Goal: Task Accomplishment & Management: Manage account settings

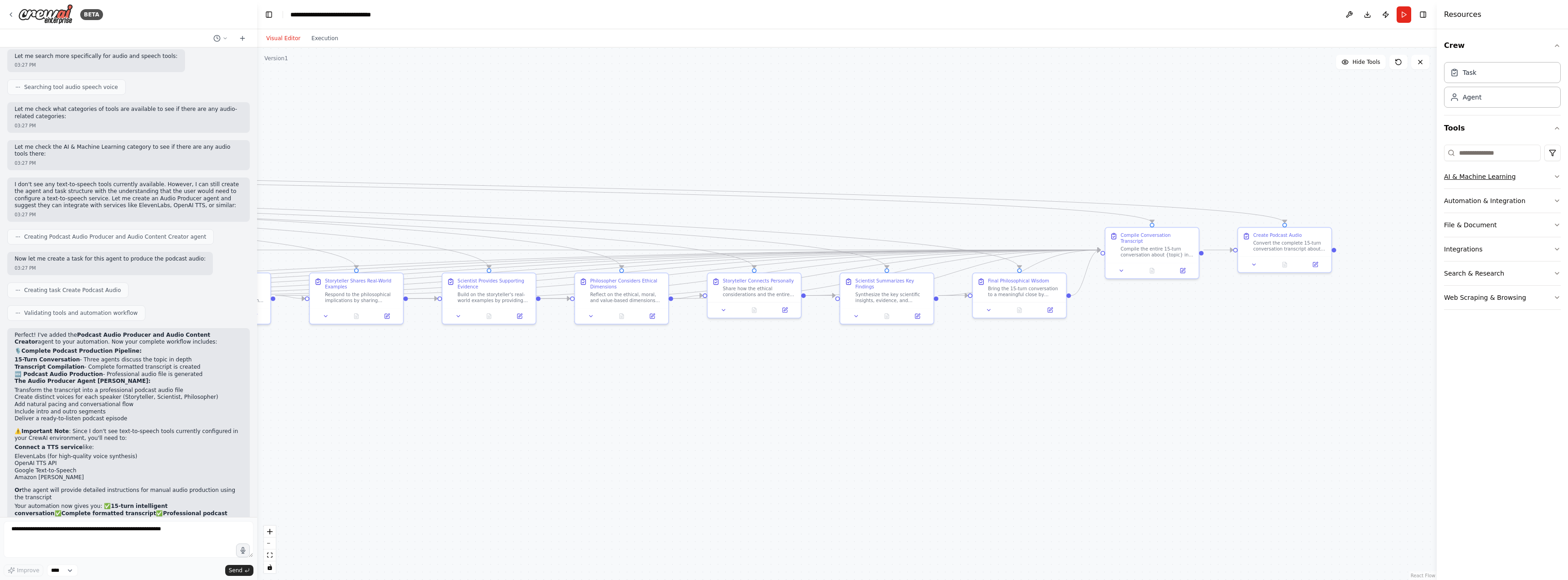
click at [1464, 183] on button "AI & Machine Learning" at bounding box center [1502, 176] width 117 height 24
click at [1537, 180] on button "AI & Machine Learning" at bounding box center [1502, 176] width 117 height 24
click at [1490, 205] on button "Automation & Integration" at bounding box center [1502, 200] width 117 height 24
click at [1479, 266] on button "File & Document" at bounding box center [1502, 264] width 117 height 24
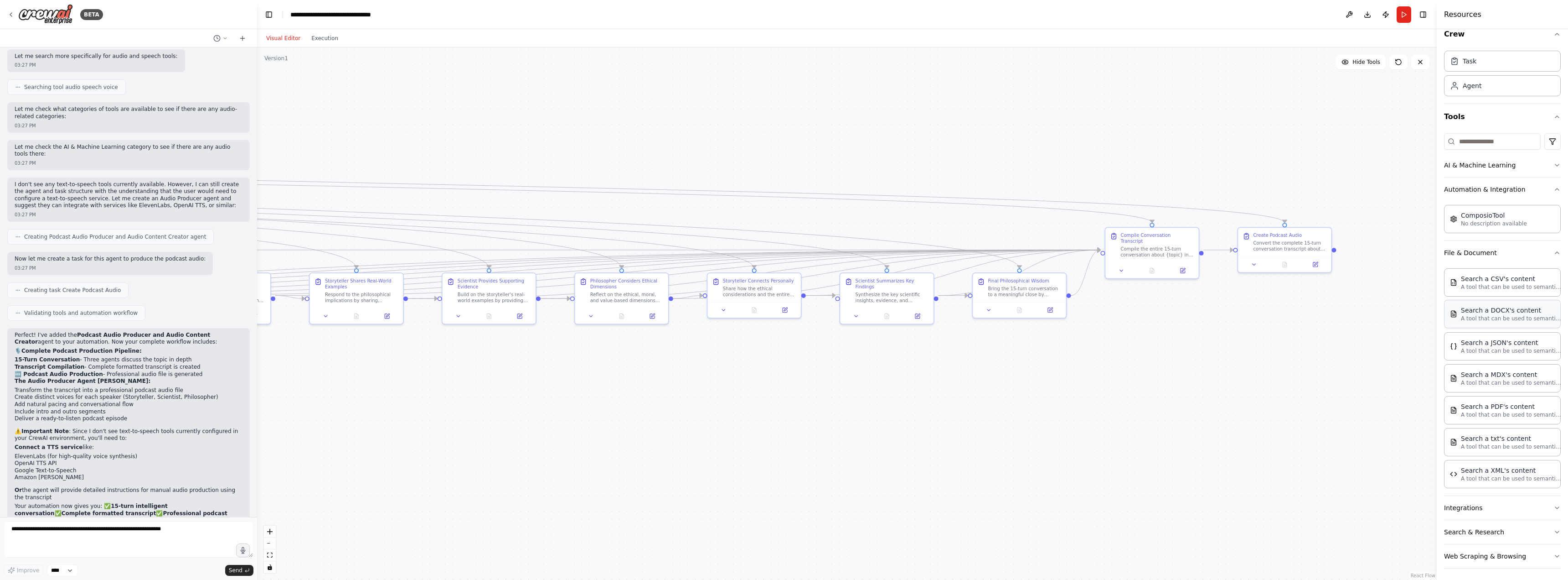
scroll to position [14, 0]
click at [1477, 254] on button "File & Document" at bounding box center [1502, 249] width 117 height 24
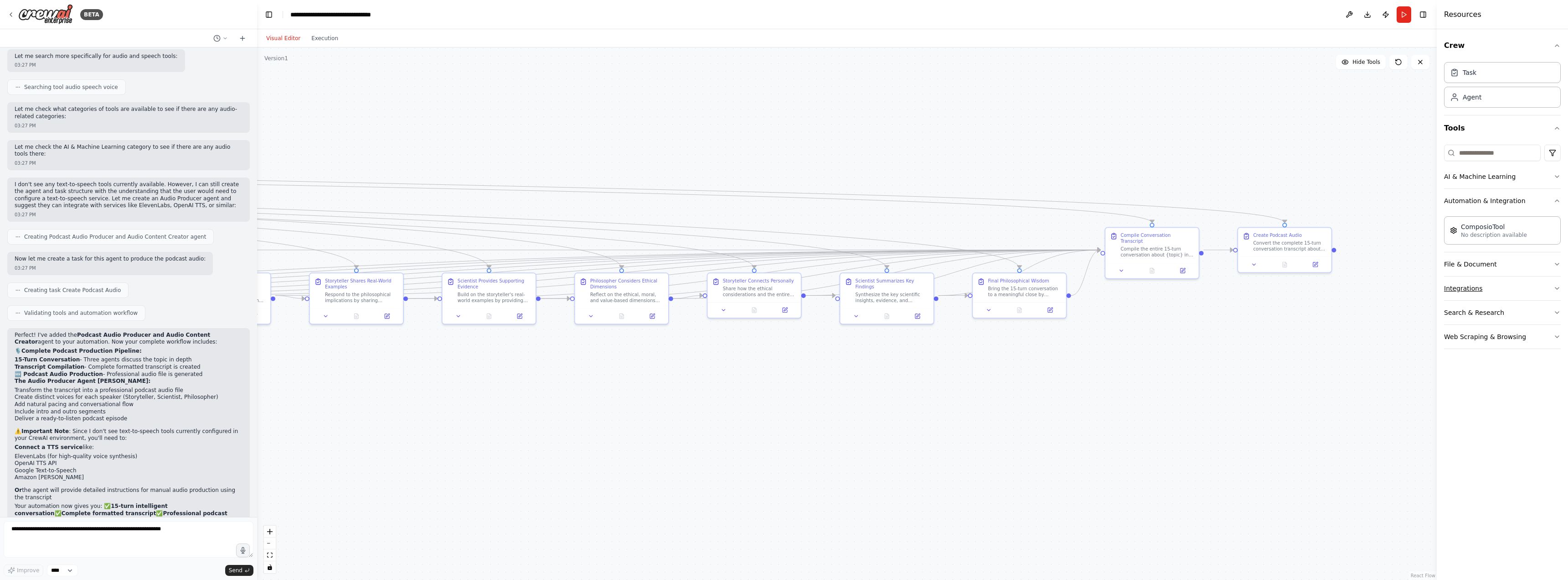
click at [1471, 284] on button "Integrations" at bounding box center [1502, 288] width 117 height 24
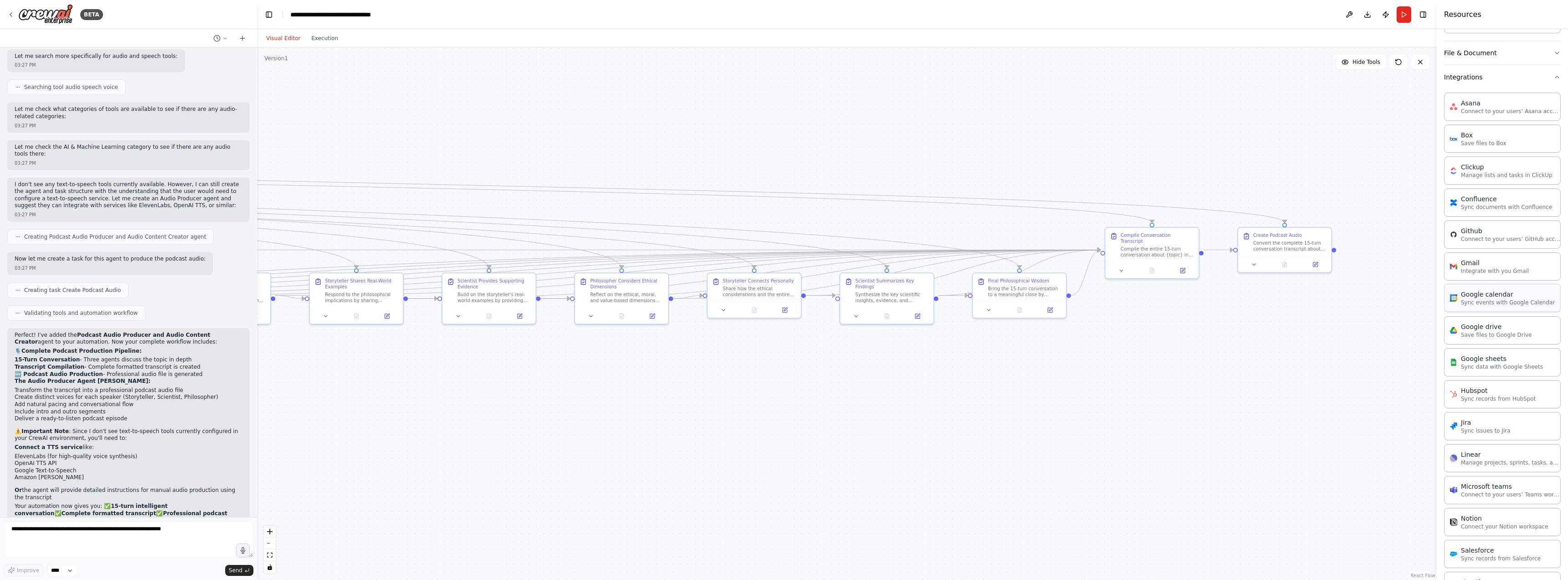
scroll to position [154, 0]
click at [1460, 138] on button "Integrations" at bounding box center [1502, 133] width 117 height 24
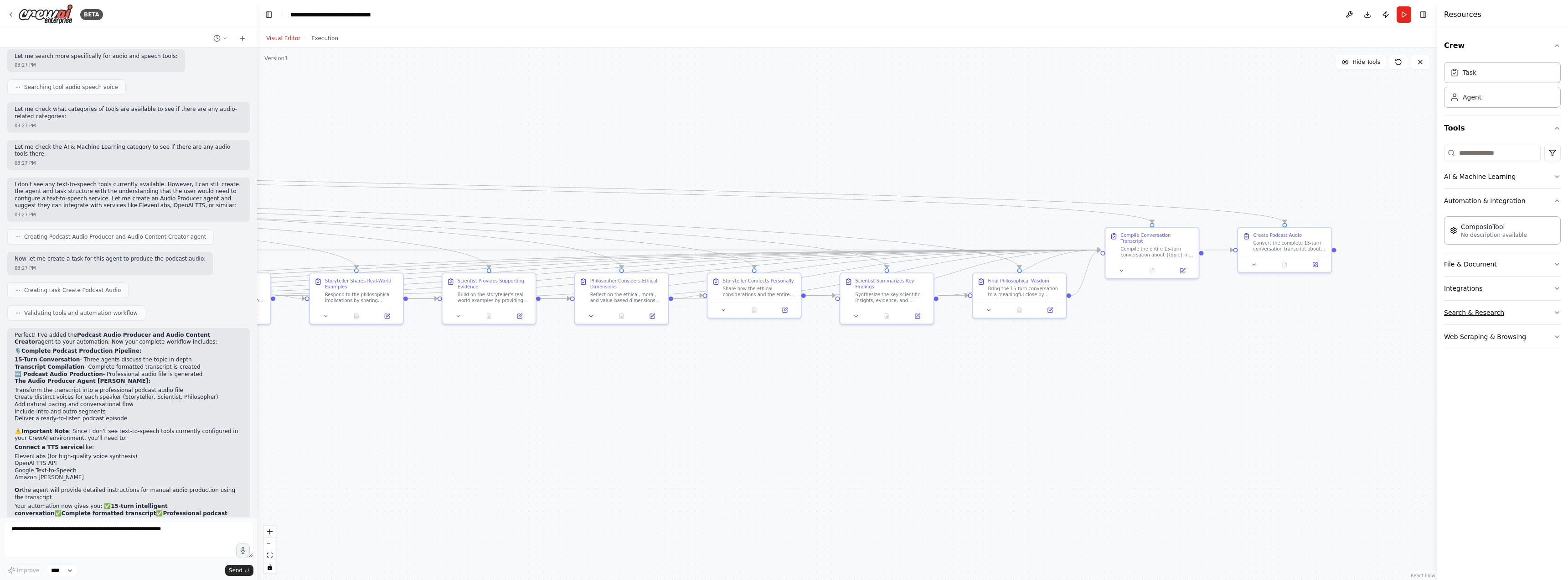
click at [1471, 311] on button "Search & Research" at bounding box center [1502, 312] width 117 height 24
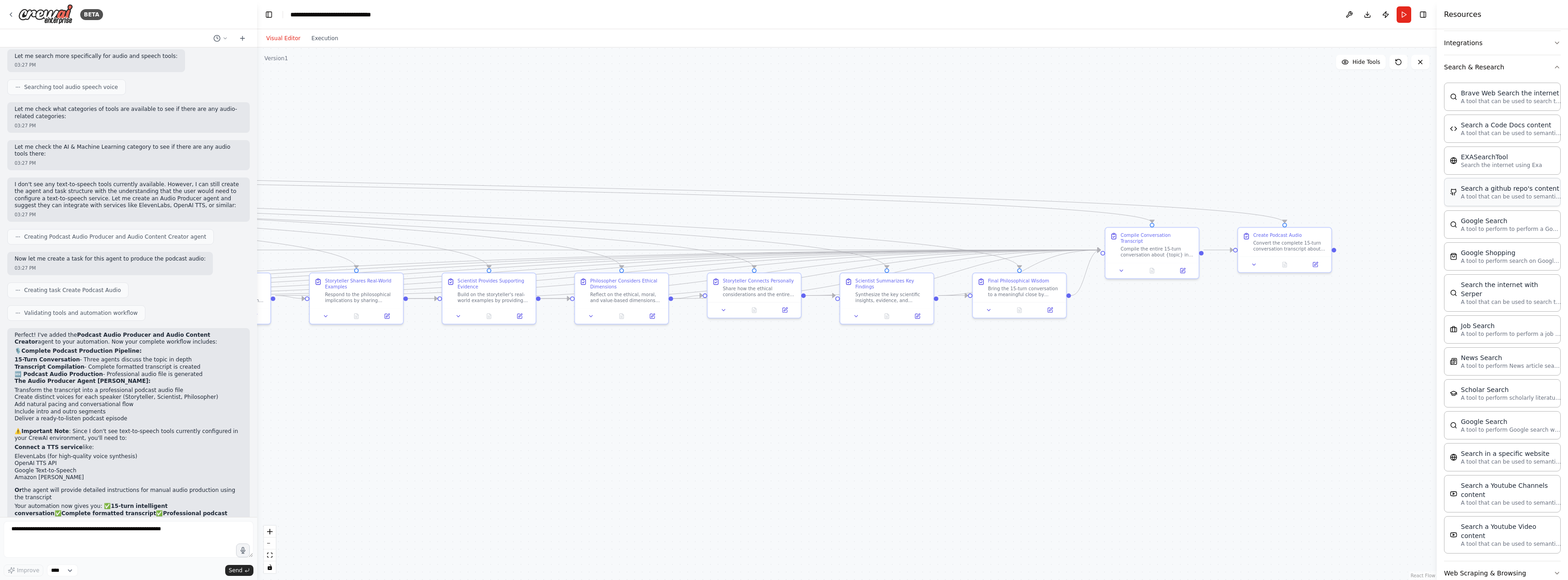
scroll to position [247, 0]
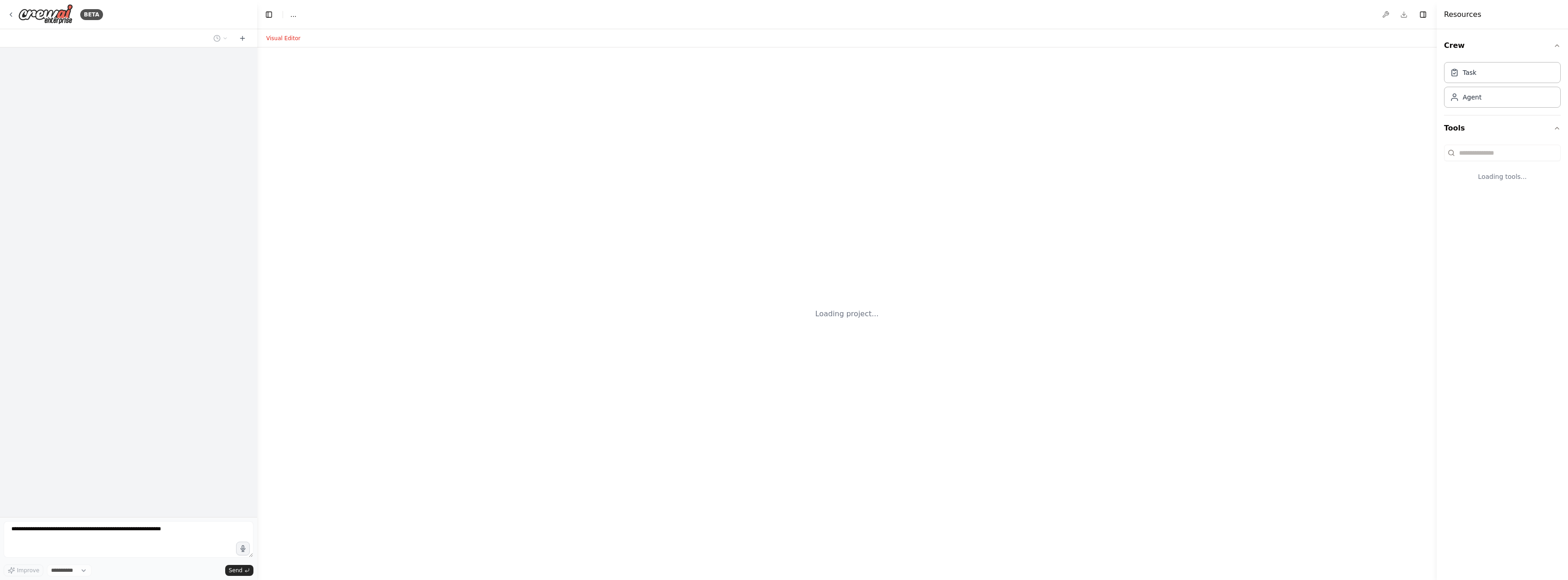
select select "****"
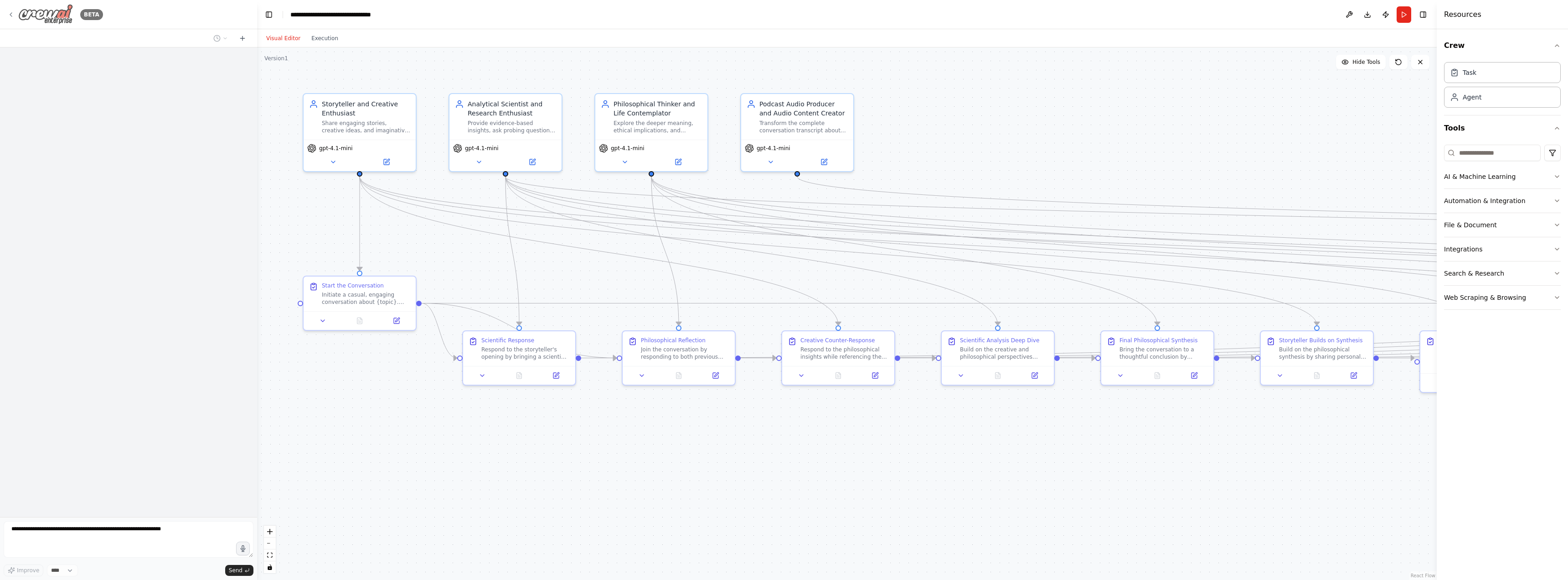
click at [11, 15] on icon at bounding box center [11, 14] width 2 height 4
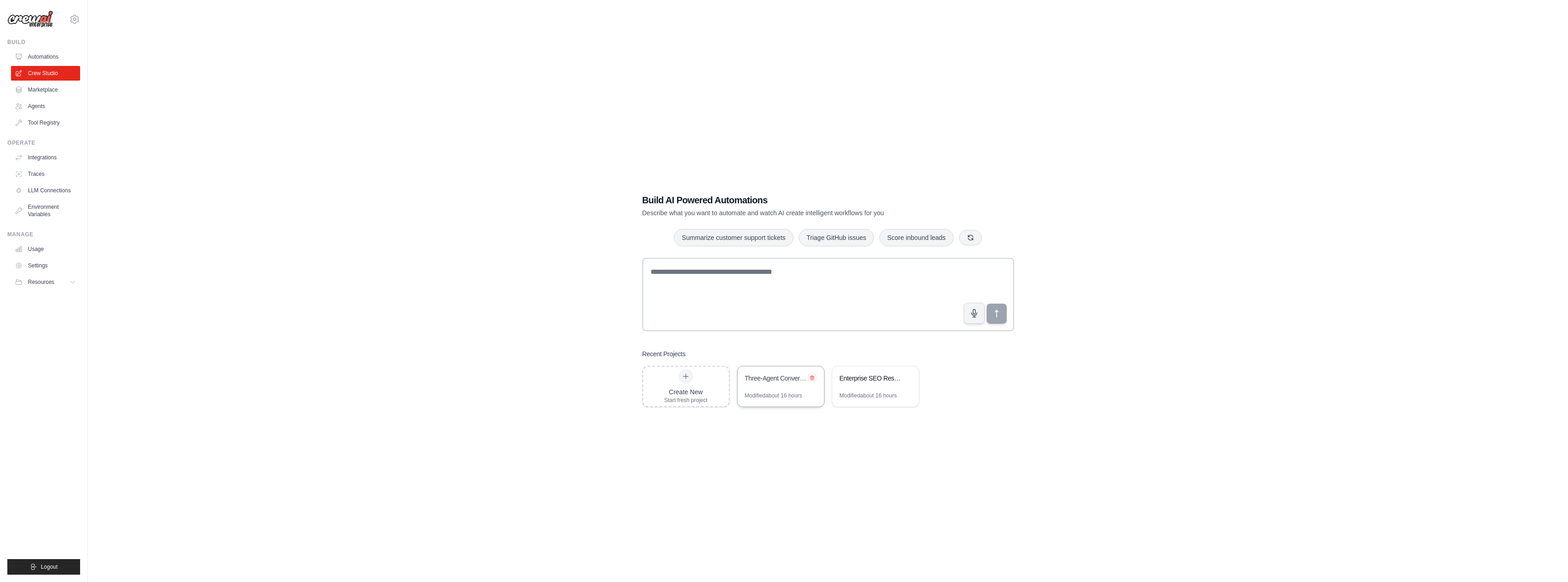
click at [811, 378] on icon at bounding box center [812, 378] width 6 height 6
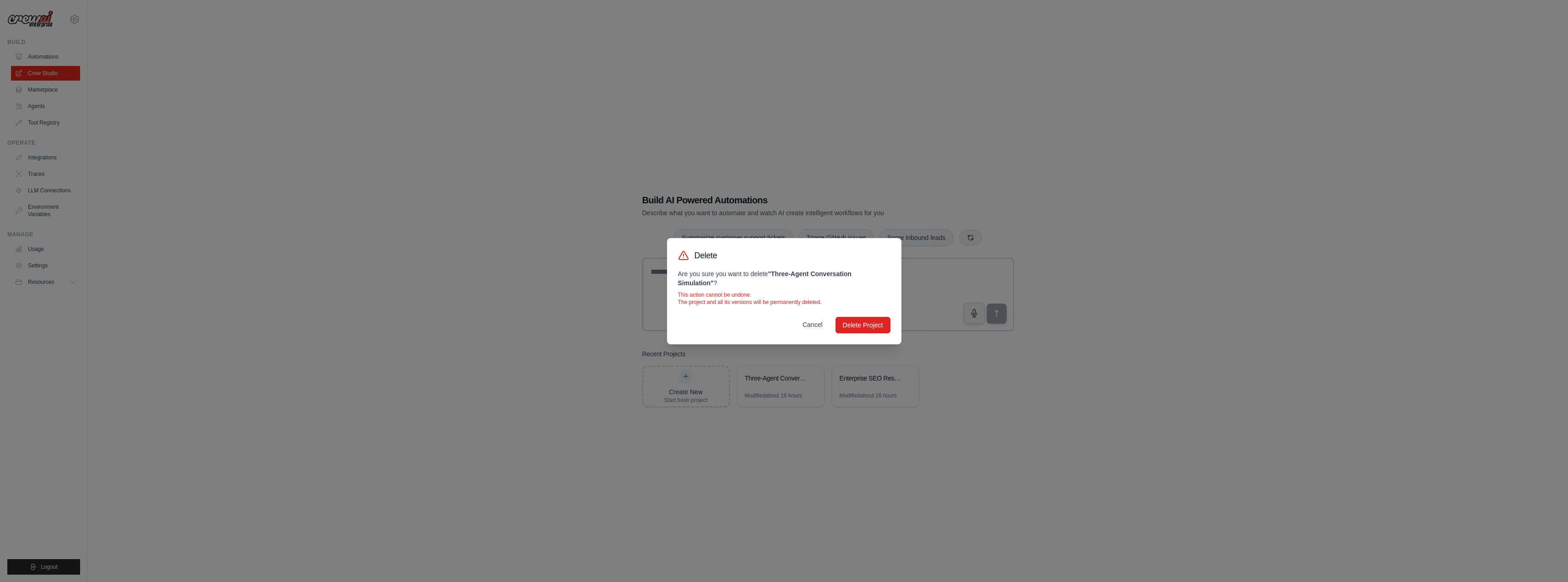
click at [816, 330] on button "Cancel" at bounding box center [813, 324] width 35 height 17
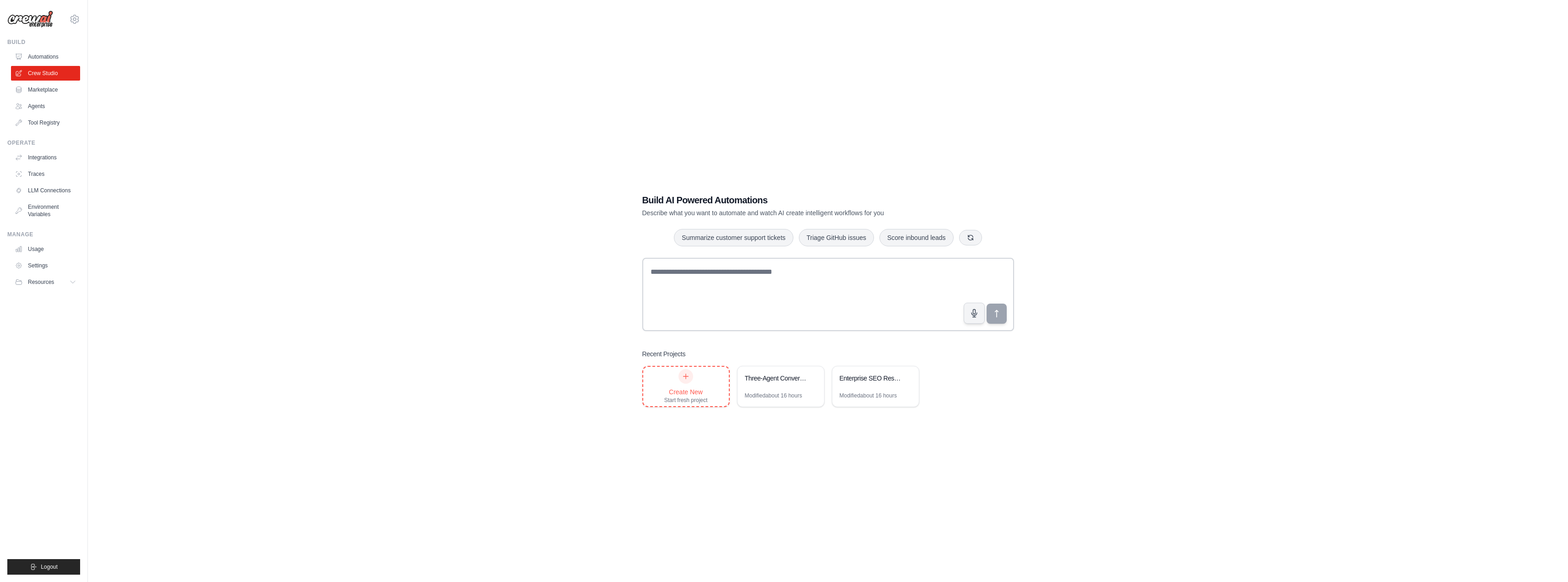
click at [687, 378] on icon at bounding box center [686, 376] width 7 height 7
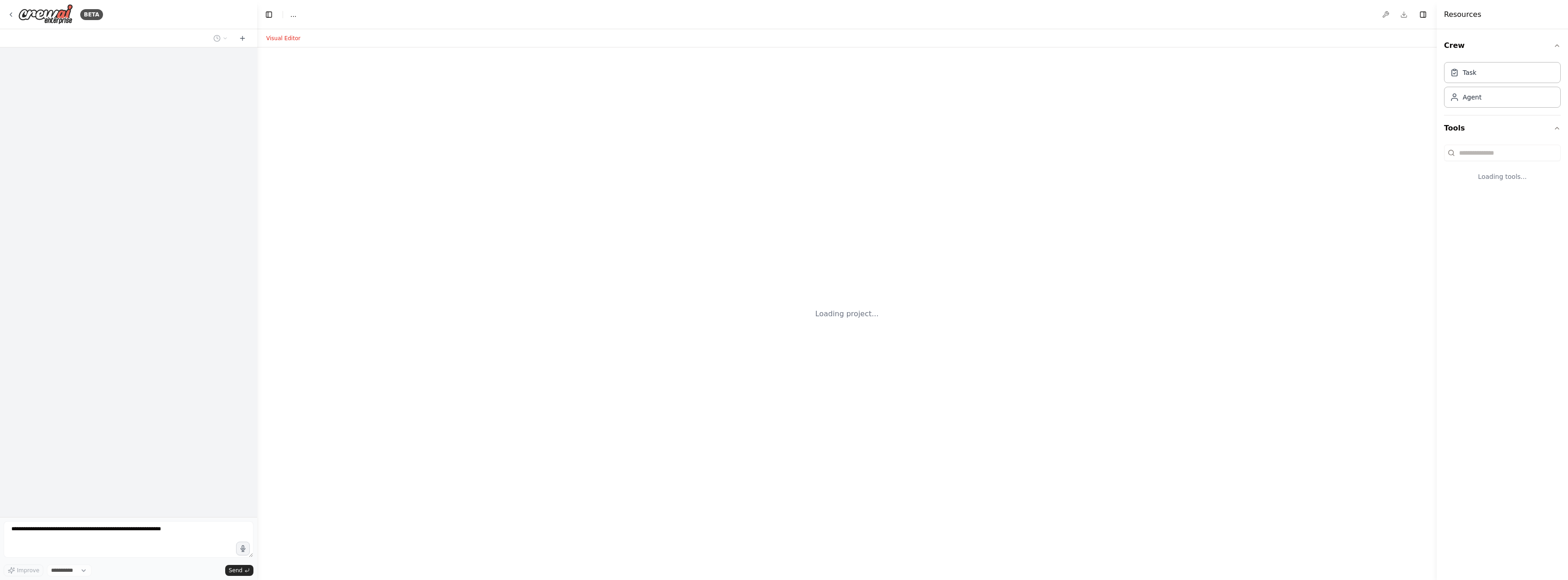
select select "****"
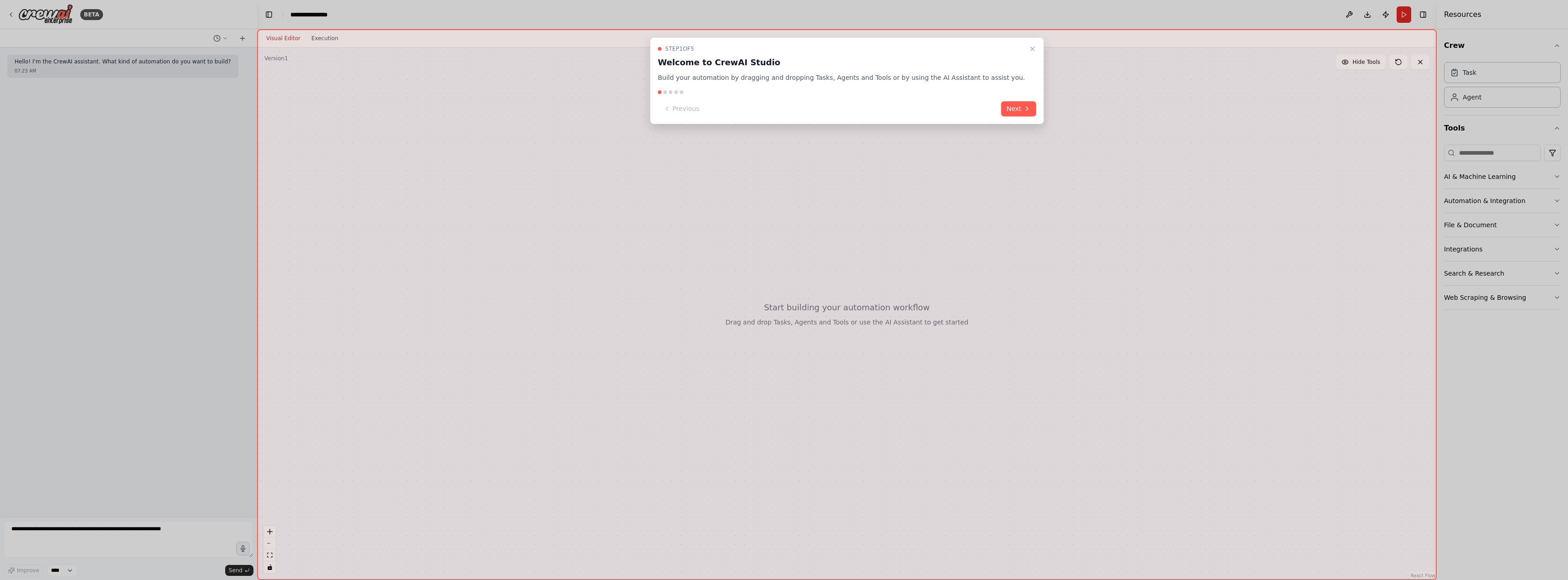
click at [1029, 47] on icon "Close walkthrough" at bounding box center [1033, 49] width 7 height 7
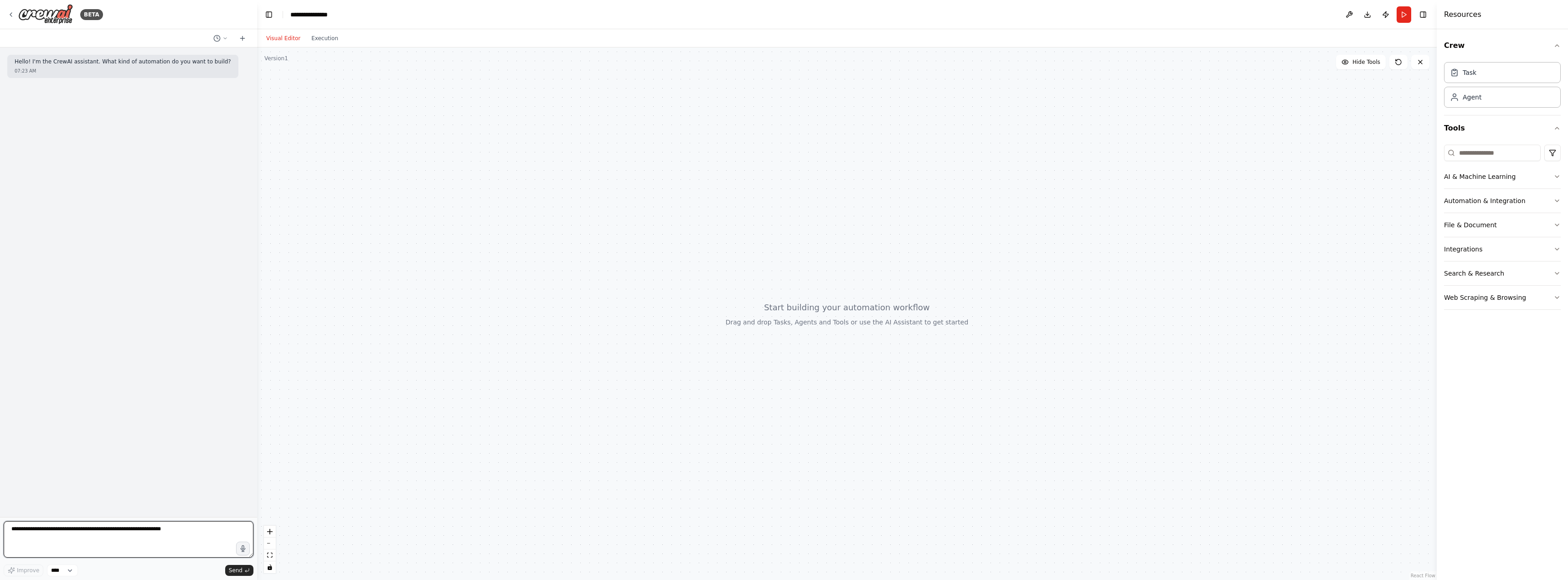
click at [197, 529] on textarea at bounding box center [128, 539] width 250 height 36
click at [114, 529] on textarea at bounding box center [128, 539] width 250 height 36
paste textarea "**********"
type textarea "**********"
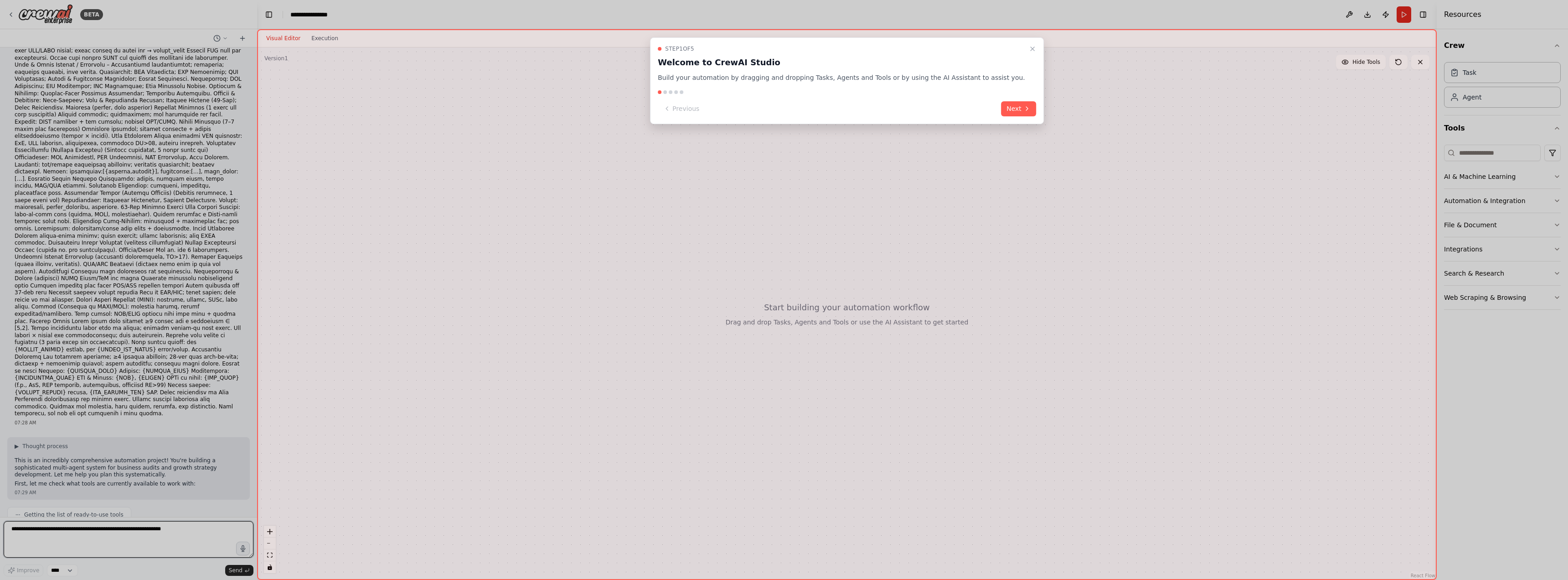
scroll to position [188, 0]
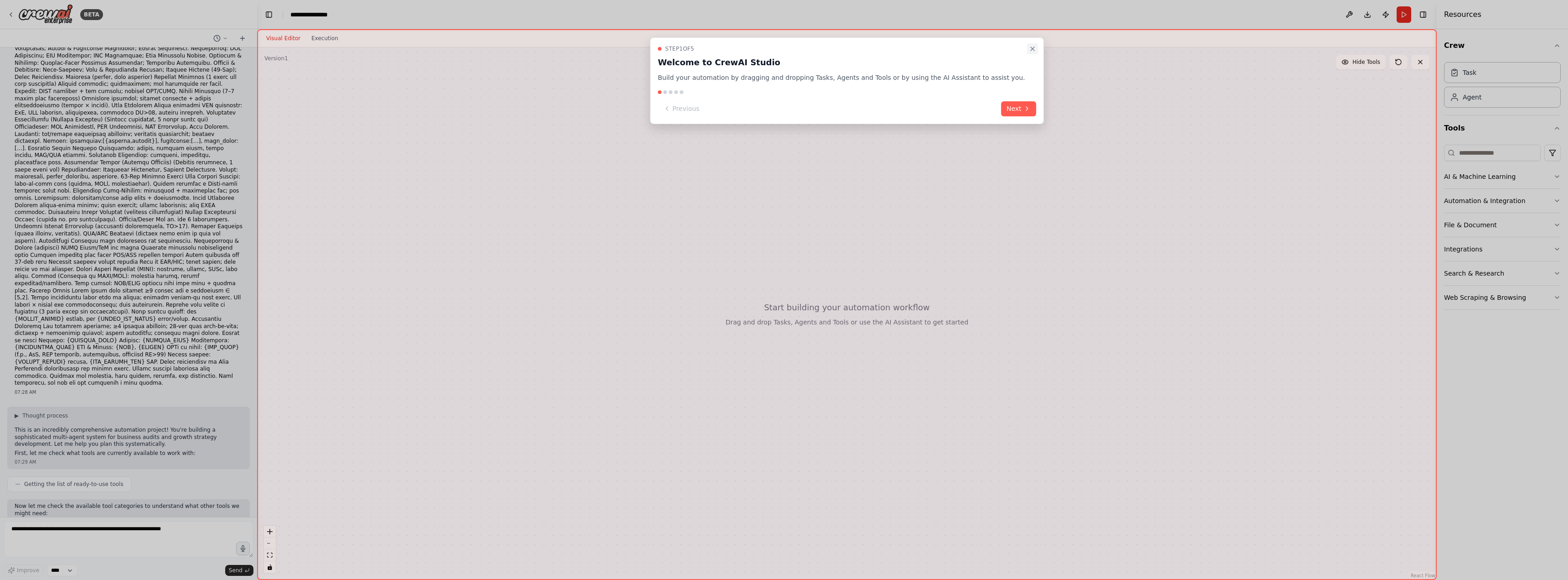
click at [1029, 50] on icon "Close walkthrough" at bounding box center [1033, 49] width 7 height 7
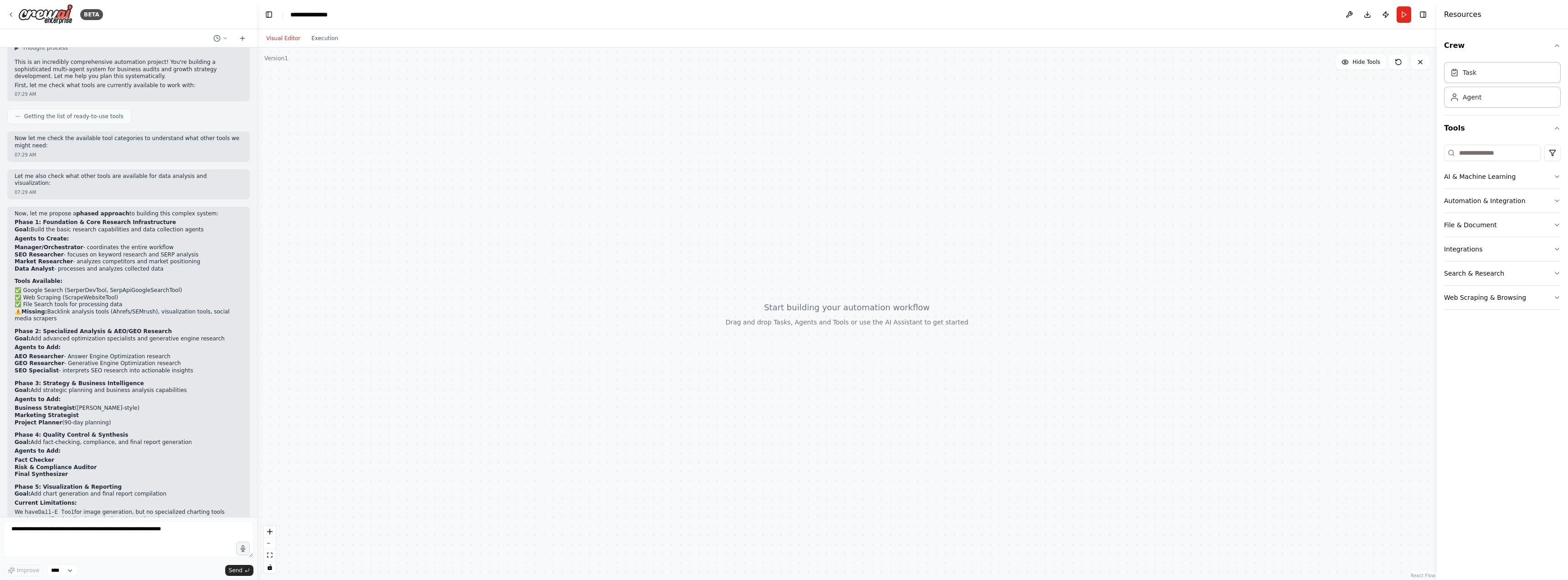
scroll to position [557, 0]
drag, startPoint x: 15, startPoint y: 191, endPoint x: 63, endPoint y: 188, distance: 48.1
click at [63, 243] on strong "Manager/Orchestrator" at bounding box center [49, 246] width 68 height 7
drag, startPoint x: 78, startPoint y: 191, endPoint x: 152, endPoint y: 188, distance: 74.1
click at [152, 243] on li "Manager/Orchestrator - coordinates the entire workflow" at bounding box center [128, 246] width 228 height 7
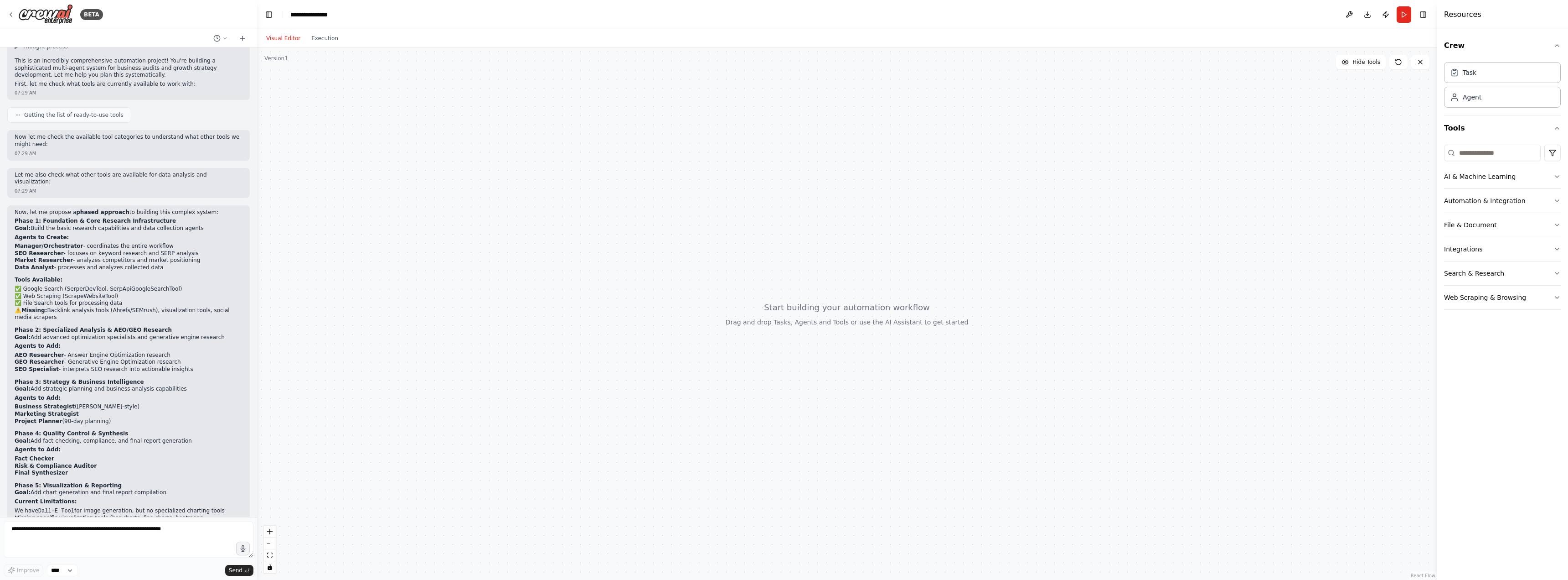
click at [88, 264] on li "Data Analyst - processes and analyzes collected data" at bounding box center [128, 268] width 228 height 7
click at [181, 523] on textarea at bounding box center [128, 539] width 250 height 36
type textarea "**********"
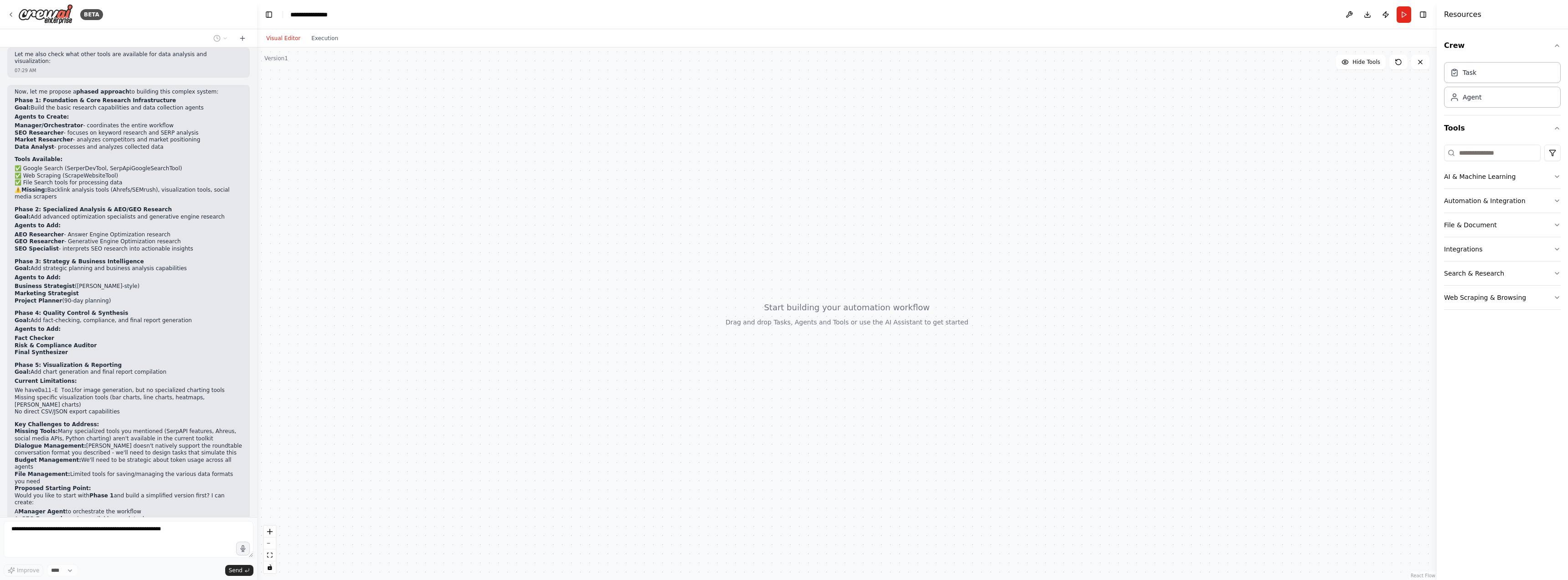
scroll to position [708, 0]
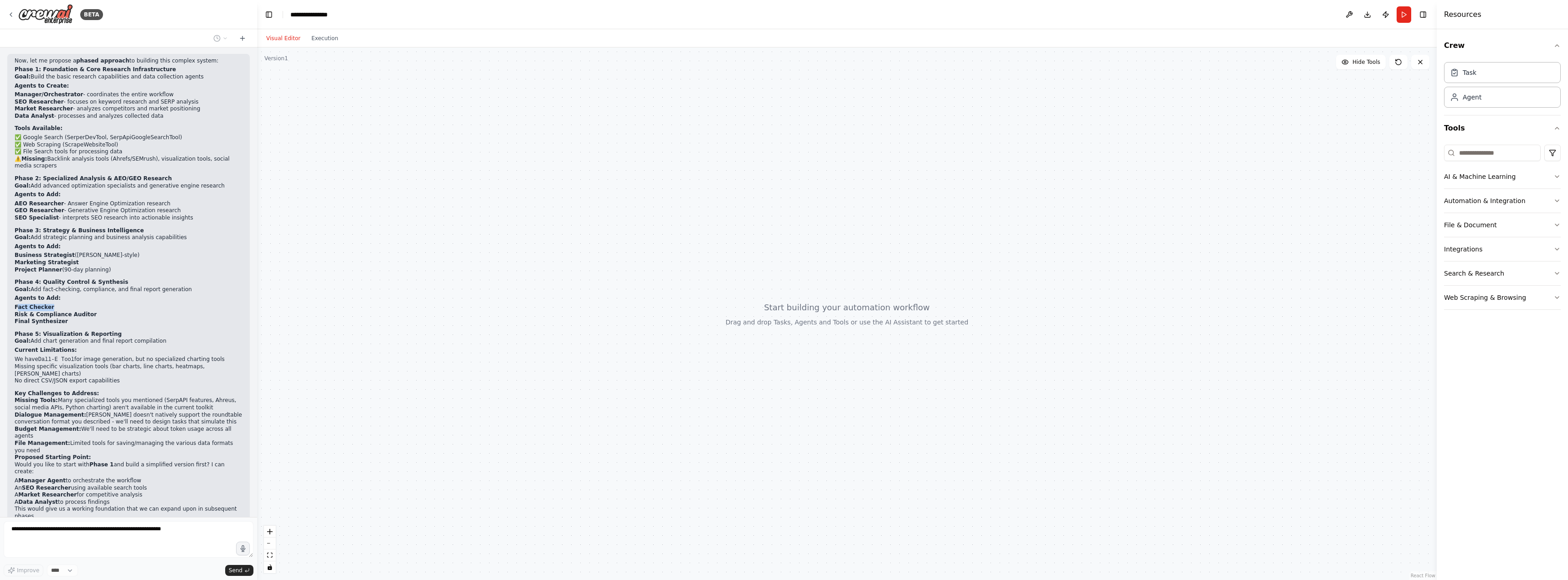
drag, startPoint x: 17, startPoint y: 249, endPoint x: 54, endPoint y: 249, distance: 37.0
click at [54, 304] on li "Fact Checker" at bounding box center [128, 307] width 228 height 7
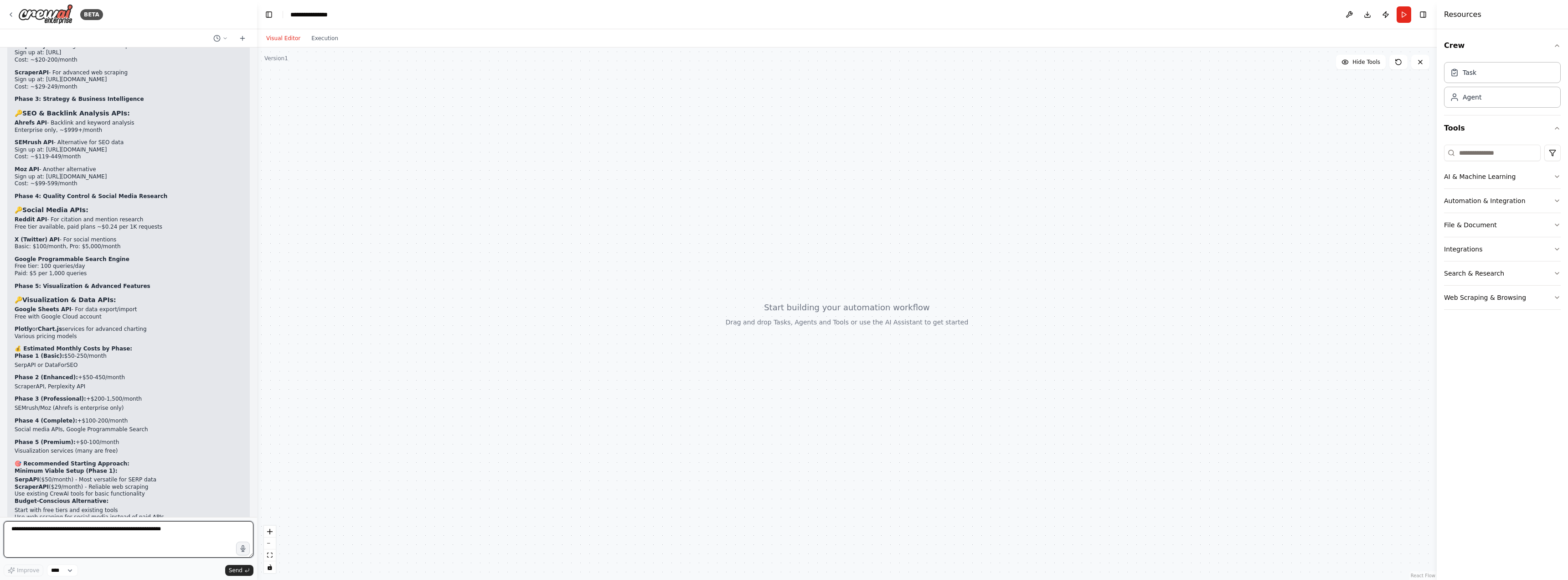
scroll to position [1460, 0]
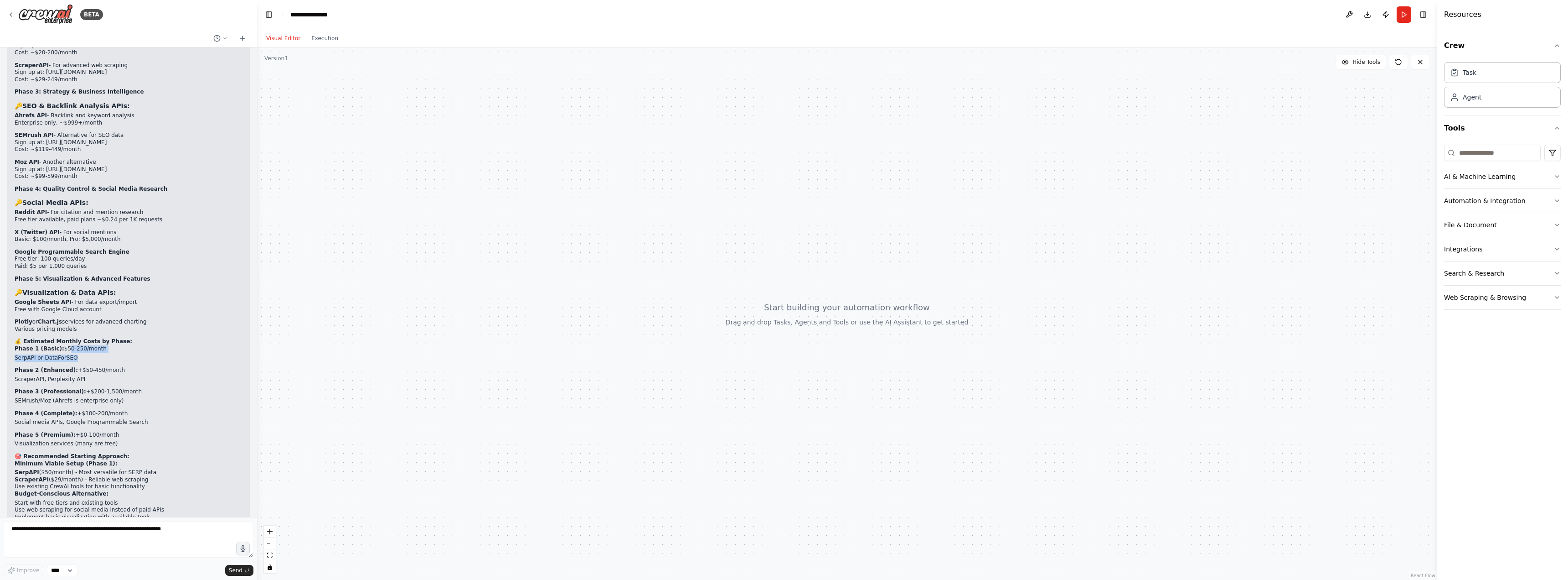
drag, startPoint x: 58, startPoint y: 249, endPoint x: 87, endPoint y: 260, distance: 31.0
click at [88, 259] on div "▶ Thought process Excellent question! Let me break down the API keys you'll nee…" at bounding box center [128, 218] width 228 height 758
click at [83, 262] on div "▶ Thought process Excellent question! Let me break down the API keys you'll nee…" at bounding box center [128, 218] width 228 height 758
drag, startPoint x: 55, startPoint y: 250, endPoint x: 73, endPoint y: 260, distance: 20.6
click at [70, 259] on div "▶ Thought process Excellent question! Let me break down the API keys you'll nee…" at bounding box center [128, 218] width 228 height 758
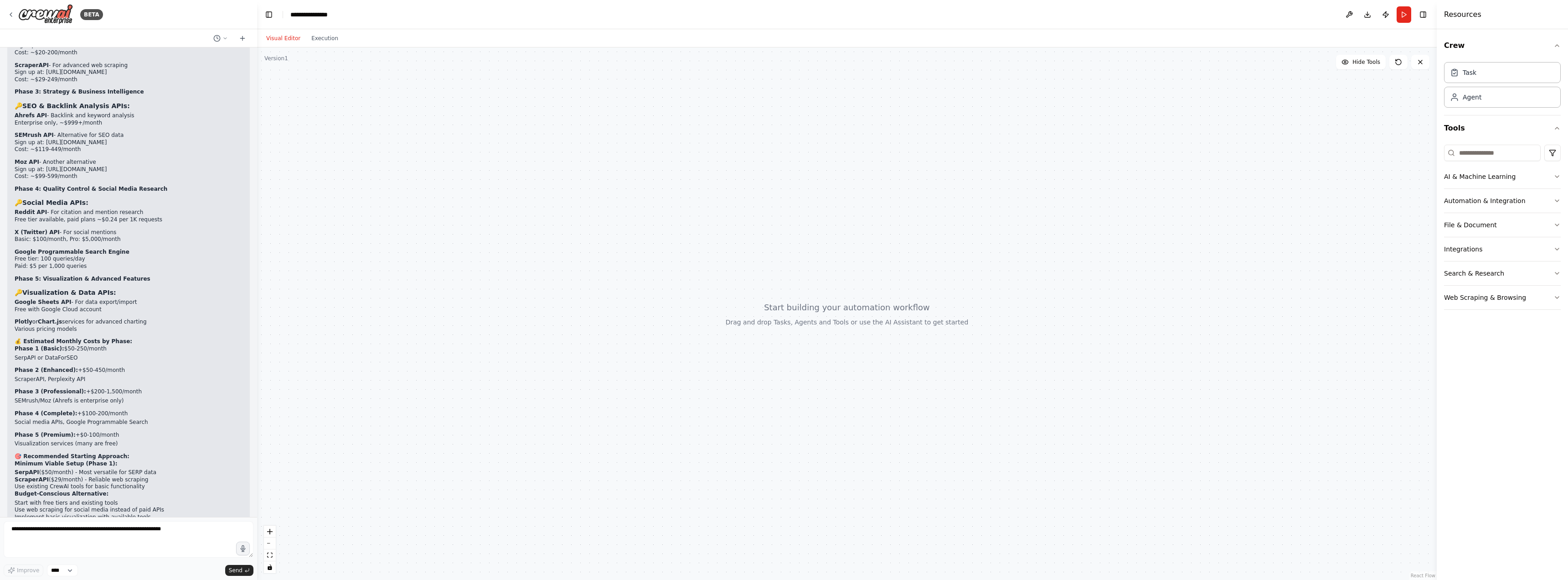
click at [75, 262] on div "▶ Thought process Excellent question! Let me break down the API keys you'll nee…" at bounding box center [128, 218] width 228 height 758
drag, startPoint x: 54, startPoint y: 246, endPoint x: 75, endPoint y: 259, distance: 24.7
click at [75, 259] on div "▶ Thought process Excellent question! Let me break down the API keys you'll nee…" at bounding box center [128, 218] width 228 height 758
click at [75, 355] on li "SerpAPI or DataForSEO" at bounding box center [128, 358] width 228 height 7
drag, startPoint x: 71, startPoint y: 270, endPoint x: 116, endPoint y: 270, distance: 45.0
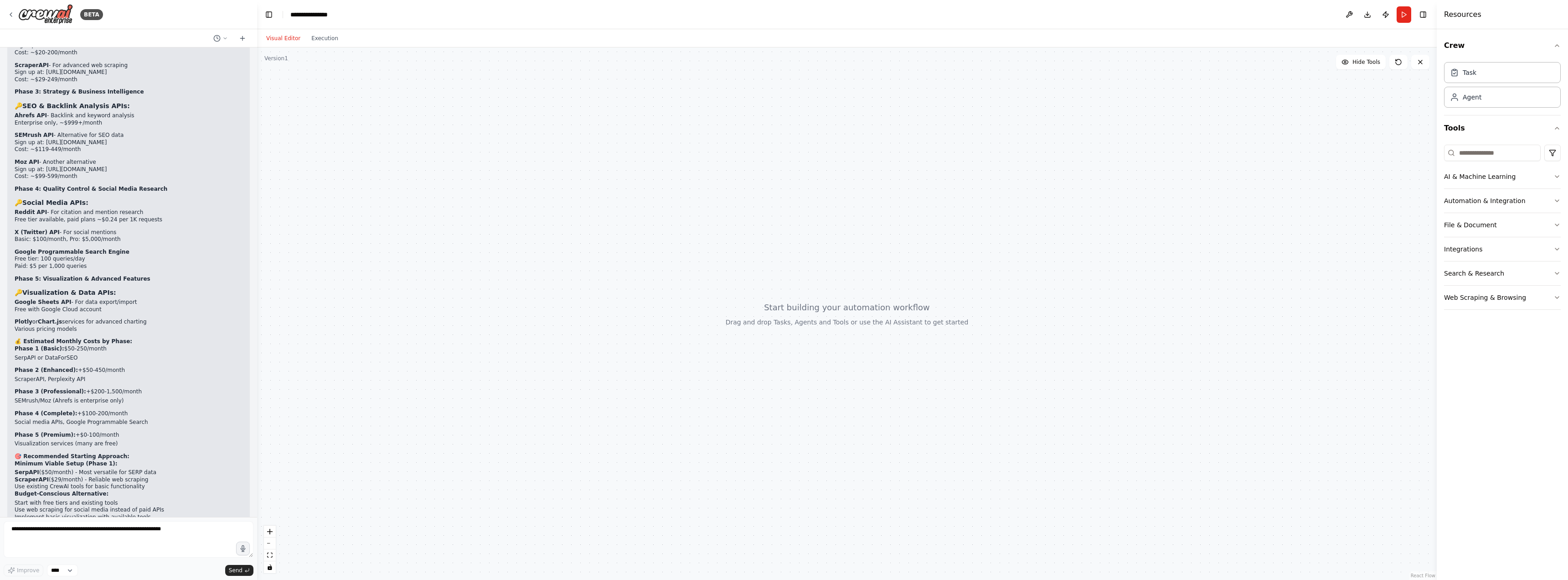
click at [116, 367] on p "Phase 2 (Enhanced): +$50-450/month" at bounding box center [128, 370] width 228 height 7
drag, startPoint x: 14, startPoint y: 294, endPoint x: 26, endPoint y: 292, distance: 12.2
click at [26, 292] on div "▶ Thought process Excellent question! Let me break down the API keys you'll nee…" at bounding box center [128, 221] width 243 height 776
drag, startPoint x: 75, startPoint y: 291, endPoint x: 131, endPoint y: 291, distance: 56.0
click at [131, 388] on p "Phase 3 (Professional): +$200-1,500/month" at bounding box center [128, 392] width 228 height 7
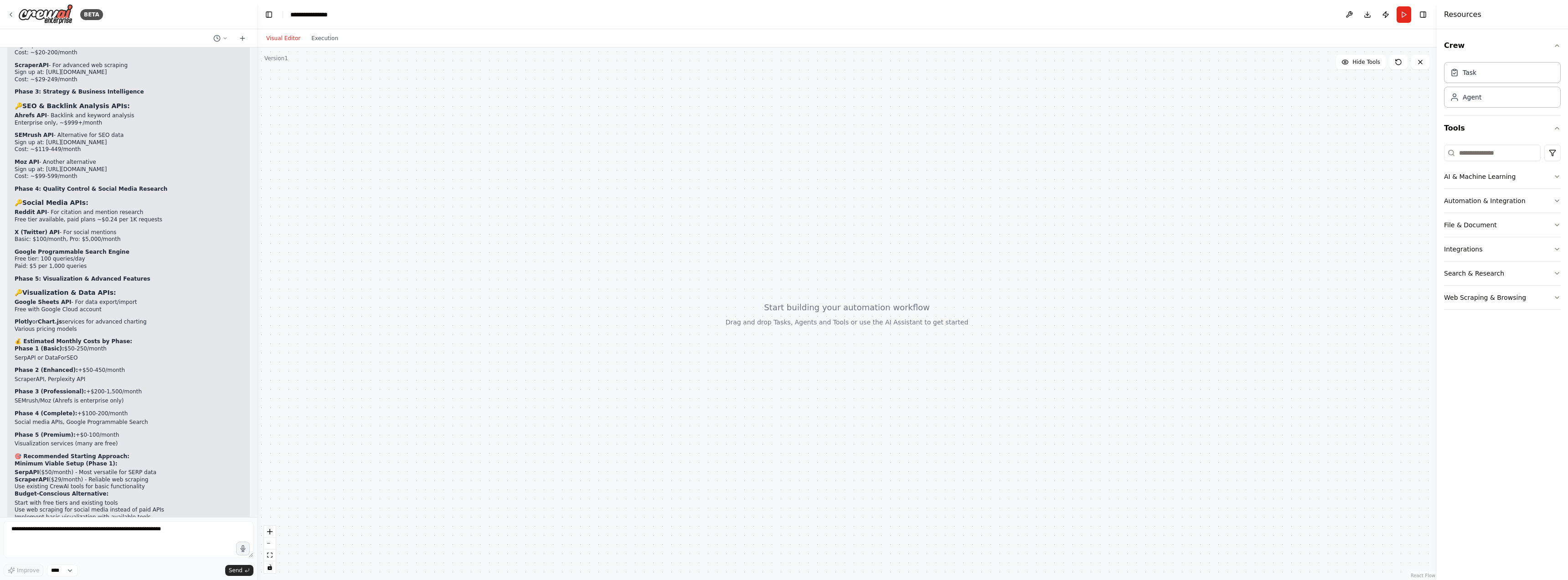
click at [97, 397] on li "SEMrush/Moz (Ahrefs is enterprise only)" at bounding box center [128, 401] width 228 height 7
drag, startPoint x: 72, startPoint y: 313, endPoint x: 115, endPoint y: 315, distance: 43.0
click at [115, 410] on p "Phase 4 (Complete): +$100-200/month" at bounding box center [128, 414] width 228 height 7
click at [101, 419] on li "Social media APIs, Google Programmable Search" at bounding box center [128, 423] width 228 height 7
click at [154, 526] on textarea at bounding box center [128, 539] width 250 height 36
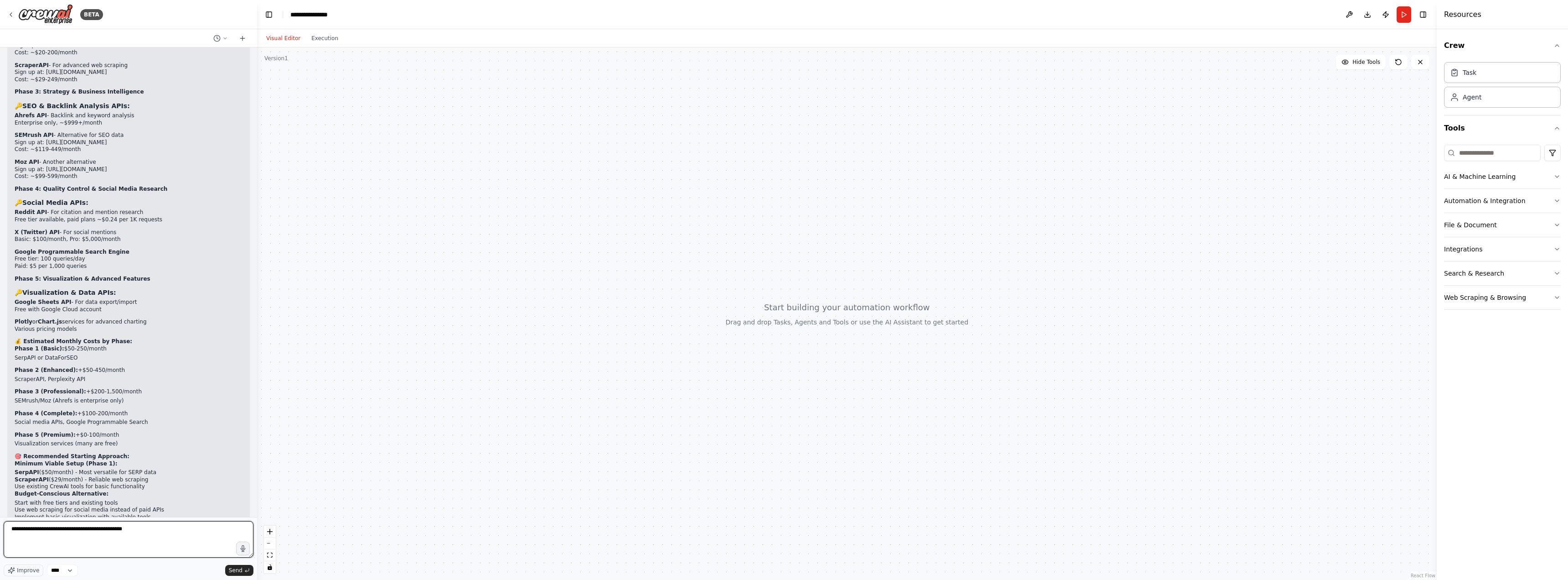
type textarea "**********"
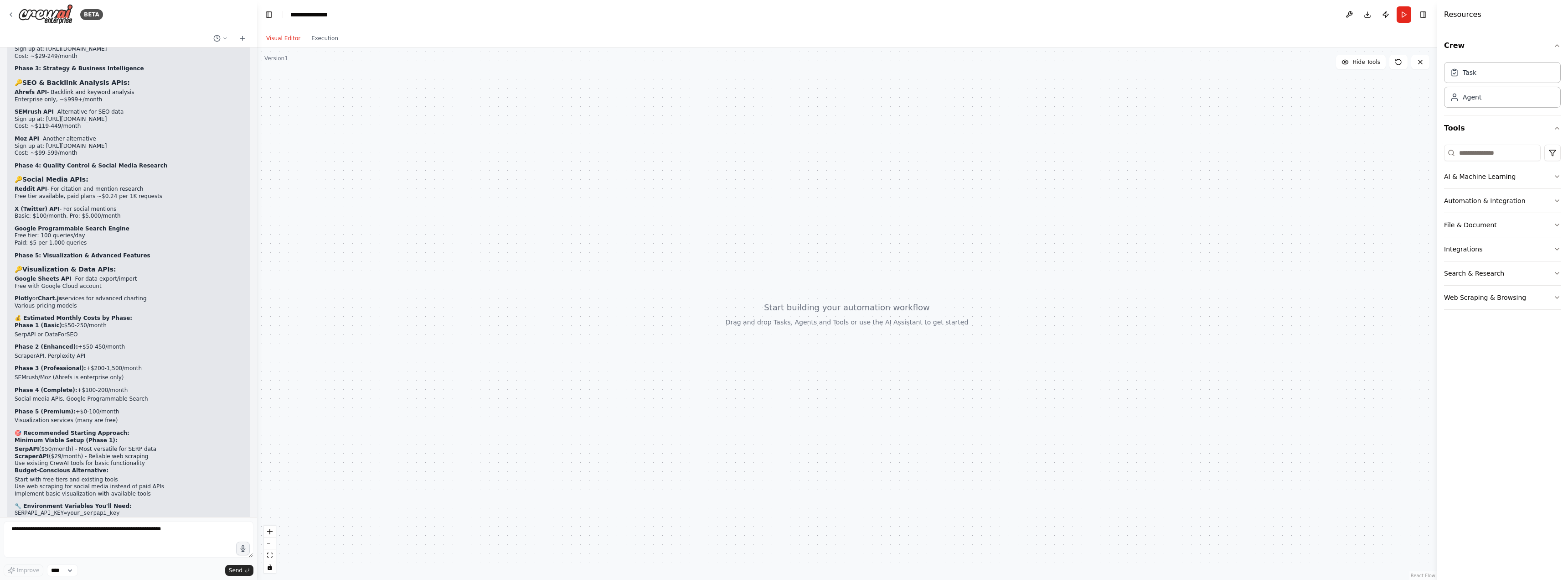
scroll to position [1515, 0]
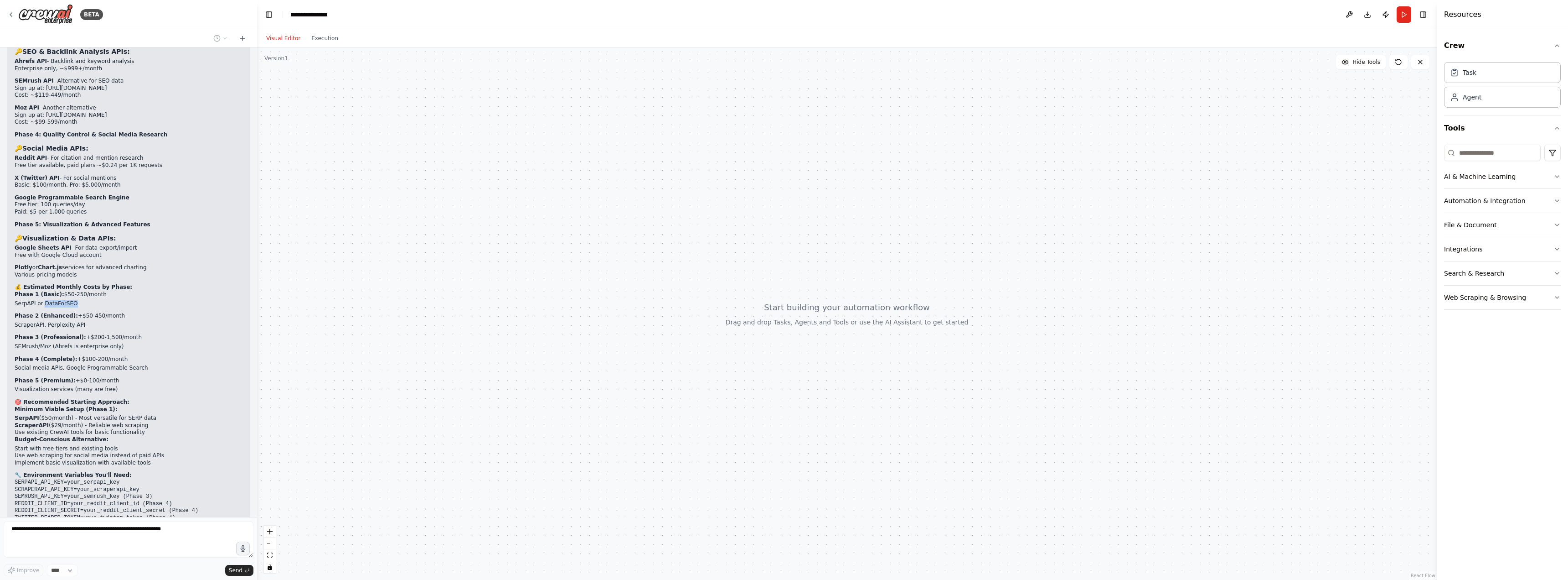
drag, startPoint x: 43, startPoint y: 202, endPoint x: 70, endPoint y: 203, distance: 27.0
click at [70, 300] on li "SerpAPI or DataForSEO" at bounding box center [128, 304] width 228 height 7
copy li "DataForSEO"
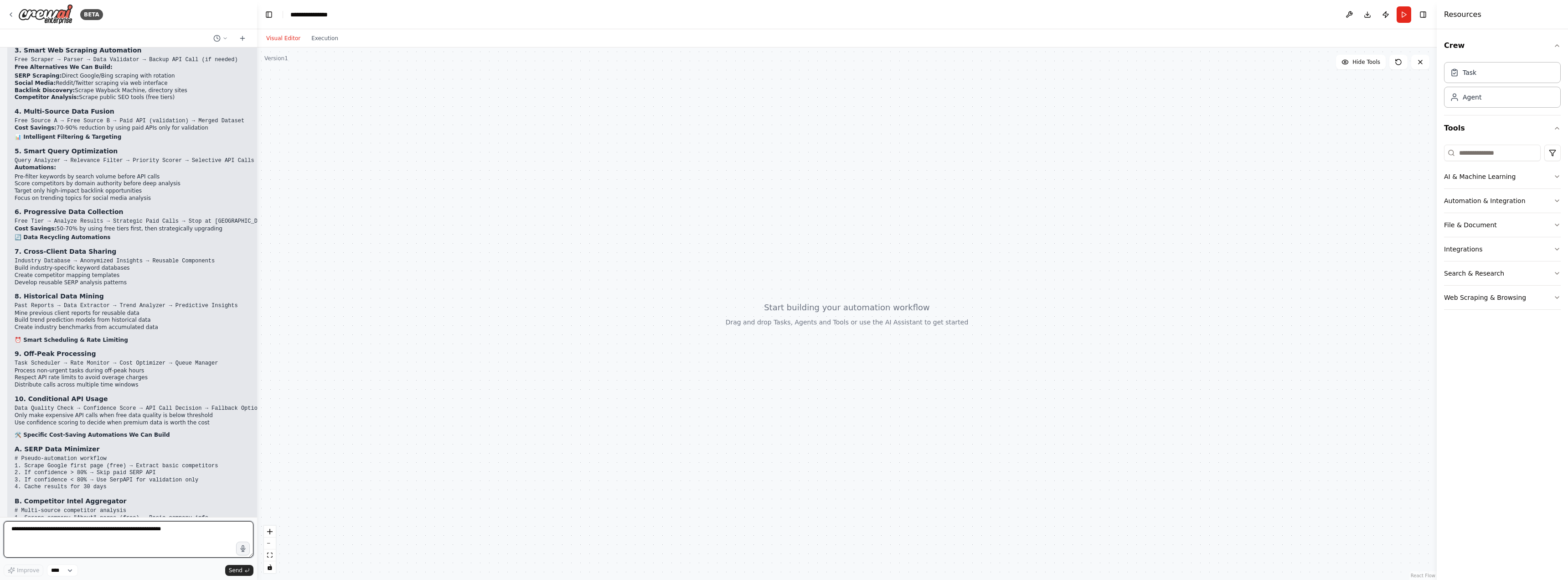
scroll to position [2401, 0]
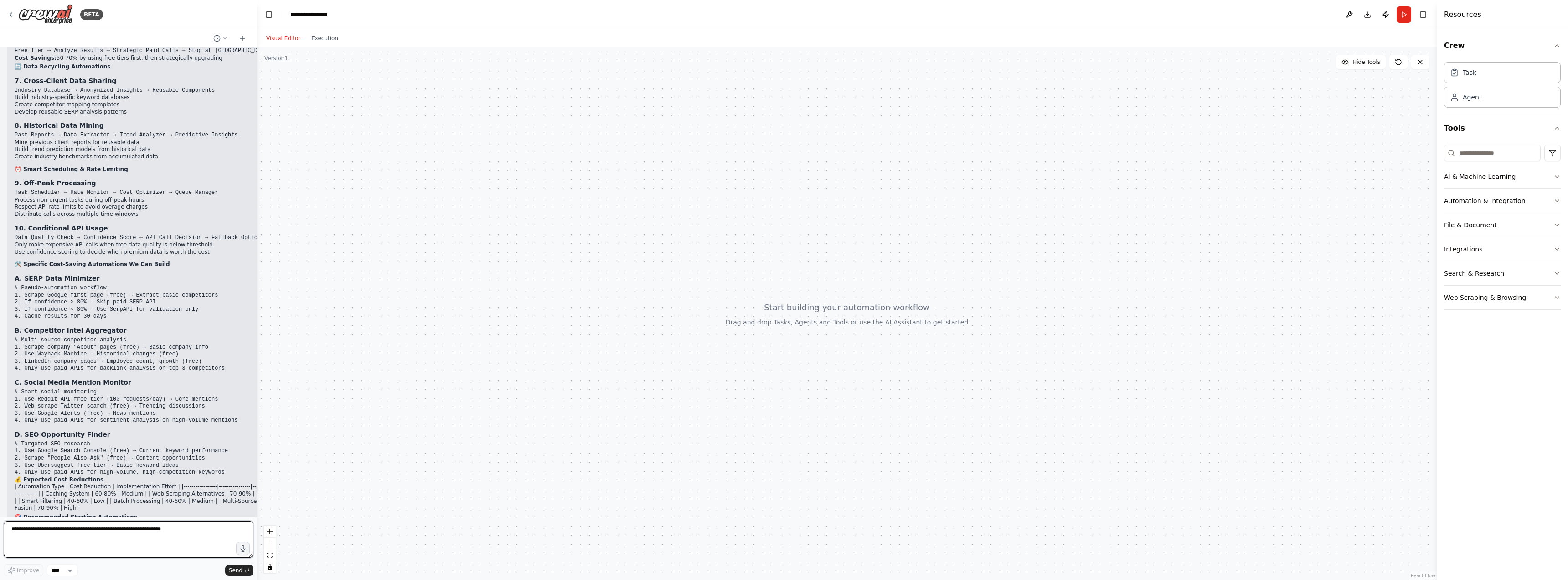
click at [180, 535] on textarea at bounding box center [128, 539] width 250 height 36
type textarea "**********"
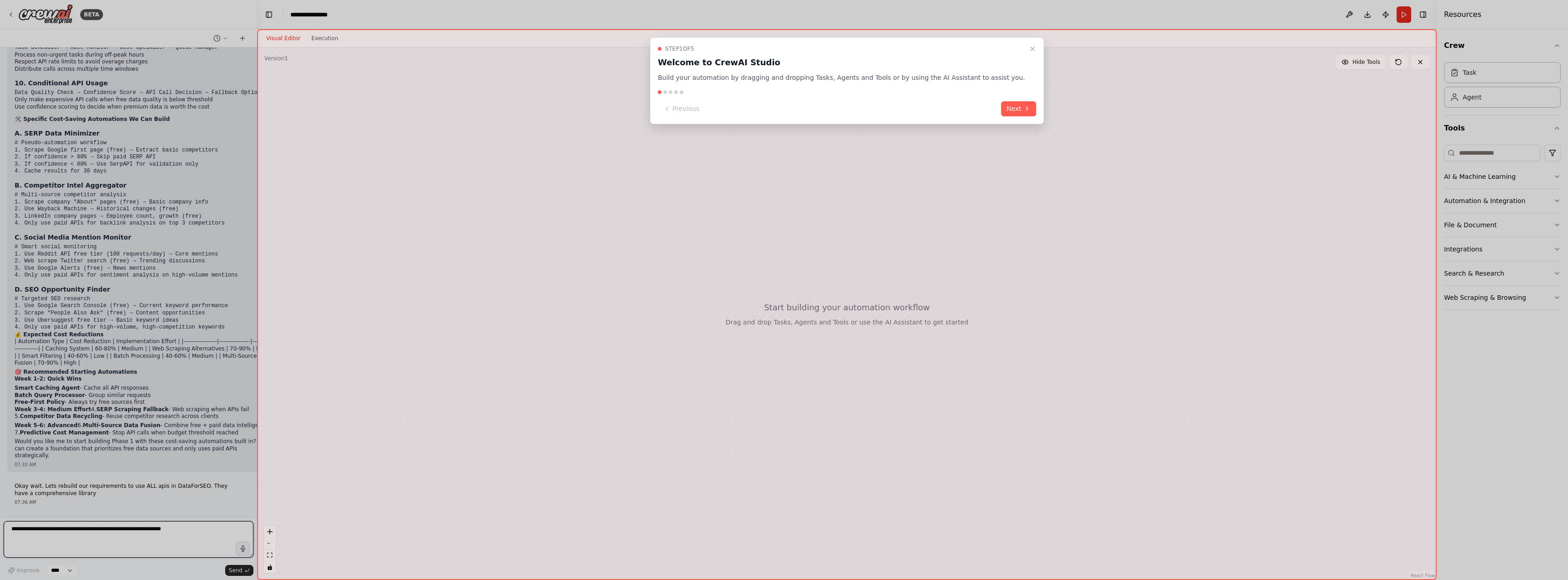
scroll to position [2553, 0]
click at [1001, 110] on button "Next" at bounding box center [1019, 109] width 35 height 15
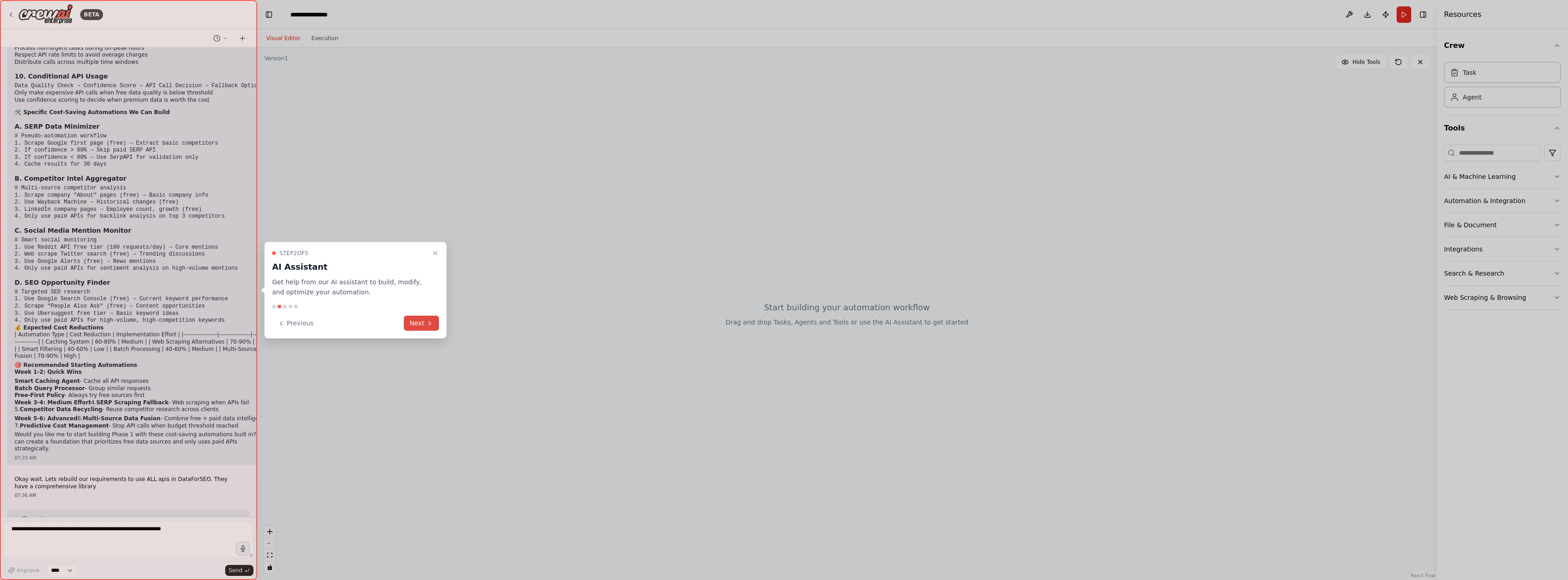
click at [422, 323] on button "Next" at bounding box center [421, 323] width 35 height 15
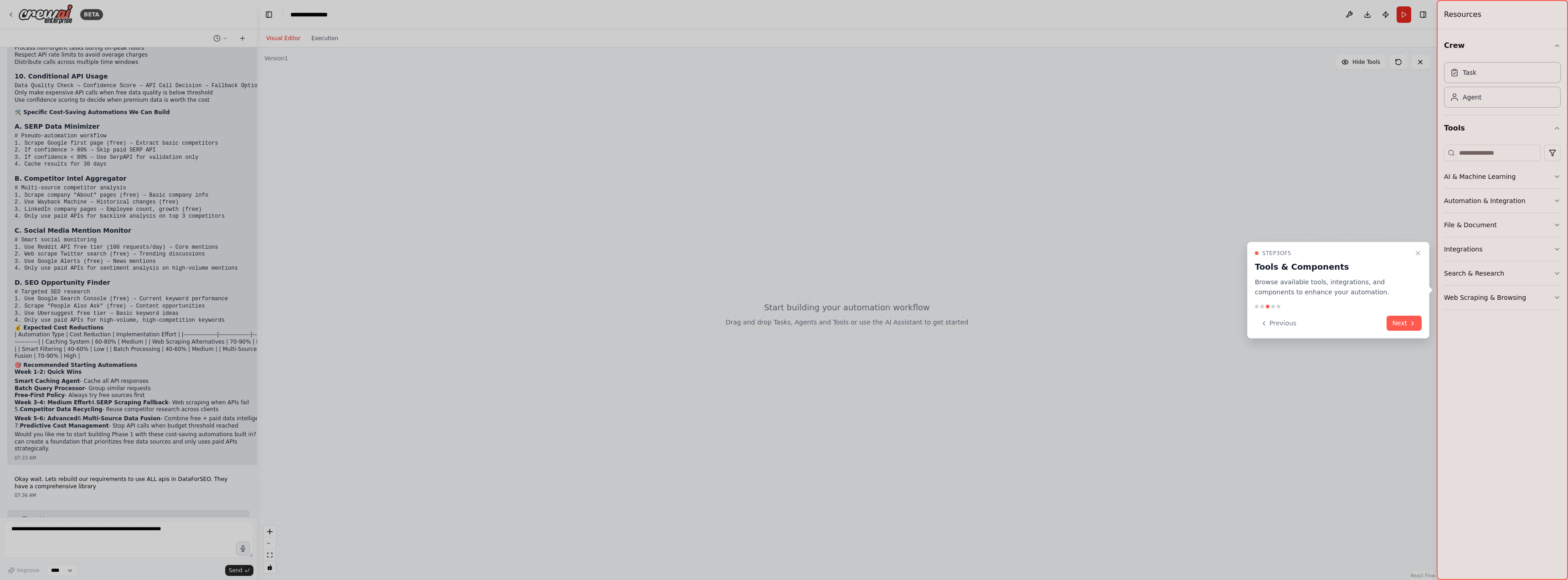
click at [1410, 331] on div "Step 3 of 5 Tools & Components Browse available tools, integrations, and compon…" at bounding box center [1339, 290] width 183 height 97
click at [1402, 326] on button "Next" at bounding box center [1404, 323] width 35 height 15
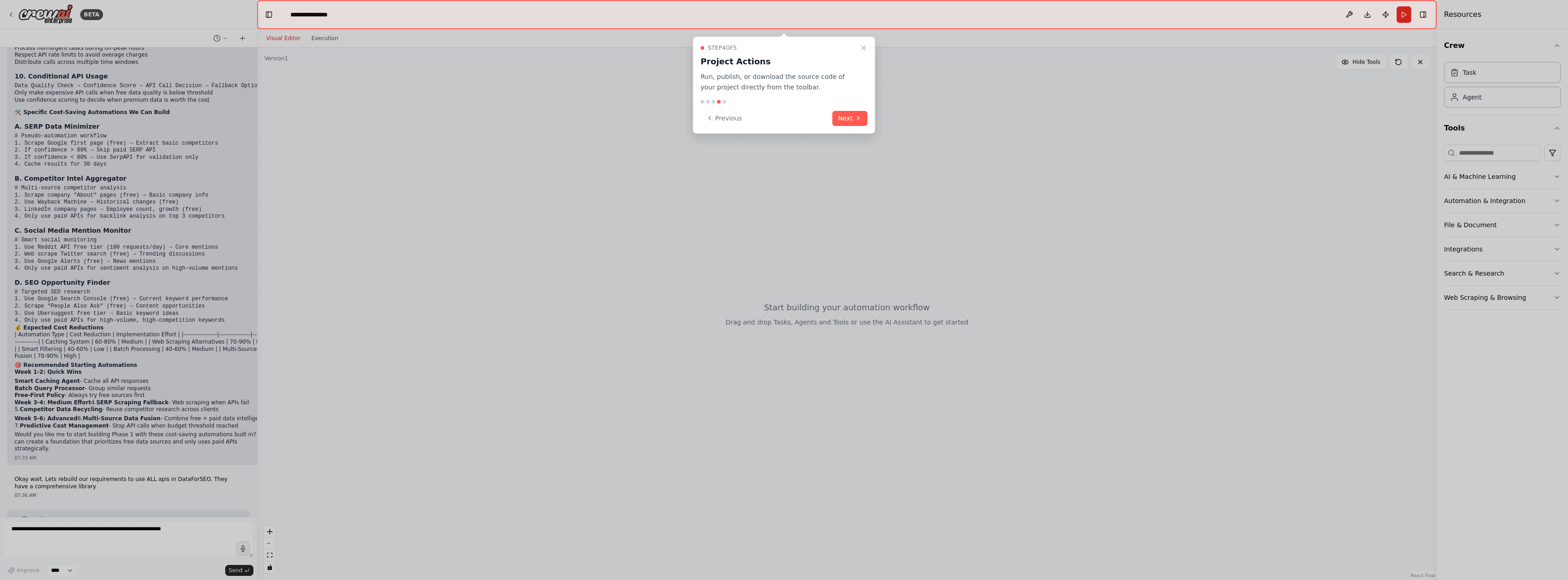
click at [859, 127] on div "Step 4 of 5 Project Actions Run, publish, or download the source code of your p…" at bounding box center [784, 85] width 183 height 97
click at [857, 119] on icon at bounding box center [859, 118] width 7 height 7
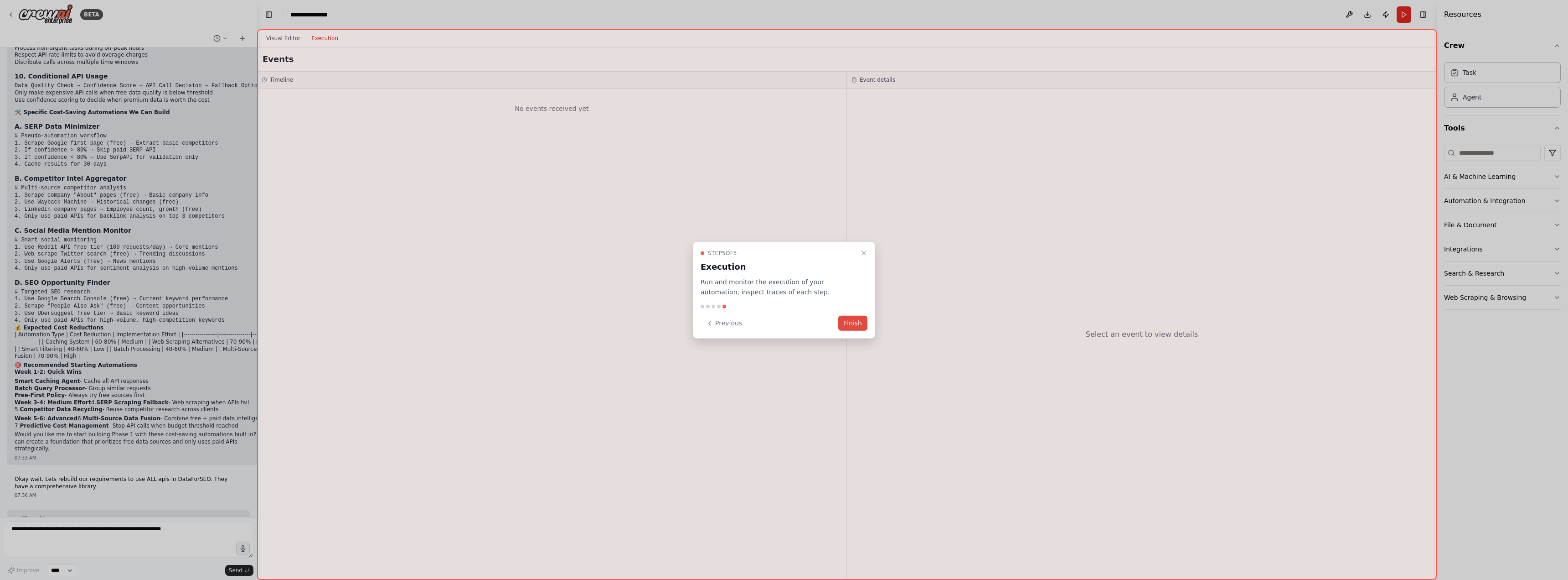
click at [846, 323] on button "Finish" at bounding box center [853, 323] width 29 height 15
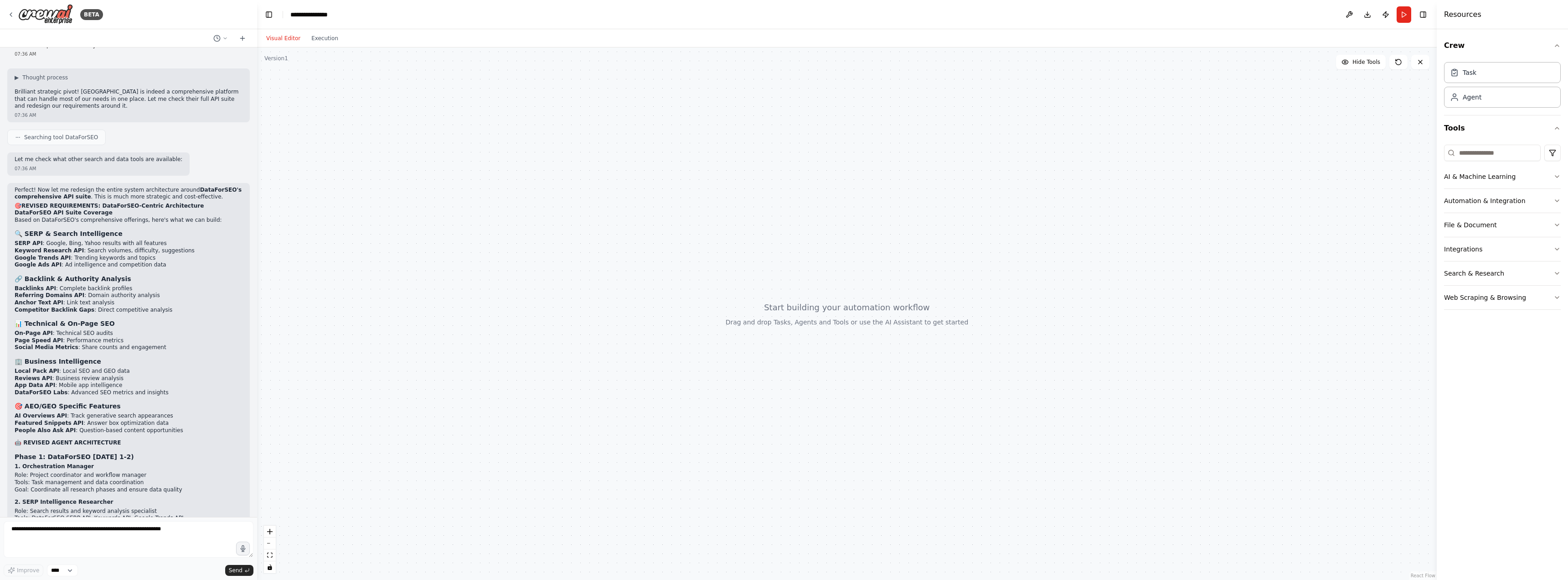
scroll to position [3001, 0]
drag, startPoint x: 75, startPoint y: 138, endPoint x: 165, endPoint y: 138, distance: 90.0
click at [172, 241] on li "Keyword Research API : Search volumes, difficulty, suggestions" at bounding box center [128, 244] width 228 height 7
drag, startPoint x: 17, startPoint y: 148, endPoint x: 77, endPoint y: 148, distance: 60.0
click at [77, 255] on li "Google Ads API : Ad intelligence and competition data" at bounding box center [128, 259] width 228 height 7
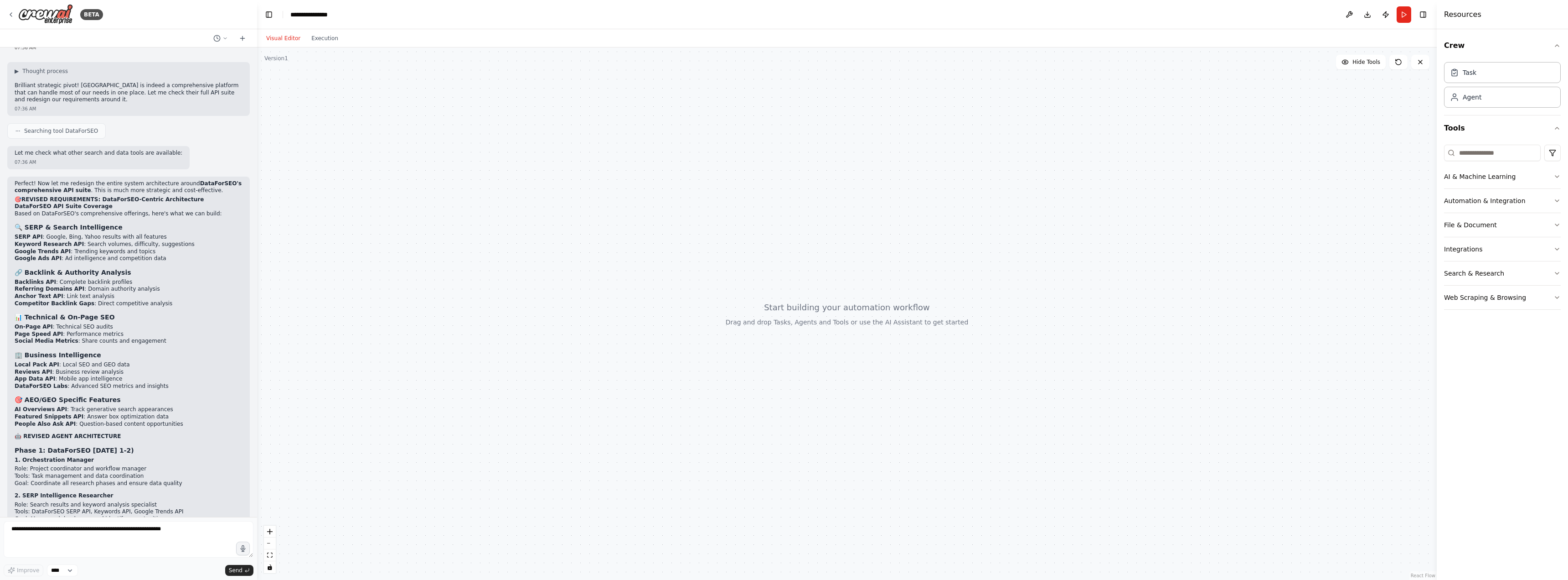
click at [73, 248] on li "Google Trends API : Trending keywords and topics" at bounding box center [128, 252] width 228 height 7
drag, startPoint x: 66, startPoint y: 144, endPoint x: 141, endPoint y: 142, distance: 75.0
click at [141, 248] on li "Google Trends API : Trending keywords and topics" at bounding box center [128, 252] width 228 height 7
click at [52, 255] on strong "Google Ads API" at bounding box center [38, 258] width 47 height 7
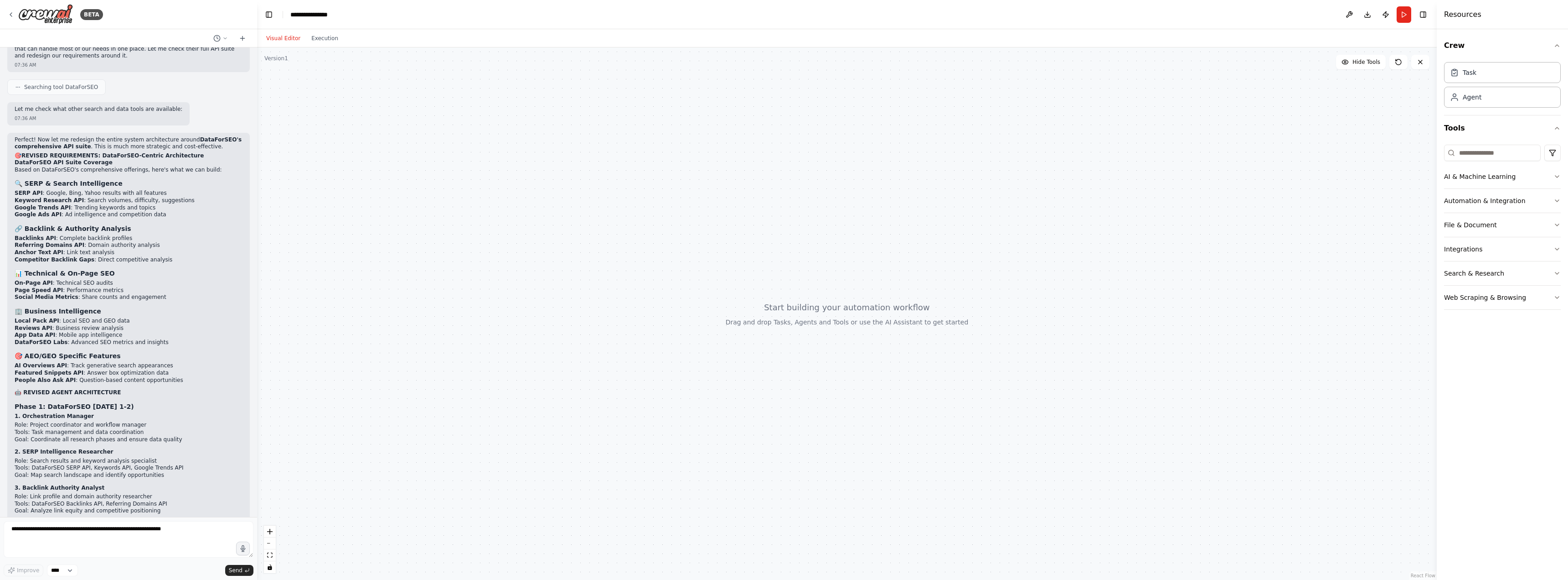
scroll to position [3046, 0]
click at [190, 547] on textarea at bounding box center [128, 539] width 250 height 36
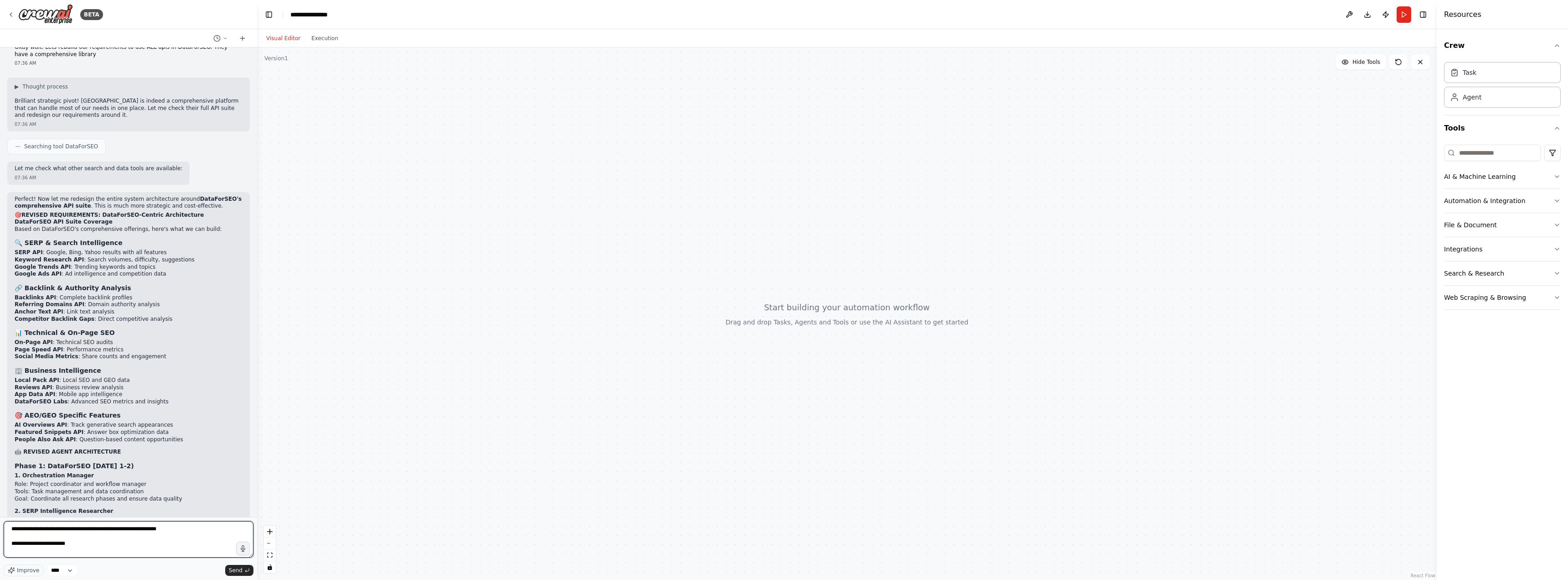
scroll to position [4, 0]
paste textarea "**********"
type textarea "**********"
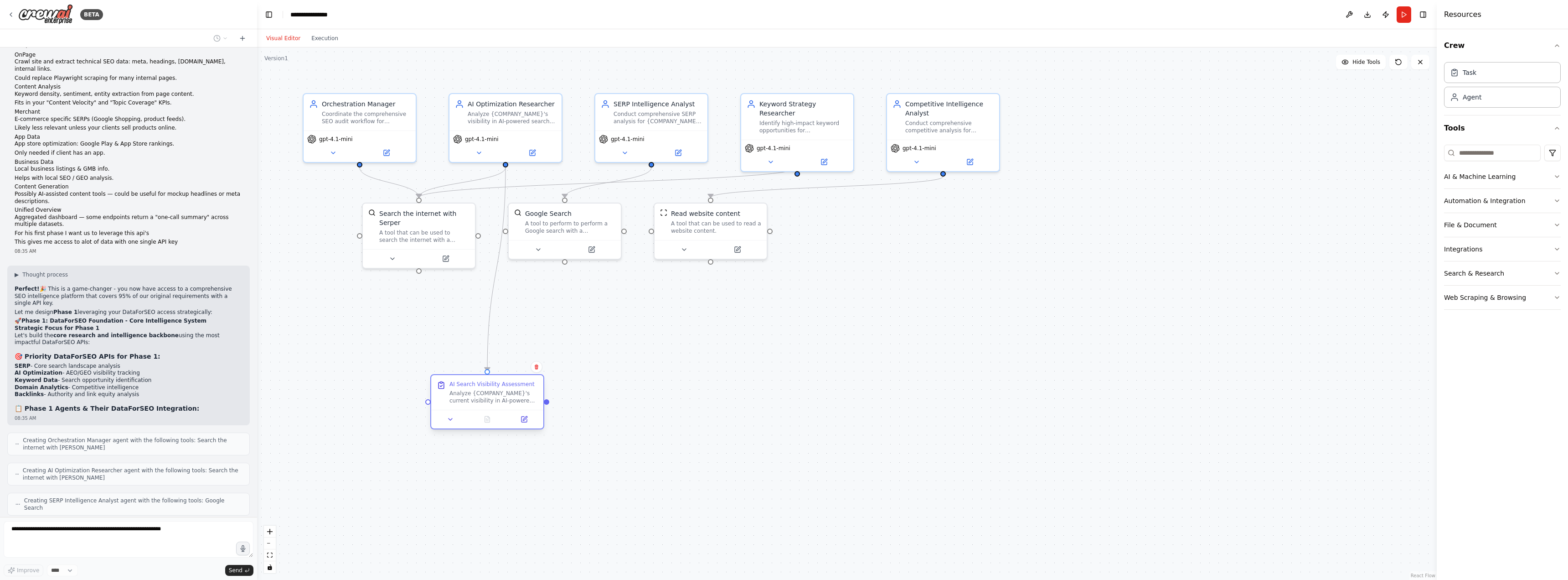
scroll to position [4562, 0]
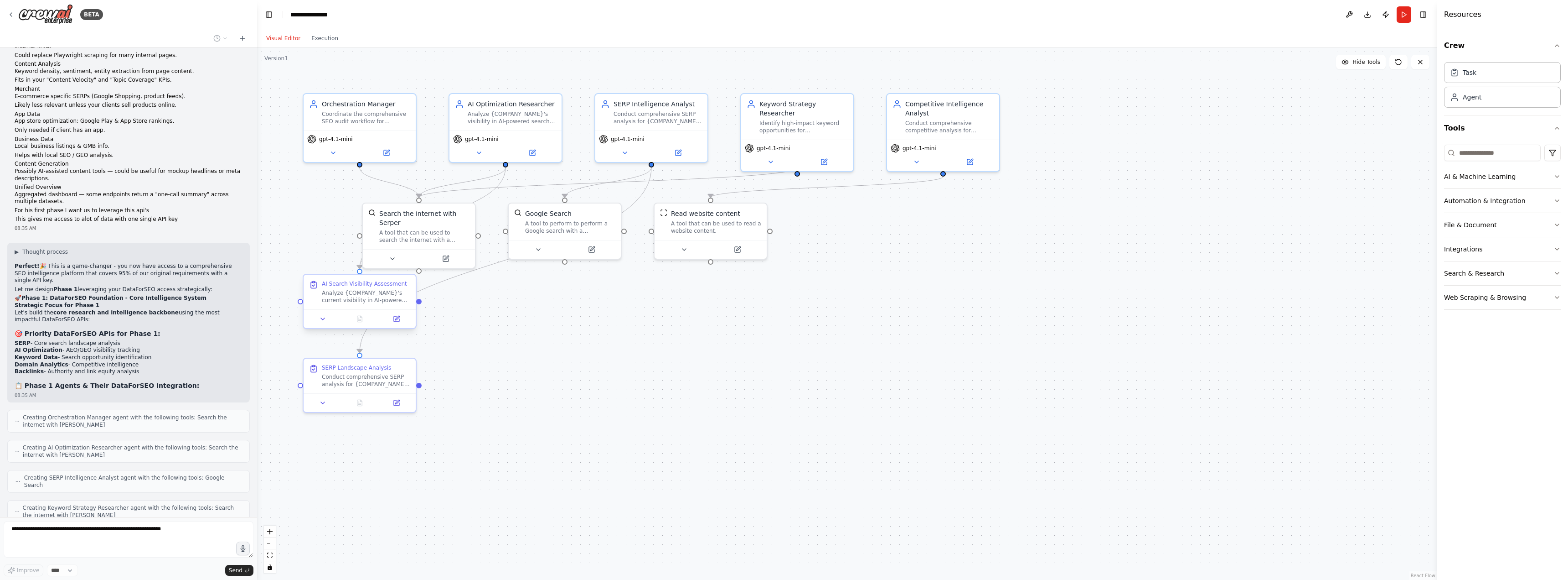
drag, startPoint x: 352, startPoint y: 287, endPoint x: 499, endPoint y: 404, distance: 187.9
click at [499, 404] on div ".deletable-edge-delete-btn { width: 20px; height: 20px; border: 0px solid #ffff…" at bounding box center [847, 313] width 1180 height 532
click at [587, 354] on div ".deletable-edge-delete-btn { width: 20px; height: 20px; border: 0px solid #ffff…" at bounding box center [847, 313] width 1180 height 532
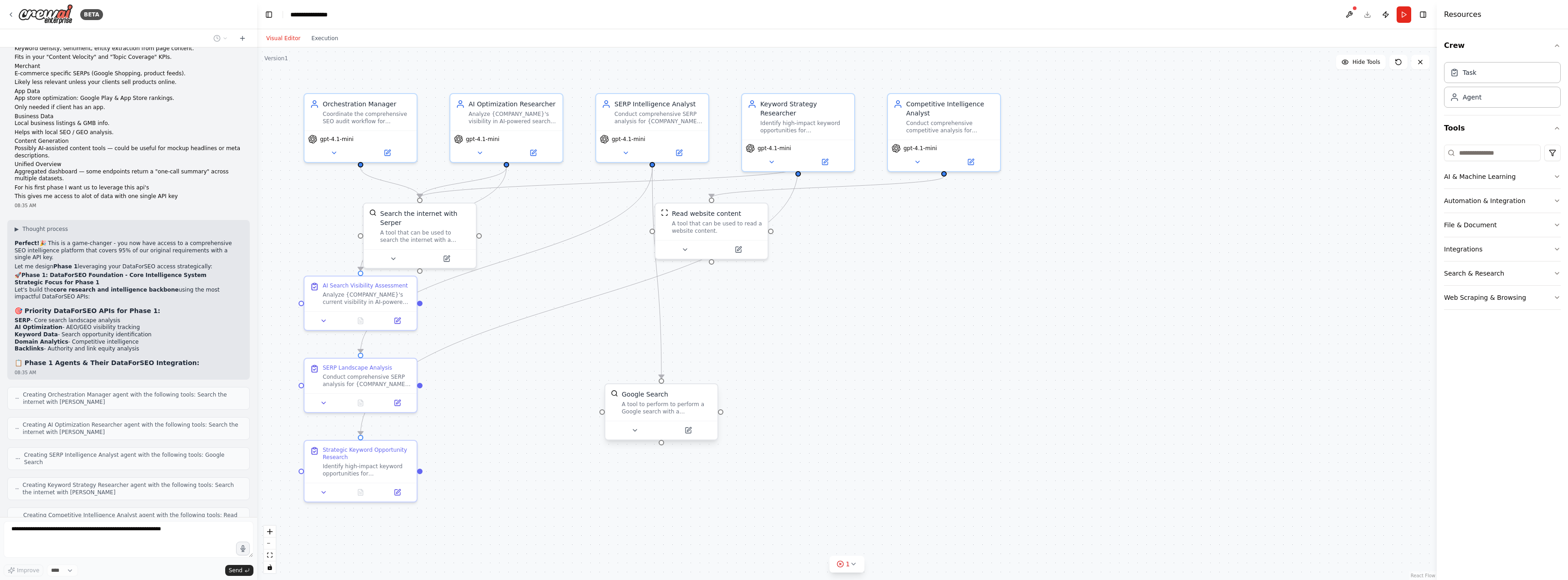
drag, startPoint x: 578, startPoint y: 213, endPoint x: 672, endPoint y: 393, distance: 203.1
click at [672, 393] on div "Google Search" at bounding box center [667, 394] width 91 height 9
click at [797, 338] on div ".deletable-edge-delete-btn { width: 20px; height: 20px; border: 0px solid #ffff…" at bounding box center [847, 313] width 1180 height 532
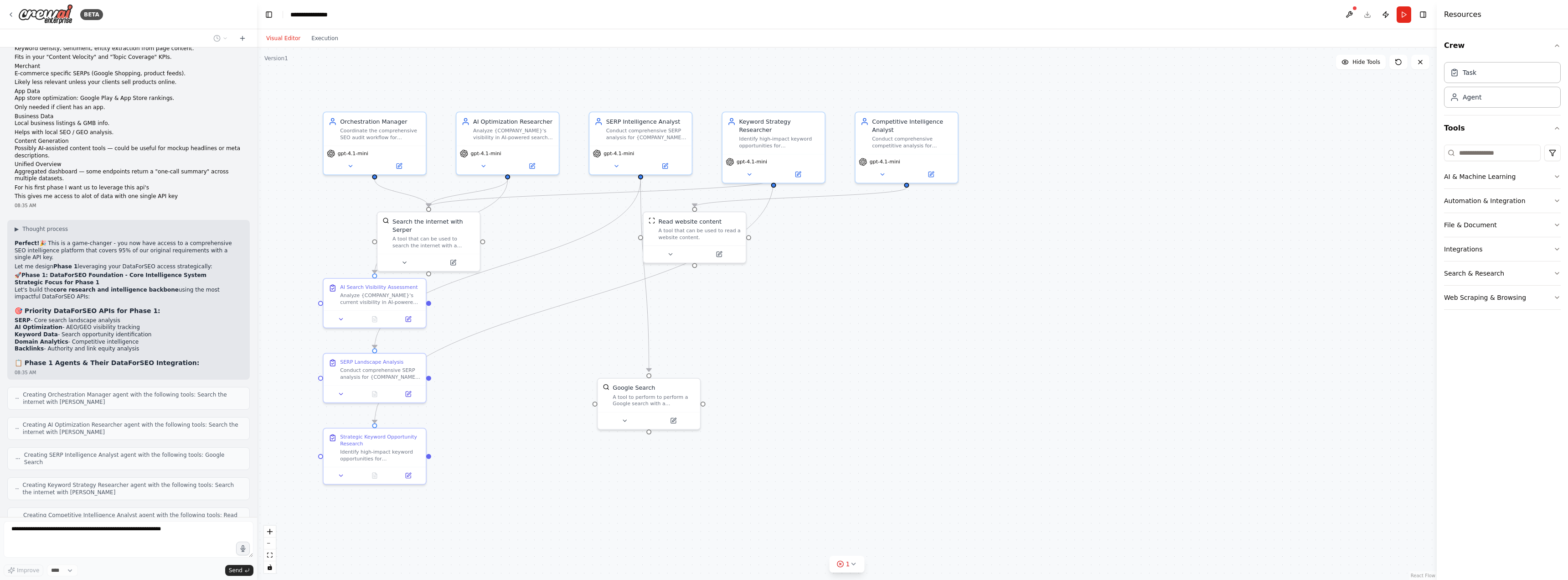
scroll to position [4608, 0]
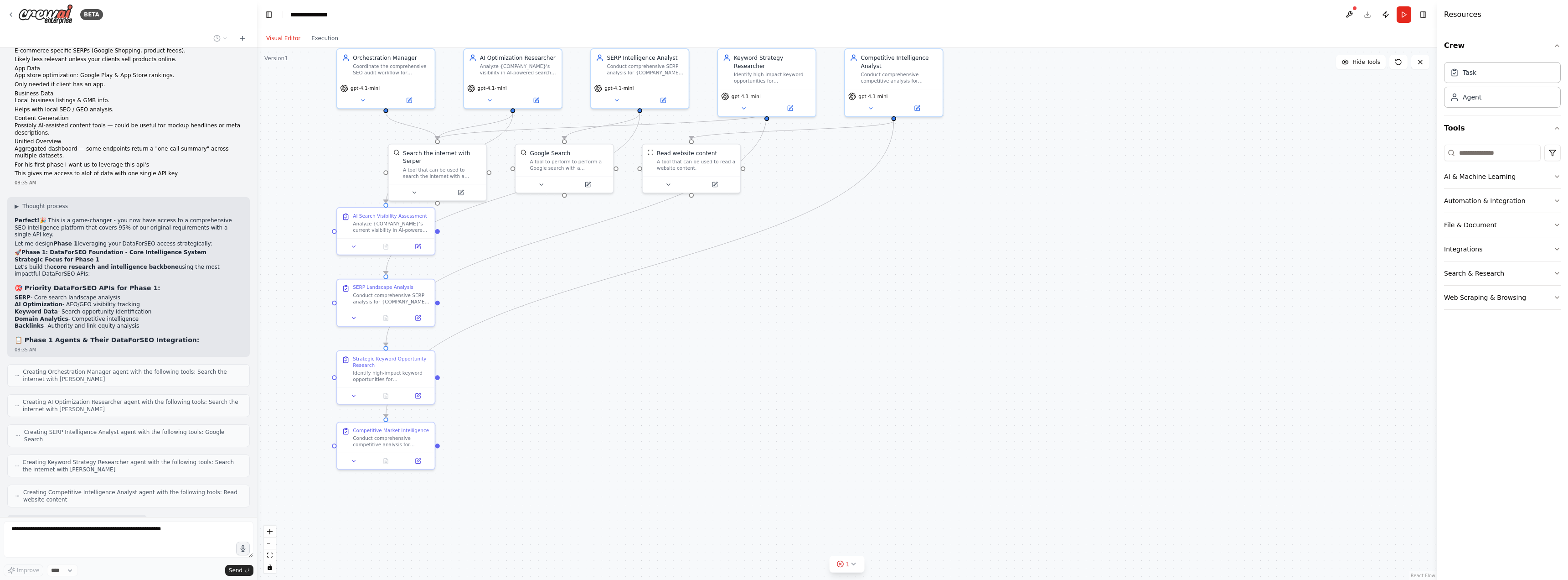
drag, startPoint x: 573, startPoint y: 474, endPoint x: 576, endPoint y: 394, distance: 80.1
click at [576, 394] on div ".deletable-edge-delete-btn { width: 20px; height: 20px; border: 0px solid #ffff…" at bounding box center [847, 313] width 1180 height 532
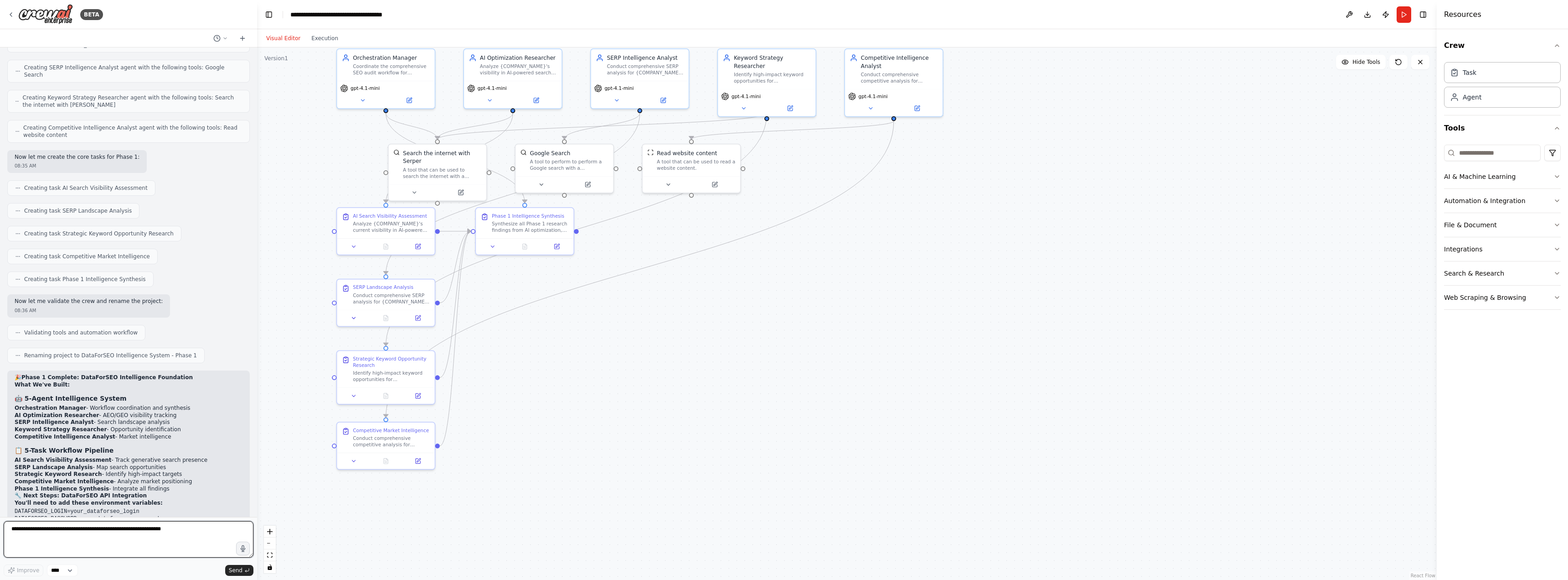
scroll to position [4980, 0]
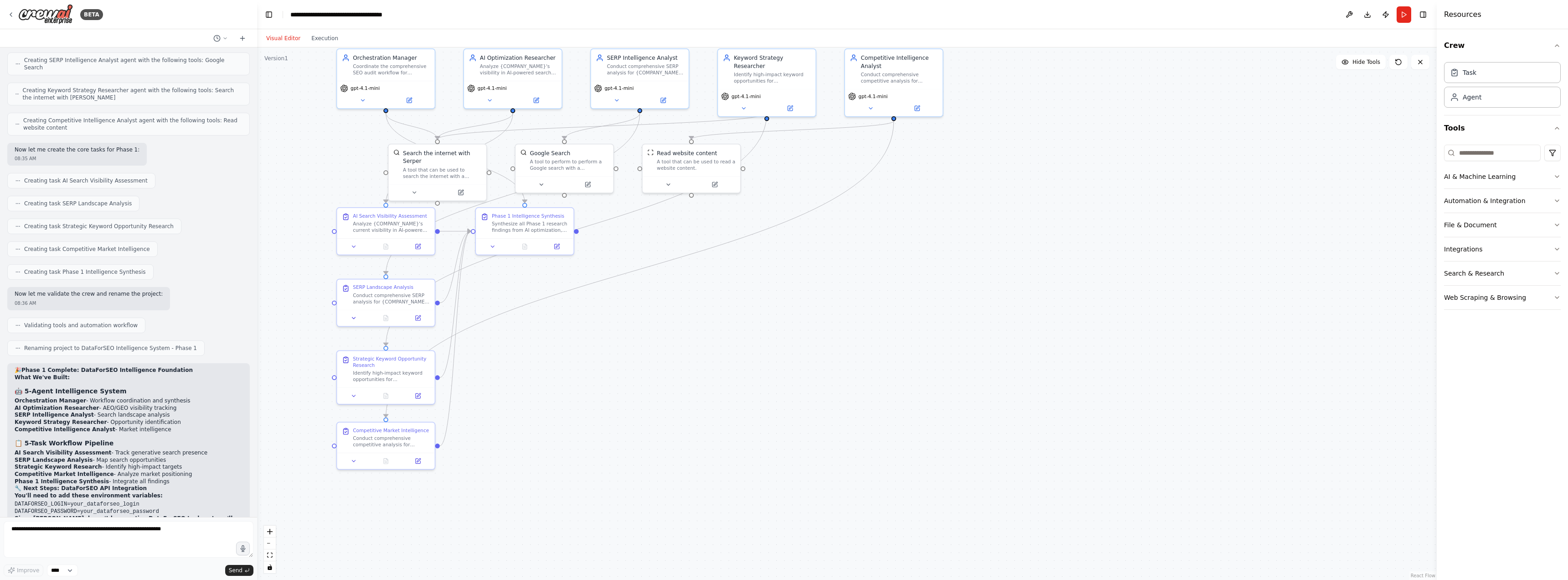
drag, startPoint x: 148, startPoint y: 394, endPoint x: 185, endPoint y: 394, distance: 37.0
click at [185, 546] on li "Option B : Create custom DataForSEO tool integrations (advanced setup)" at bounding box center [128, 550] width 228 height 7
click at [156, 569] on li "✅ Complete research workflow" at bounding box center [128, 573] width 228 height 7
drag, startPoint x: 40, startPoint y: 386, endPoint x: 137, endPoint y: 384, distance: 97.0
click at [137, 531] on li "Option A : Use the current setup with existing tools + manual DataForSEO API ca…" at bounding box center [128, 539] width 228 height 14
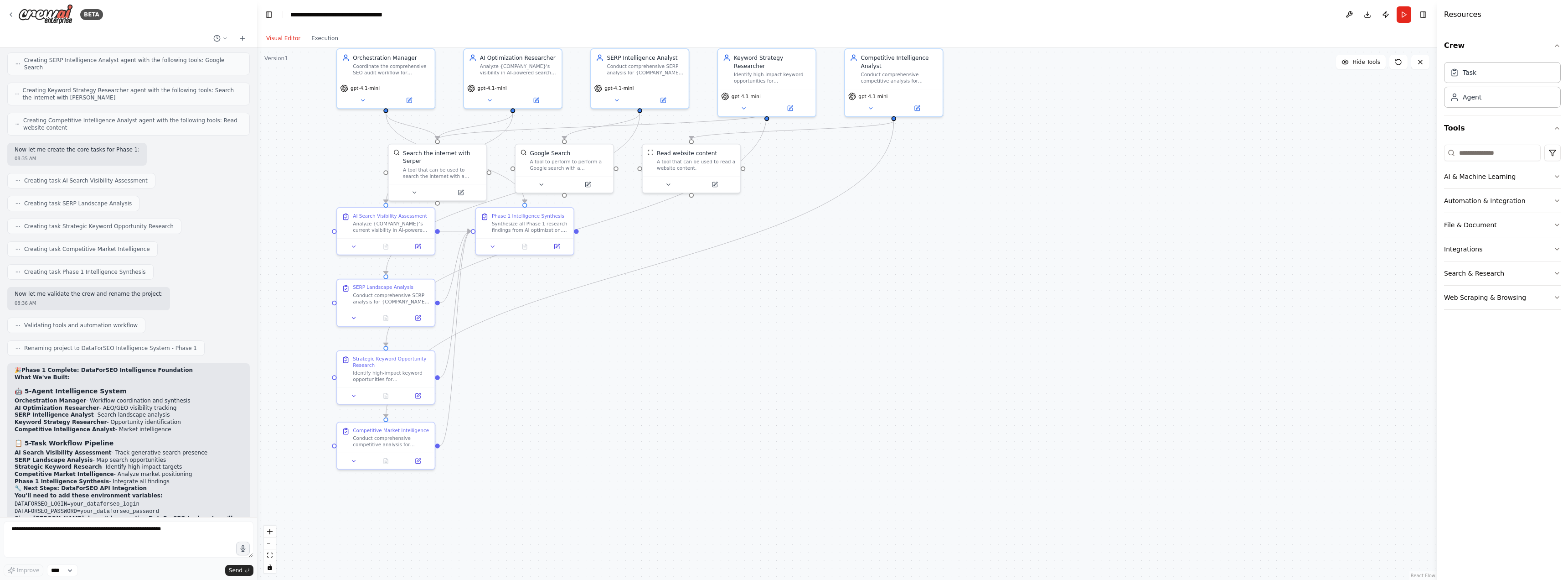
click at [141, 531] on li "Option A : Use the current setup with existing tools + manual DataForSEO API ca…" at bounding box center [128, 539] width 228 height 14
drag, startPoint x: 136, startPoint y: 385, endPoint x: 212, endPoint y: 382, distance: 76.1
click at [212, 531] on li "Option A : Use the current setup with existing tools + manual DataForSEO API ca…" at bounding box center [128, 539] width 228 height 14
click at [191, 546] on li "Option B : Create custom DataForSEO tool integrations (advanced setup)" at bounding box center [128, 550] width 228 height 7
drag, startPoint x: 587, startPoint y: 156, endPoint x: 672, endPoint y: 350, distance: 211.8
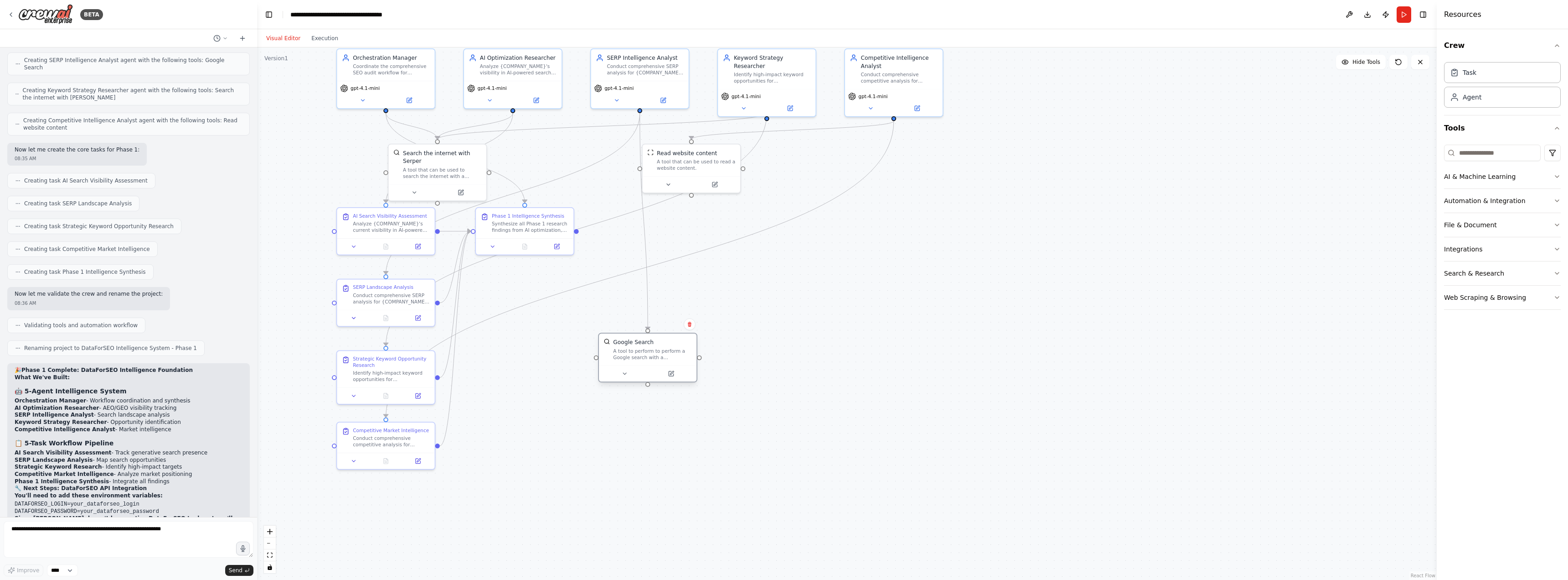
click at [672, 350] on div "Google Search A tool to perform to perform a Google search with a search_query." at bounding box center [652, 349] width 78 height 22
drag, startPoint x: 737, startPoint y: 177, endPoint x: 885, endPoint y: 280, distance: 180.3
click at [885, 280] on div "Read website content" at bounding box center [881, 278] width 60 height 8
drag, startPoint x: 518, startPoint y: 310, endPoint x: 549, endPoint y: 461, distance: 154.1
click at [549, 461] on div "Synthesize all Phase 1 research findings from AI optimization, SERP analysis, k…" at bounding box center [574, 464] width 77 height 13
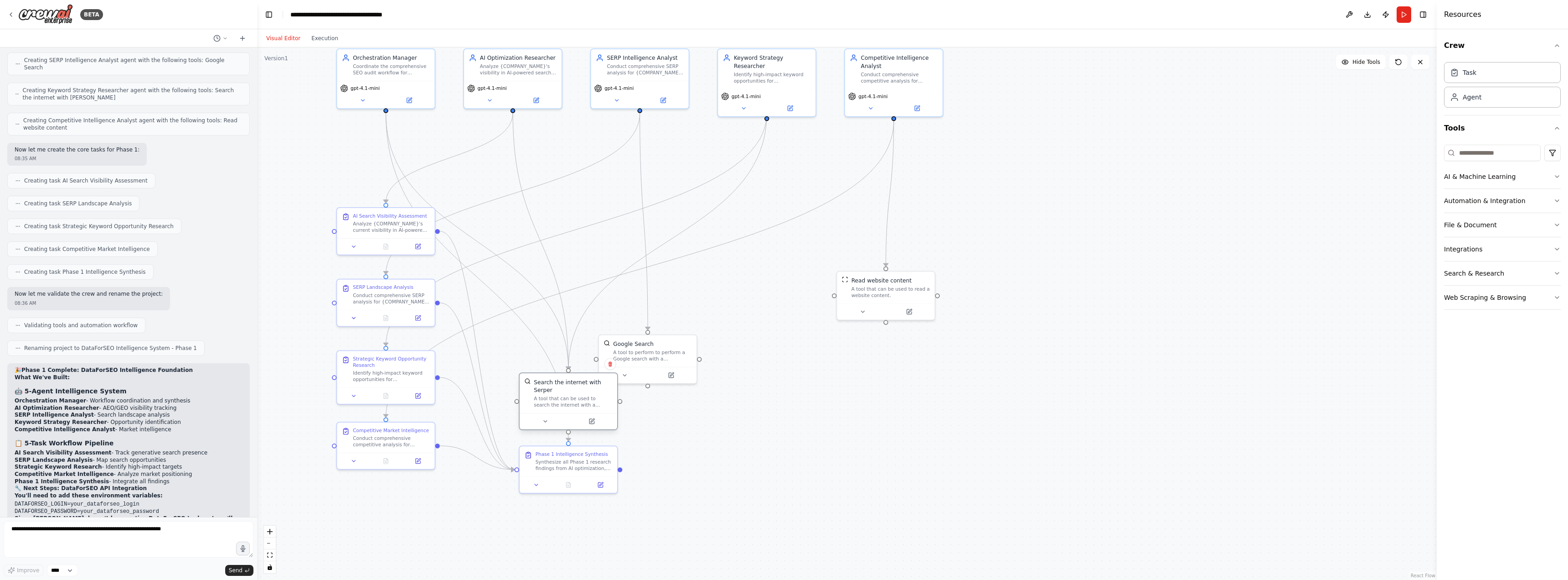
drag, startPoint x: 437, startPoint y: 154, endPoint x: 570, endPoint y: 383, distance: 264.8
click at [568, 383] on div "Search the internet with Serper" at bounding box center [573, 386] width 78 height 16
drag, startPoint x: 675, startPoint y: 350, endPoint x: 772, endPoint y: 366, distance: 98.3
click at [772, 366] on div "A tool to perform to perform a Google search with a search_query." at bounding box center [748, 370] width 78 height 13
drag, startPoint x: 384, startPoint y: 218, endPoint x: 459, endPoint y: 243, distance: 79.1
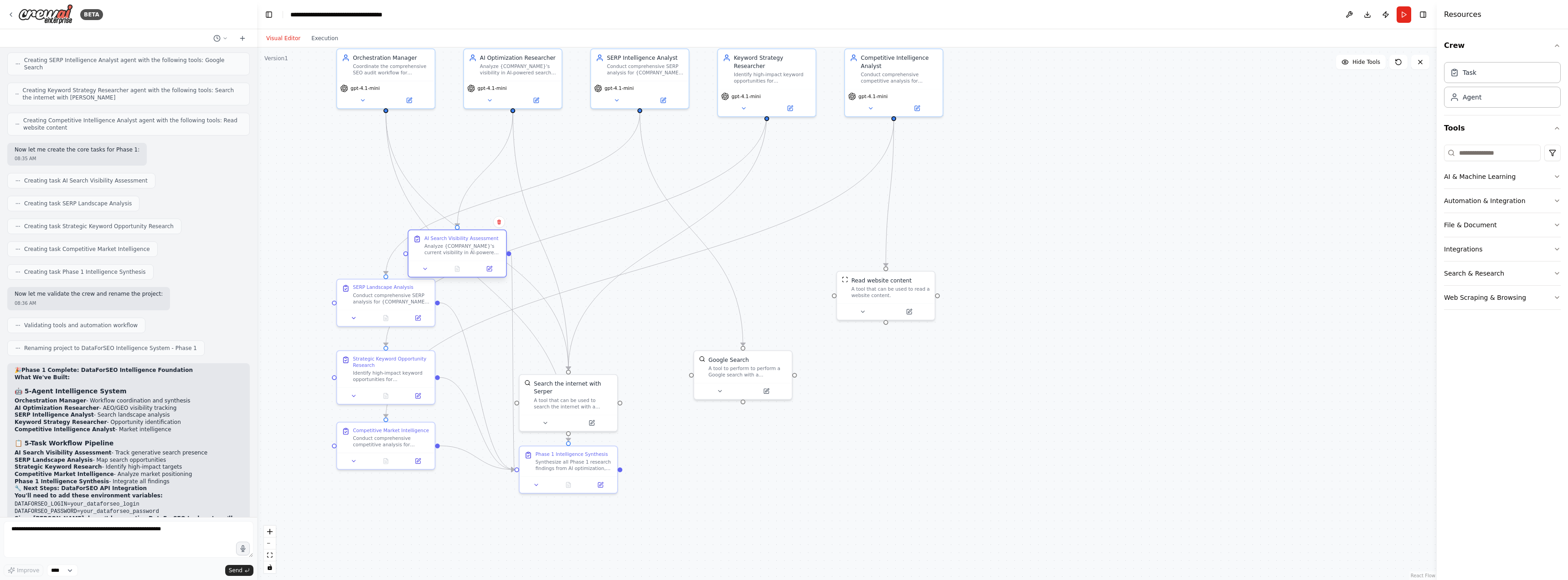
click at [459, 243] on div "AI Search Visibility Assessment Analyze {COMPANY_NAME}'s current visibility in …" at bounding box center [463, 245] width 77 height 20
drag, startPoint x: 881, startPoint y: 70, endPoint x: 963, endPoint y: 82, distance: 82.9
click at [963, 82] on div "Conduct comprehensive competitive analysis for {COMPANY_NAME} using domain anal…" at bounding box center [979, 84] width 77 height 13
drag, startPoint x: 758, startPoint y: 75, endPoint x: 839, endPoint y: 80, distance: 81.2
click at [839, 80] on div "Identify high-impact keyword opportunities for {COMPANY_NAME} targeting {IDEAL_…" at bounding box center [851, 84] width 77 height 13
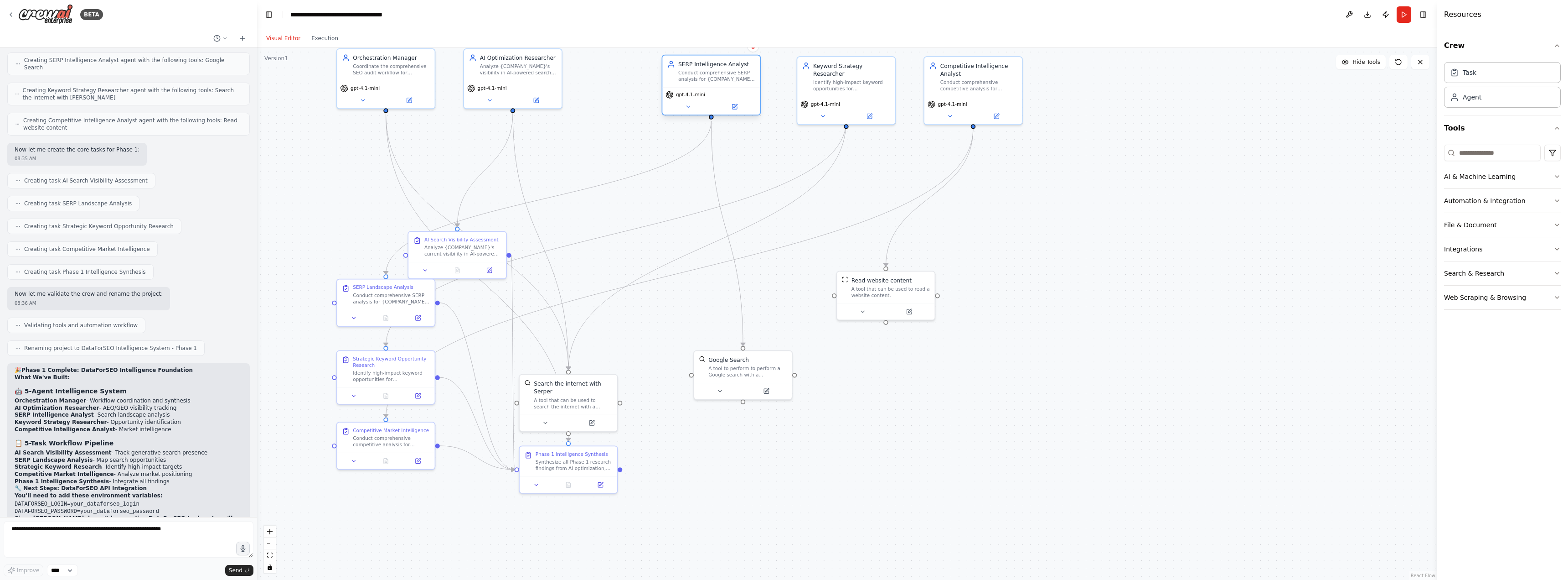
drag, startPoint x: 652, startPoint y: 67, endPoint x: 726, endPoint y: 75, distance: 74.4
click at [726, 75] on div "Conduct comprehensive SERP analysis for {COMPANY_NAME} across target keywords i…" at bounding box center [717, 76] width 77 height 13
drag, startPoint x: 526, startPoint y: 70, endPoint x: 593, endPoint y: 75, distance: 67.2
click at [593, 75] on div "Analyze {COMPANY_NAME}'s visibility in AI-powered search experiences including …" at bounding box center [582, 76] width 77 height 13
drag, startPoint x: 379, startPoint y: 60, endPoint x: 409, endPoint y: 75, distance: 33.5
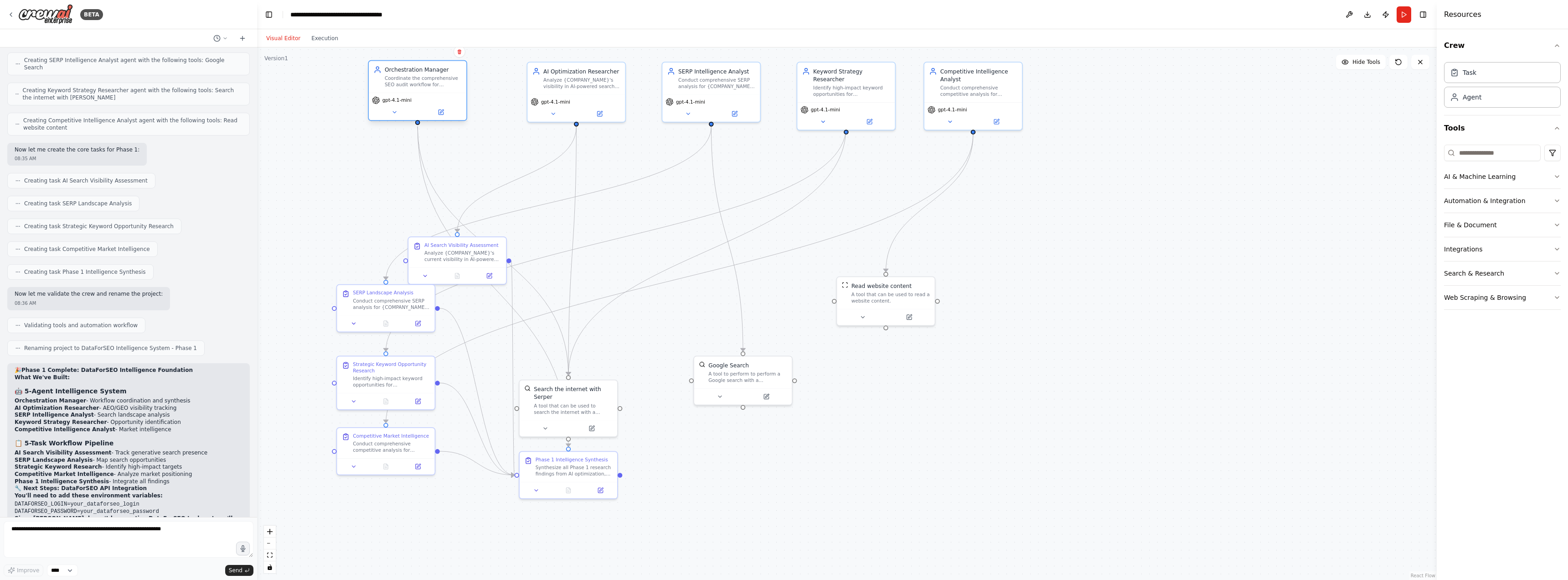
click at [409, 75] on div "Orchestration Manager Coordinate the comprehensive SEO audit workflow for {COMP…" at bounding box center [423, 77] width 77 height 22
drag, startPoint x: 452, startPoint y: 246, endPoint x: 497, endPoint y: 336, distance: 100.6
click at [497, 336] on div "AI Search Visibility Assessment Analyze {COMPANY_NAME}'s current visibility in …" at bounding box center [510, 338] width 77 height 20
drag, startPoint x: 609, startPoint y: 397, endPoint x: 616, endPoint y: 269, distance: 128.2
click at [616, 269] on div "Search the internet with Serper A tool that can be used to search the internet …" at bounding box center [613, 279] width 78 height 30
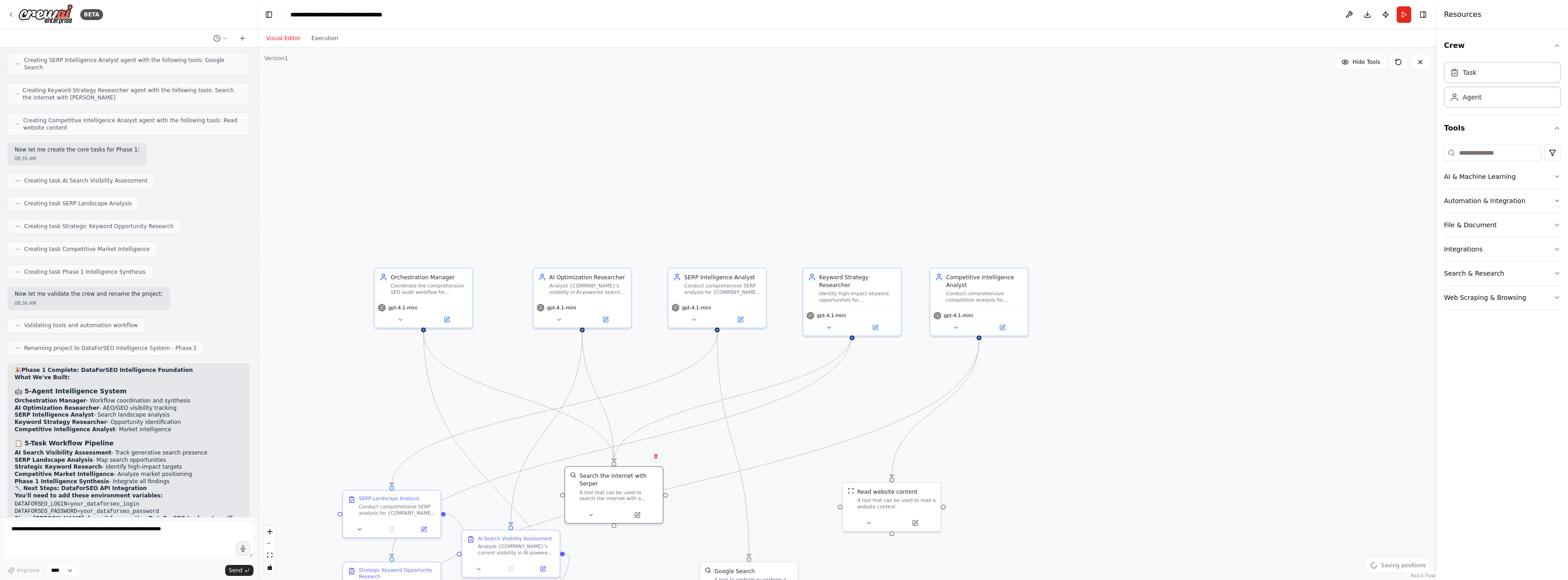
drag, startPoint x: 1193, startPoint y: 107, endPoint x: 1203, endPoint y: 323, distance: 216.2
click at [1203, 323] on div ".deletable-edge-delete-btn { width: 20px; height: 20px; border: 0px solid #ffff…" at bounding box center [847, 313] width 1180 height 532
drag, startPoint x: 636, startPoint y: 494, endPoint x: 650, endPoint y: 458, distance: 38.6
click at [650, 466] on div "A tool that can be used to search the internet with a search_query. Supports di…" at bounding box center [638, 473] width 78 height 13
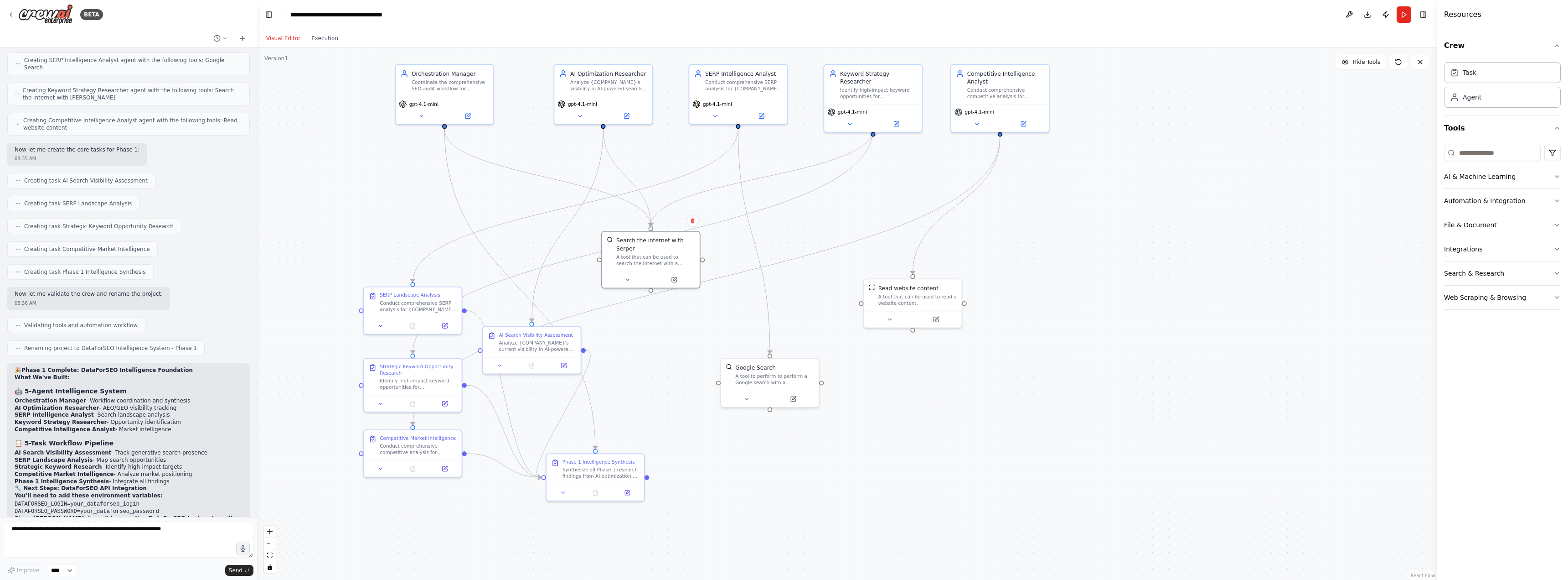
drag, startPoint x: 1106, startPoint y: 323, endPoint x: 1106, endPoint y: 228, distance: 95.0
click at [1106, 228] on div ".deletable-edge-delete-btn { width: 20px; height: 20px; border: 0px solid #ffff…" at bounding box center [847, 313] width 1180 height 532
drag, startPoint x: 647, startPoint y: 246, endPoint x: 669, endPoint y: 239, distance: 23.1
click at [669, 244] on div "A tool that can be used to search the internet with a search_query. Supports di…" at bounding box center [664, 251] width 78 height 13
drag, startPoint x: 516, startPoint y: 332, endPoint x: 586, endPoint y: 331, distance: 70.0
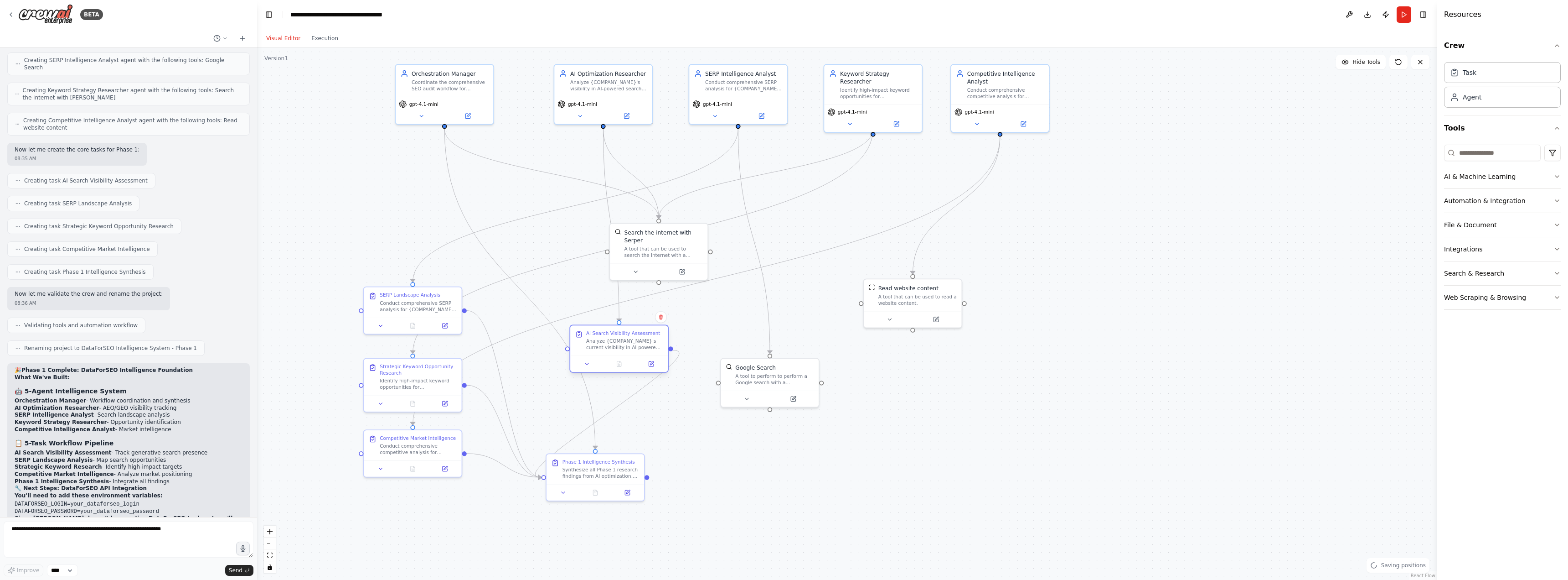
click at [592, 331] on div "AI Search Visibility Assessment" at bounding box center [623, 334] width 75 height 7
drag, startPoint x: 396, startPoint y: 292, endPoint x: 756, endPoint y: 278, distance: 360.3
click at [756, 278] on div "SERP Landscape Analysis" at bounding box center [767, 278] width 61 height 7
drag, startPoint x: 596, startPoint y: 463, endPoint x: 655, endPoint y: 515, distance: 78.6
click at [655, 515] on div "Phase 1 Intelligence Synthesis Synthesize all Phase 1 research findings from AI…" at bounding box center [664, 523] width 77 height 20
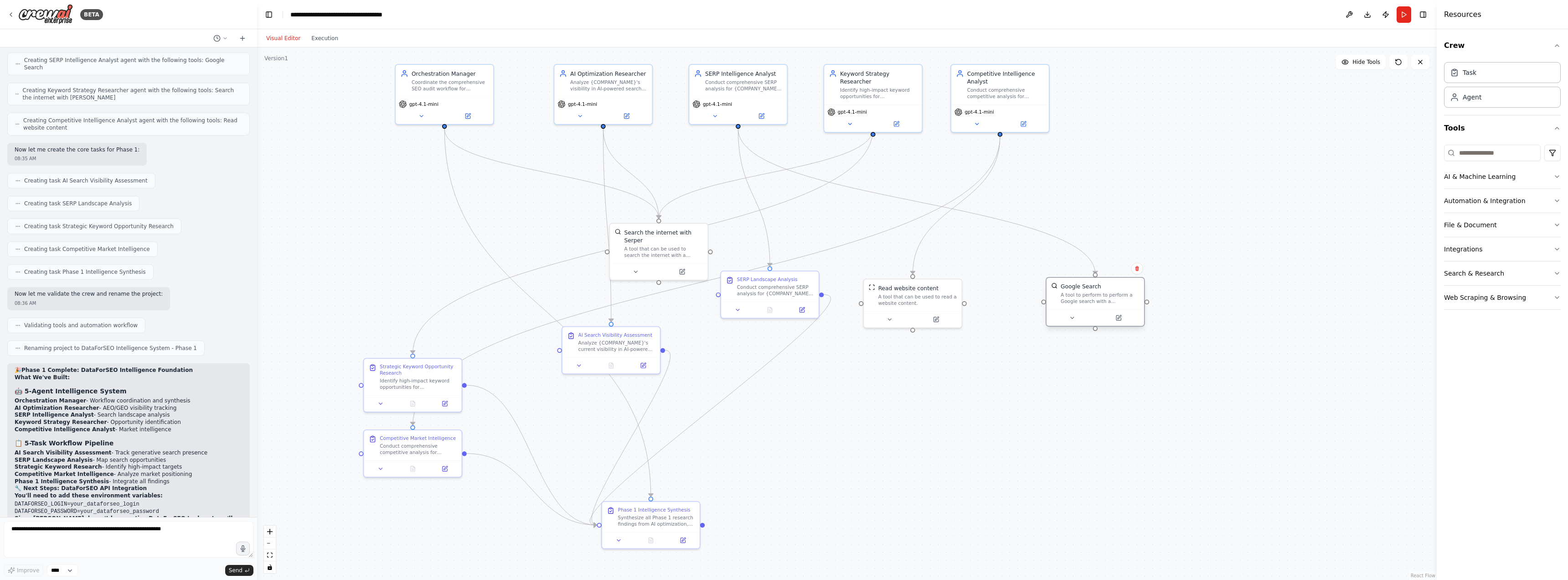
drag, startPoint x: 762, startPoint y: 368, endPoint x: 1090, endPoint y: 287, distance: 337.9
click at [1090, 287] on div "Google Search" at bounding box center [1081, 286] width 41 height 8
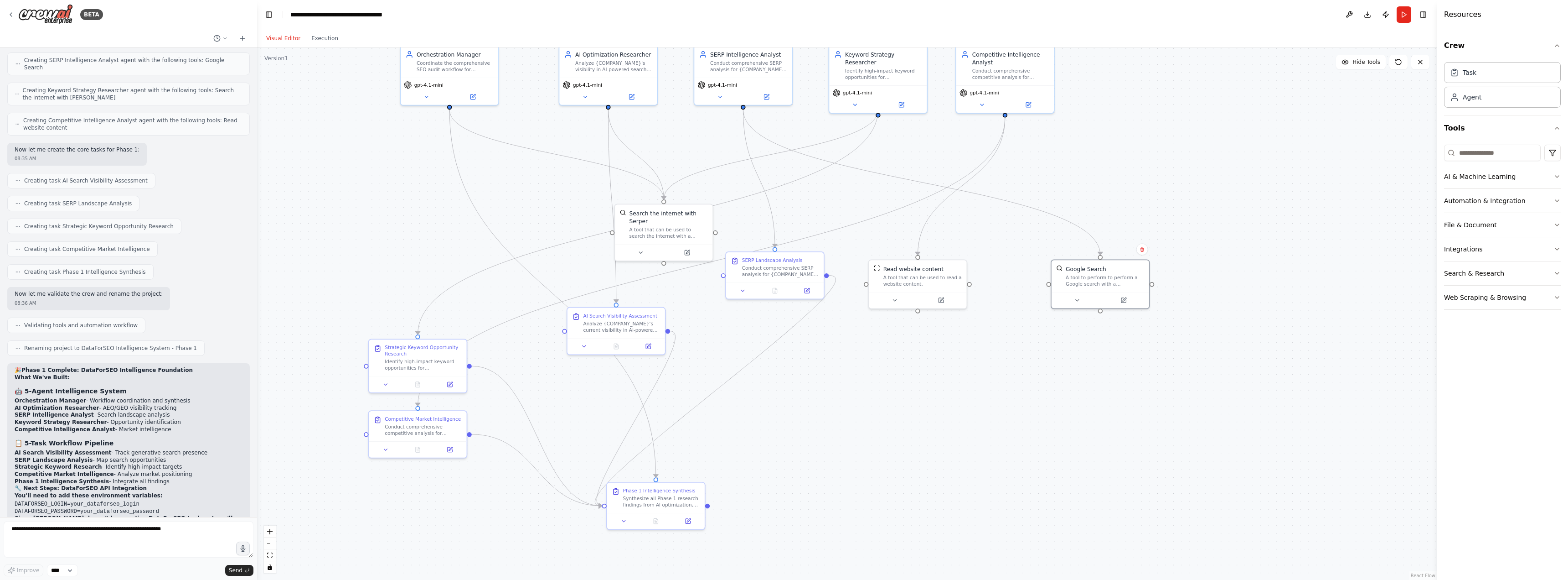
drag, startPoint x: 992, startPoint y: 420, endPoint x: 998, endPoint y: 404, distance: 17.1
click at [998, 404] on div ".deletable-edge-delete-btn { width: 20px; height: 20px; border: 0px solid #ffff…" at bounding box center [847, 313] width 1180 height 532
drag, startPoint x: 680, startPoint y: 223, endPoint x: 609, endPoint y: 244, distance: 74.0
click at [609, 252] on div "A tool that can be used to search the internet with a search_query. Supports di…" at bounding box center [599, 259] width 78 height 13
drag, startPoint x: 410, startPoint y: 355, endPoint x: 826, endPoint y: 410, distance: 419.6
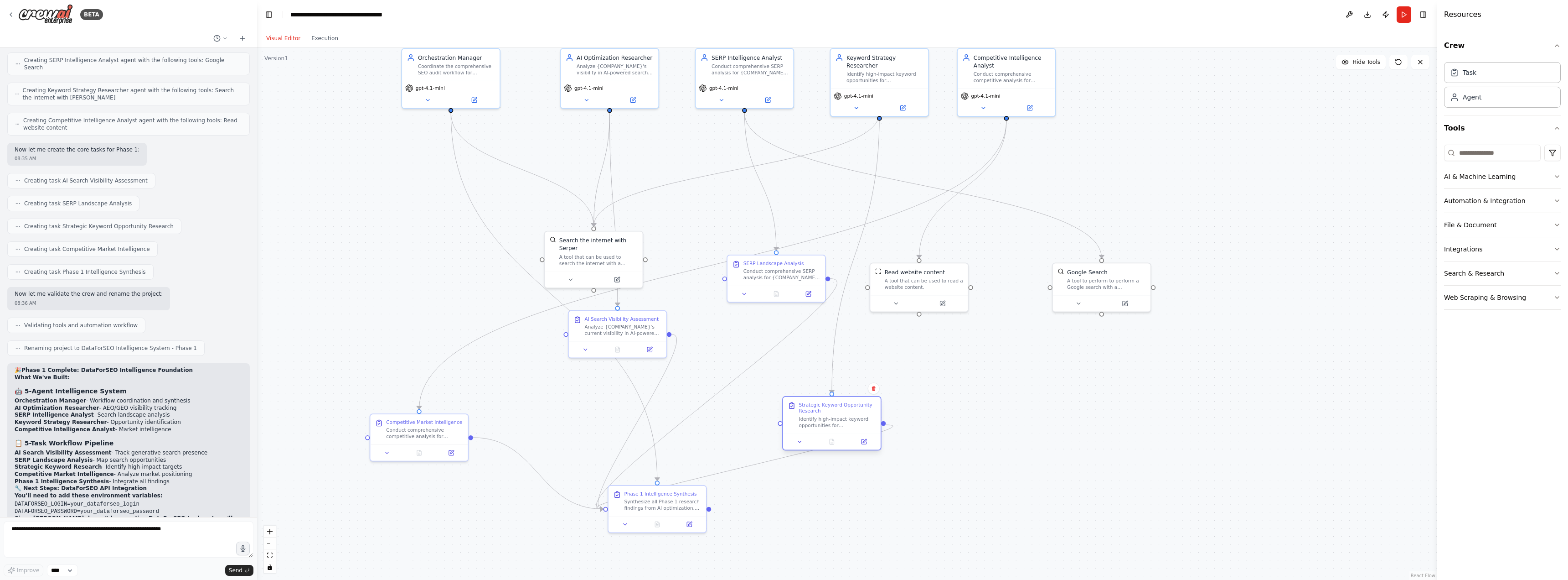
click at [826, 410] on div "Strategic Keyword Opportunity Research" at bounding box center [838, 408] width 77 height 13
drag, startPoint x: 641, startPoint y: 493, endPoint x: 604, endPoint y: 456, distance: 52.3
click at [604, 456] on div "Phase 1 Intelligence Synthesis Synthesize all Phase 1 research findings from AI…" at bounding box center [623, 460] width 77 height 20
drag, startPoint x: 701, startPoint y: 320, endPoint x: 391, endPoint y: 278, distance: 312.8
click at [391, 278] on div "AI Search Visibility Assessment" at bounding box center [354, 278] width 77 height 7
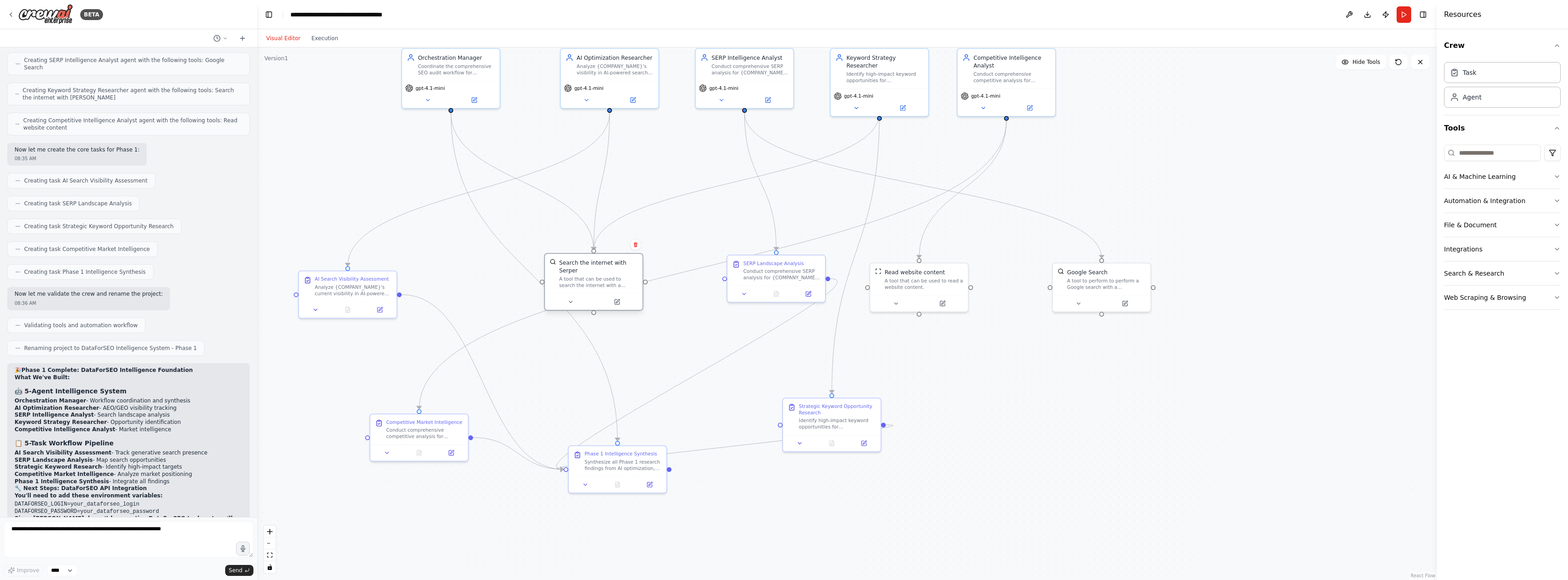
drag, startPoint x: 602, startPoint y: 246, endPoint x: 602, endPoint y: 268, distance: 22.0
click at [602, 268] on div "Search the internet with Serper A tool that can be used to search the internet …" at bounding box center [599, 274] width 78 height 30
drag, startPoint x: 764, startPoint y: 268, endPoint x: 722, endPoint y: 262, distance: 42.4
click at [722, 262] on div "Conduct comprehensive SERP analysis for {COMPANY_NAME} across high-priority key…" at bounding box center [742, 265] width 77 height 13
click at [1407, 17] on button "Run" at bounding box center [1404, 14] width 14 height 17
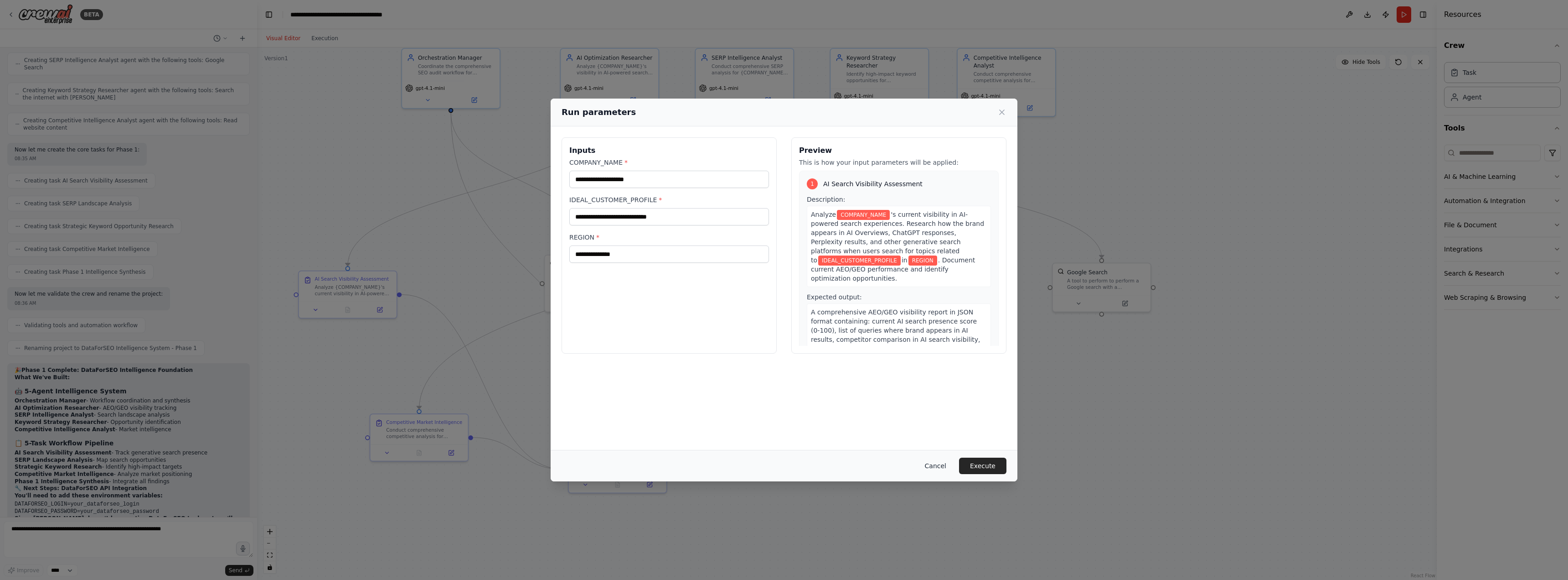
click at [939, 467] on button "Cancel" at bounding box center [936, 465] width 36 height 17
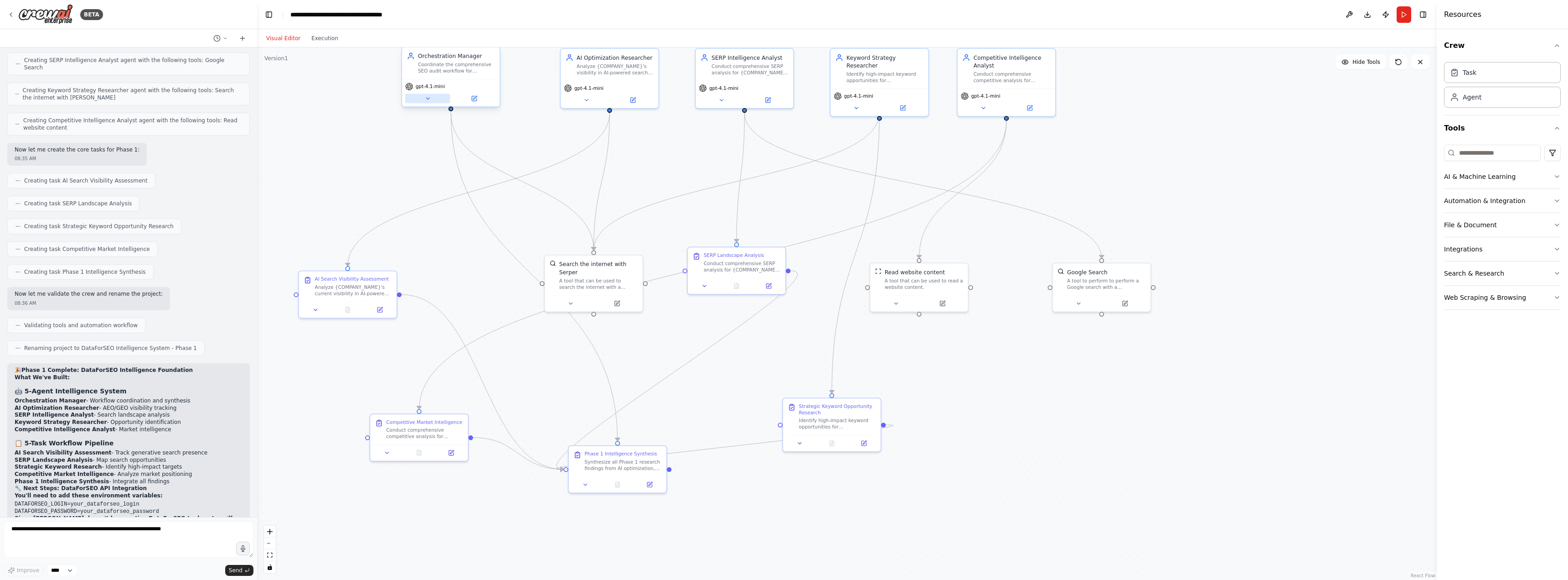
click at [428, 99] on icon at bounding box center [428, 99] width 7 height 7
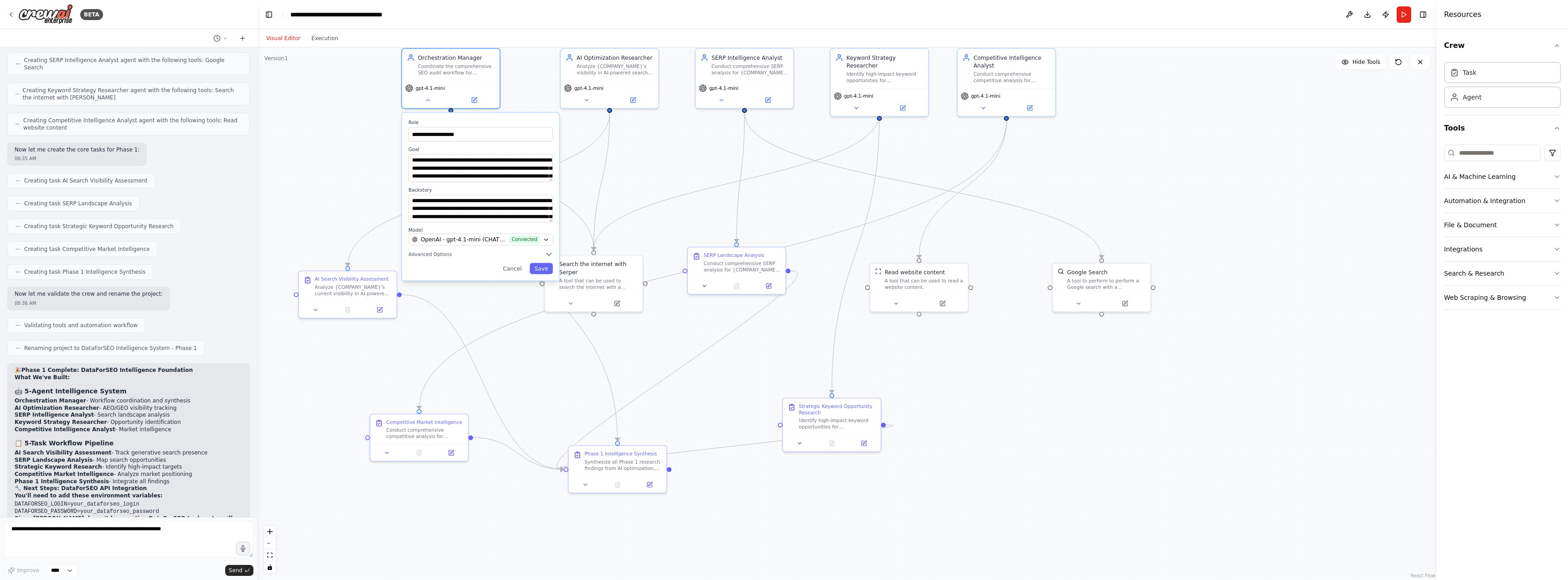
click at [530, 90] on div "**********" at bounding box center [847, 313] width 1180 height 532
click at [549, 241] on icon "button" at bounding box center [546, 239] width 7 height 7
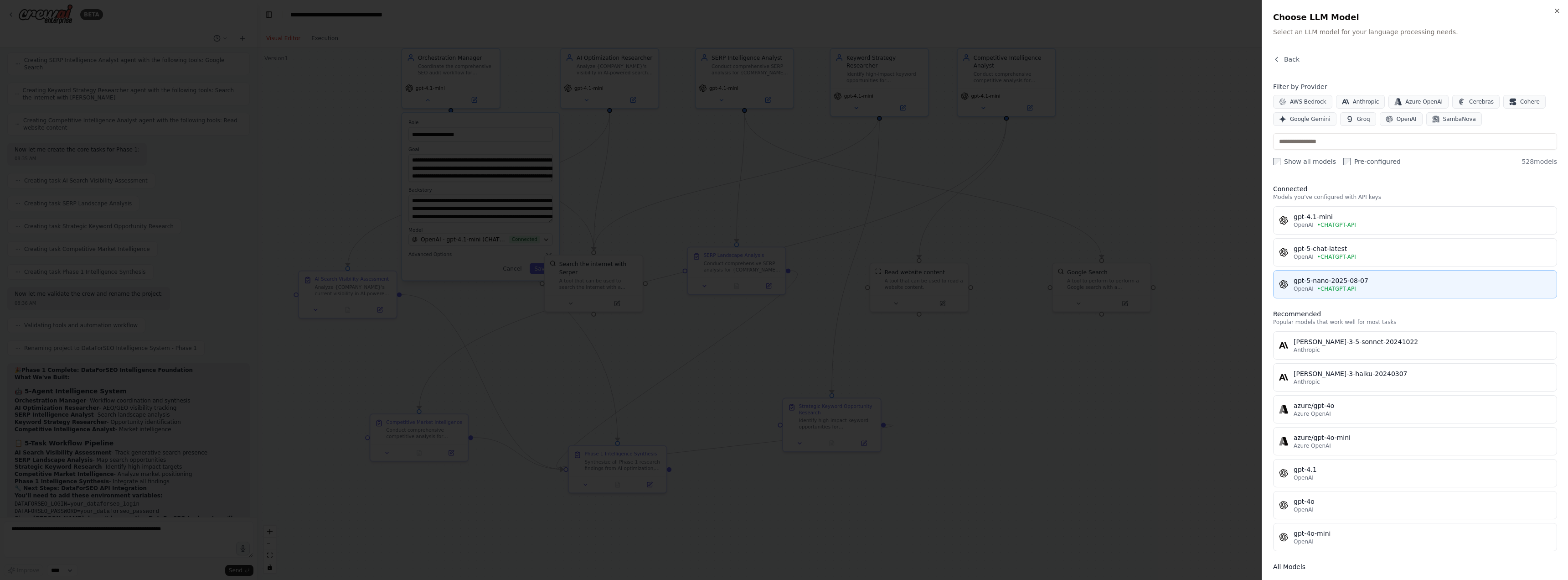
click at [1317, 285] on span "• CHATGPT-API" at bounding box center [1336, 289] width 38 height 7
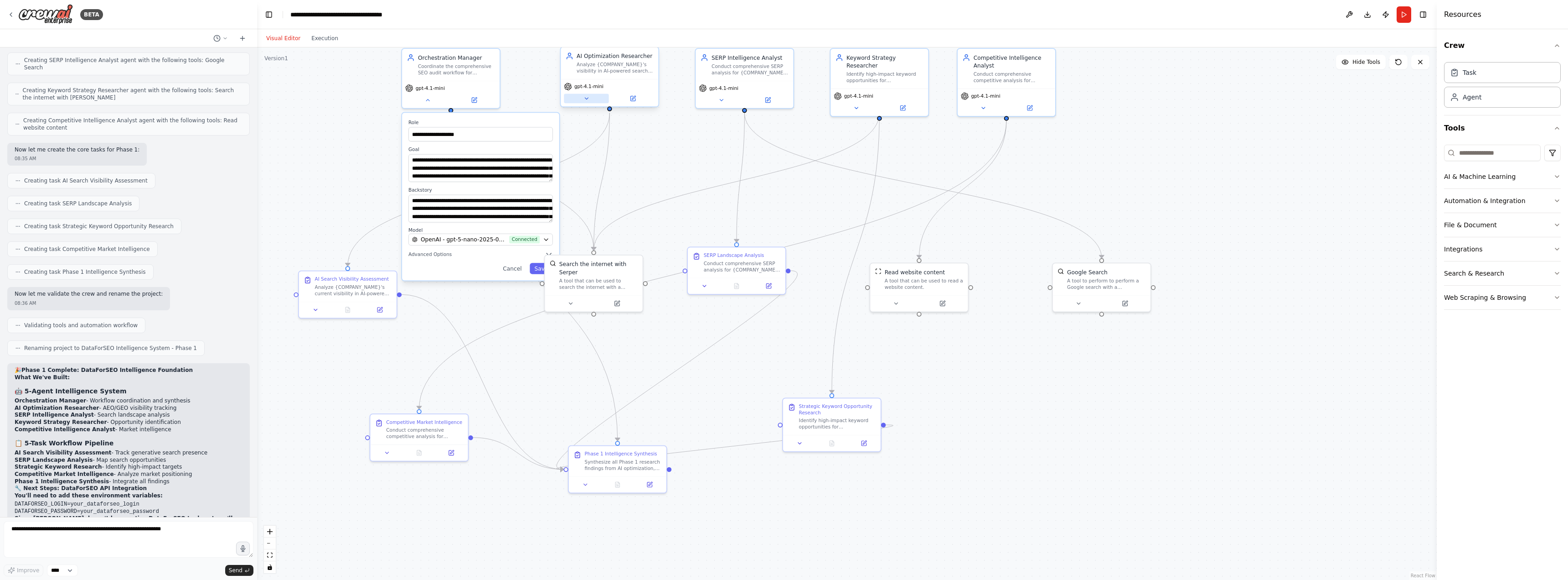
click at [587, 100] on icon at bounding box center [586, 99] width 7 height 7
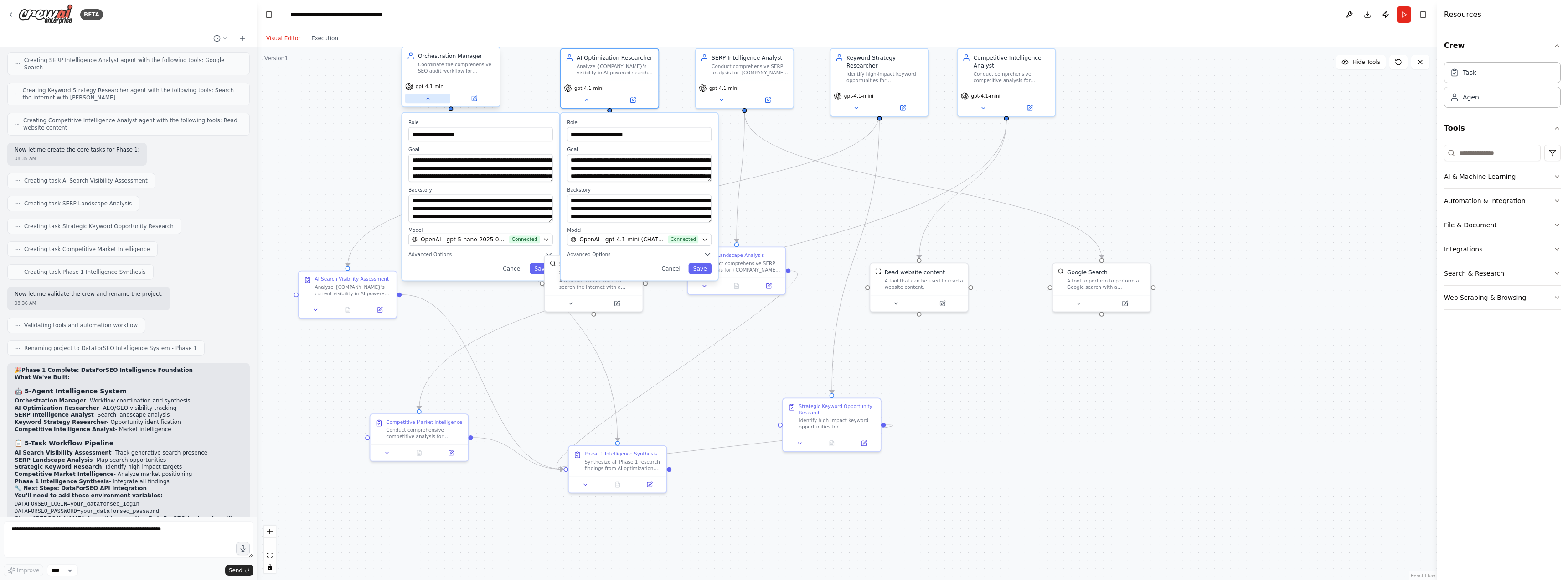
click at [428, 102] on icon at bounding box center [428, 99] width 7 height 7
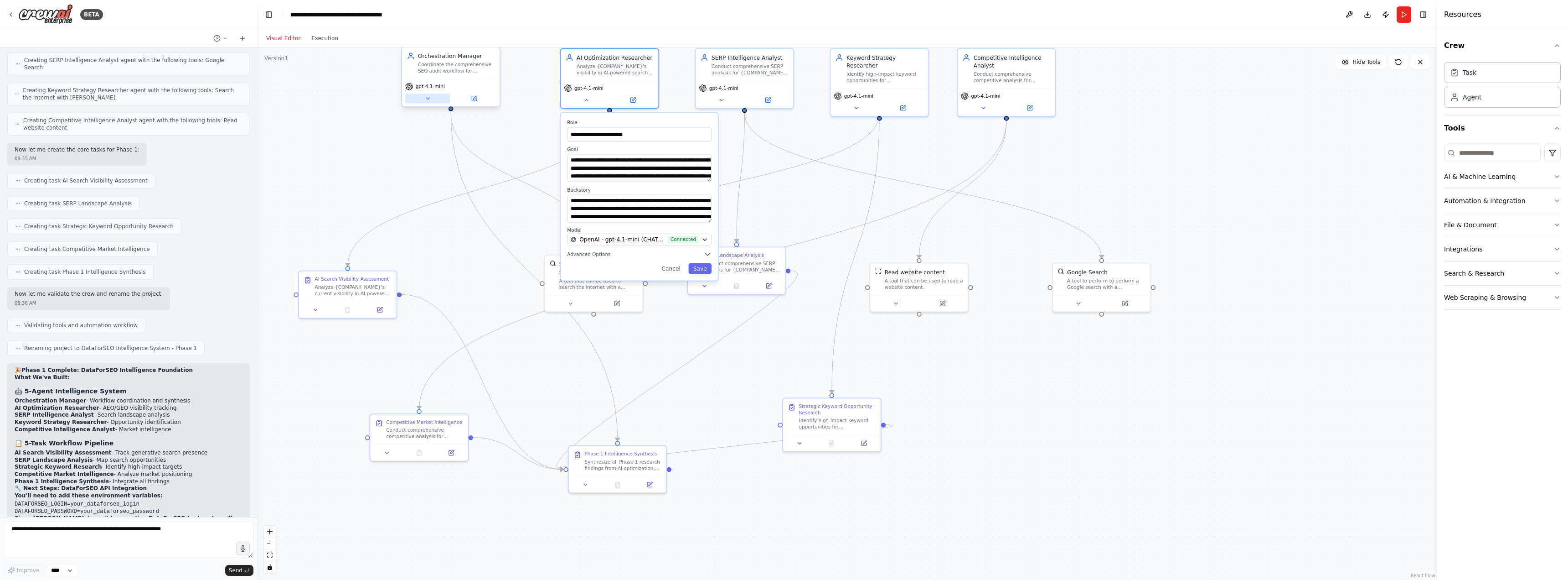
click at [428, 99] on icon at bounding box center [428, 99] width 3 height 1
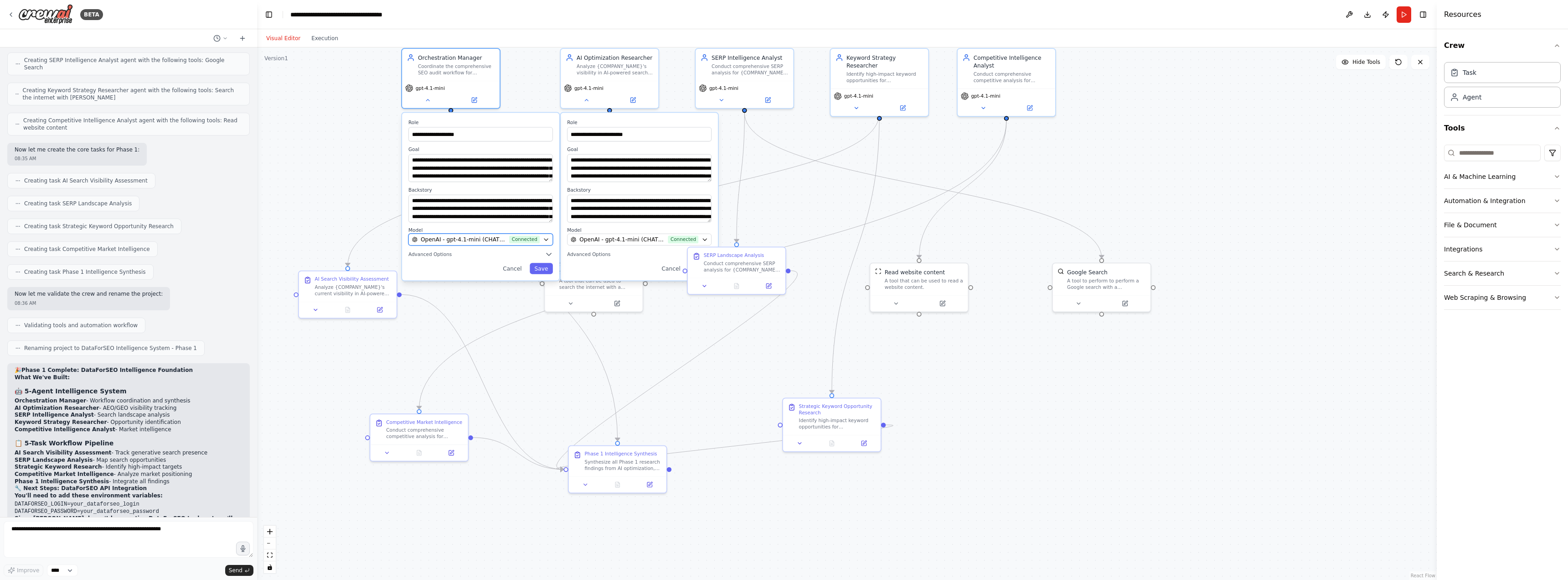
click at [450, 240] on span "OpenAI - gpt-4.1-mini (CHATGPT-API)" at bounding box center [464, 239] width 86 height 8
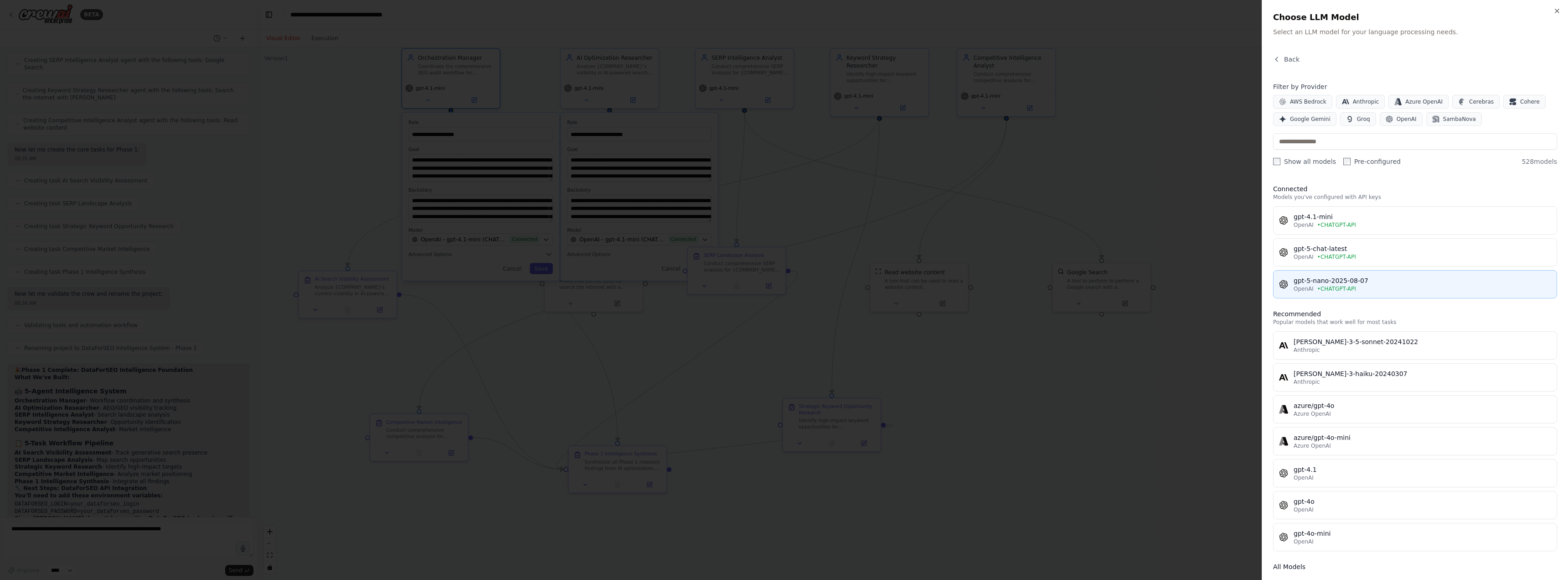
click at [1331, 286] on span "• CHATGPT-API" at bounding box center [1336, 289] width 38 height 7
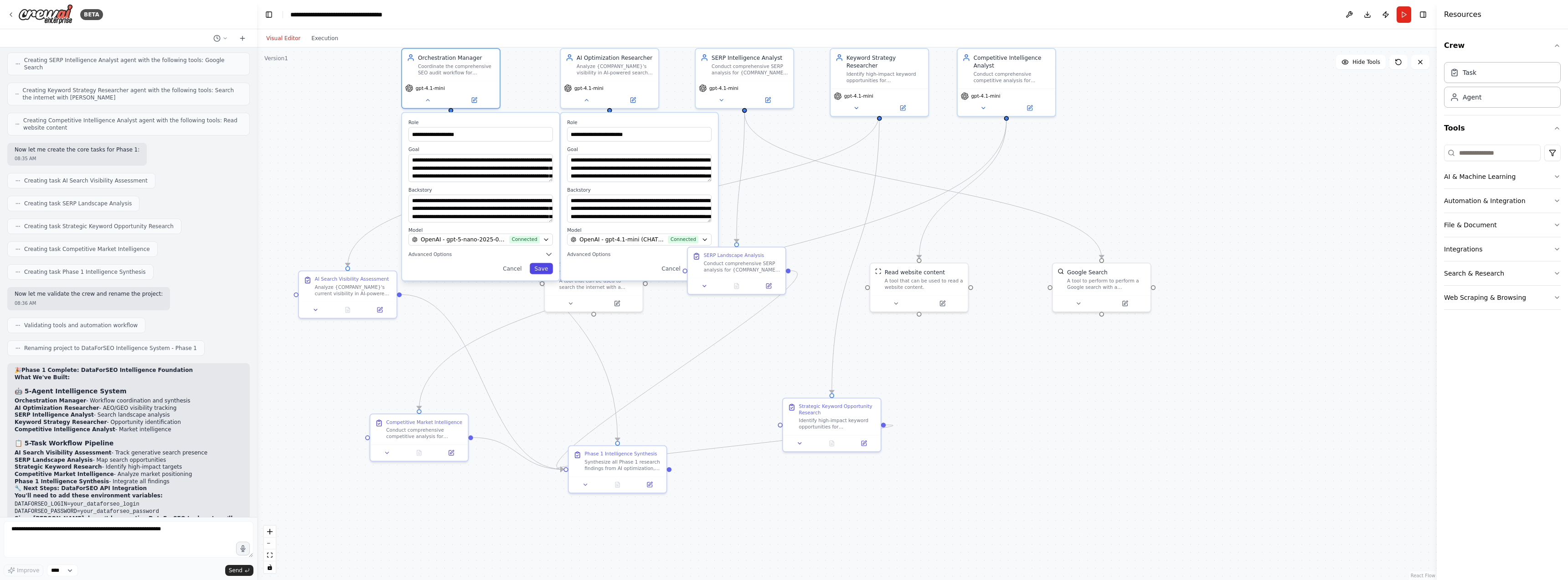
click at [541, 269] on button "Save" at bounding box center [541, 268] width 23 height 11
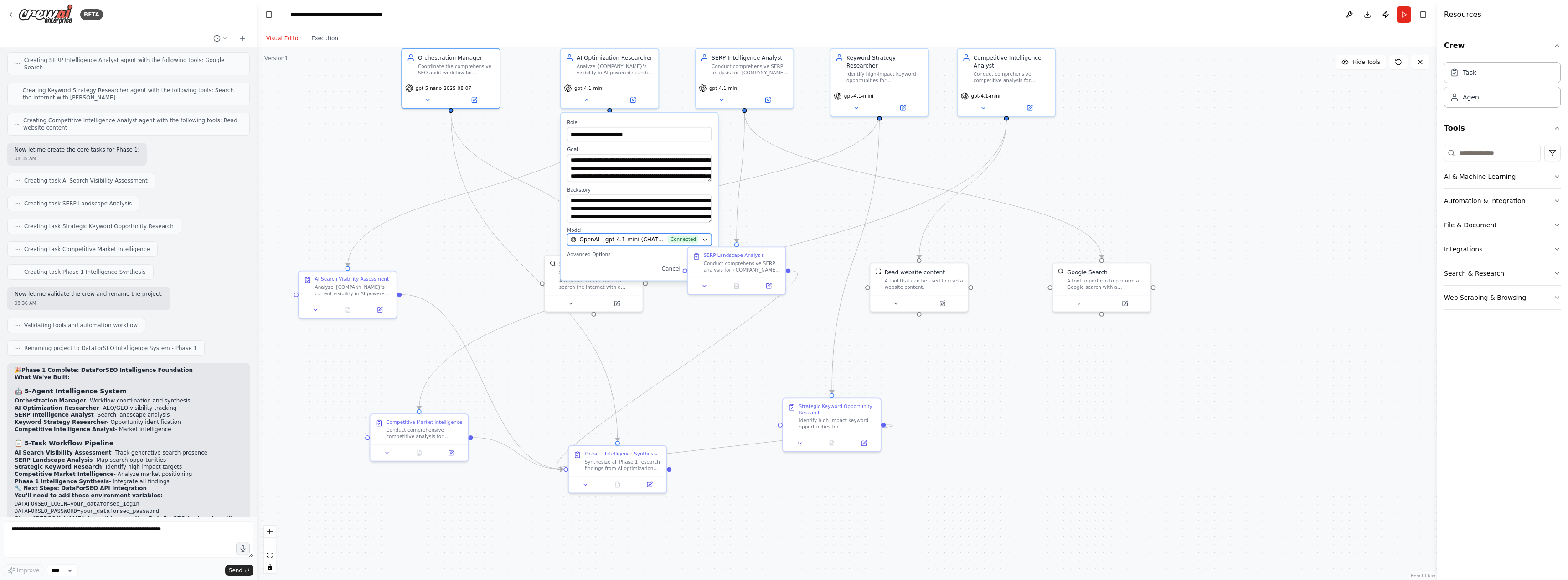
click at [703, 238] on icon "button" at bounding box center [704, 239] width 7 height 7
click at [641, 238] on span "OpenAI - gpt-4.1-mini (CHATGPT-API)" at bounding box center [622, 239] width 86 height 8
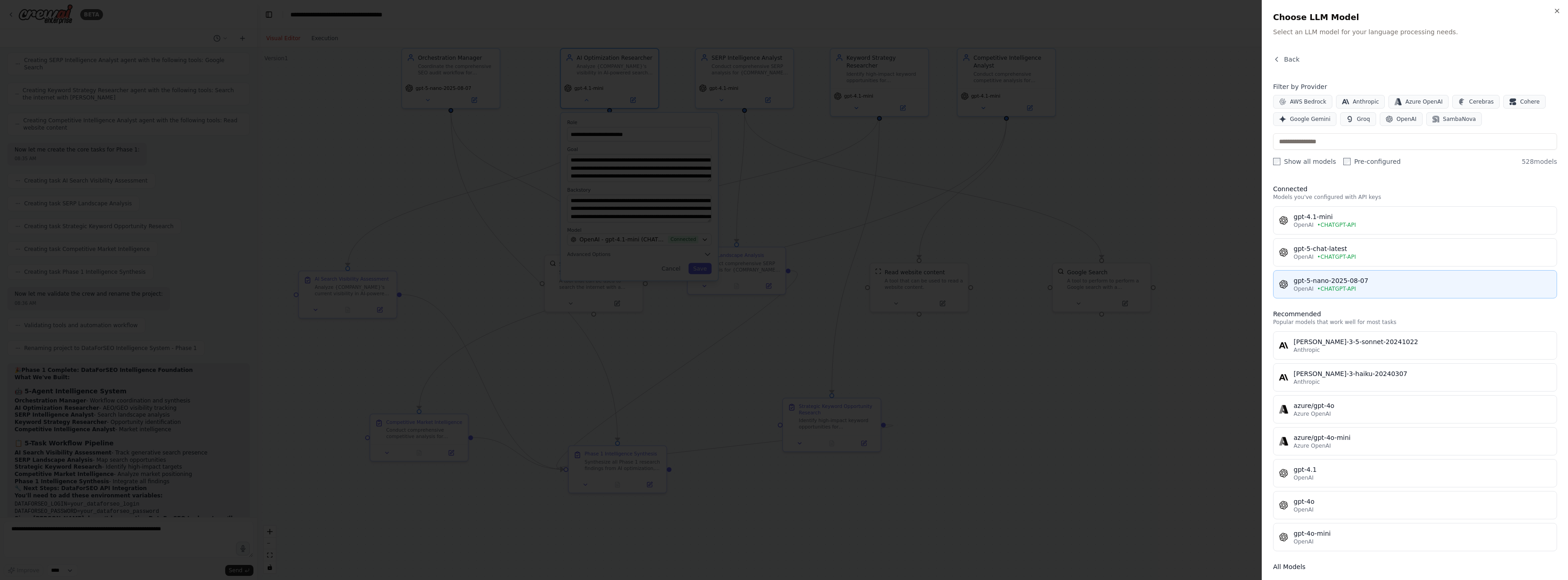
click at [1345, 290] on span "• CHATGPT-API" at bounding box center [1336, 289] width 38 height 7
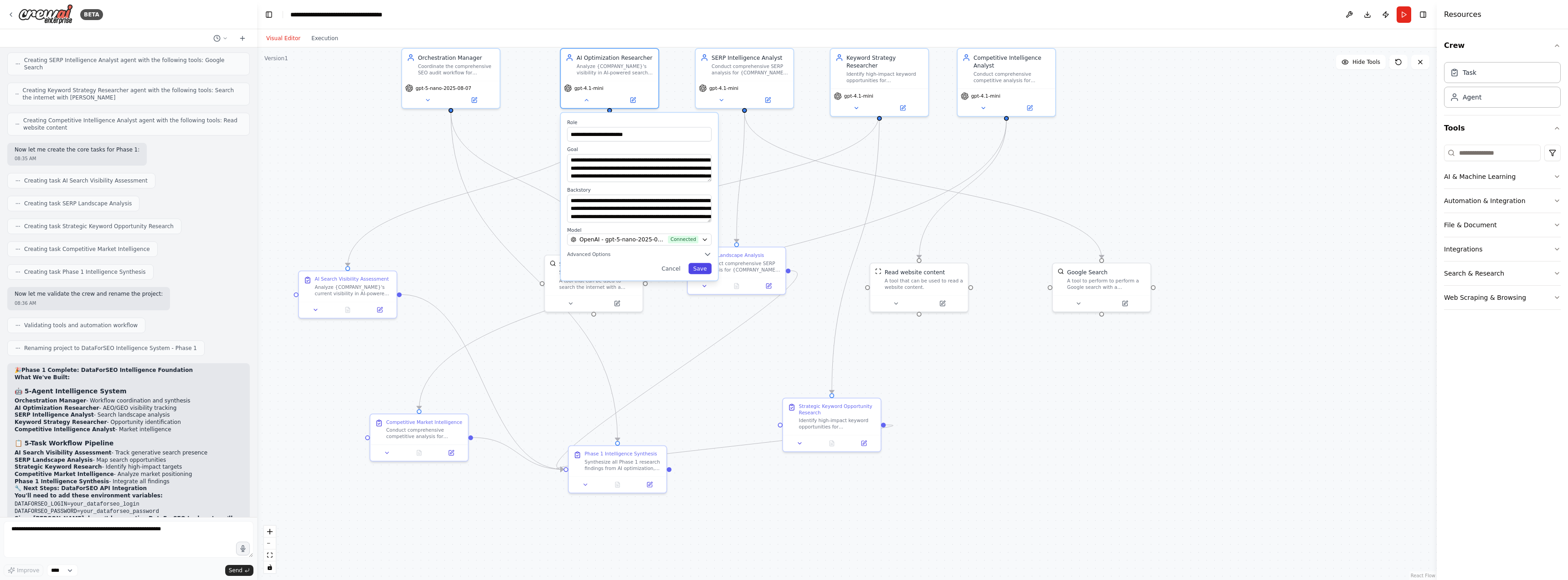
click at [699, 271] on button "Save" at bounding box center [700, 268] width 23 height 11
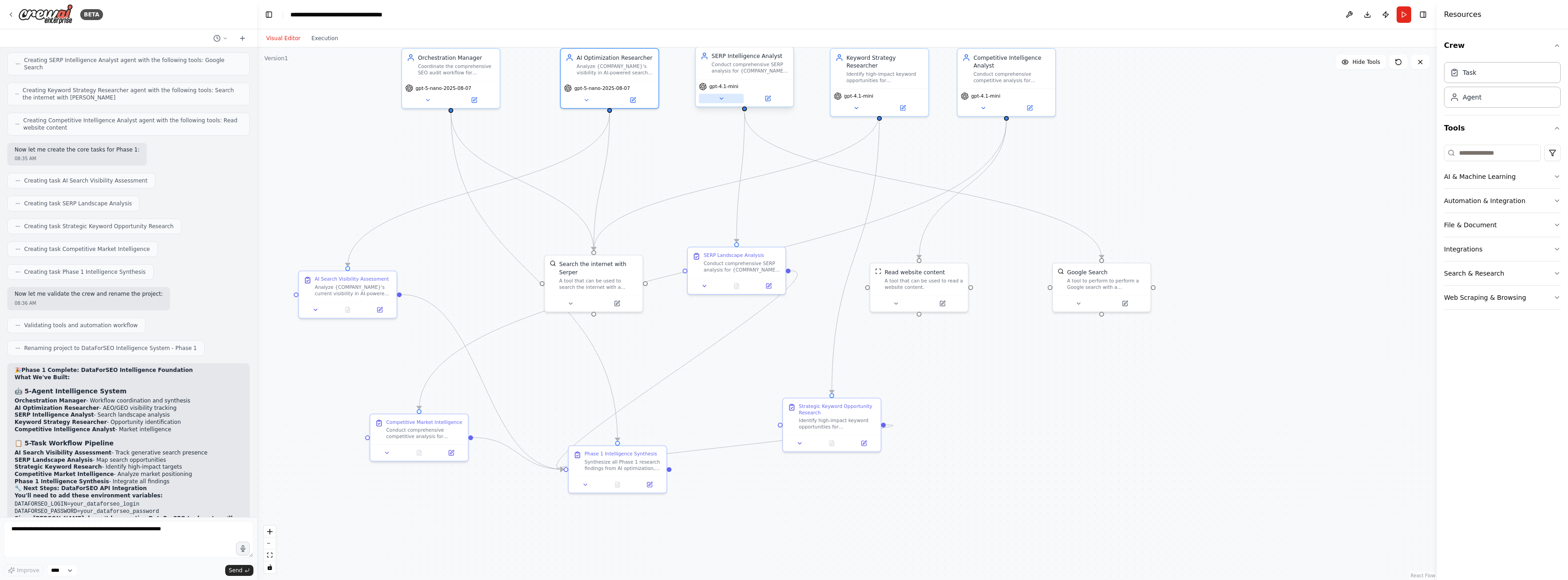
click at [722, 98] on icon at bounding box center [722, 99] width 3 height 1
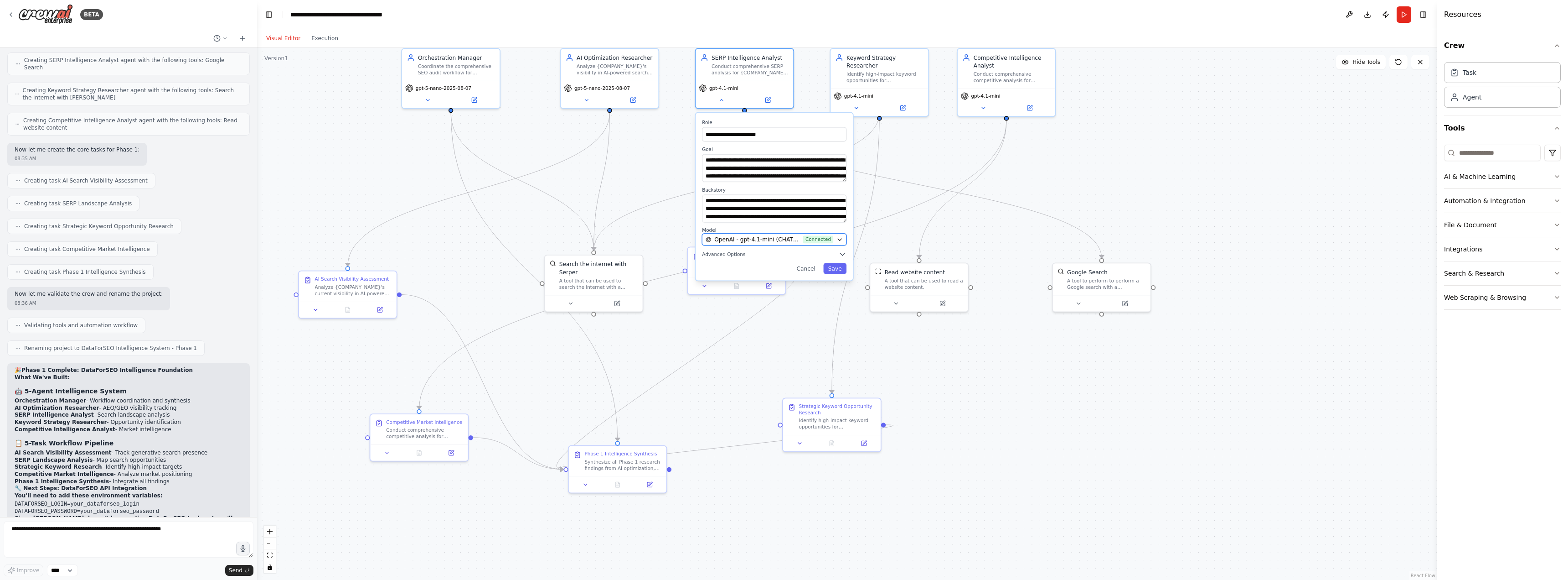
click at [770, 237] on span "OpenAI - gpt-4.1-mini (CHATGPT-API)" at bounding box center [757, 239] width 86 height 8
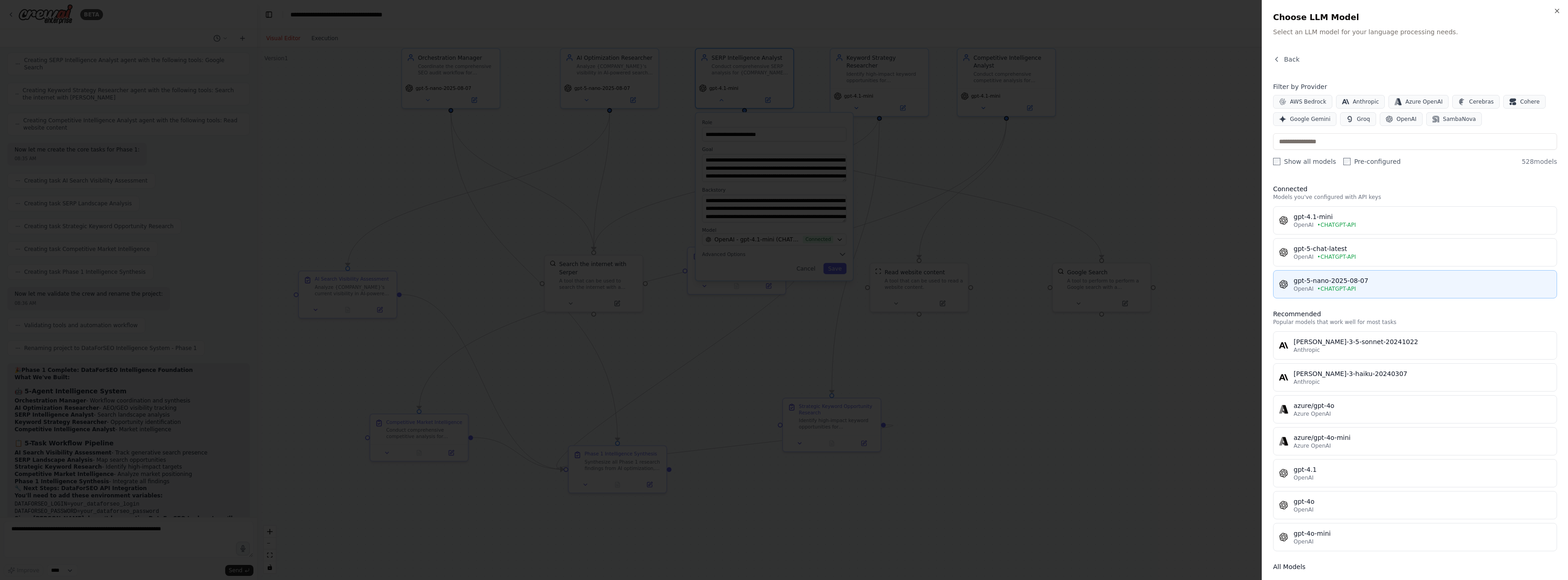
click at [1288, 282] on div "gpt-5-nano-2025-08-07 OpenAI • CHATGPT-API" at bounding box center [1416, 284] width 272 height 17
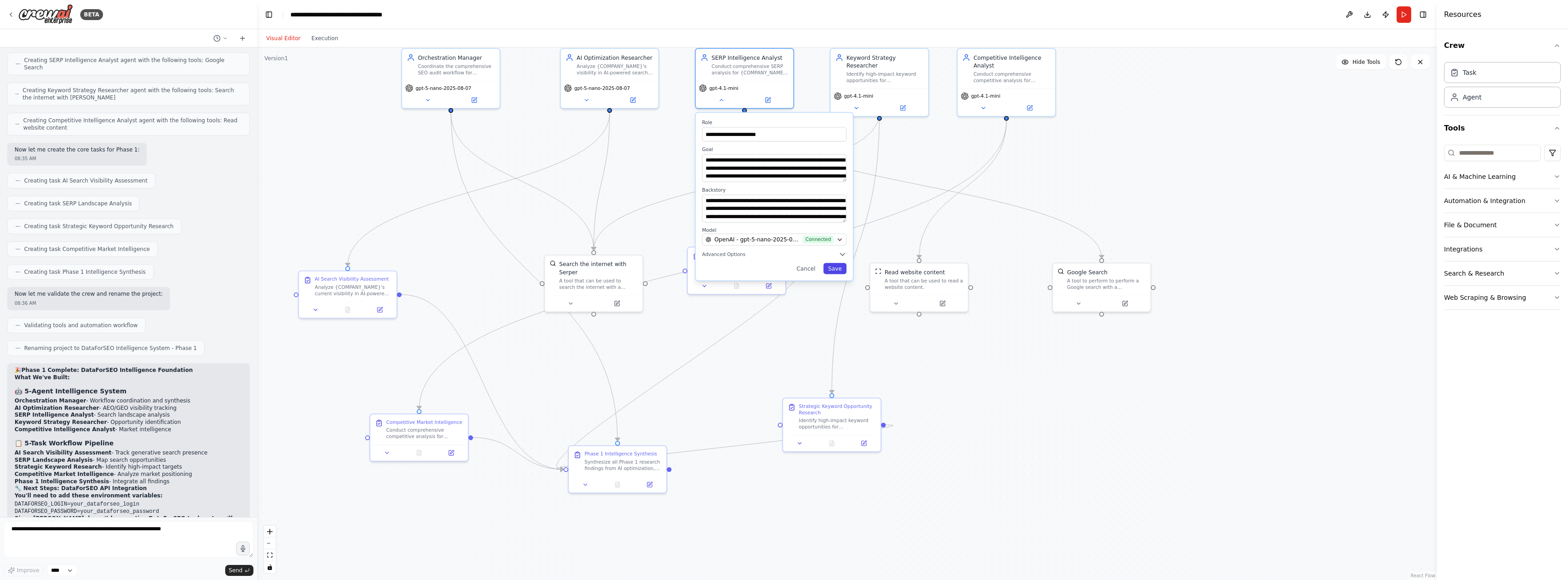
click at [833, 271] on button "Save" at bounding box center [835, 268] width 23 height 11
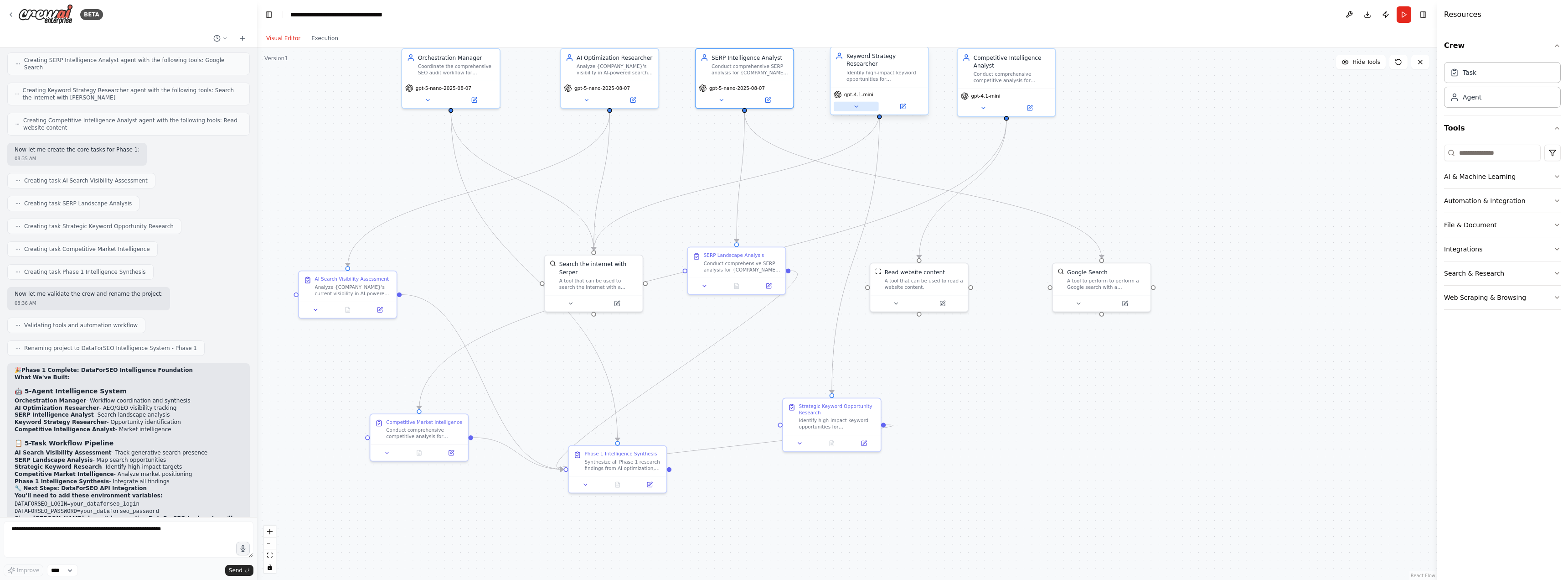
click at [859, 103] on icon at bounding box center [856, 106] width 7 height 7
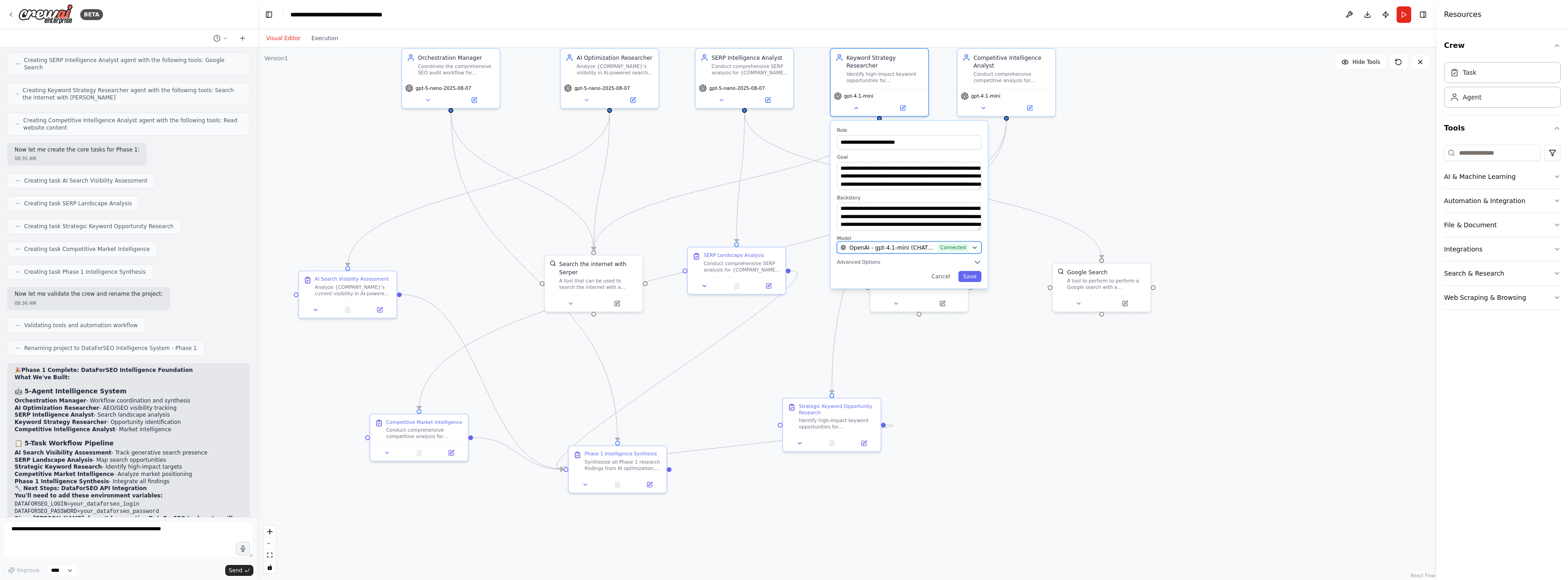
click at [932, 244] on span "OpenAI - gpt-4.1-mini (CHATGPT-API)" at bounding box center [892, 247] width 86 height 8
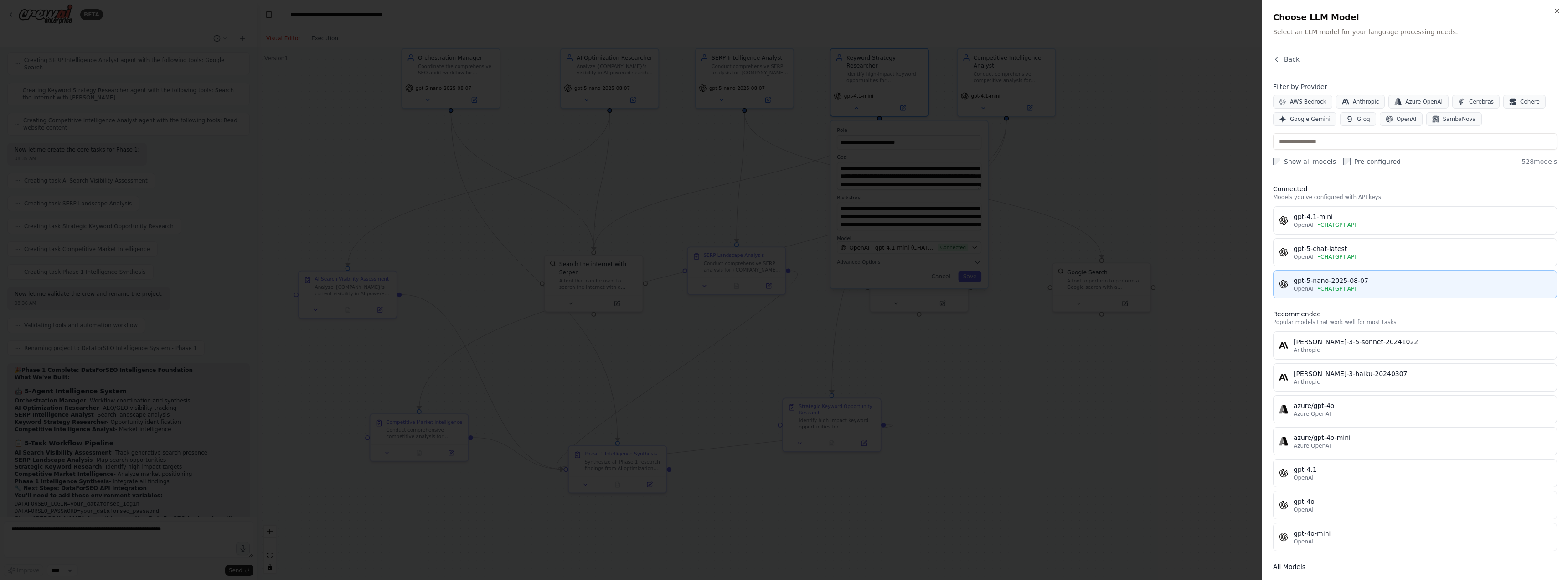
click at [1311, 285] on span "OpenAI" at bounding box center [1304, 289] width 20 height 7
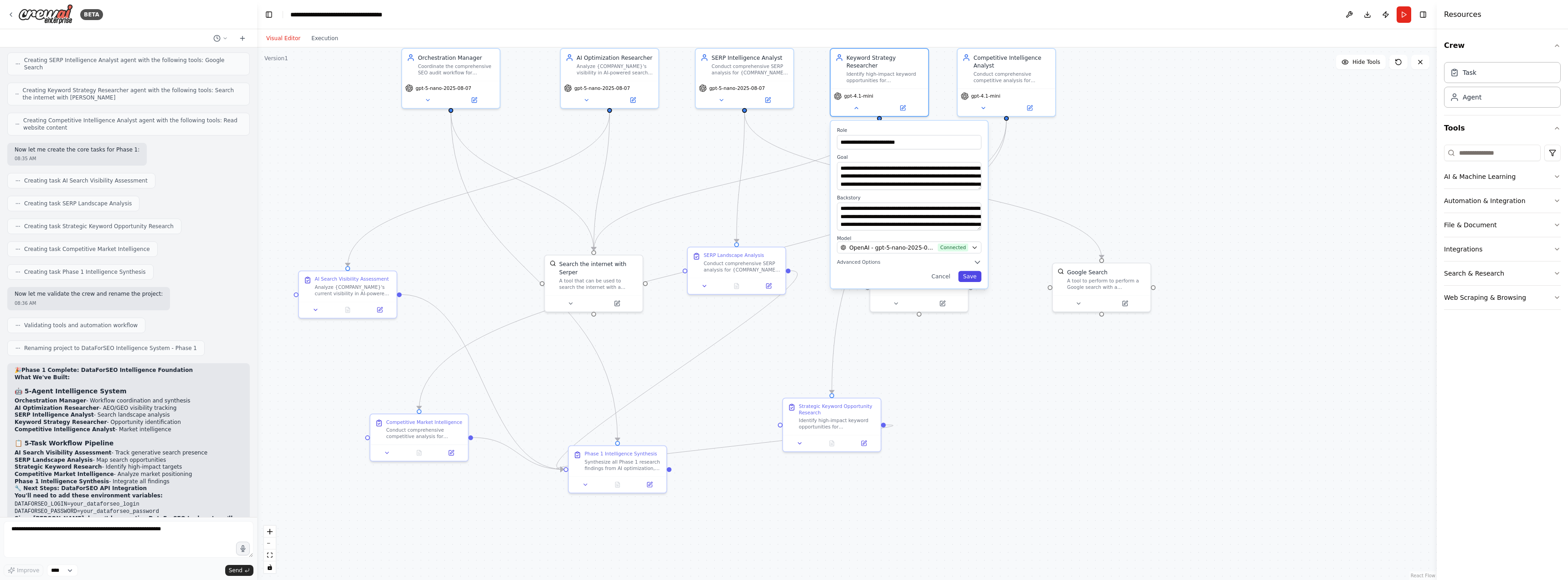
click at [967, 271] on button "Save" at bounding box center [970, 276] width 23 height 11
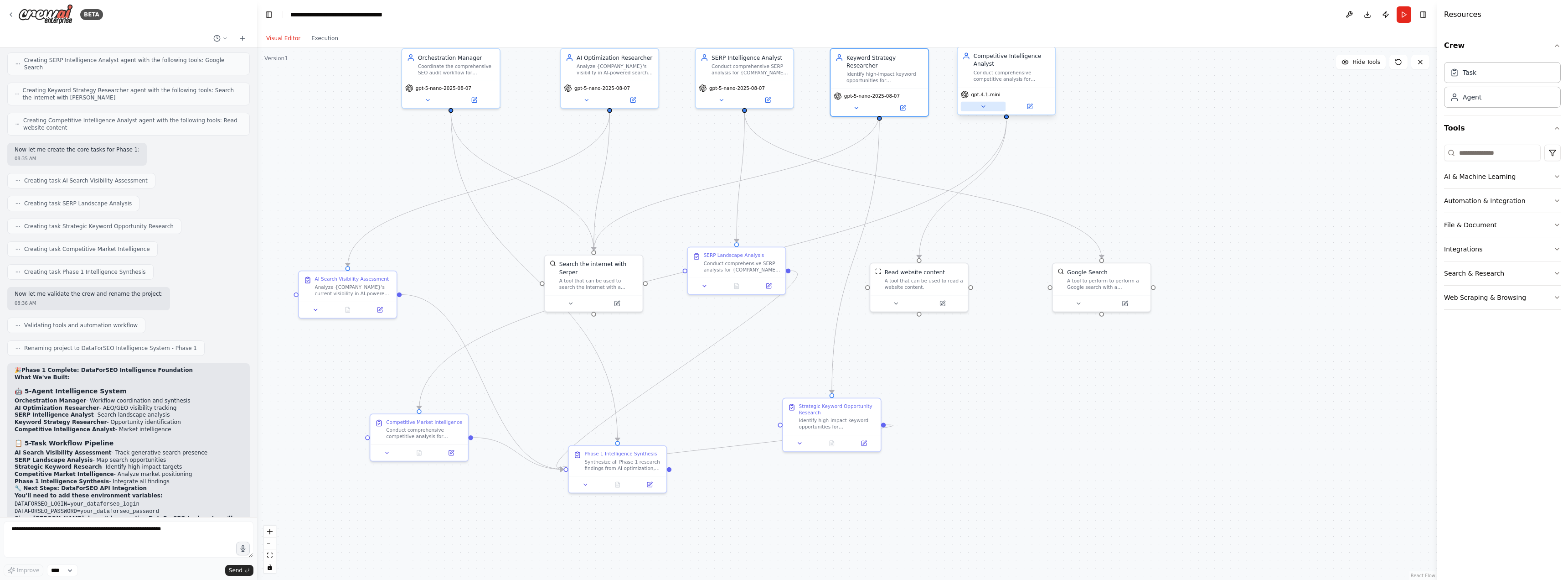
click at [984, 105] on icon at bounding box center [983, 106] width 7 height 7
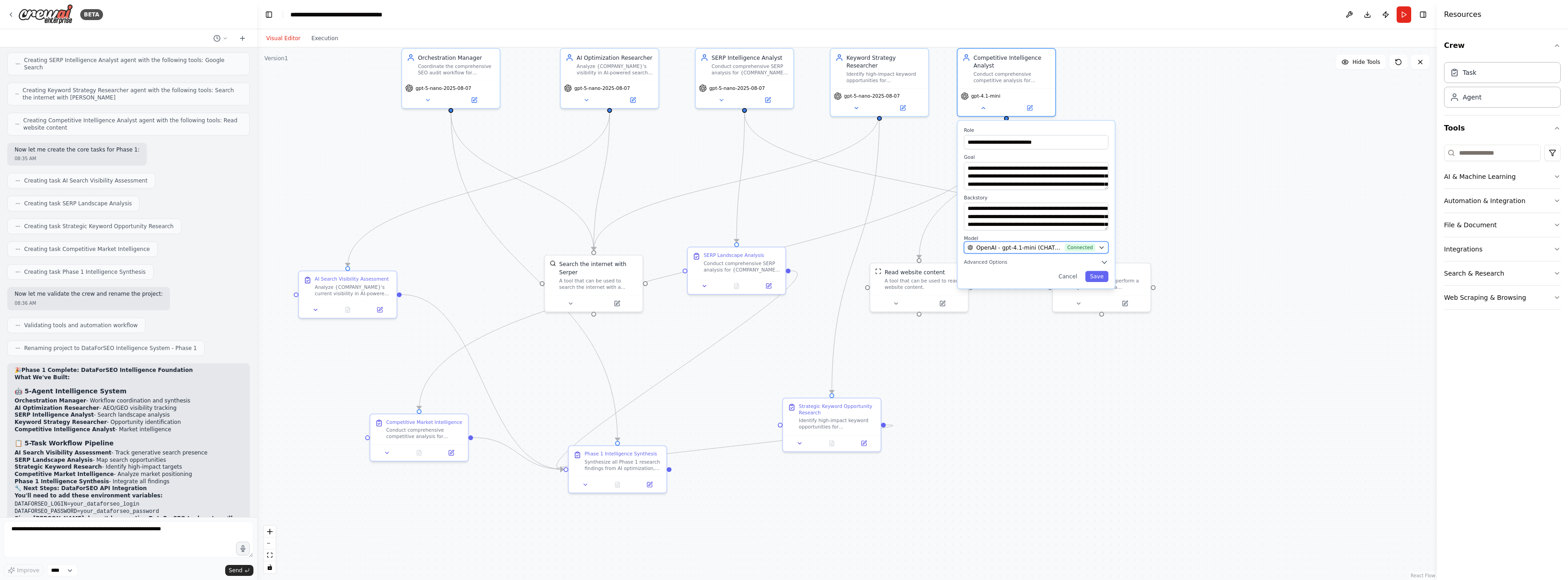
click at [1014, 241] on button "OpenAI - gpt-4.1-mini (CHATGPT-API) Connected" at bounding box center [1036, 247] width 144 height 12
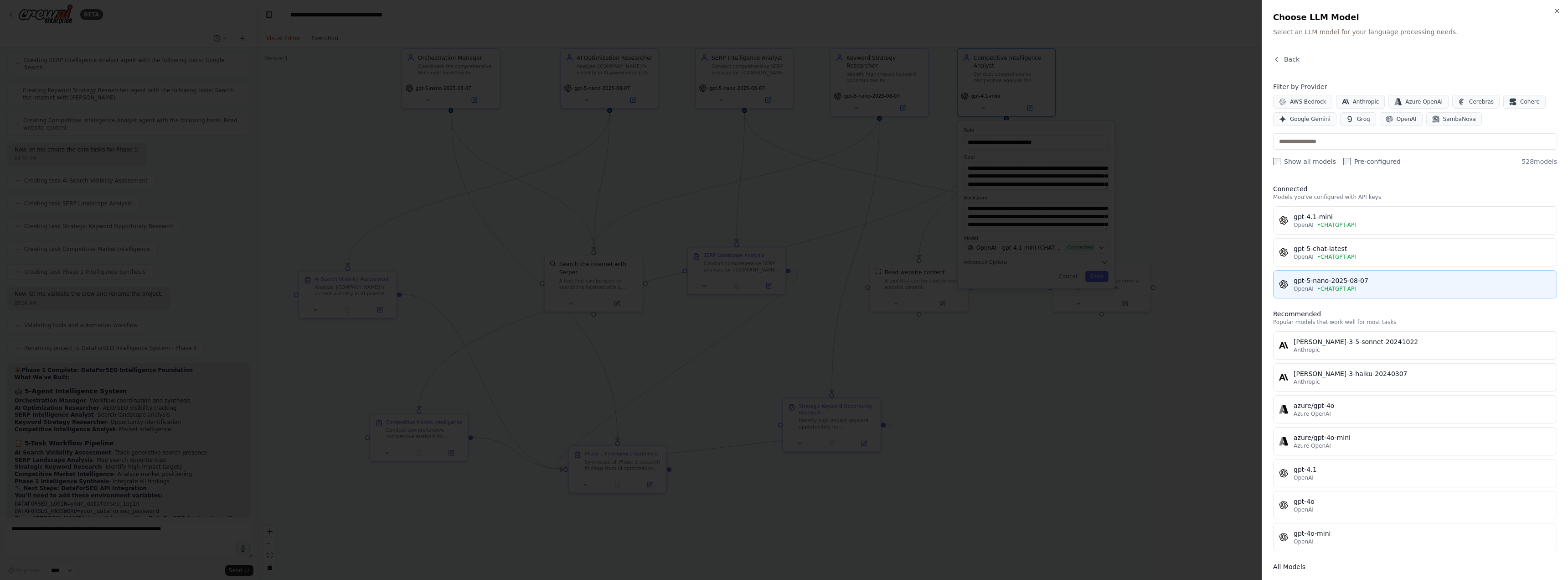
click at [1300, 278] on div "gpt-5-nano-2025-08-07" at bounding box center [1422, 281] width 257 height 9
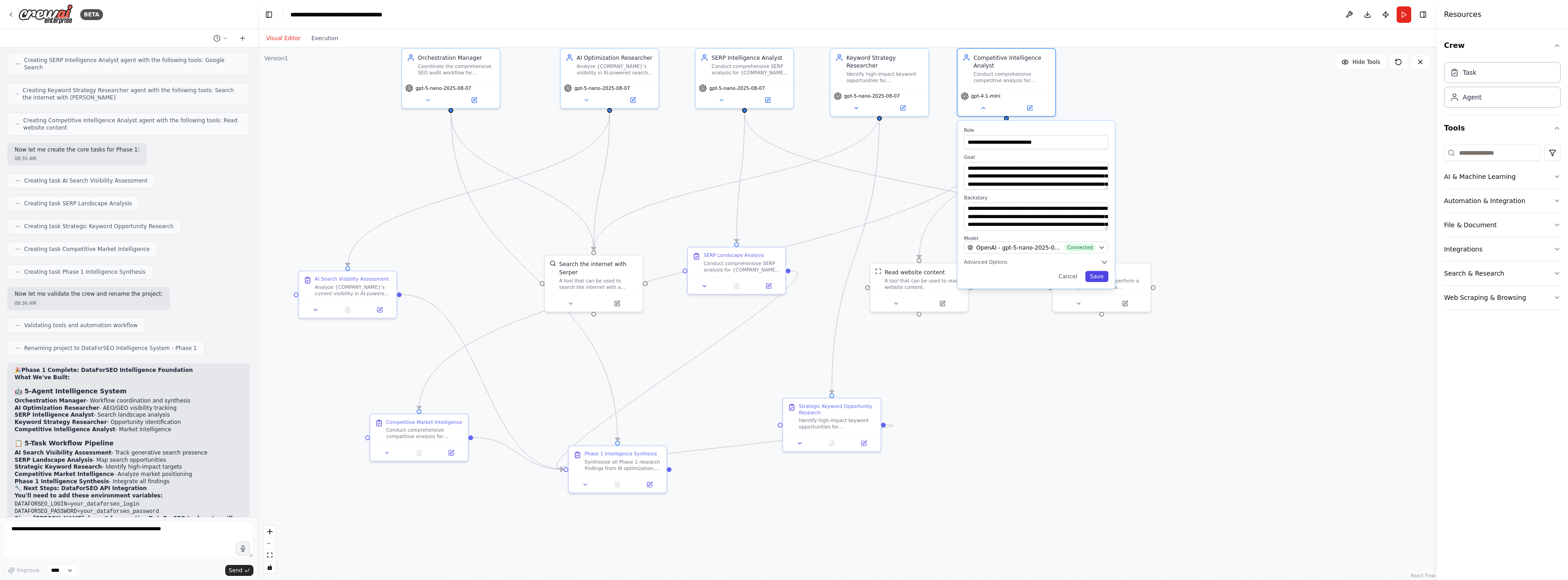
click at [1098, 277] on button "Save" at bounding box center [1097, 276] width 23 height 11
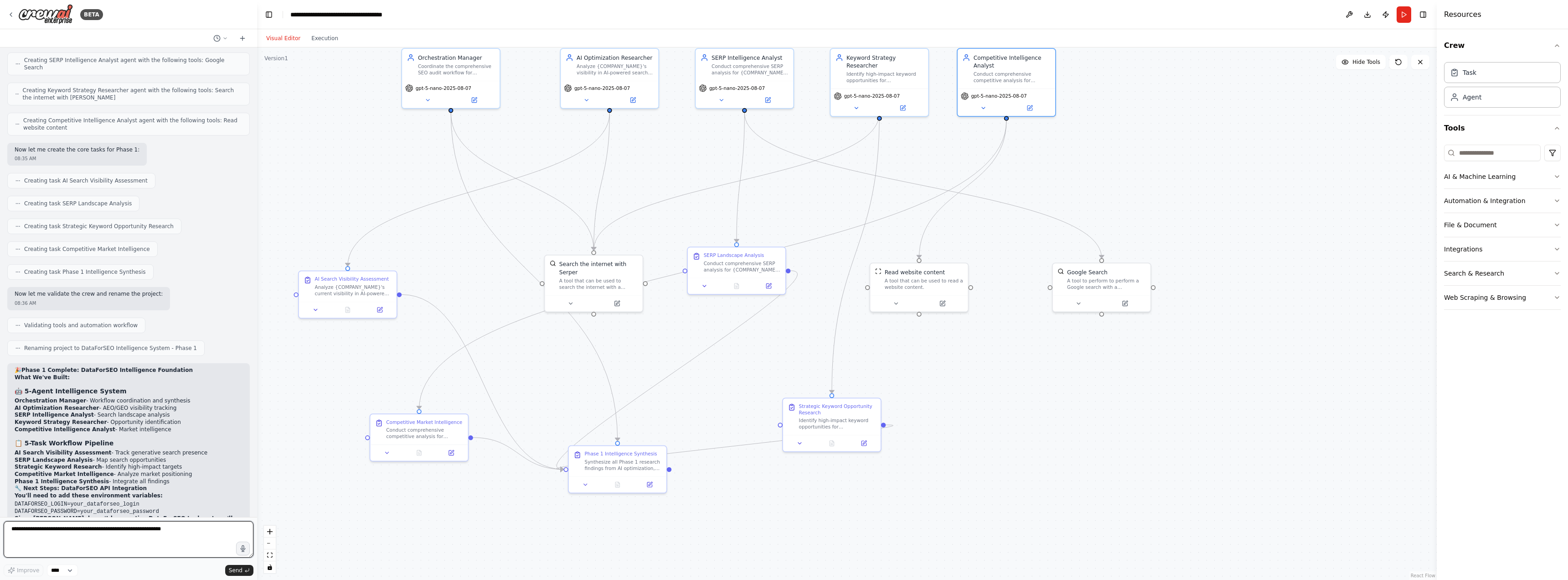
click at [155, 547] on textarea at bounding box center [128, 539] width 250 height 36
type textarea "**********"
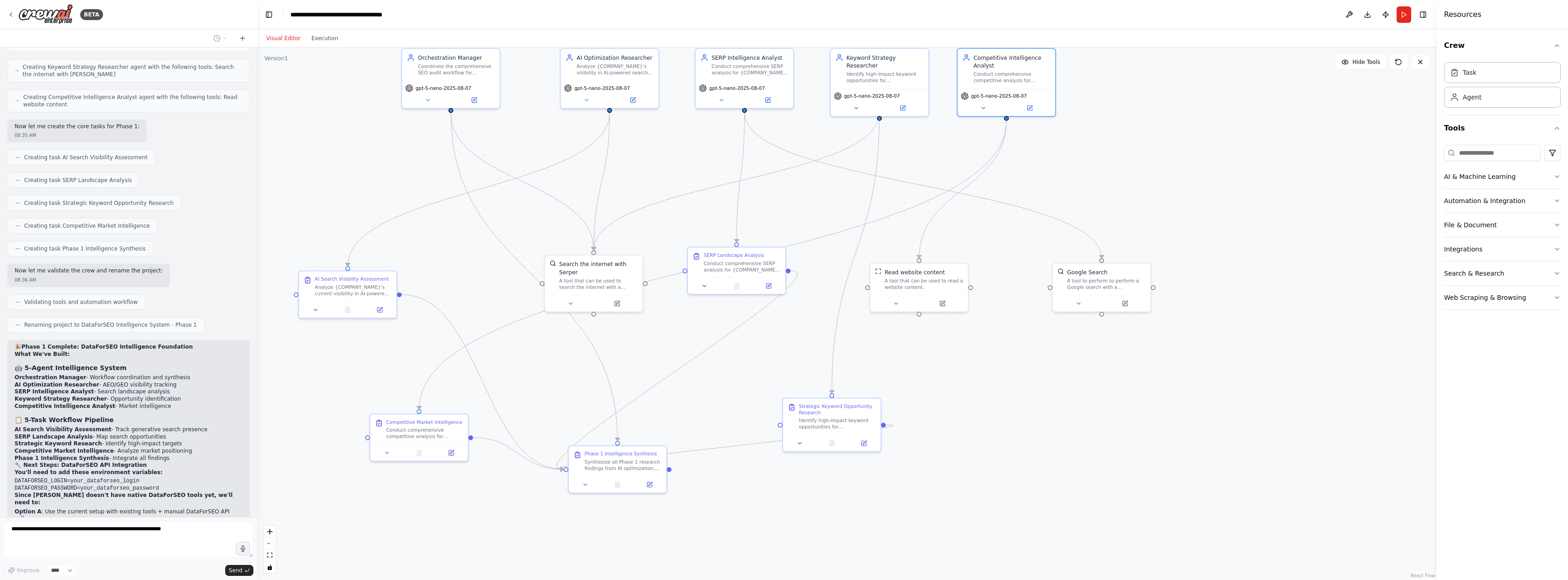
scroll to position [5034, 0]
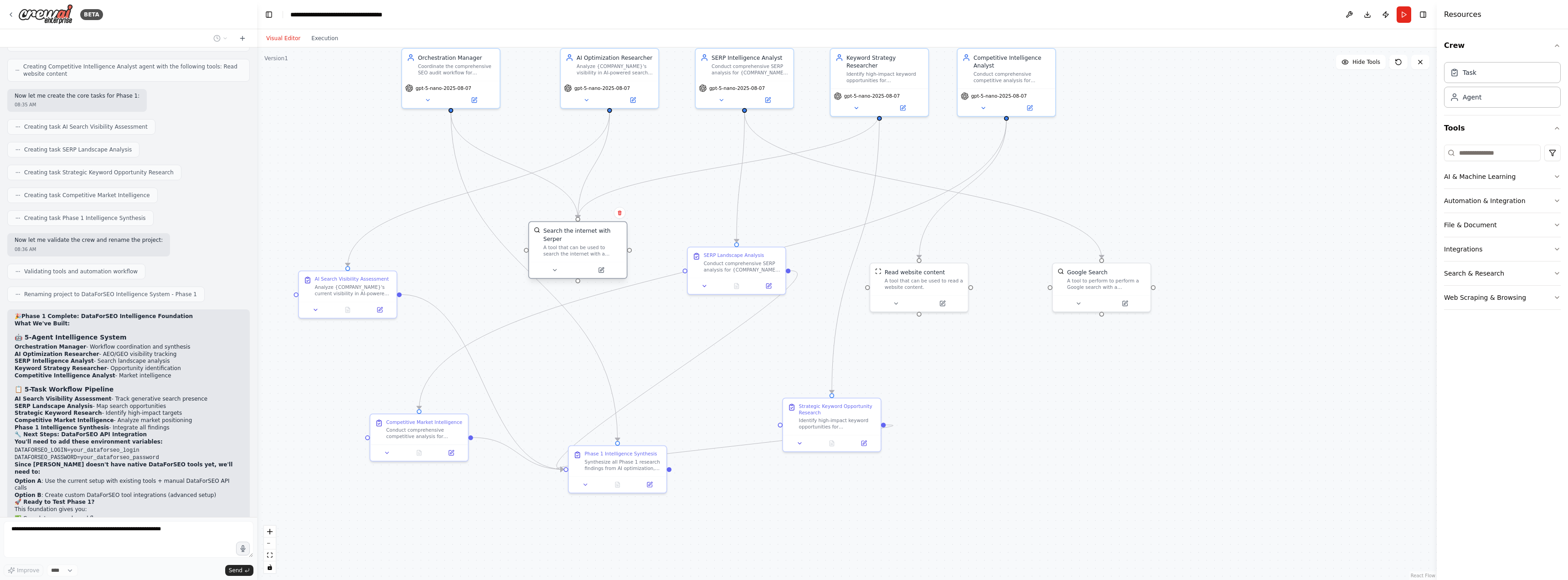
drag, startPoint x: 606, startPoint y: 268, endPoint x: 591, endPoint y: 240, distance: 31.8
click at [591, 244] on div "A tool that can be used to search the internet with a search_query. Supports di…" at bounding box center [583, 251] width 78 height 13
drag, startPoint x: 710, startPoint y: 260, endPoint x: 717, endPoint y: 252, distance: 10.6
click at [717, 252] on div "Conduct comprehensive SERP analysis for {COMPANY_NAME} across high-priority key…" at bounding box center [750, 257] width 77 height 13
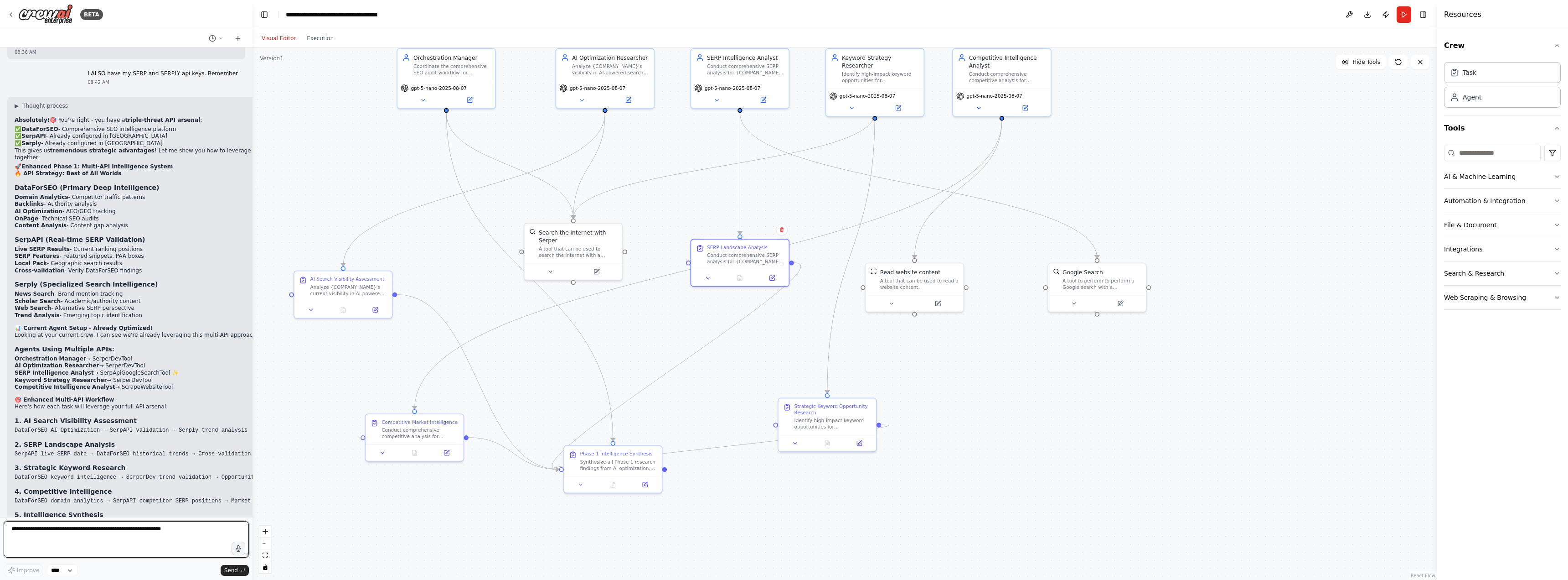
drag, startPoint x: 254, startPoint y: 488, endPoint x: 252, endPoint y: 471, distance: 17.1
click at [252, 471] on div "BETA Hello! I'm the CrewAI assistant. What kind of automation do you want to bu…" at bounding box center [784, 290] width 1568 height 580
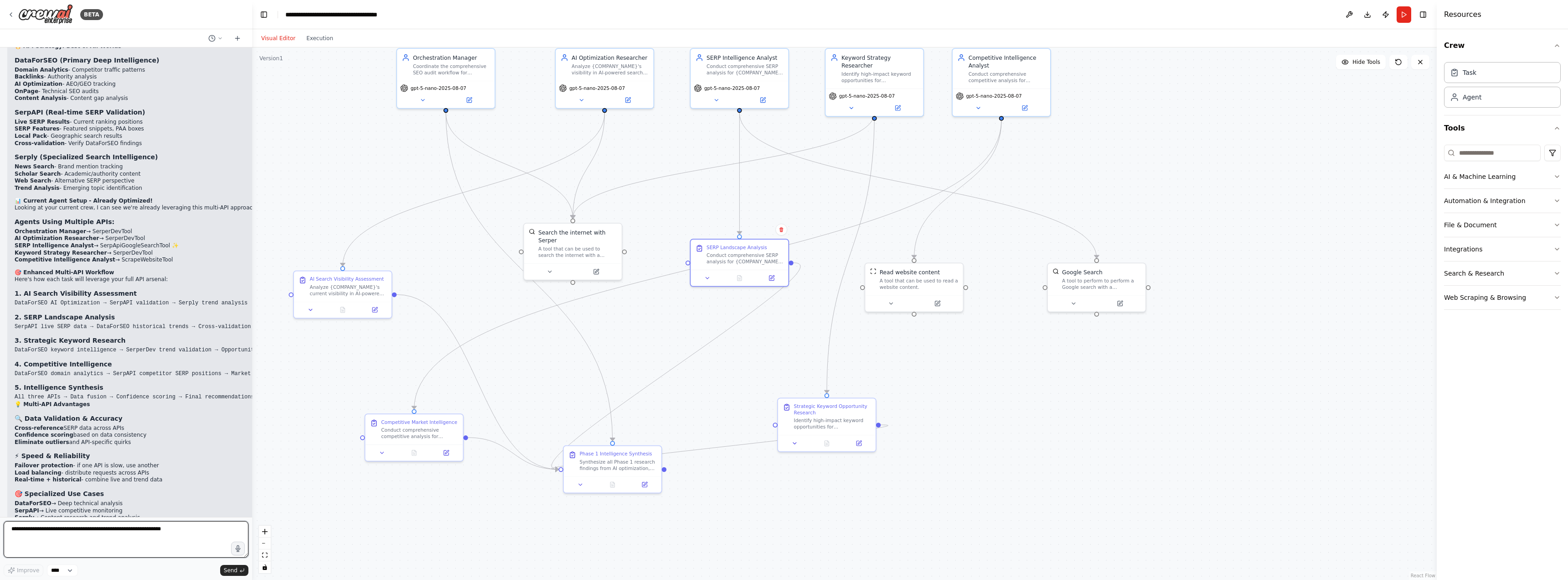
scroll to position [5668, 0]
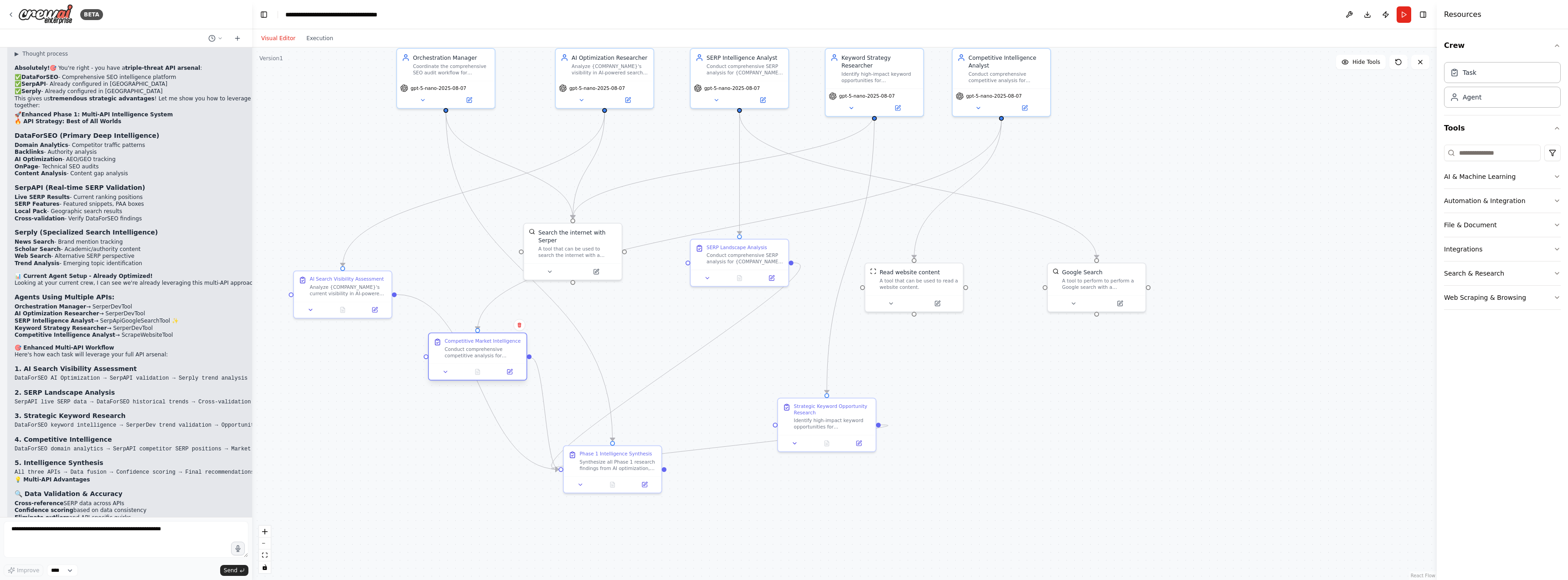
drag, startPoint x: 409, startPoint y: 426, endPoint x: 468, endPoint y: 349, distance: 97.0
click at [468, 349] on div "Conduct comprehensive competitive analysis for {COMPANY_NAME} in {REGION} marke…" at bounding box center [483, 352] width 77 height 13
drag, startPoint x: 613, startPoint y: 452, endPoint x: 586, endPoint y: 481, distance: 39.6
click at [586, 481] on div "Phase 1 Intelligence Synthesis" at bounding box center [592, 484] width 72 height 7
drag, startPoint x: 827, startPoint y: 413, endPoint x: 856, endPoint y: 373, distance: 49.4
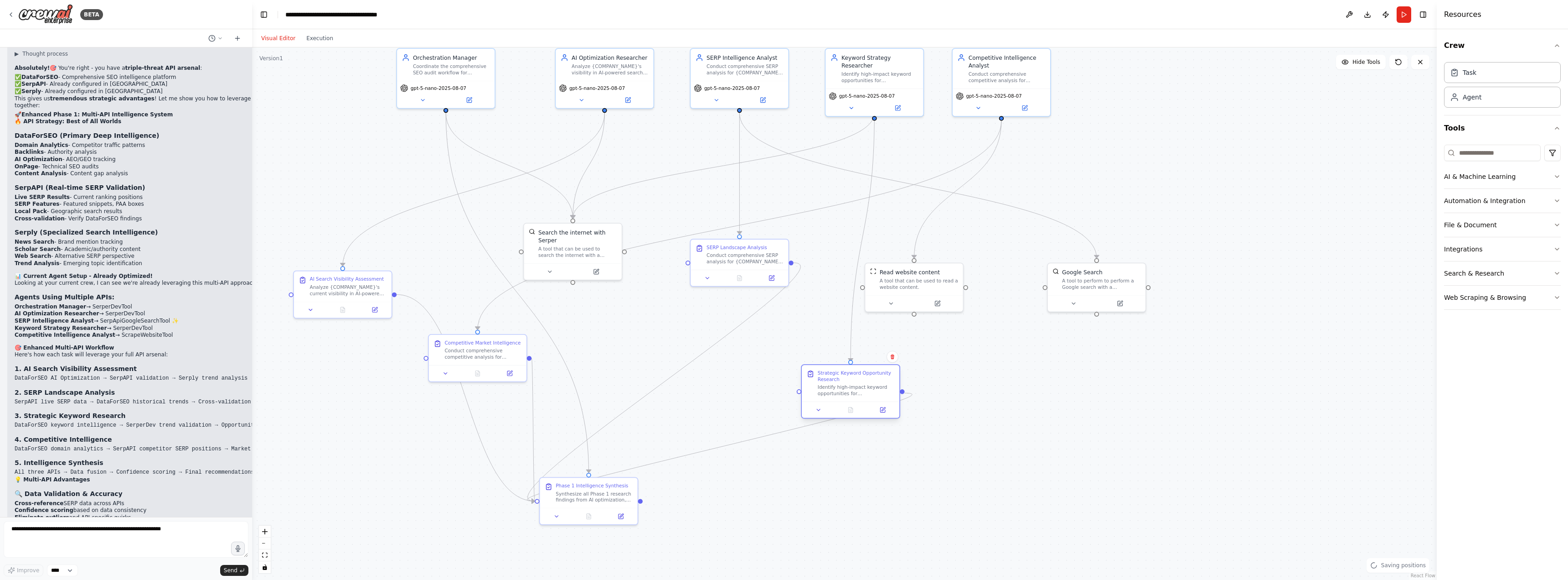
click at [856, 373] on div "Strategic Keyword Opportunity Research" at bounding box center [856, 376] width 77 height 13
drag, startPoint x: 923, startPoint y: 268, endPoint x: 988, endPoint y: 276, distance: 65.5
click at [988, 276] on div "Read website content" at bounding box center [973, 278] width 60 height 8
drag, startPoint x: 1068, startPoint y: 273, endPoint x: 1127, endPoint y: 250, distance: 63.3
click at [1127, 250] on div "Google Search" at bounding box center [1138, 254] width 41 height 8
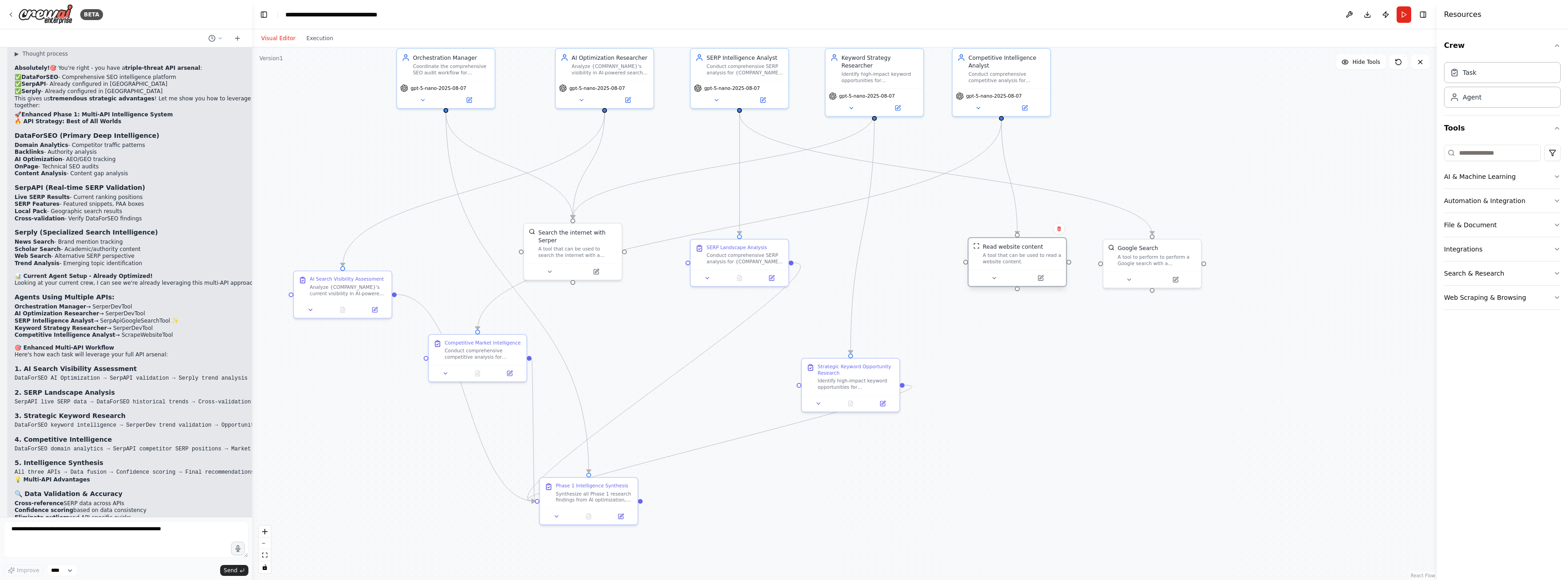
drag, startPoint x: 987, startPoint y: 283, endPoint x: 1031, endPoint y: 255, distance: 52.2
click at [1031, 255] on div "Read website content A tool that can be used to read a website content." at bounding box center [1022, 254] width 78 height 22
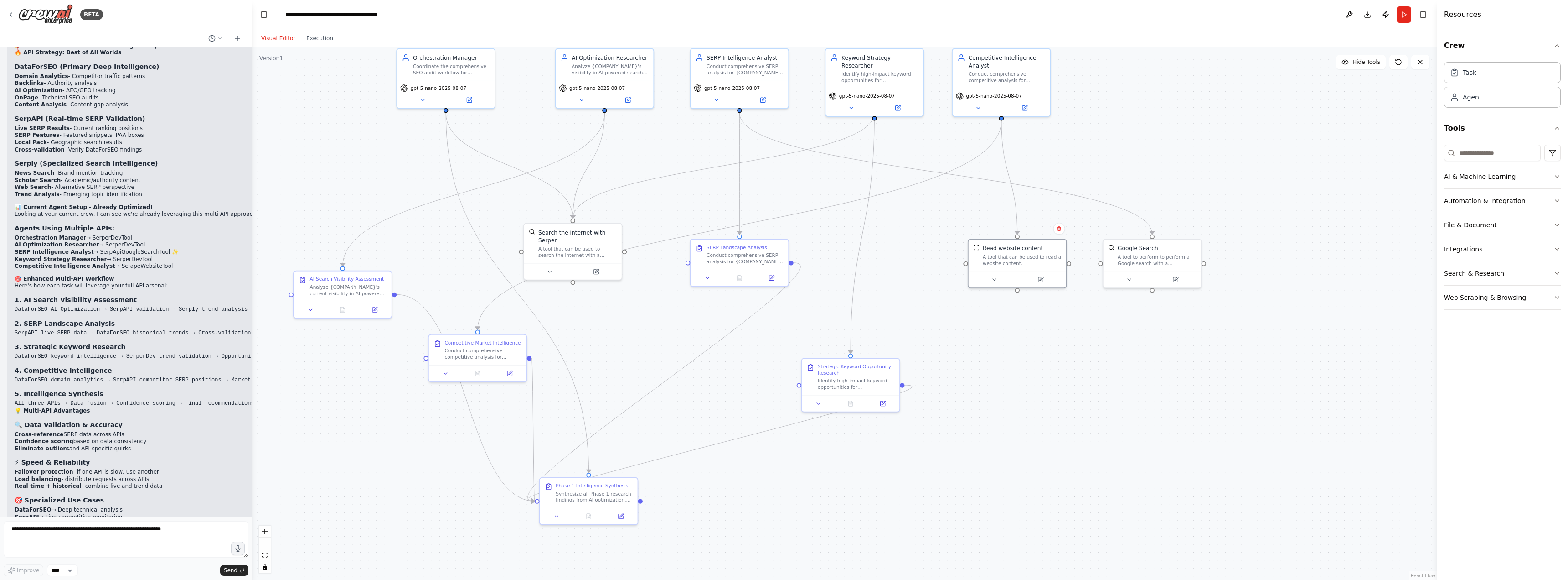
scroll to position [5743, 0]
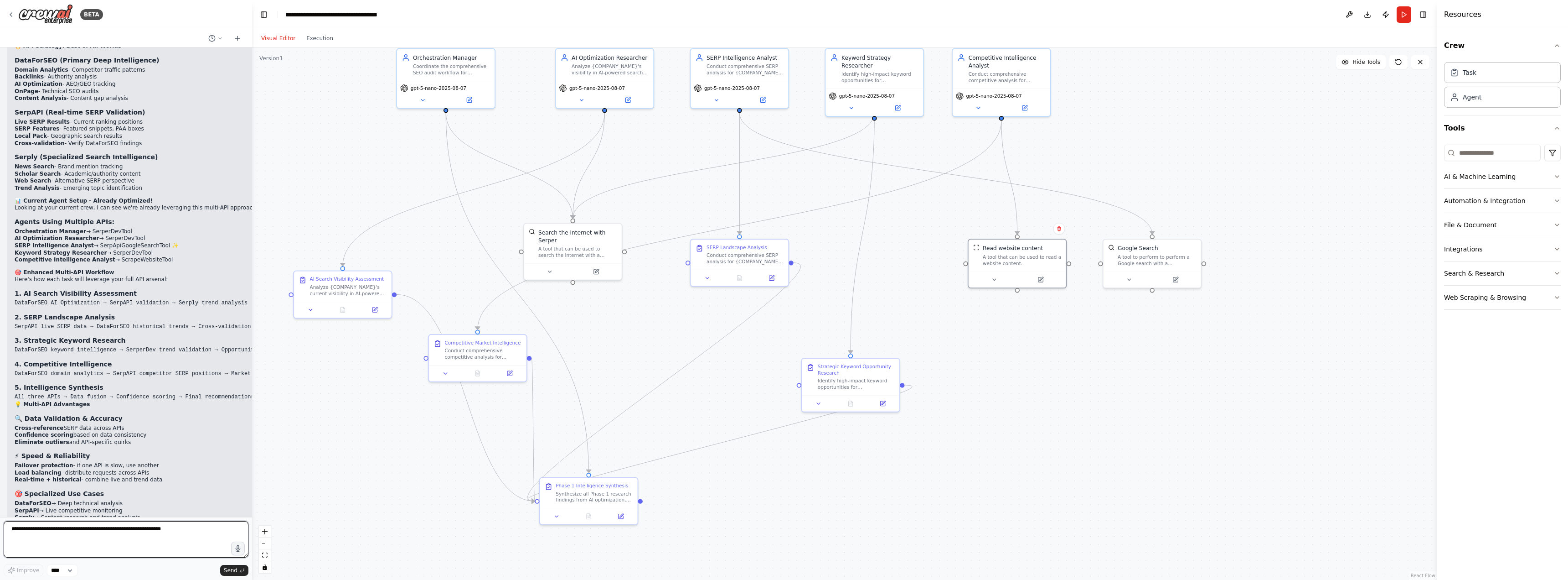
click at [129, 526] on textarea at bounding box center [126, 539] width 245 height 36
type textarea "**********"
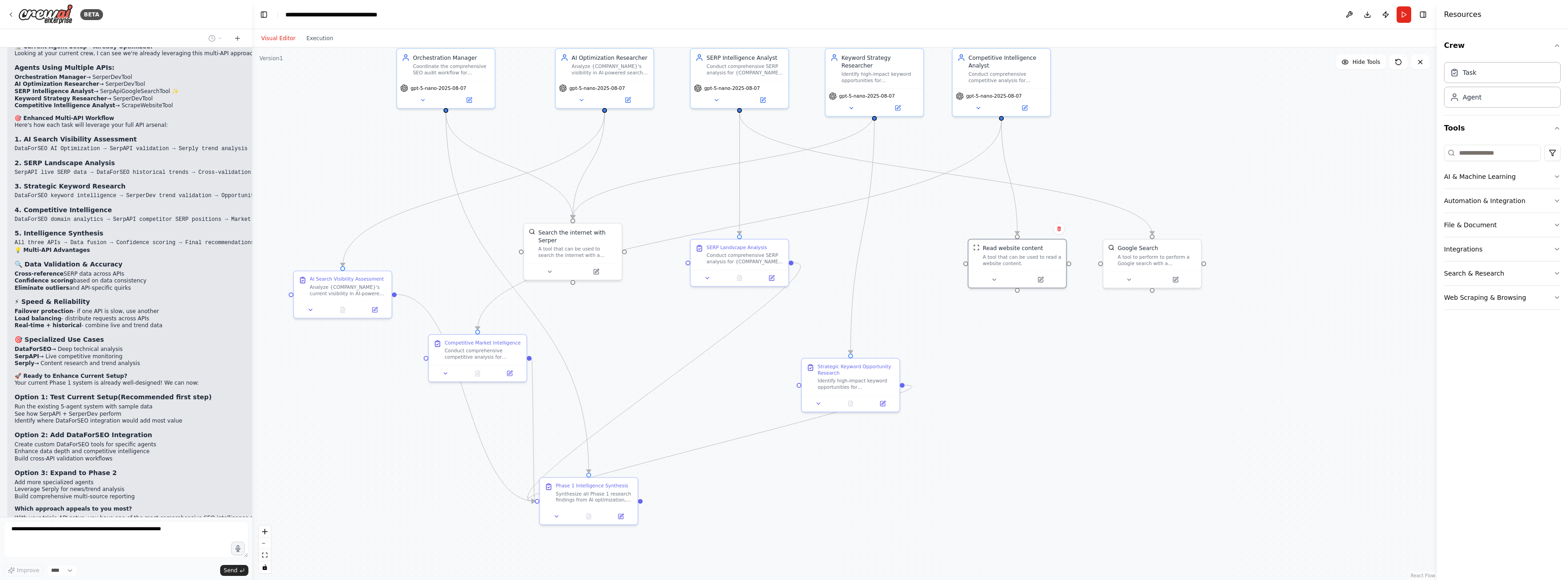
scroll to position [5907, 0]
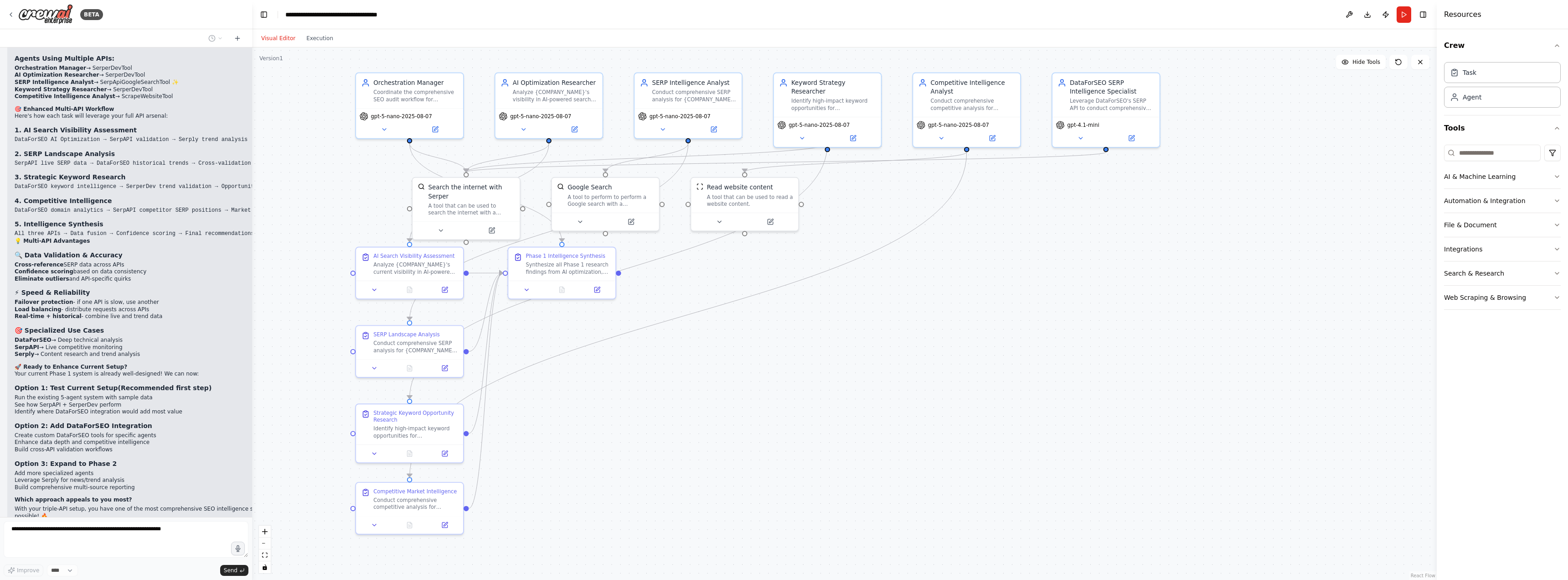
drag, startPoint x: 742, startPoint y: 304, endPoint x: 762, endPoint y: 367, distance: 66.1
click at [762, 367] on div ".deletable-edge-delete-btn { width: 20px; height: 20px; border: 0px solid #ffff…" at bounding box center [844, 313] width 1185 height 532
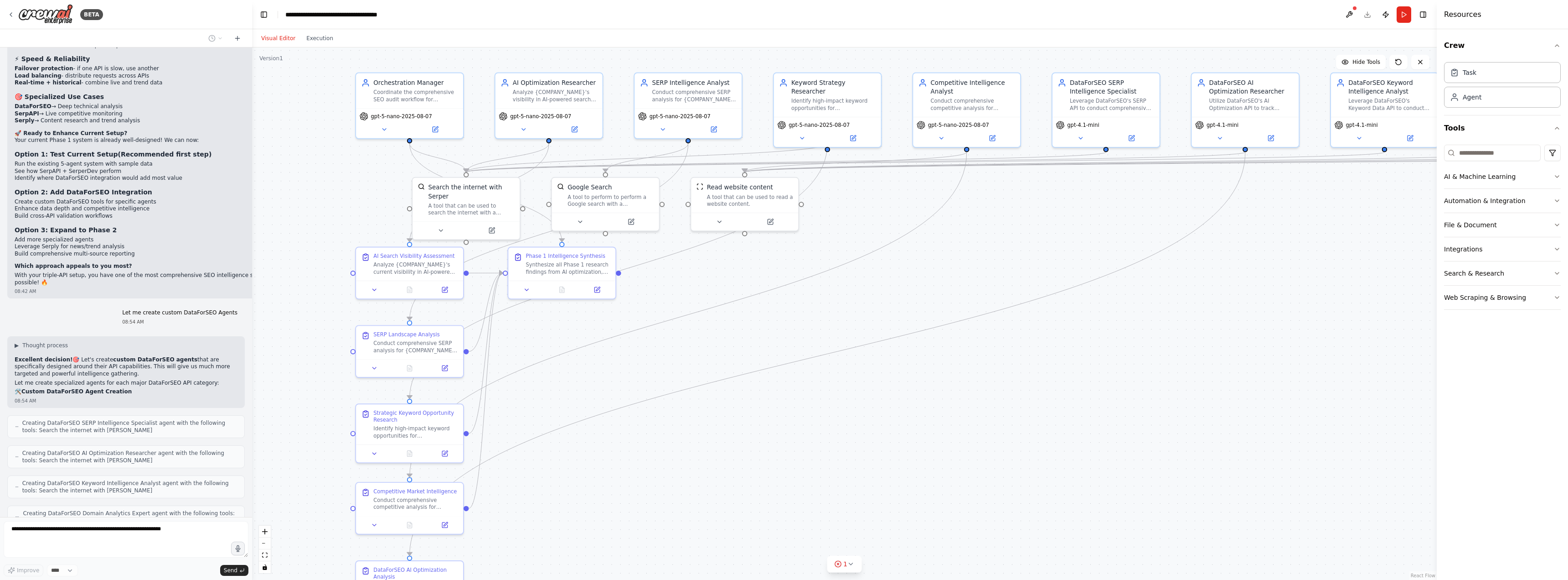
scroll to position [6163, 0]
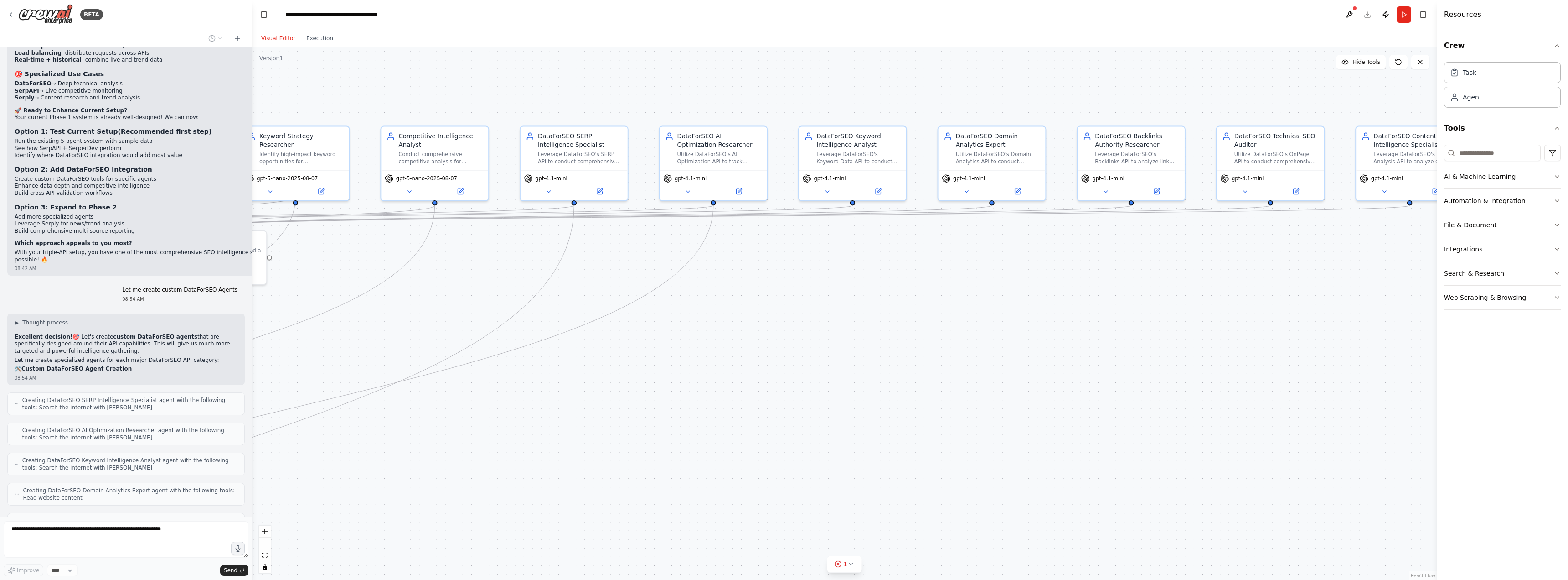
drag, startPoint x: 1216, startPoint y: 338, endPoint x: 686, endPoint y: 392, distance: 532.7
click at [686, 392] on div ".deletable-edge-delete-btn { width: 20px; height: 20px; border: 0px solid #ffff…" at bounding box center [844, 313] width 1185 height 532
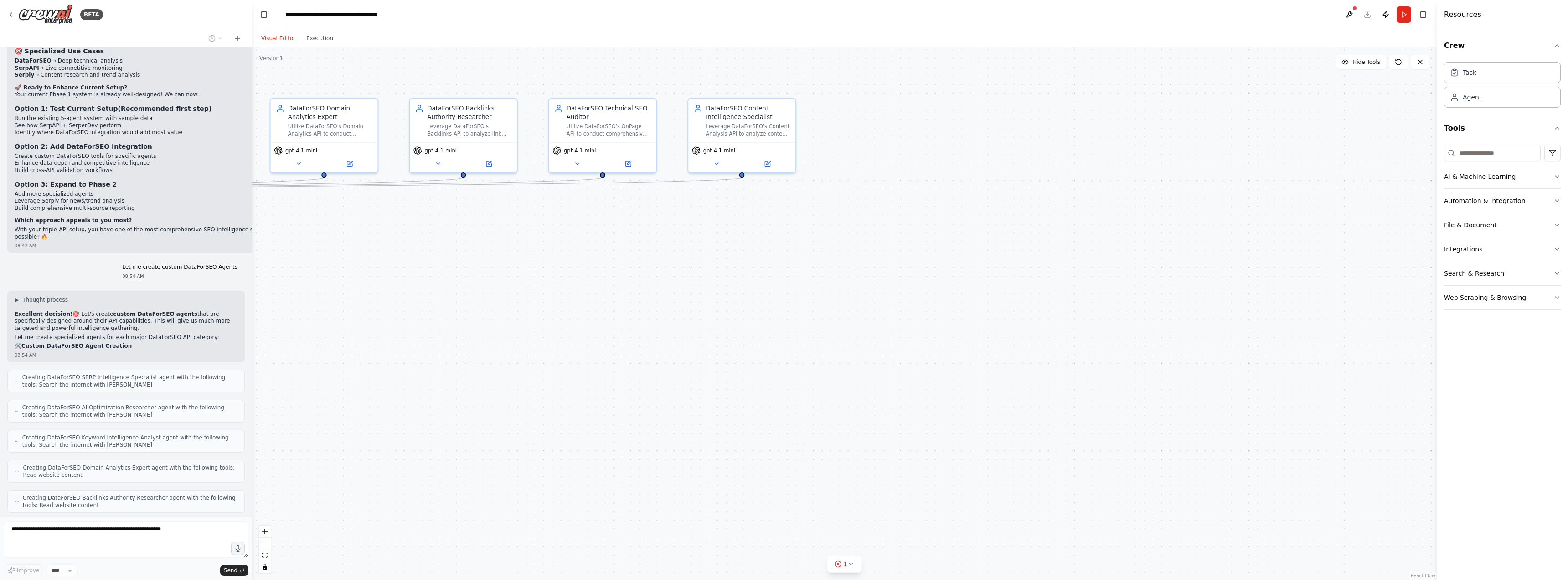
drag, startPoint x: 1330, startPoint y: 345, endPoint x: 662, endPoint y: 318, distance: 668.5
click at [662, 318] on div ".deletable-edge-delete-btn { width: 20px; height: 20px; border: 0px solid #ffff…" at bounding box center [844, 313] width 1185 height 532
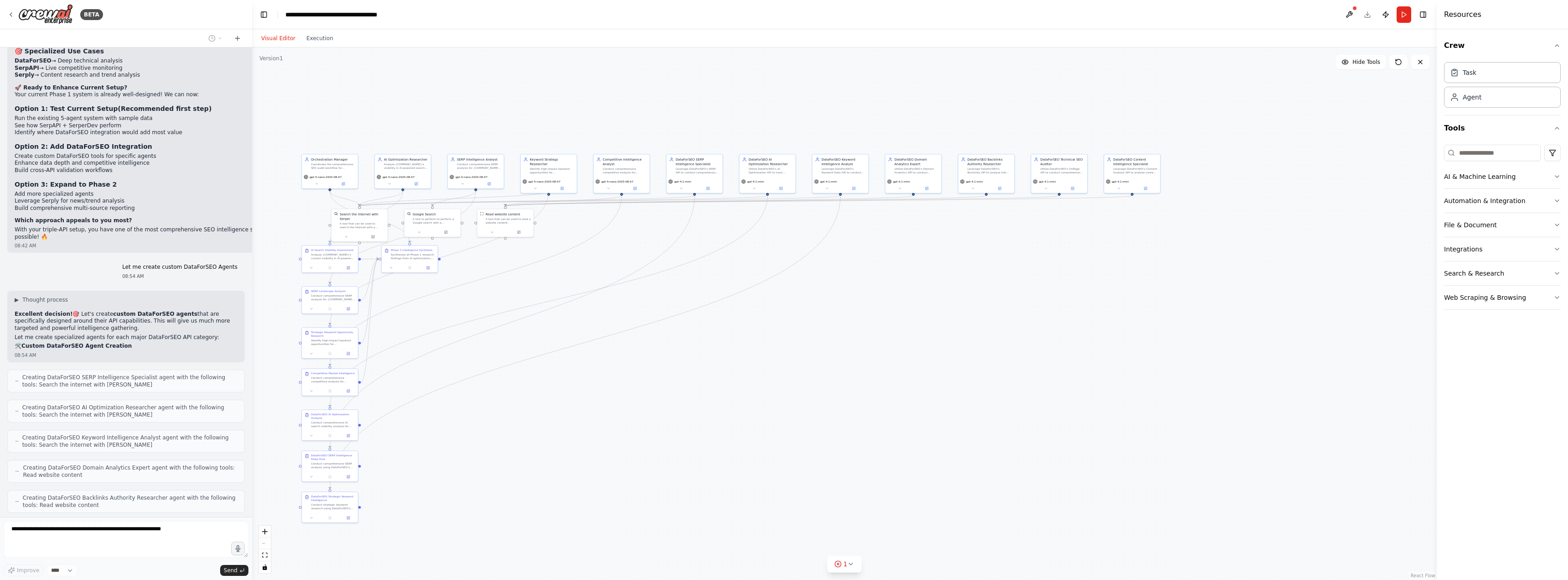
drag, startPoint x: 479, startPoint y: 367, endPoint x: 878, endPoint y: 326, distance: 401.1
click at [878, 326] on div ".deletable-edge-delete-btn { width: 20px; height: 20px; border: 0px solid #ffff…" at bounding box center [844, 313] width 1185 height 532
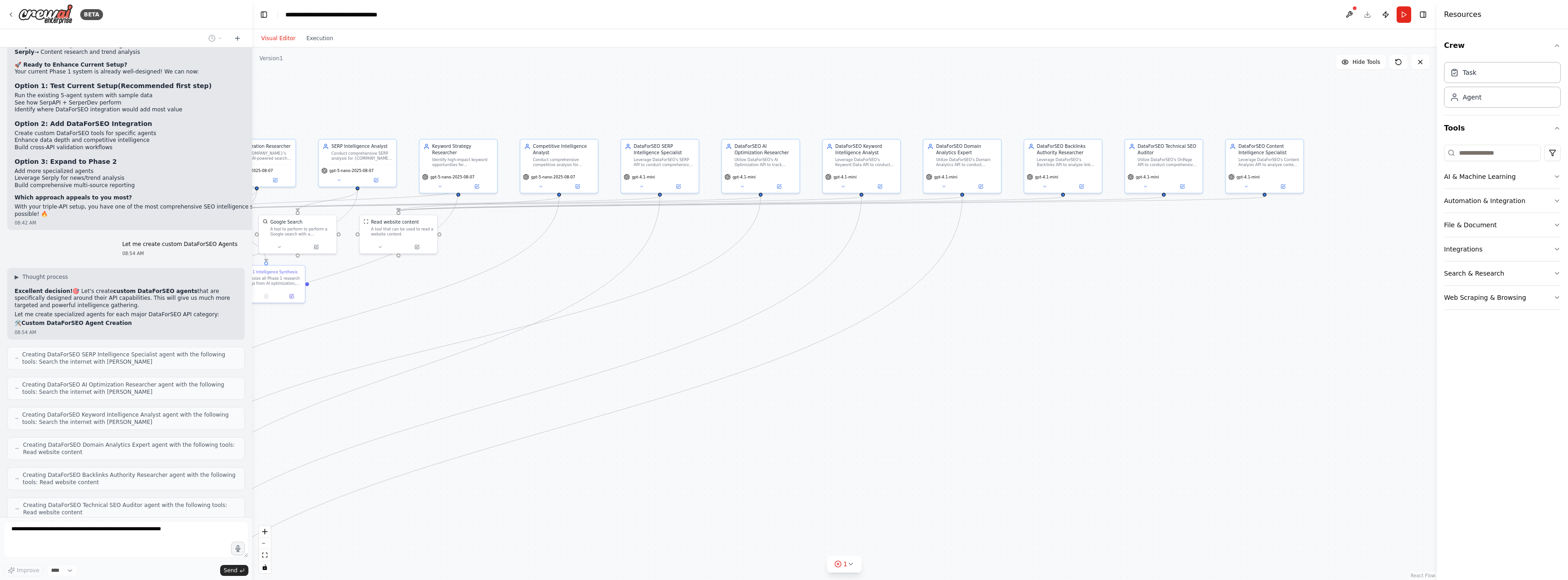
drag, startPoint x: 611, startPoint y: 262, endPoint x: 622, endPoint y: 287, distance: 27.3
click at [622, 287] on div ".deletable-edge-delete-btn { width: 20px; height: 20px; border: 0px solid #ffff…" at bounding box center [844, 313] width 1185 height 532
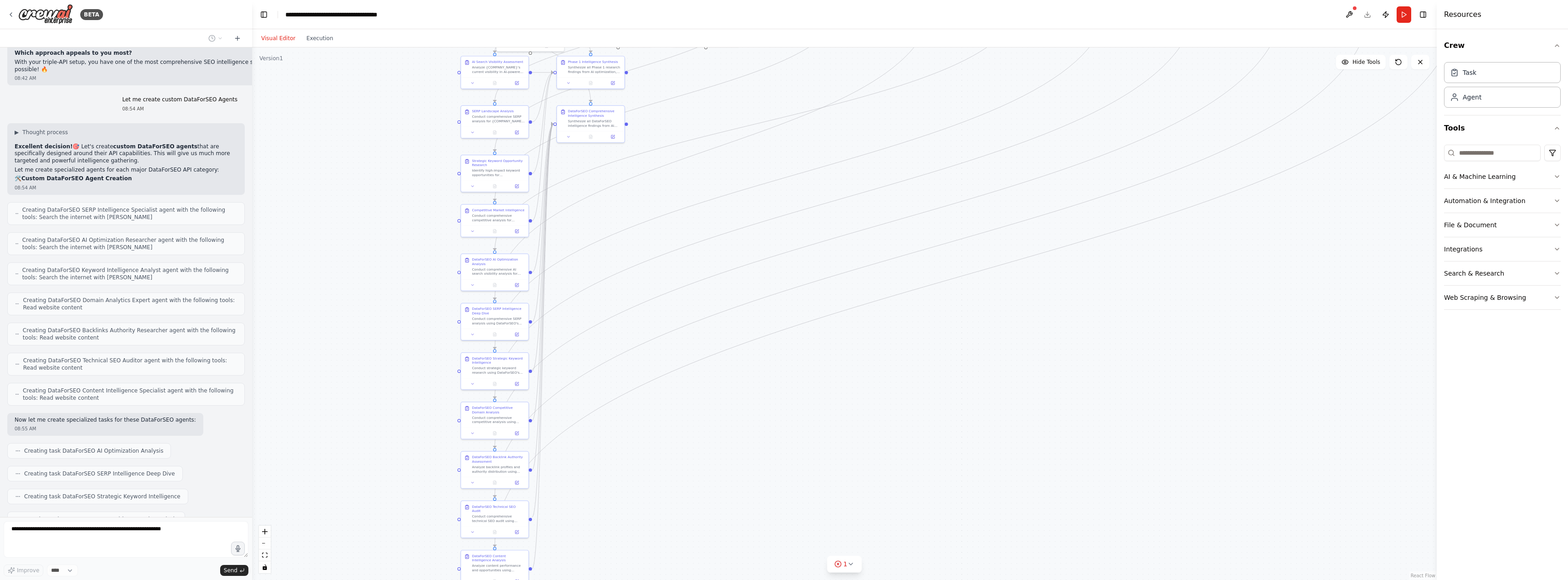
scroll to position [6407, 0]
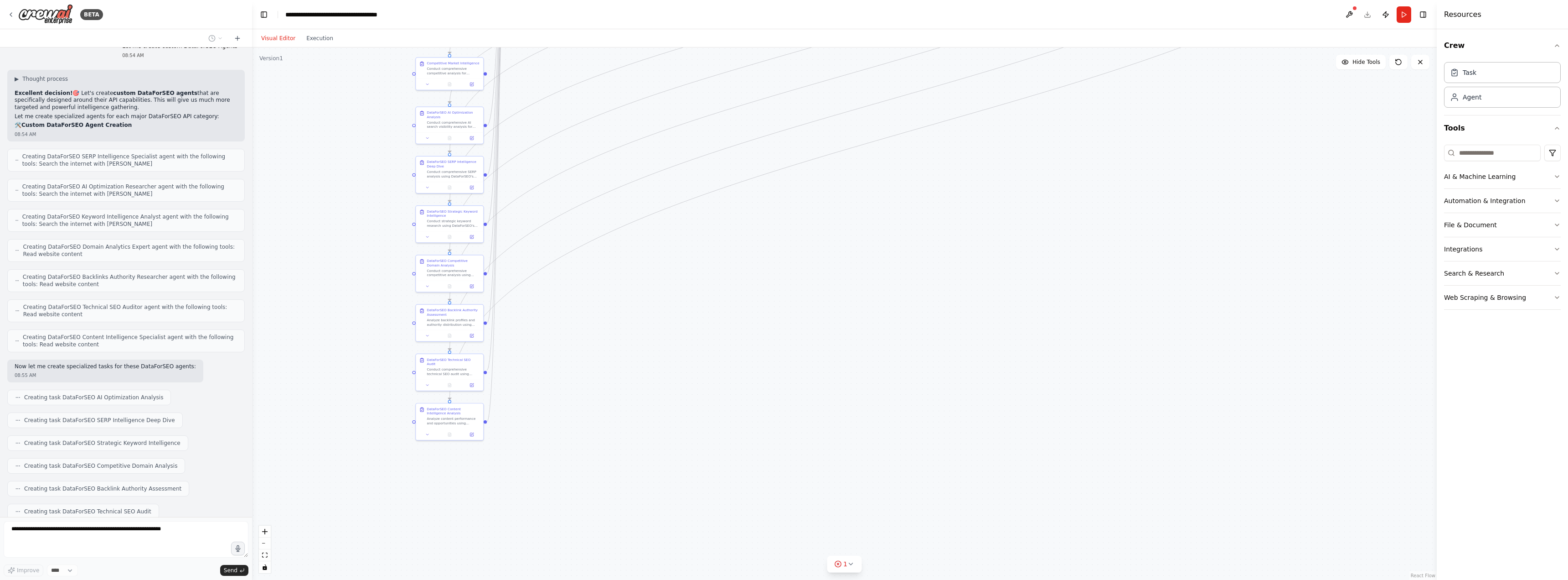
drag, startPoint x: 718, startPoint y: 463, endPoint x: 889, endPoint y: 96, distance: 404.9
click at [889, 85] on div ".deletable-edge-delete-btn { width: 20px; height: 20px; border: 0px solid #ffff…" at bounding box center [844, 313] width 1185 height 532
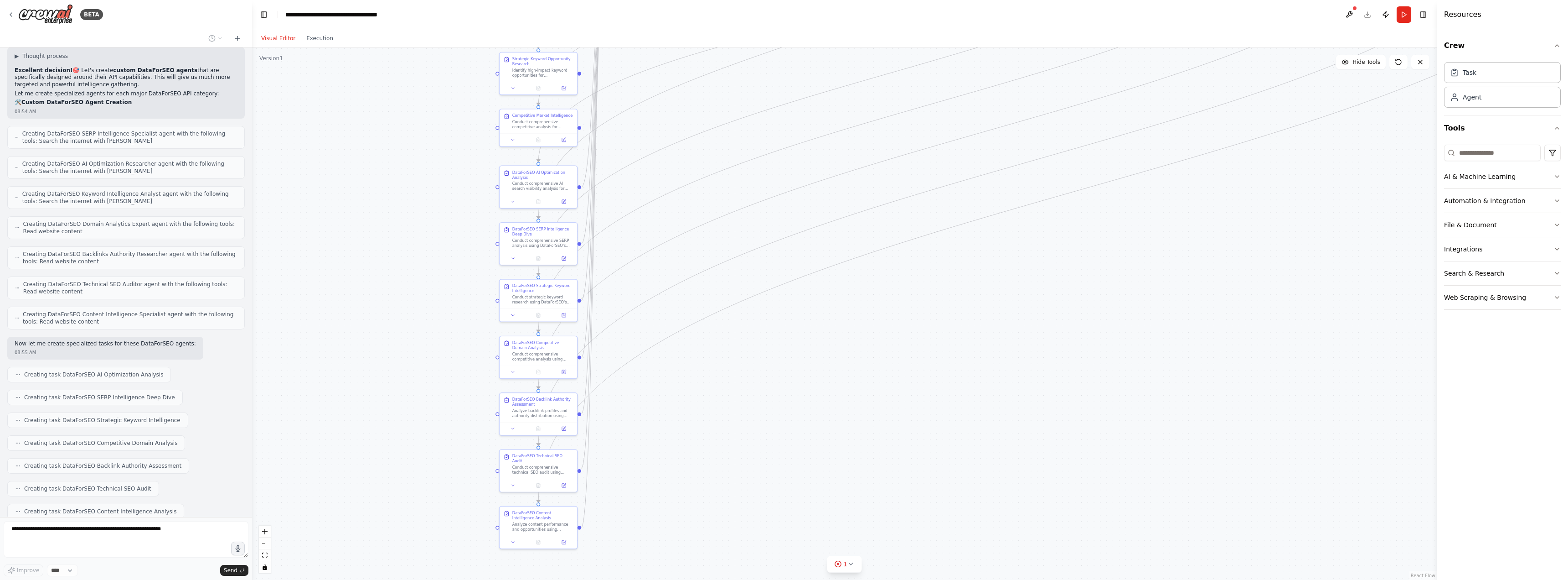
drag, startPoint x: 578, startPoint y: 322, endPoint x: 720, endPoint y: 397, distance: 160.6
click at [720, 397] on div ".deletable-edge-delete-btn { width: 20px; height: 20px; border: 0px solid #ffff…" at bounding box center [844, 313] width 1185 height 532
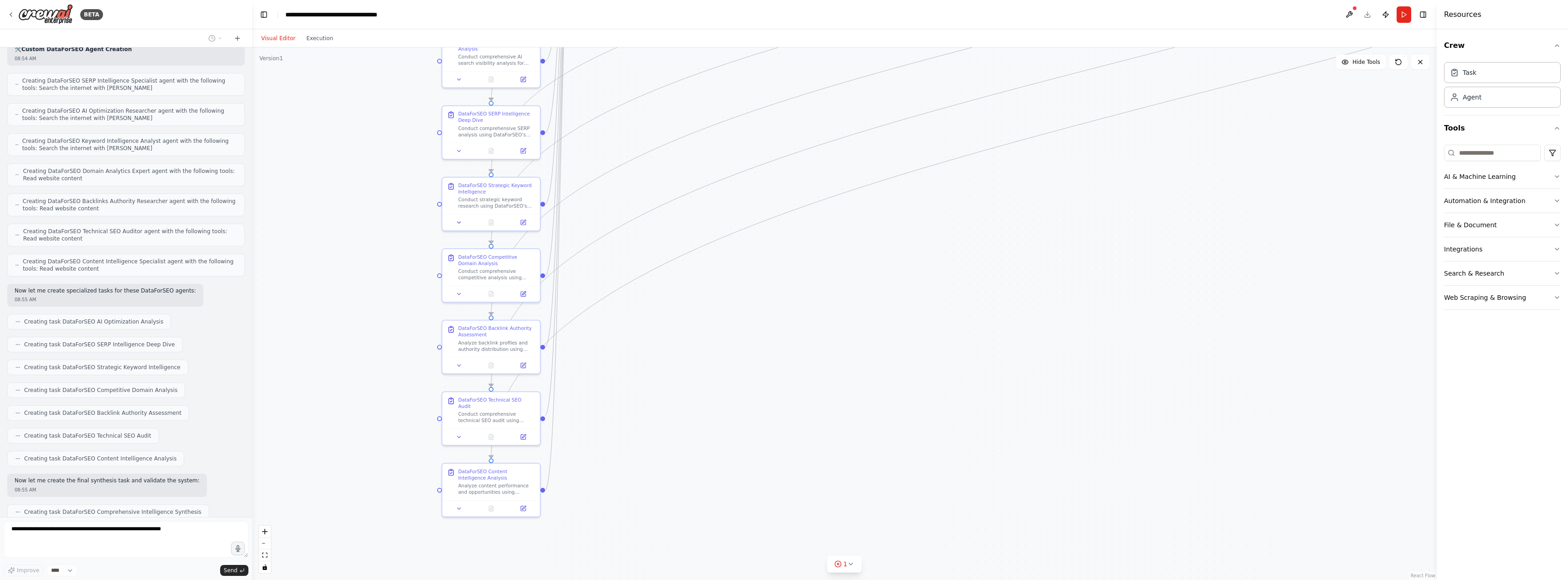
scroll to position [6505, 0]
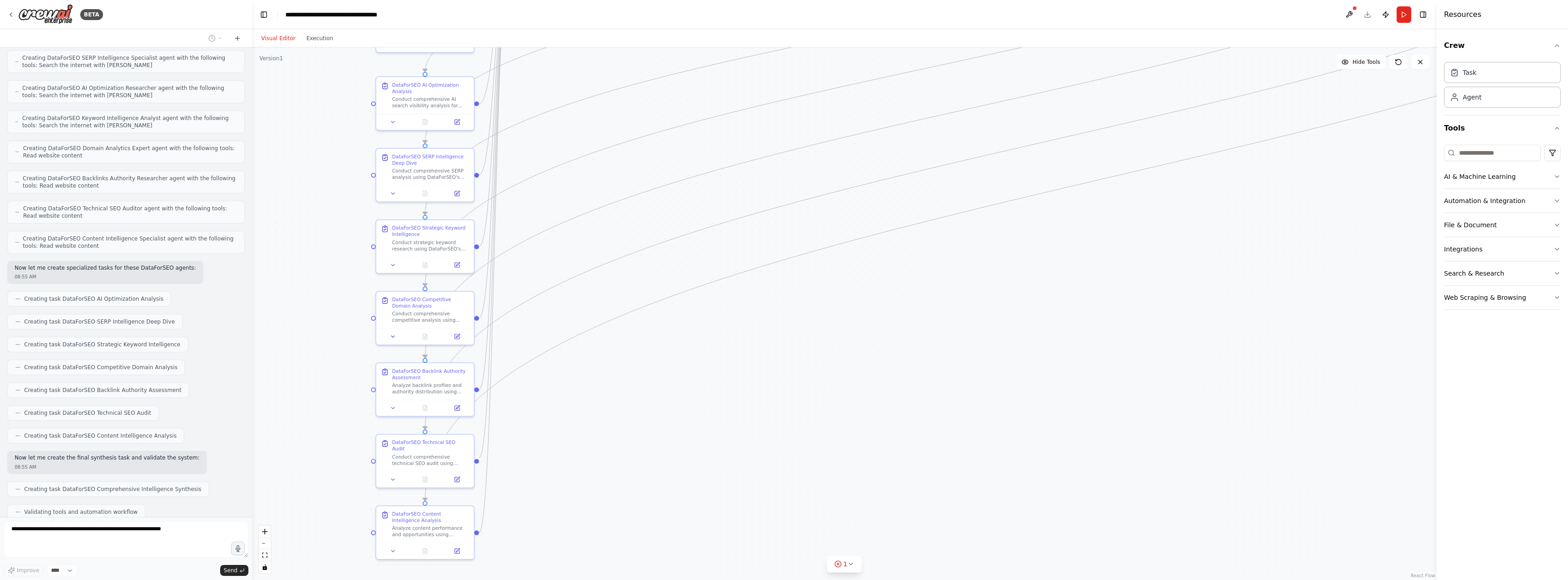
drag, startPoint x: 812, startPoint y: 270, endPoint x: 783, endPoint y: 350, distance: 85.1
click at [783, 350] on div ".deletable-edge-delete-btn { width: 20px; height: 20px; border: 0px solid #ffff…" at bounding box center [844, 313] width 1185 height 532
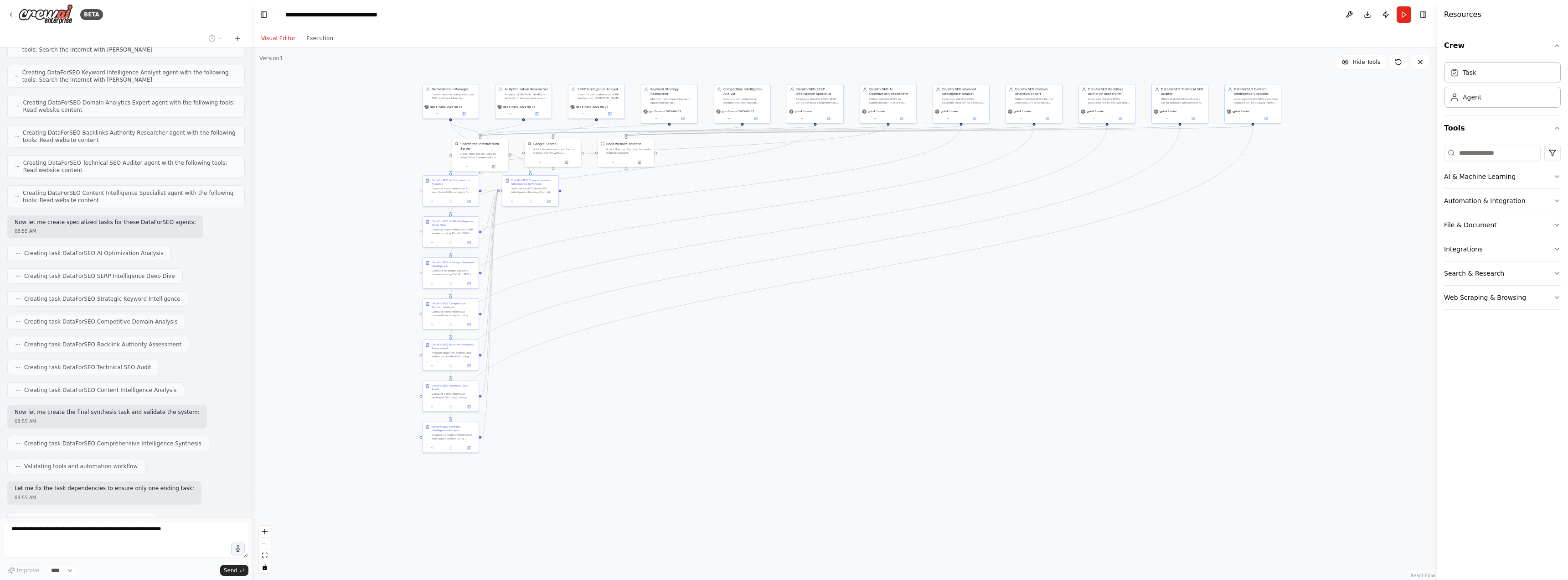
scroll to position [6574, 0]
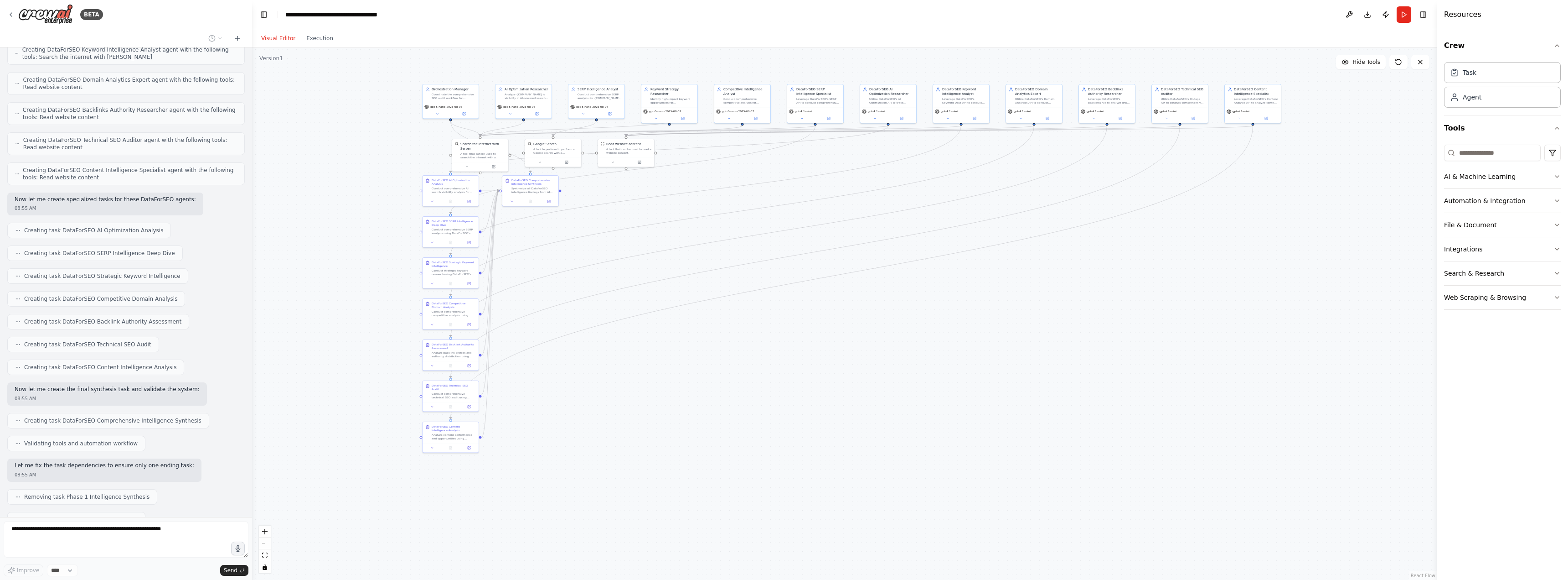
drag, startPoint x: 1361, startPoint y: 130, endPoint x: 989, endPoint y: 288, distance: 404.2
click at [989, 288] on div ".deletable-edge-delete-btn { width: 20px; height: 20px; border: 0px solid #ffff…" at bounding box center [844, 313] width 1185 height 532
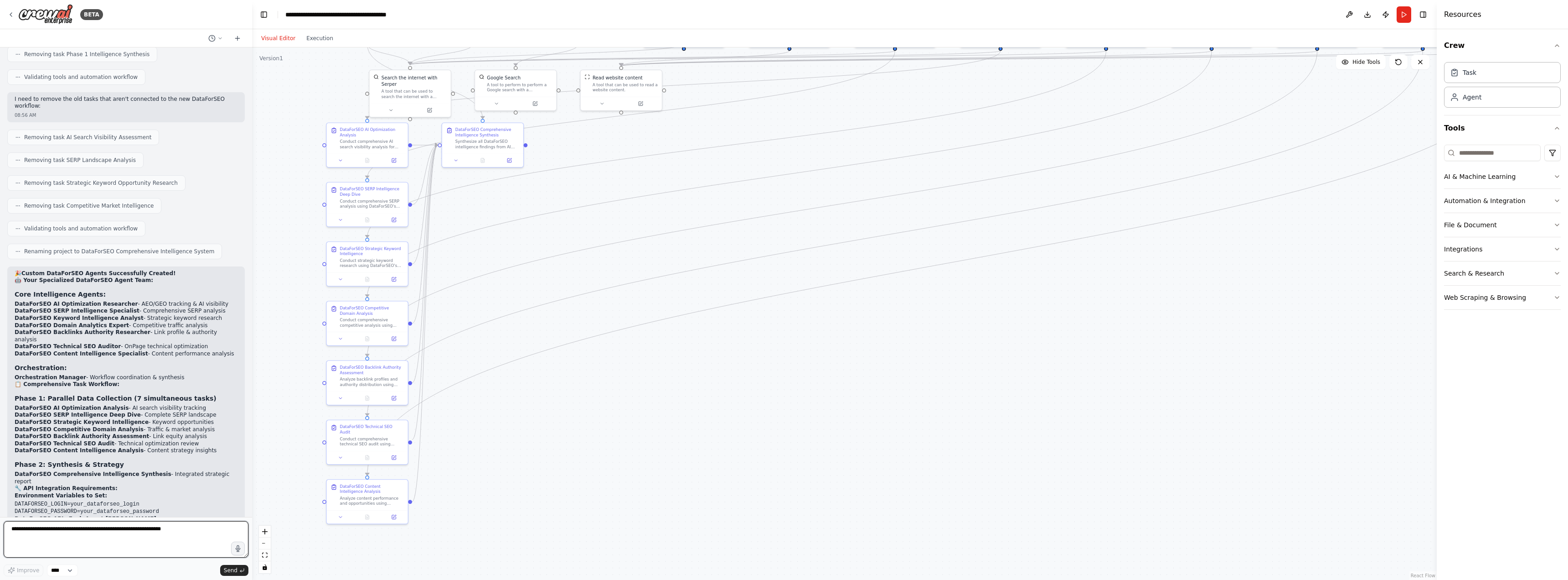
scroll to position [7018, 0]
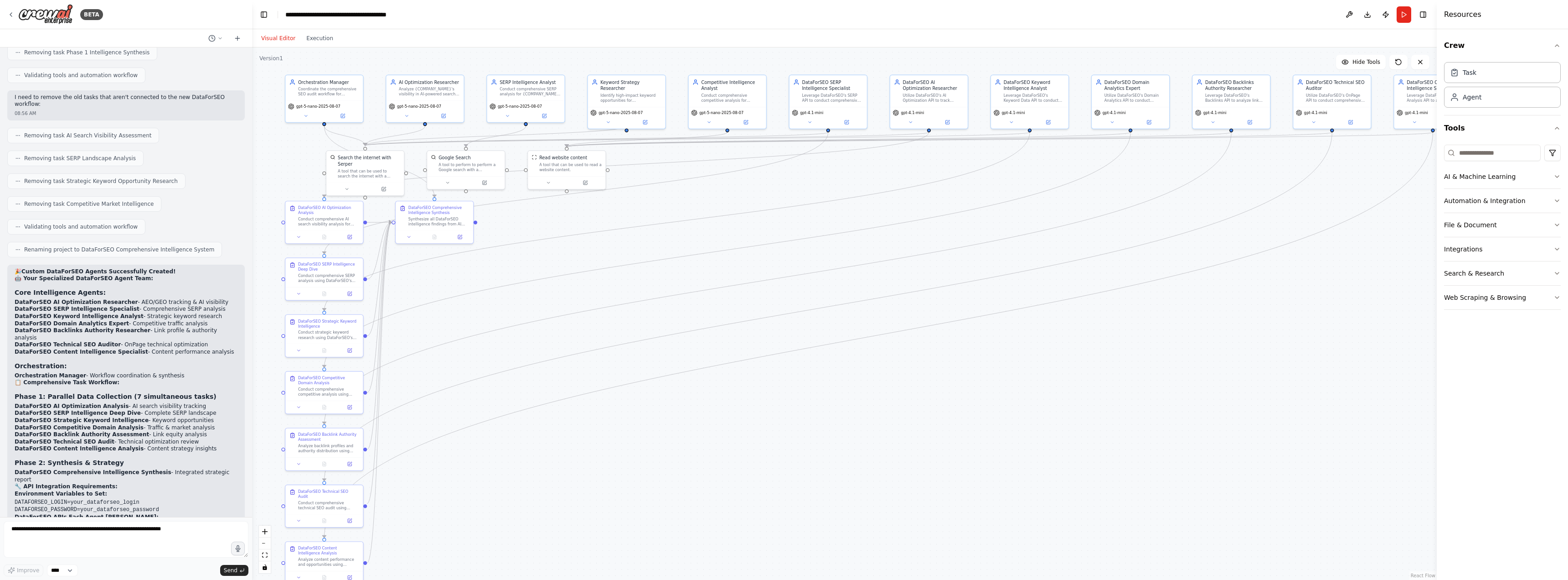
drag, startPoint x: 665, startPoint y: 171, endPoint x: 618, endPoint y: 218, distance: 66.5
click at [618, 218] on div ".deletable-edge-delete-btn { width: 20px; height: 20px; border: 0px solid #ffff…" at bounding box center [844, 313] width 1185 height 532
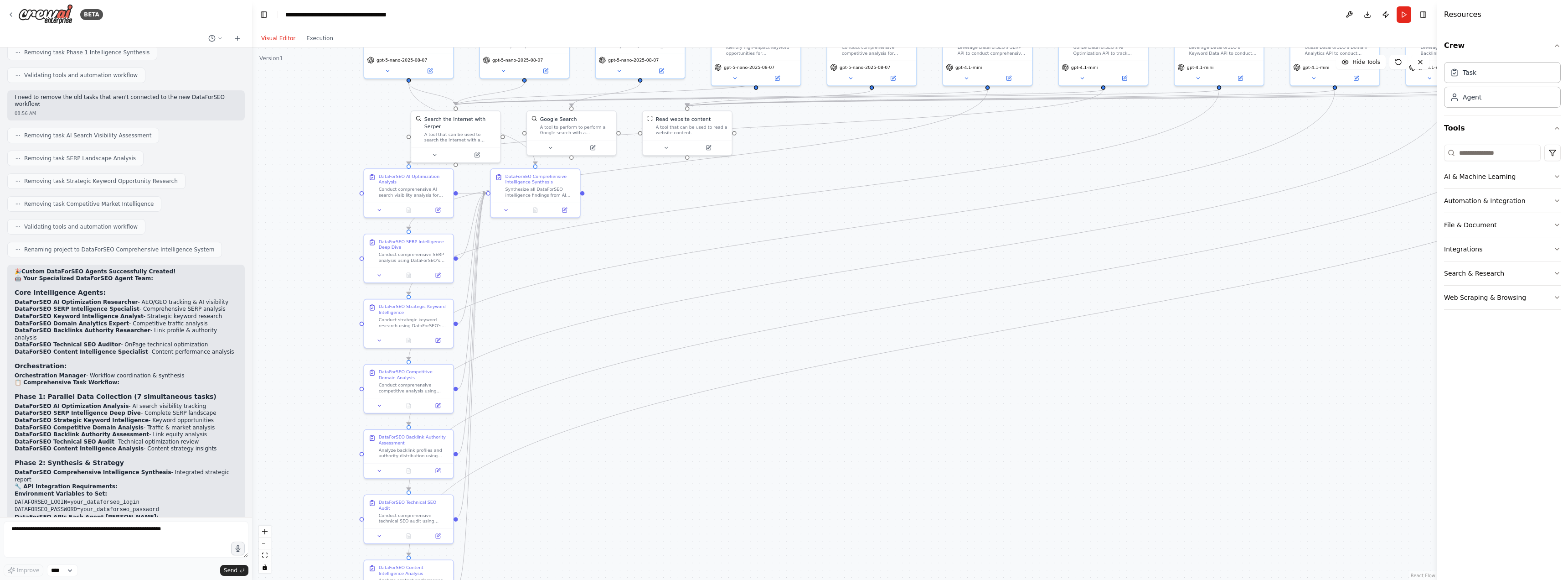
drag, startPoint x: 556, startPoint y: 273, endPoint x: 691, endPoint y: 242, distance: 138.5
click at [691, 242] on div ".deletable-edge-delete-btn { width: 20px; height: 20px; border: 0px solid #ffff…" at bounding box center [844, 313] width 1185 height 532
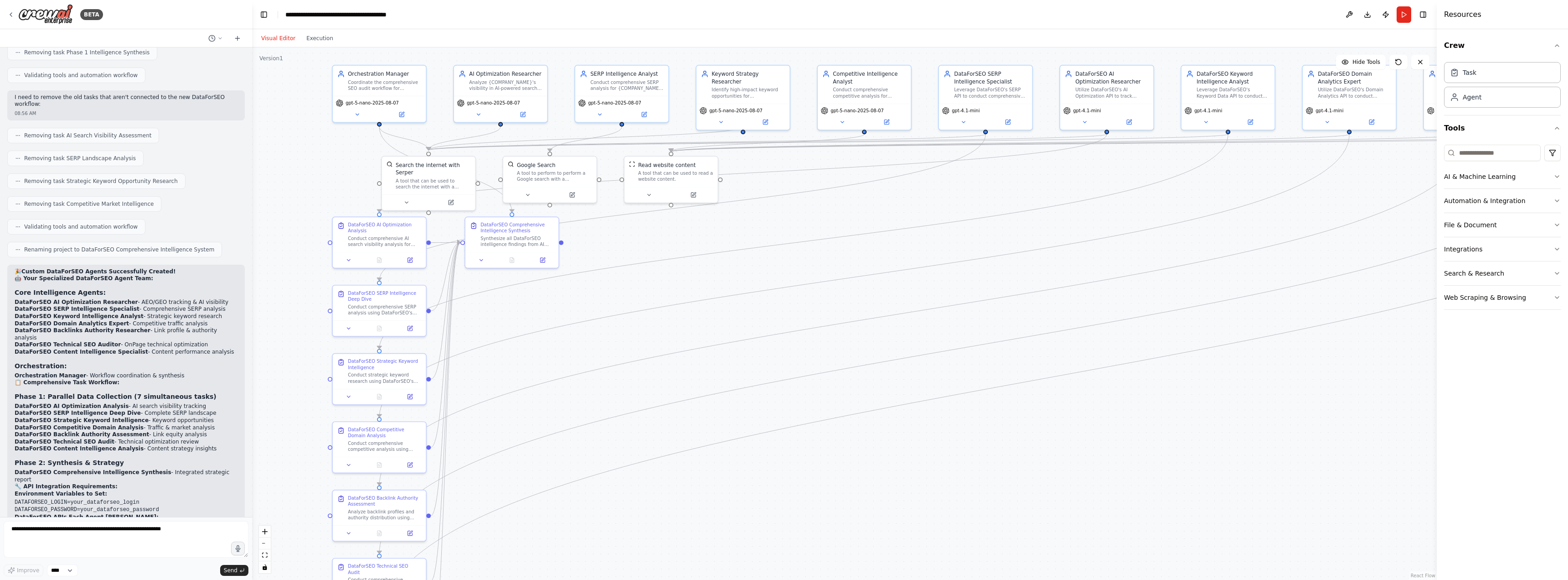
drag, startPoint x: 666, startPoint y: 182, endPoint x: 641, endPoint y: 220, distance: 45.5
click at [641, 220] on div ".deletable-edge-delete-btn { width: 20px; height: 20px; border: 0px solid #ffff…" at bounding box center [844, 313] width 1185 height 532
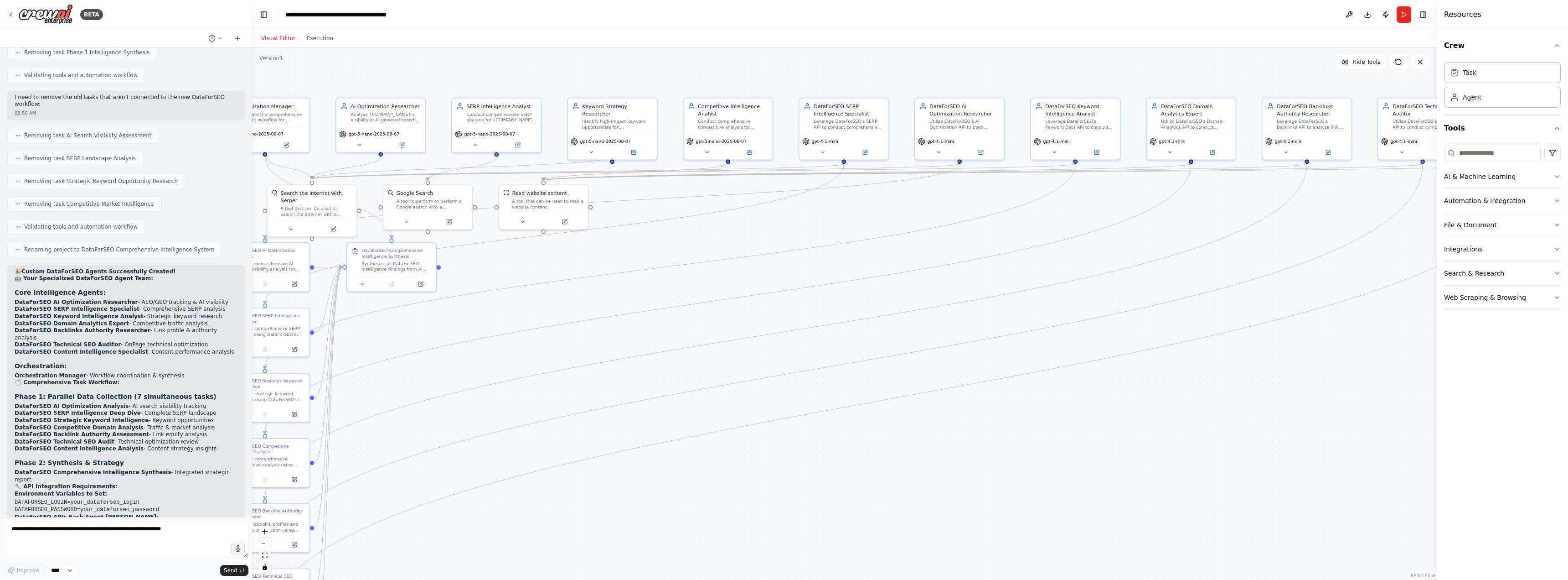
drag, startPoint x: 985, startPoint y: 216, endPoint x: 902, endPoint y: 244, distance: 87.6
click at [902, 244] on div ".deletable-edge-delete-btn { width: 20px; height: 20px; border: 0px solid #ffff…" at bounding box center [844, 313] width 1185 height 532
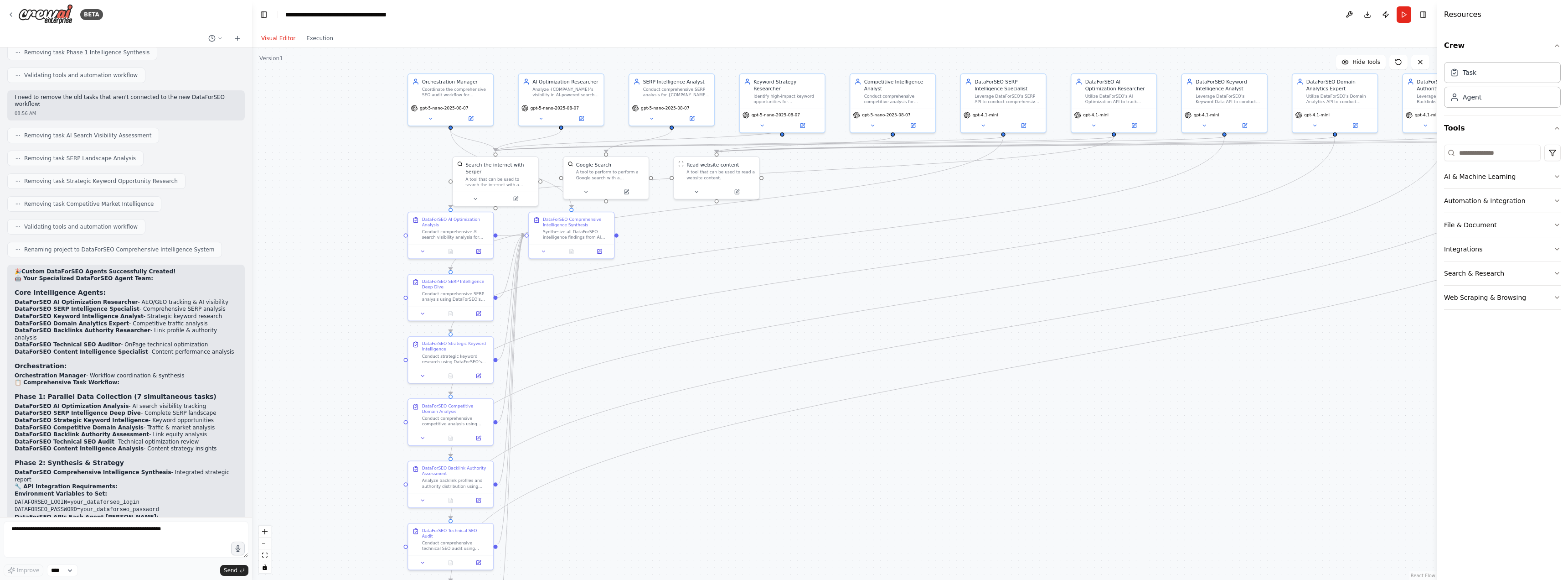
drag, startPoint x: 772, startPoint y: 285, endPoint x: 715, endPoint y: 282, distance: 57.1
click at [715, 282] on div ".deletable-edge-delete-btn { width: 20px; height: 20px; border: 0px solid #ffff…" at bounding box center [844, 313] width 1185 height 532
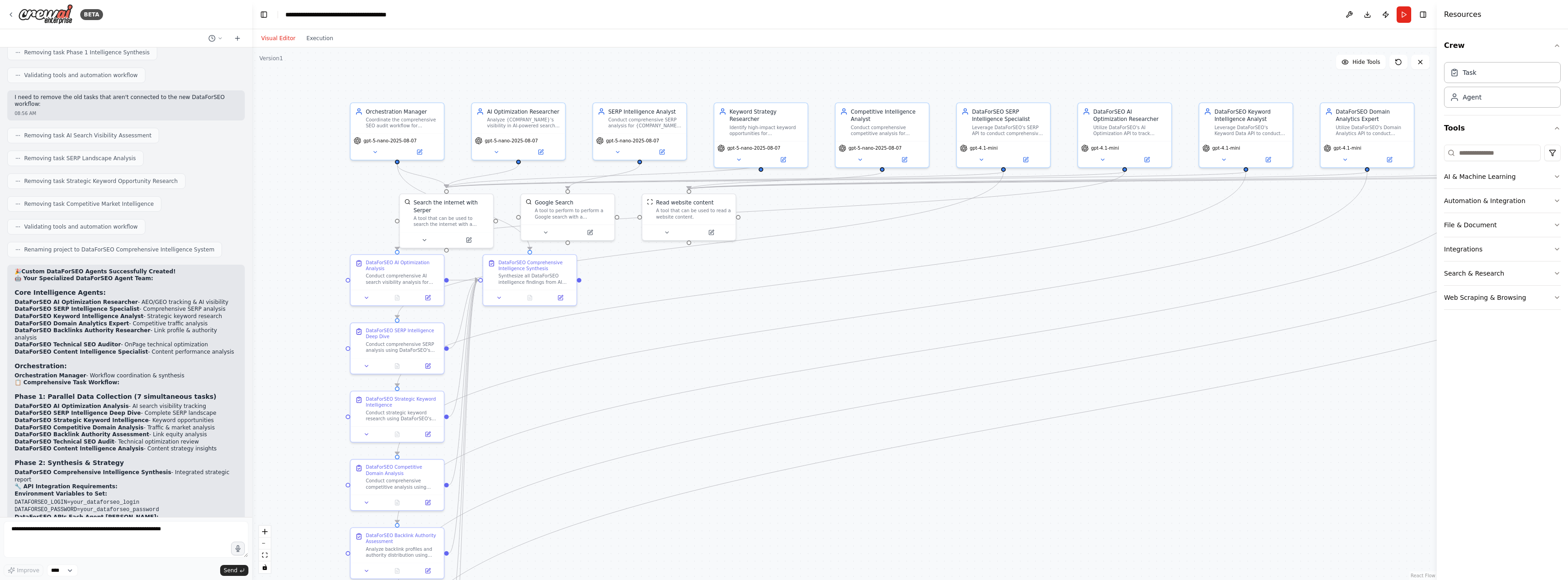
drag, startPoint x: 725, startPoint y: 261, endPoint x: 712, endPoint y: 286, distance: 28.2
click at [712, 286] on div ".deletable-edge-delete-btn { width: 20px; height: 20px; border: 0px solid #ffff…" at bounding box center [844, 313] width 1185 height 532
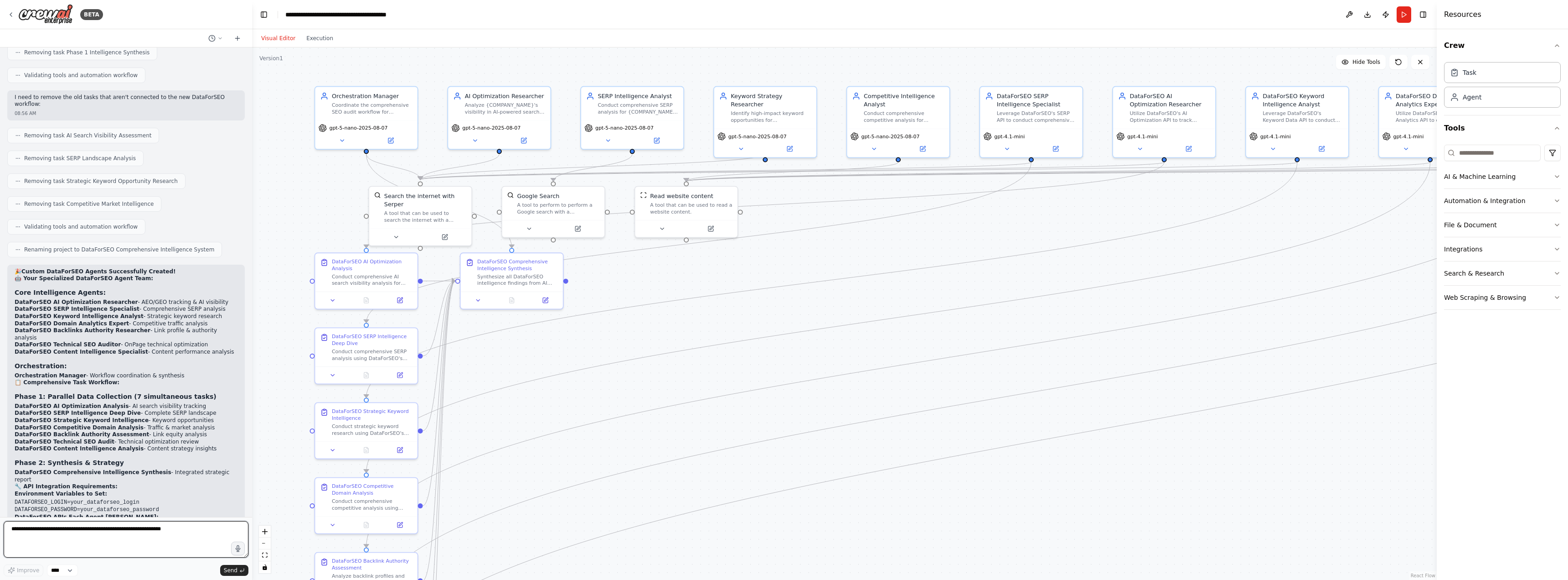
click at [120, 529] on textarea at bounding box center [126, 539] width 245 height 36
type textarea "**********"
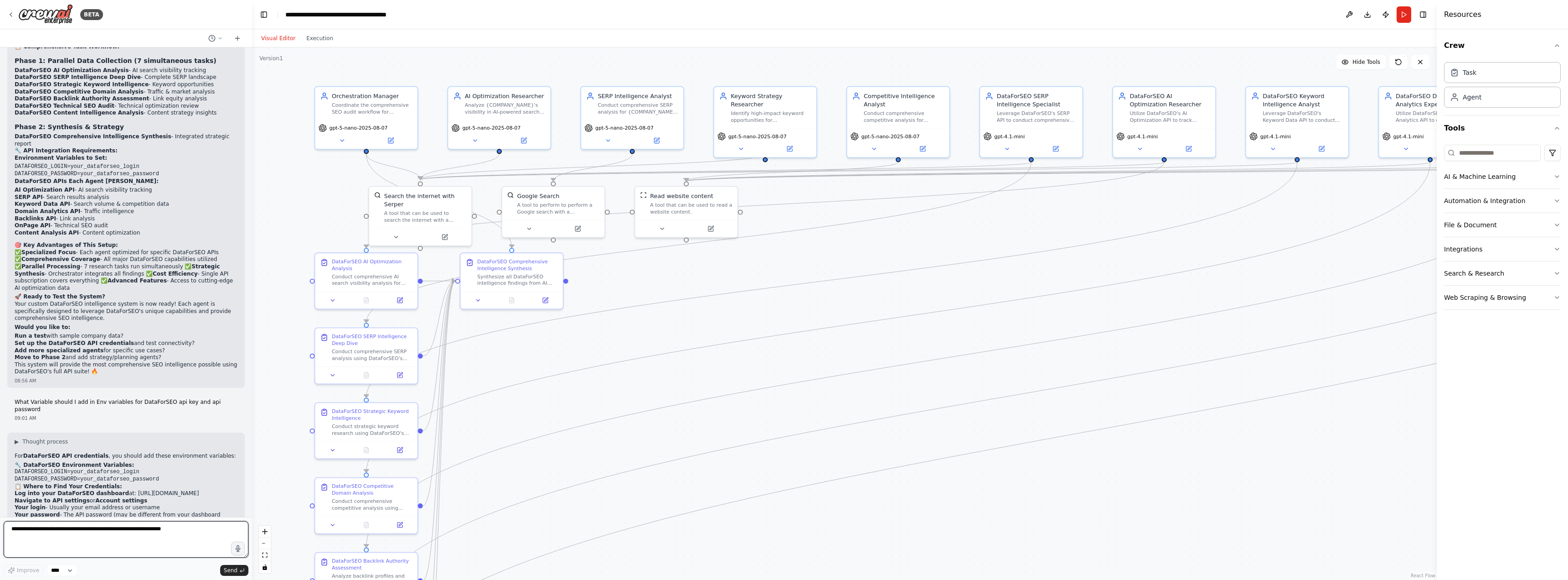
scroll to position [7362, 0]
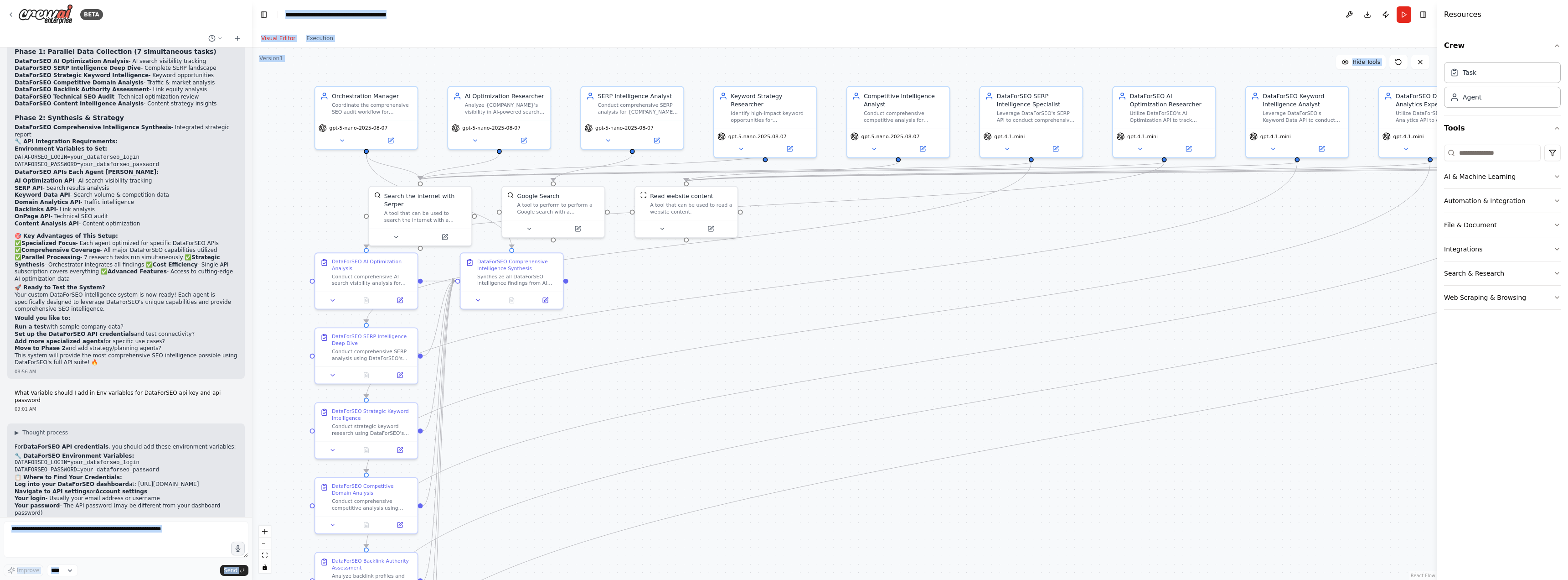
drag, startPoint x: 15, startPoint y: 428, endPoint x: 264, endPoint y: 436, distance: 249.1
click at [264, 436] on div "BETA Hello! I'm the CrewAI assistant. What kind of automation do you want to bu…" at bounding box center [784, 290] width 1568 height 580
click at [13, 14] on icon at bounding box center [11, 14] width 7 height 7
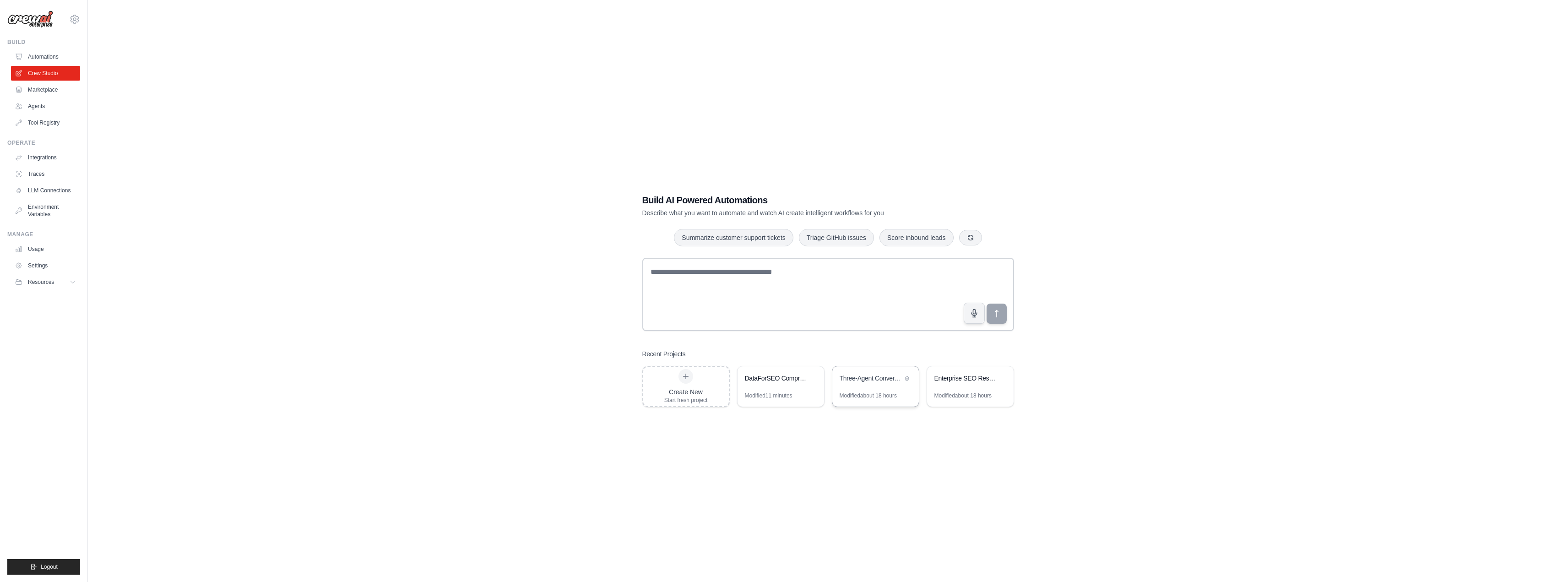
click at [881, 385] on div "Three-Agent Conversation Simulation" at bounding box center [875, 378] width 87 height 25
click at [39, 113] on link "Agents" at bounding box center [46, 106] width 69 height 15
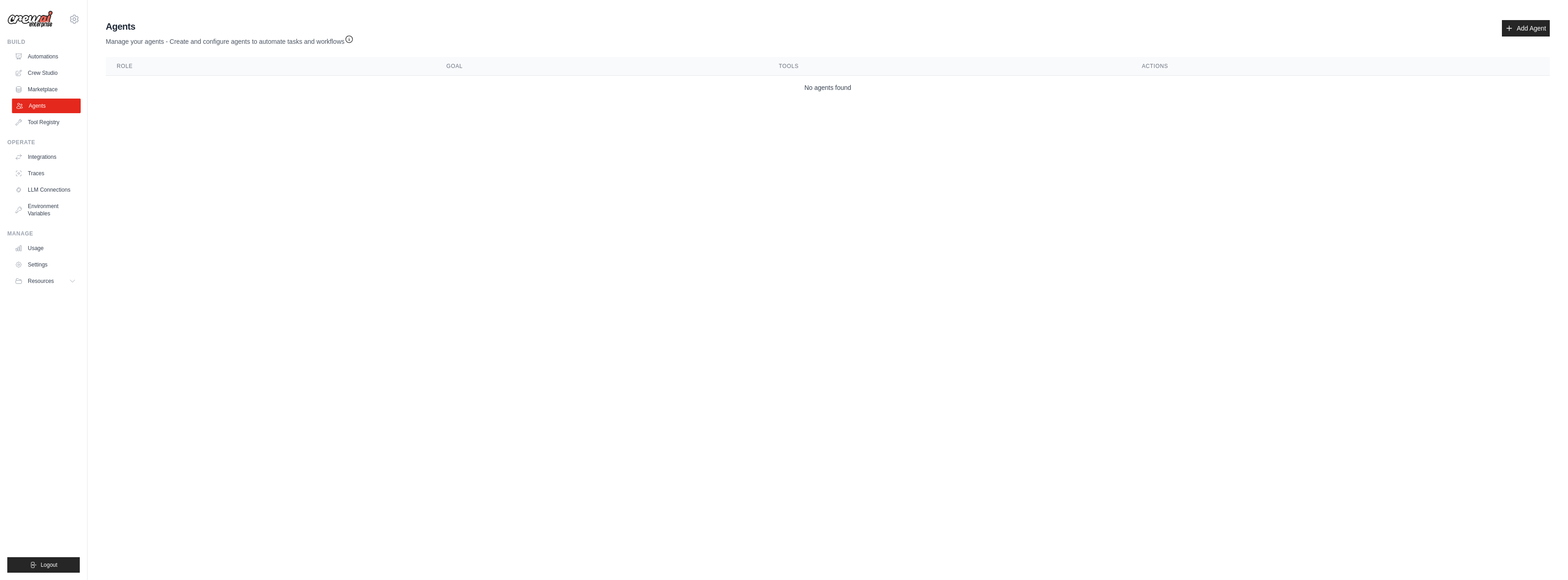
click at [38, 108] on link "Agents" at bounding box center [46, 106] width 69 height 14
click at [1523, 28] on link "Add Agent" at bounding box center [1526, 28] width 48 height 17
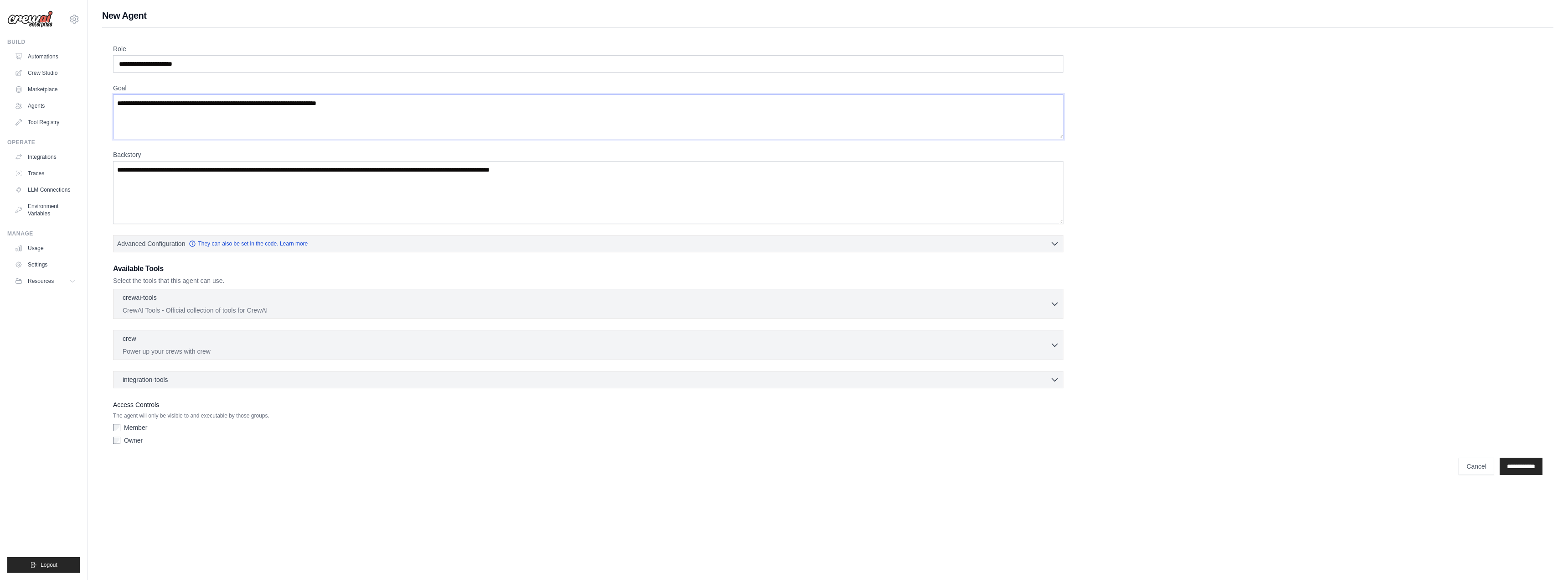
click at [412, 130] on textarea "Goal" at bounding box center [588, 117] width 951 height 45
paste textarea "*"
type textarea "**********"
click at [230, 69] on input "Role" at bounding box center [588, 64] width 951 height 17
type input "**********"
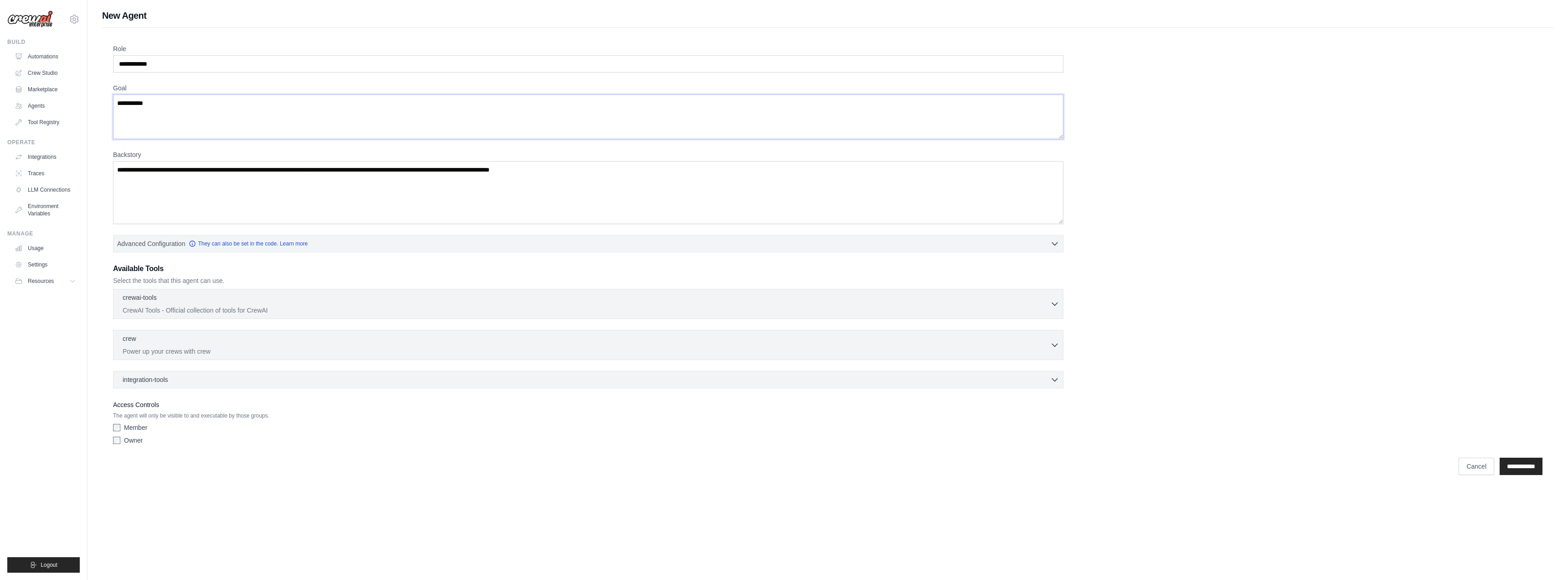
click at [278, 107] on textarea "**********" at bounding box center [588, 117] width 951 height 45
click at [263, 183] on textarea "Backstory" at bounding box center [588, 192] width 951 height 63
click at [163, 107] on textarea "**********" at bounding box center [588, 117] width 951 height 45
click at [201, 133] on textarea "**********" at bounding box center [588, 117] width 951 height 45
paste textarea "**********"
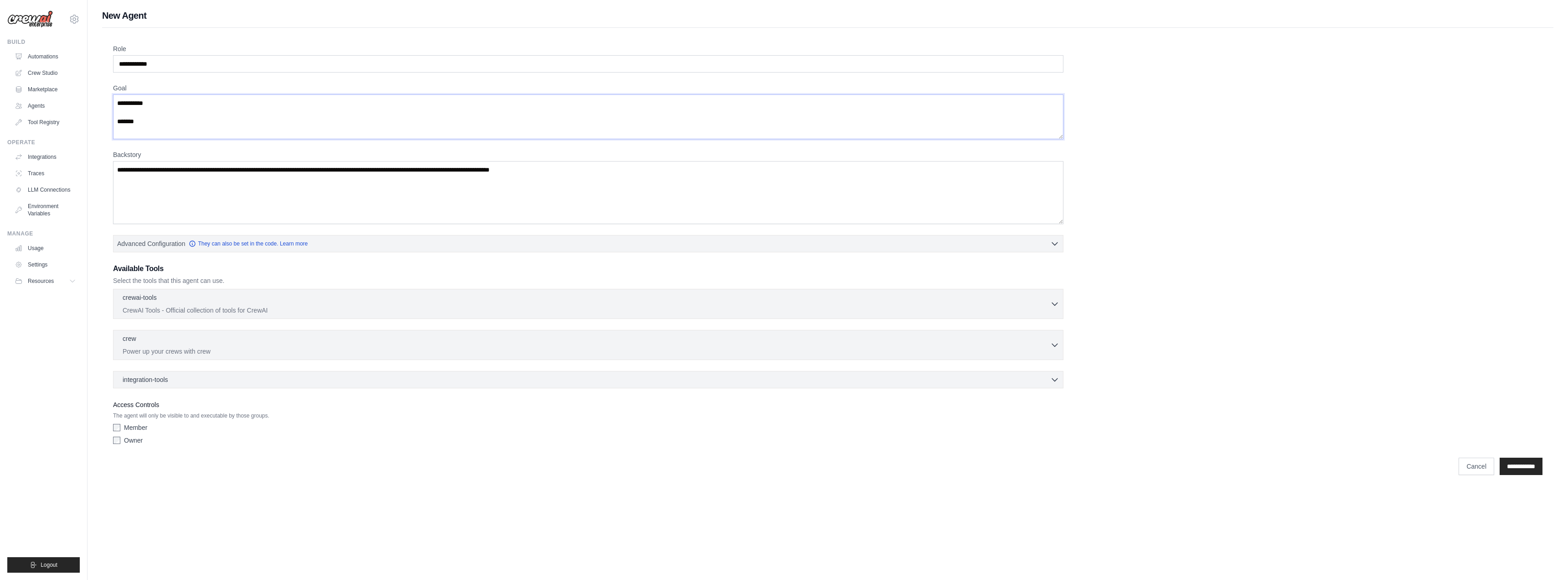
type textarea "**********"
click at [422, 133] on textarea "**********" at bounding box center [588, 117] width 951 height 45
drag, startPoint x: 242, startPoint y: 195, endPoint x: 238, endPoint y: 183, distance: 12.6
click at [242, 195] on textarea "Backstory" at bounding box center [588, 192] width 951 height 63
click at [227, 138] on textarea "**********" at bounding box center [588, 117] width 951 height 45
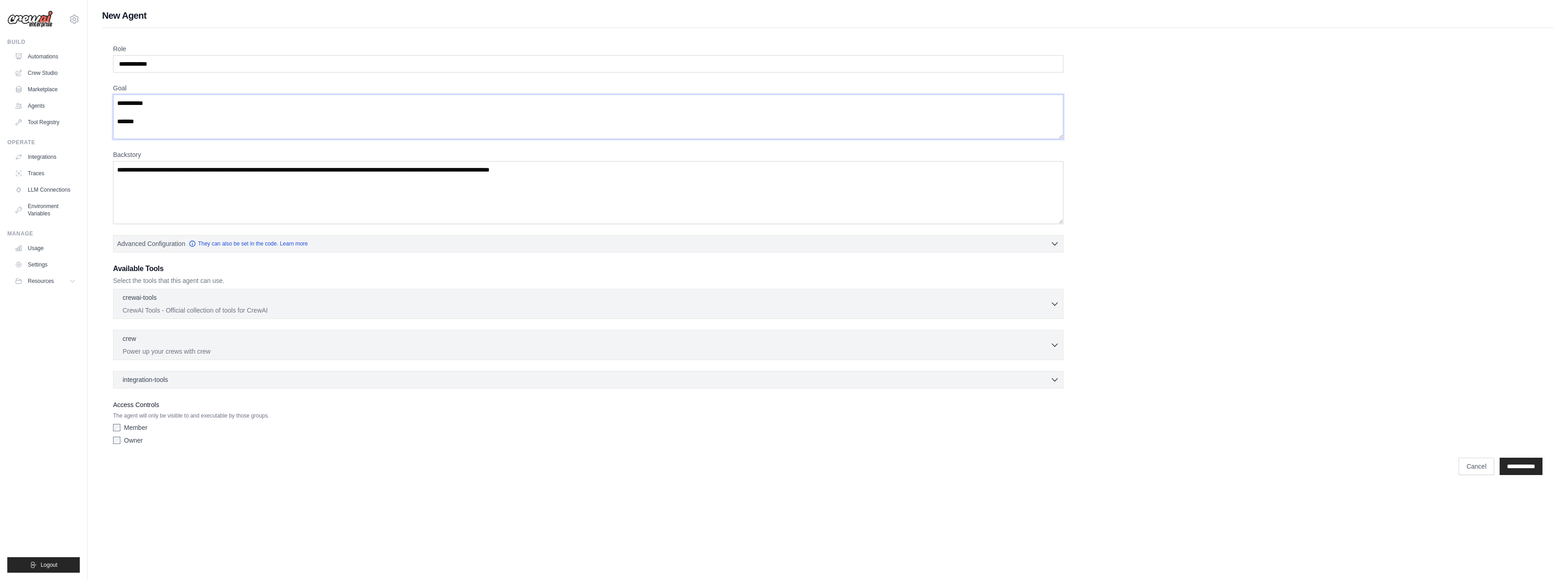
paste textarea "**********"
click at [1132, 481] on main "**********" at bounding box center [828, 244] width 1481 height 489
click at [204, 130] on textarea "**********" at bounding box center [588, 117] width 951 height 45
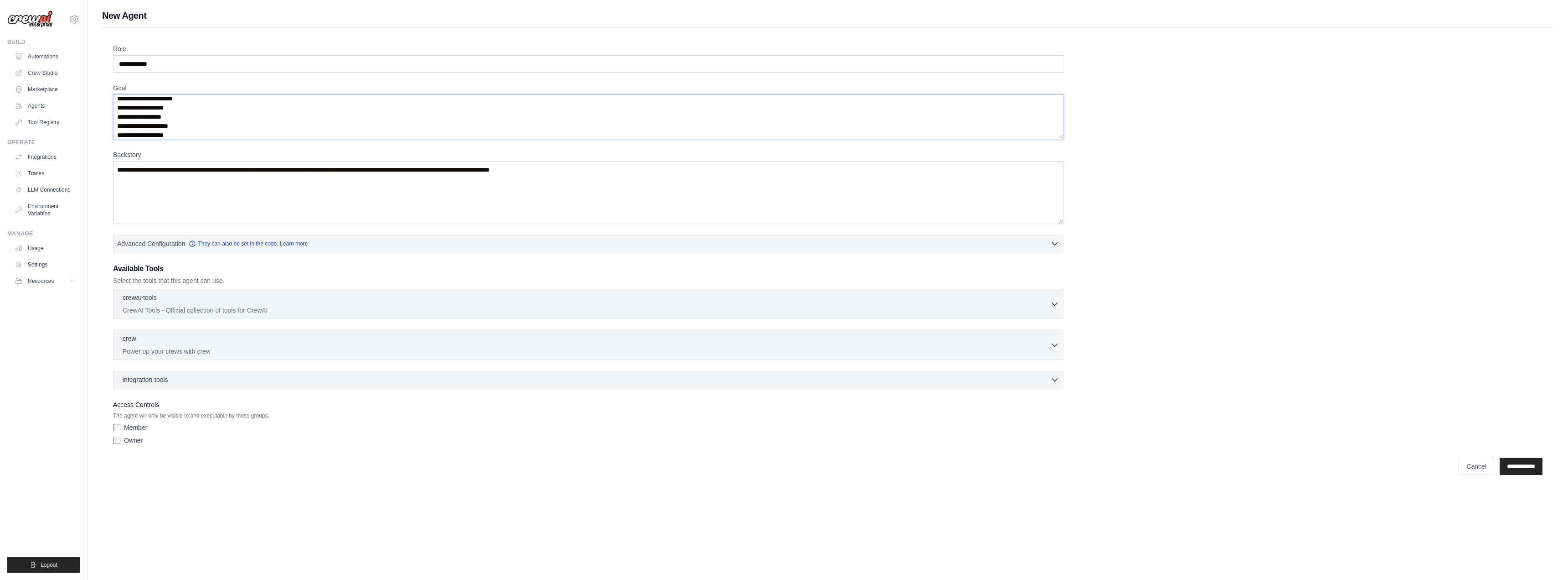
click at [421, 136] on textarea "**********" at bounding box center [588, 117] width 951 height 45
click at [459, 128] on textarea "**********" at bounding box center [588, 117] width 951 height 45
click at [412, 128] on textarea "**********" at bounding box center [588, 117] width 951 height 45
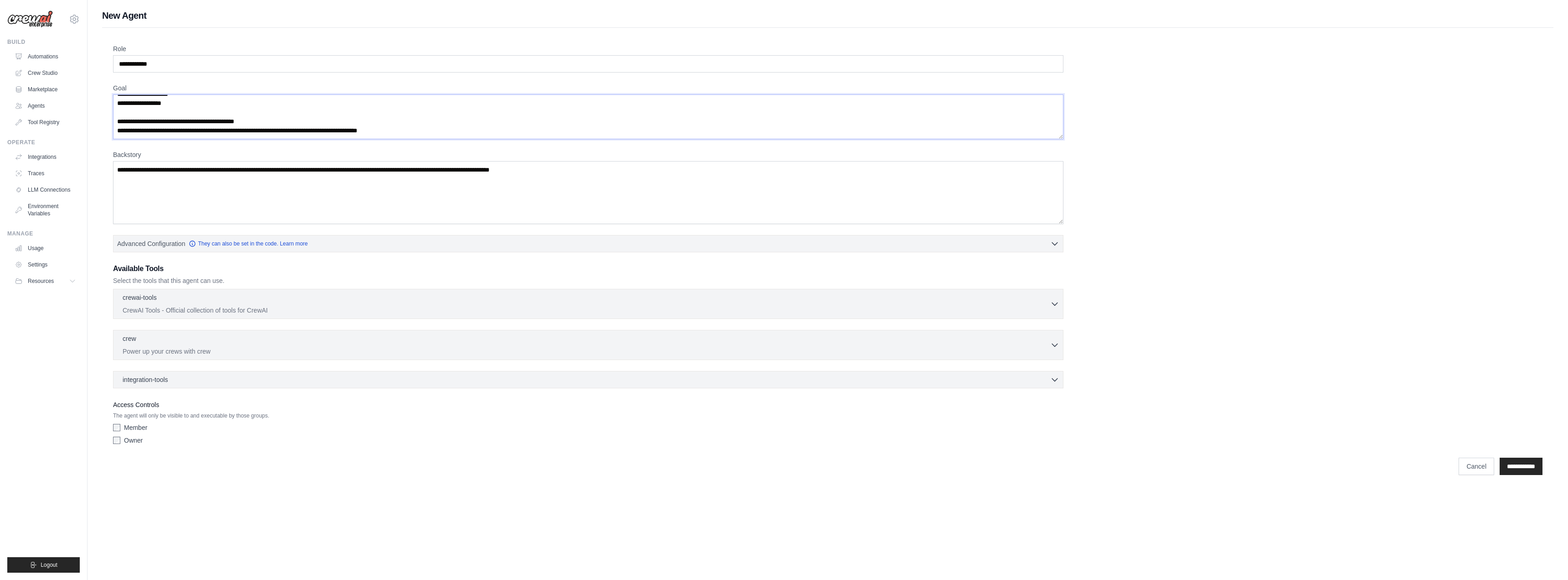
type textarea "**********"
click at [328, 181] on textarea "Backstory" at bounding box center [588, 192] width 951 height 63
click at [388, 186] on textarea "Backstory" at bounding box center [588, 192] width 951 height 63
click at [446, 179] on textarea "**********" at bounding box center [588, 192] width 951 height 63
click at [433, 183] on textarea "**********" at bounding box center [588, 192] width 951 height 63
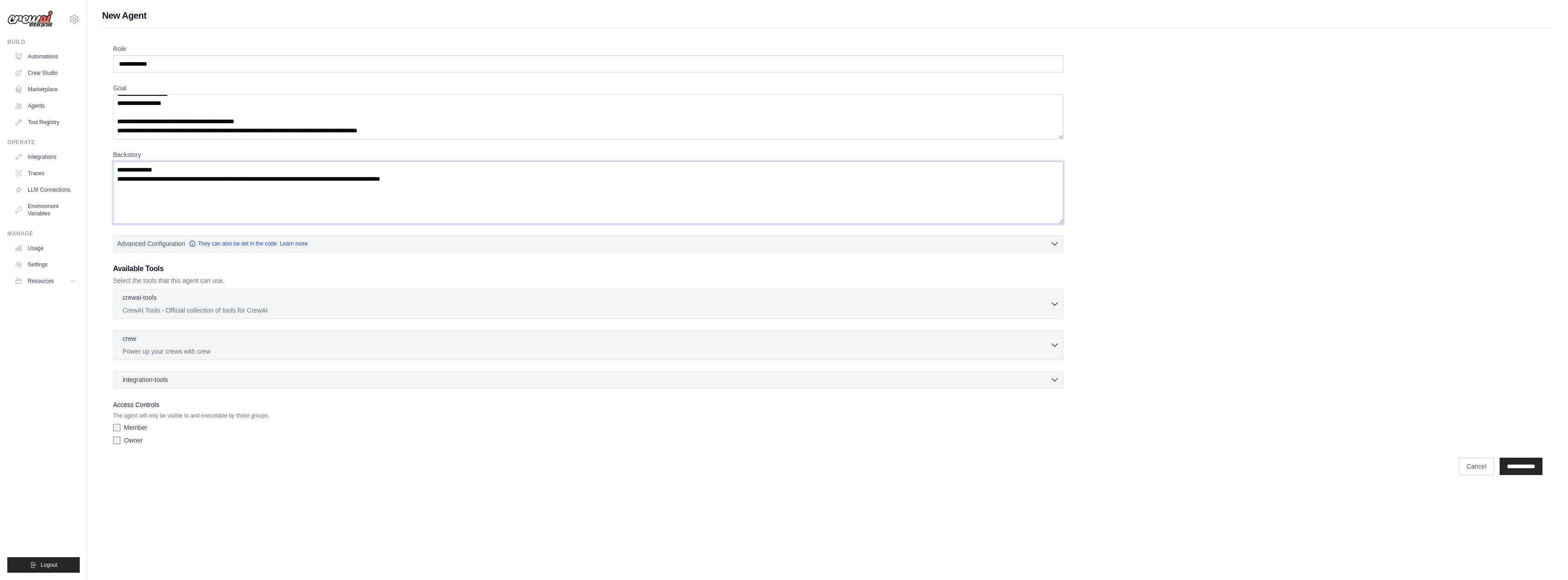
click at [433, 183] on textarea "**********" at bounding box center [588, 192] width 951 height 63
click at [475, 178] on textarea "**********" at bounding box center [588, 192] width 951 height 63
type textarea "**********"
click at [142, 309] on p "CrewAI Tools - Official collection of tools for CrewAI" at bounding box center [586, 310] width 927 height 9
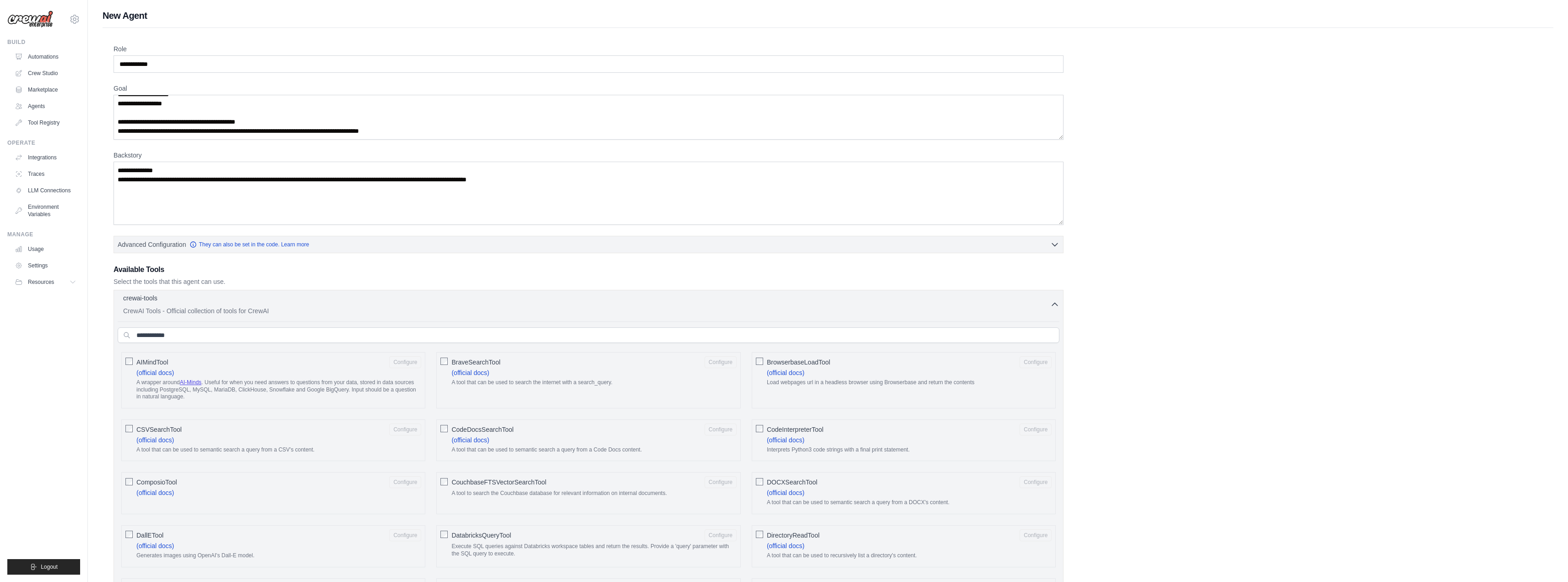
click at [140, 306] on div "crewai-tools 0 selected CrewAI Tools - Official collection of tools for CrewAI" at bounding box center [586, 304] width 927 height 22
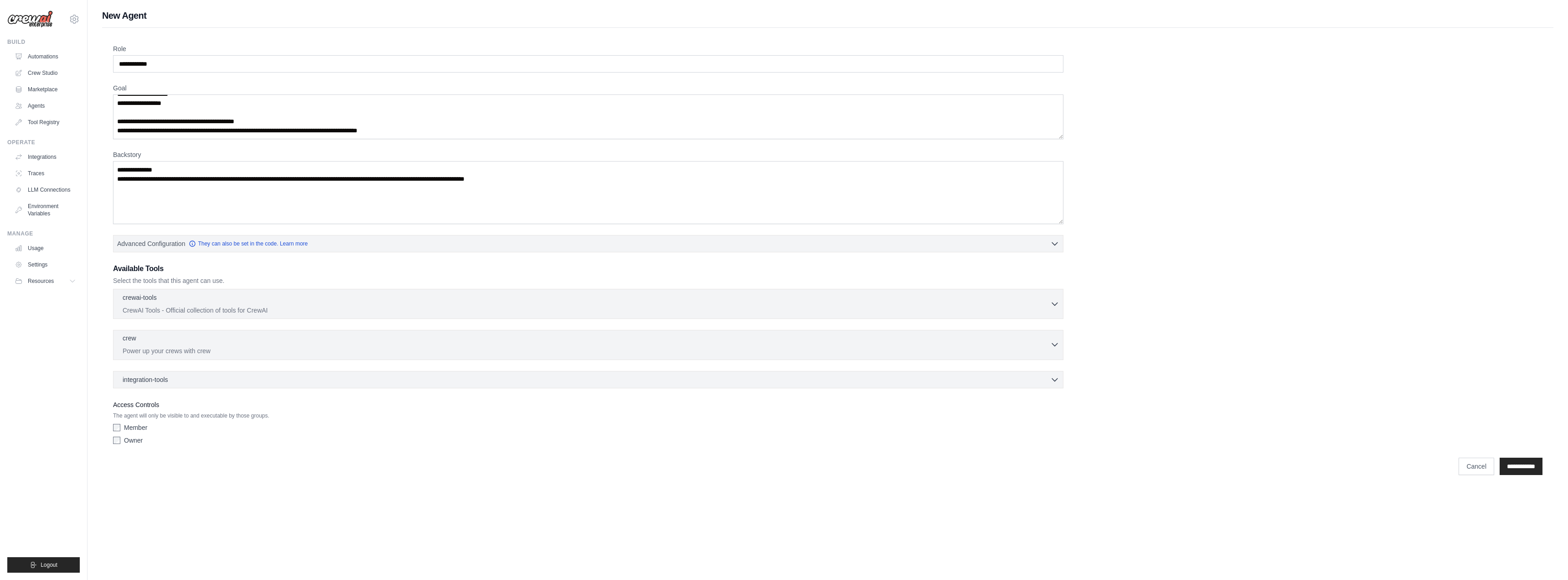
click at [197, 351] on p "Power up your crews with crew" at bounding box center [586, 351] width 927 height 9
click at [196, 355] on div "crew 0 selected Power up your crews with crew Crew" at bounding box center [588, 345] width 951 height 30
click at [141, 350] on p "Power up your crews with crew" at bounding box center [586, 351] width 927 height 9
click at [172, 352] on p "Power up your crews with crew" at bounding box center [586, 351] width 927 height 9
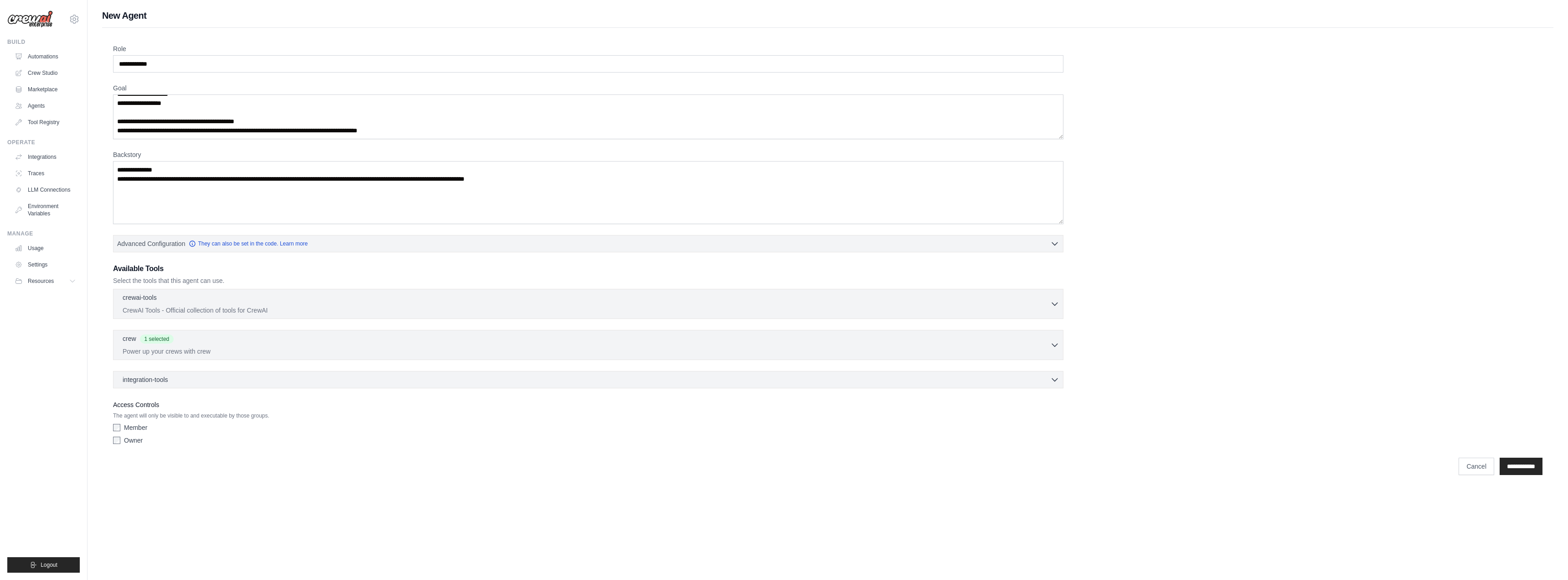
click at [262, 428] on div "Member" at bounding box center [588, 427] width 951 height 9
click at [349, 436] on div "Owner" at bounding box center [588, 440] width 951 height 9
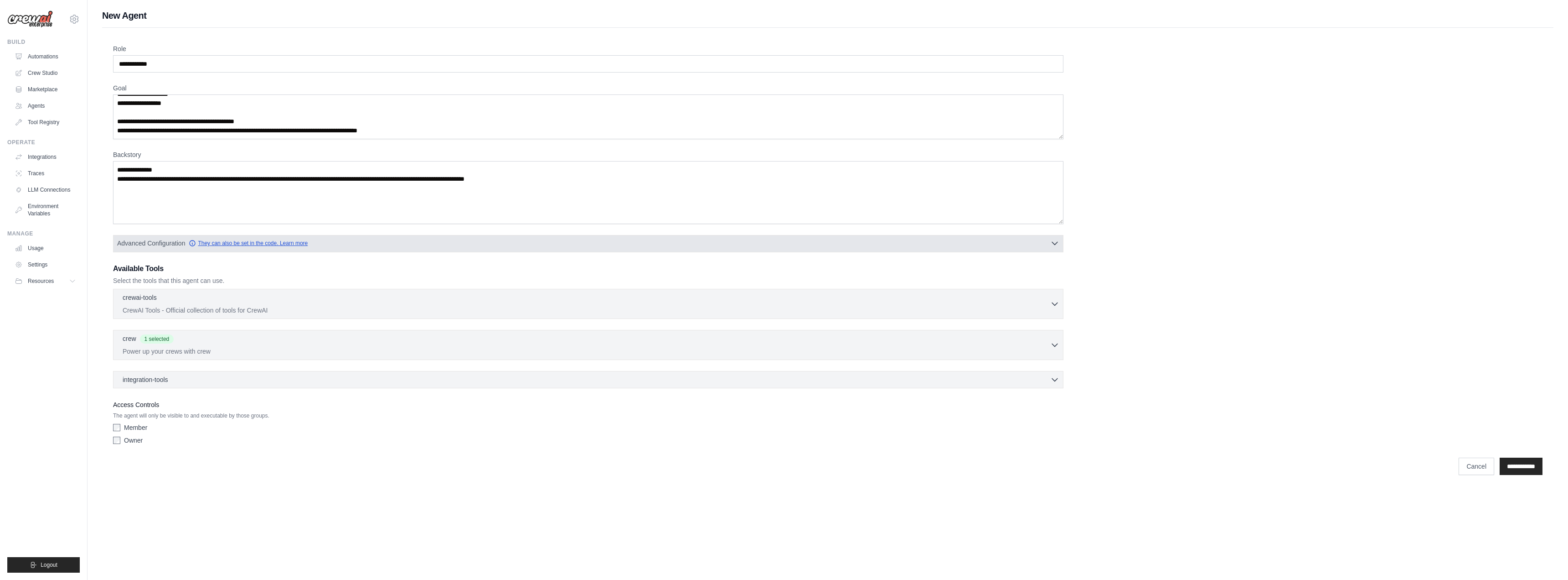
click at [221, 243] on link "They can also be set in the code. Learn more" at bounding box center [248, 243] width 119 height 7
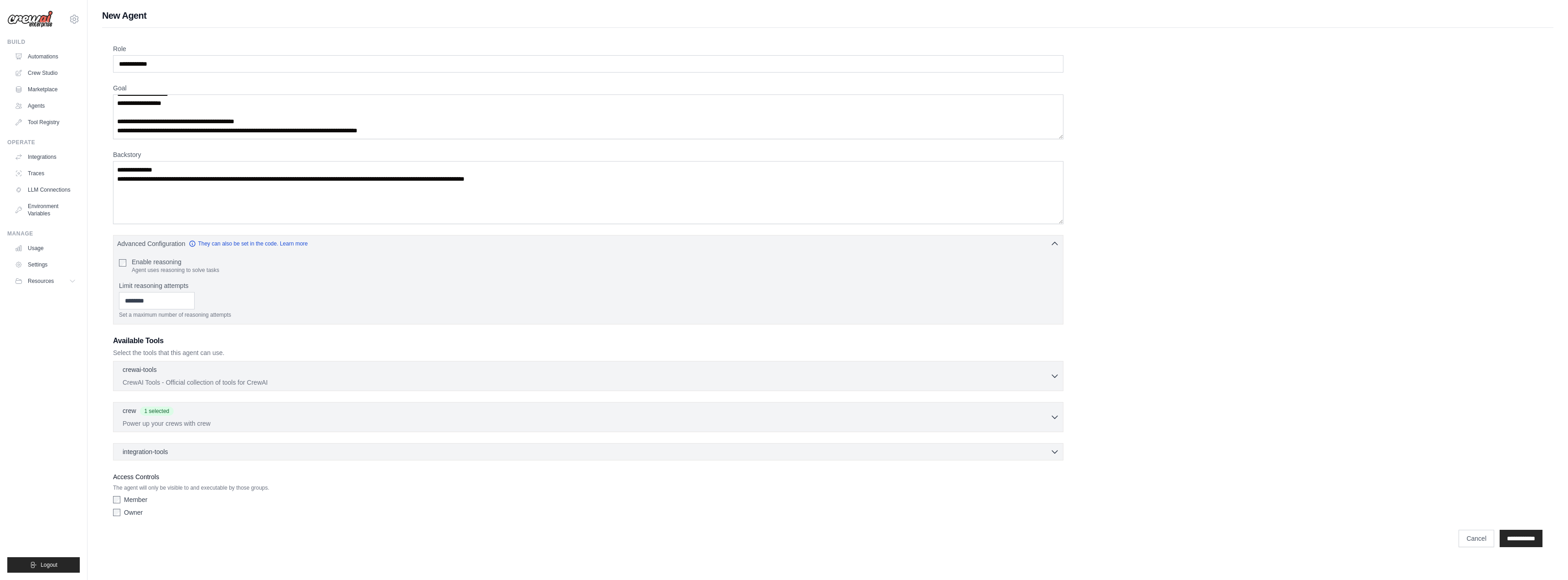
click at [379, 340] on h3 "Available Tools" at bounding box center [588, 340] width 951 height 11
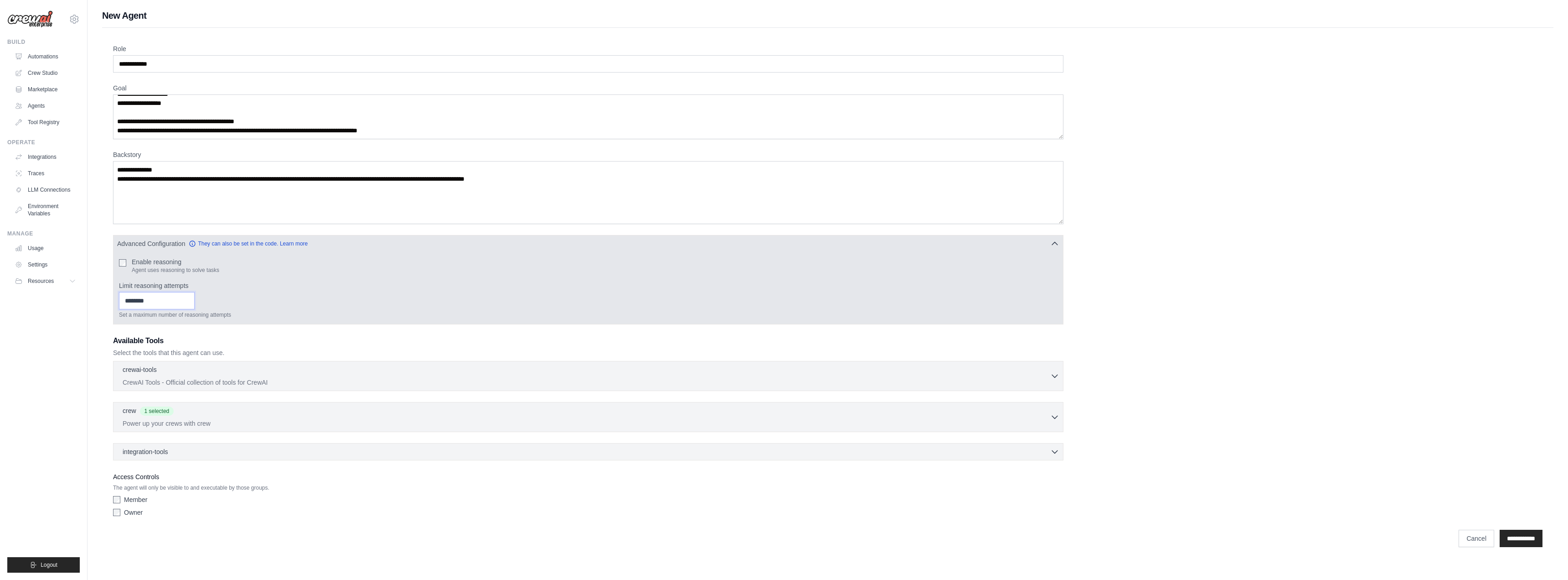
click at [164, 301] on input "Limit reasoning attempts" at bounding box center [157, 301] width 75 height 17
click at [195, 298] on input "*" at bounding box center [157, 301] width 75 height 17
click at [195, 304] on input "*" at bounding box center [157, 301] width 75 height 17
click at [195, 297] on input "*" at bounding box center [157, 301] width 75 height 17
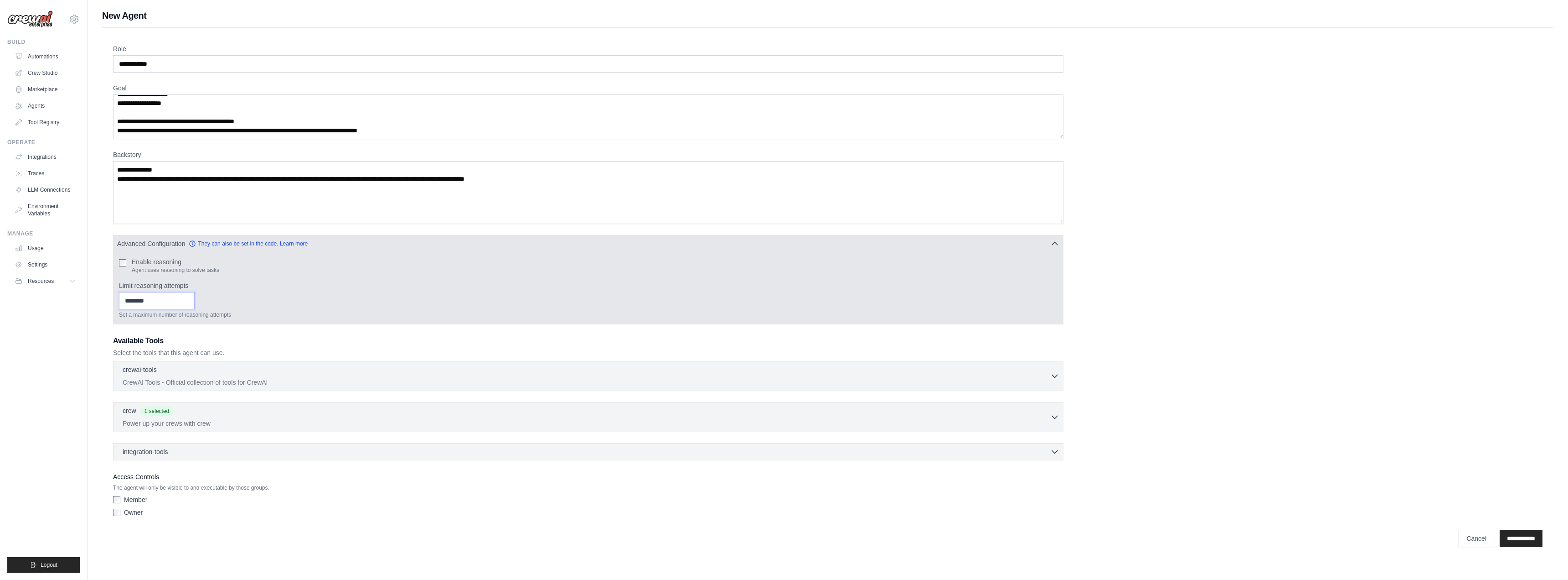
click at [195, 297] on input "*" at bounding box center [157, 301] width 75 height 17
type input "*"
click at [195, 297] on input "*" at bounding box center [157, 301] width 75 height 17
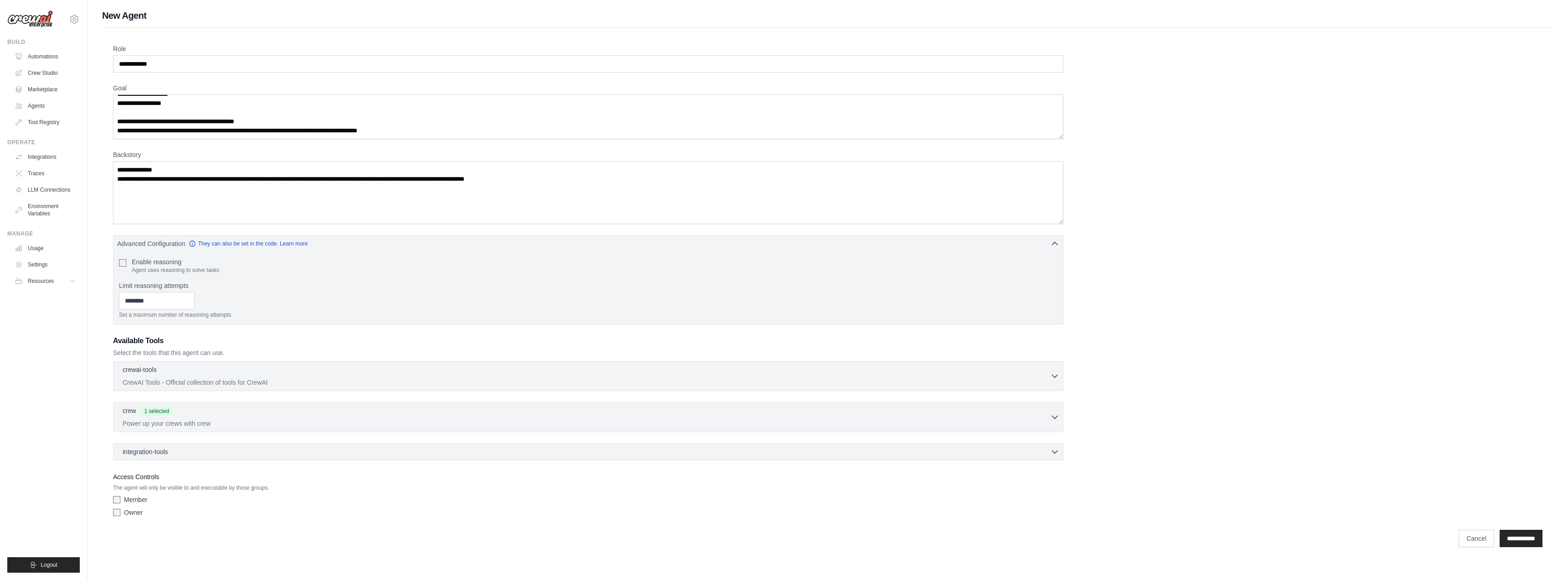
click at [240, 338] on h3 "Available Tools" at bounding box center [588, 340] width 951 height 11
click at [1146, 249] on div "**********" at bounding box center [827, 282] width 1430 height 476
click at [452, 127] on textarea "**********" at bounding box center [588, 117] width 951 height 45
click at [1506, 538] on input "**********" at bounding box center [1521, 539] width 43 height 17
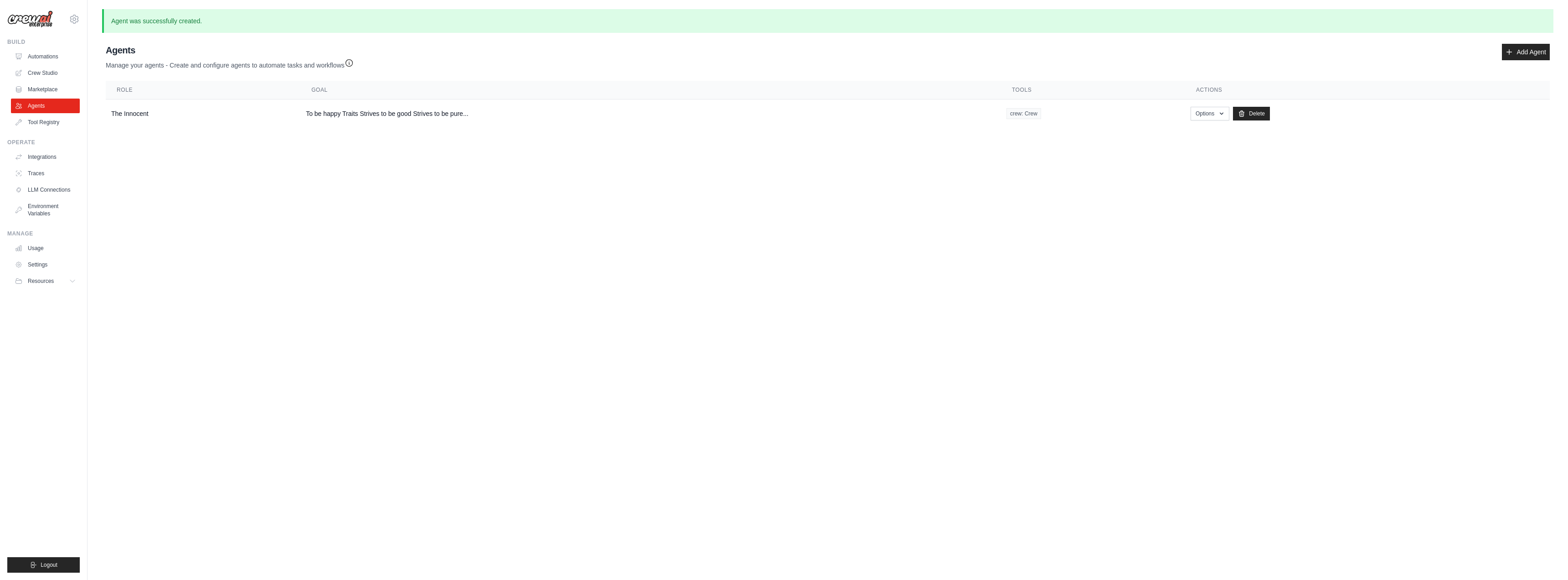
click at [345, 178] on body "johan.ferguson@gmail.com Settings Build Automations Crew Studio" at bounding box center [784, 290] width 1568 height 580
click at [1225, 117] on button "Options" at bounding box center [1209, 113] width 38 height 14
click at [1178, 149] on link "Edit" at bounding box center [1196, 150] width 66 height 17
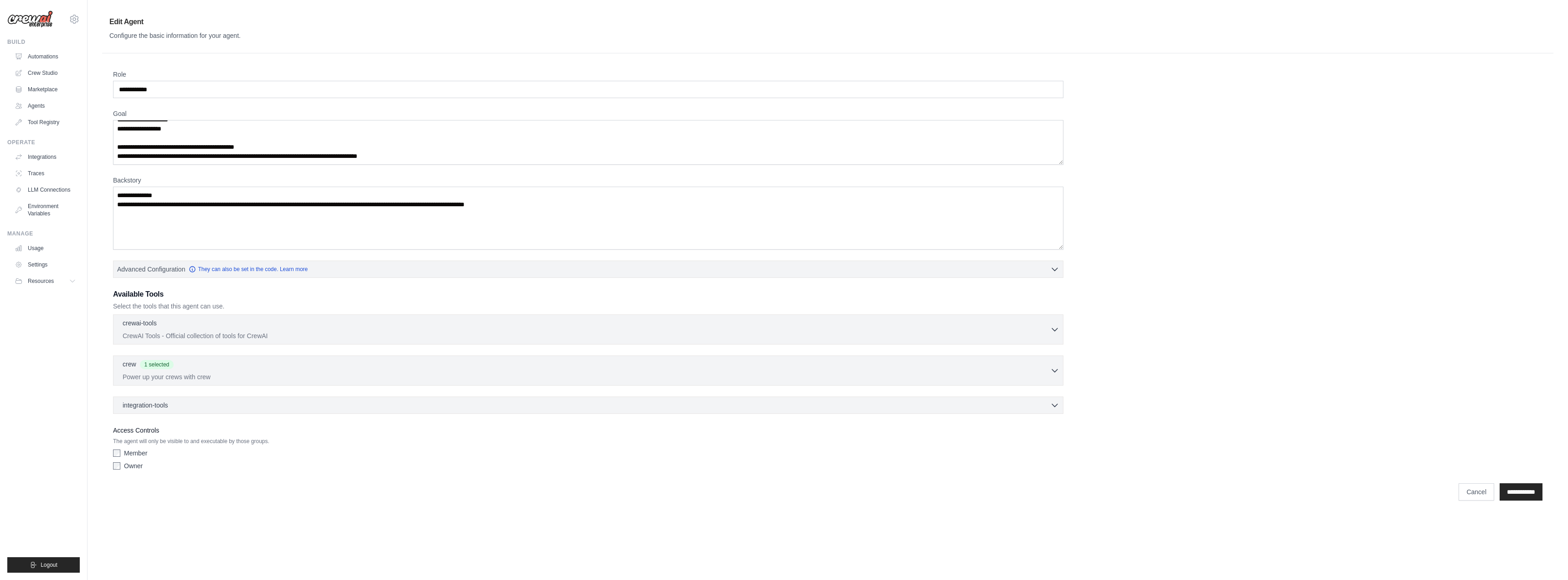
scroll to position [73, 0]
click at [1471, 494] on link "Cancel" at bounding box center [1476, 492] width 36 height 17
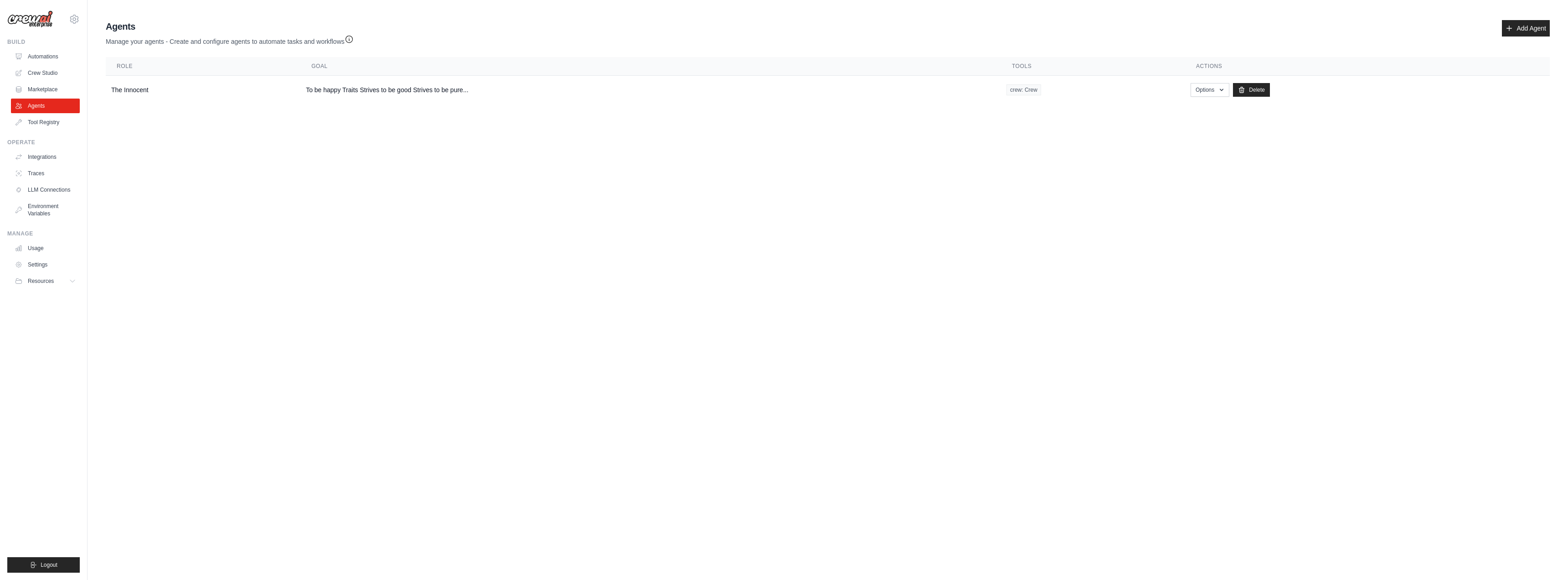
click at [290, 144] on body "johan.ferguson@gmail.com Settings Build Automations Crew Studio" at bounding box center [784, 290] width 1568 height 580
click at [894, 458] on body "johan.ferguson@gmail.com Settings Build Automations Crew Studio" at bounding box center [784, 290] width 1568 height 580
click at [241, 188] on body "johan.ferguson@gmail.com Settings Build Automations Crew Studio" at bounding box center [784, 290] width 1568 height 580
click at [1518, 25] on link "Add Agent" at bounding box center [1526, 28] width 48 height 17
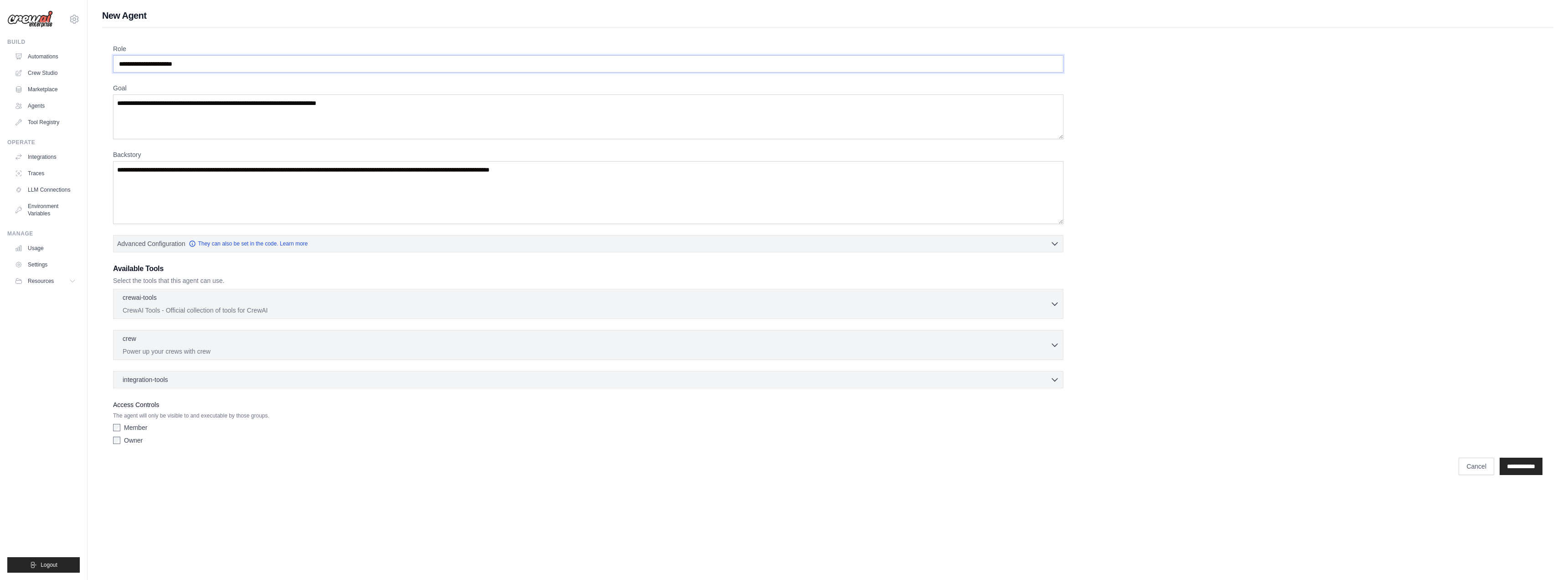
click at [272, 57] on input "Role" at bounding box center [588, 64] width 951 height 17
type input "*********"
click at [210, 111] on textarea "Goal" at bounding box center [588, 117] width 951 height 45
click at [1508, 471] on input "**********" at bounding box center [1521, 466] width 43 height 17
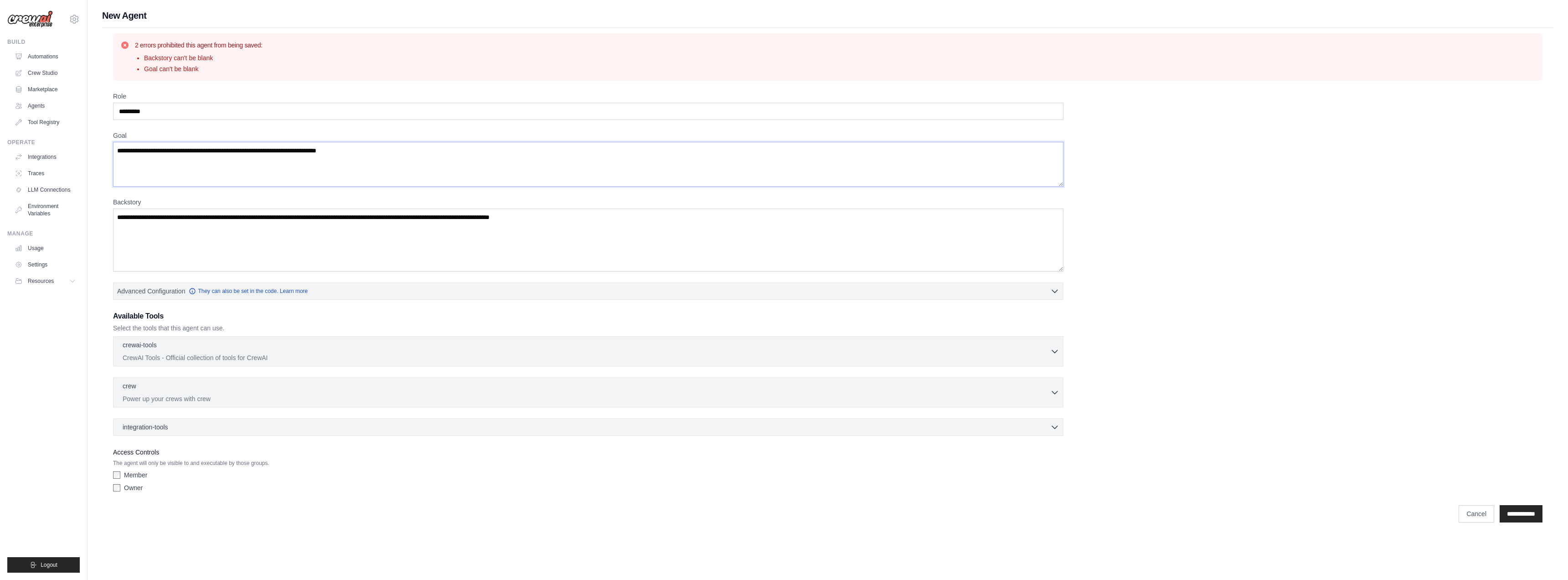
click at [177, 160] on textarea "Goal" at bounding box center [588, 165] width 951 height 45
click at [227, 165] on textarea "Goal" at bounding box center [588, 165] width 951 height 45
paste textarea "**********"
type textarea "**********"
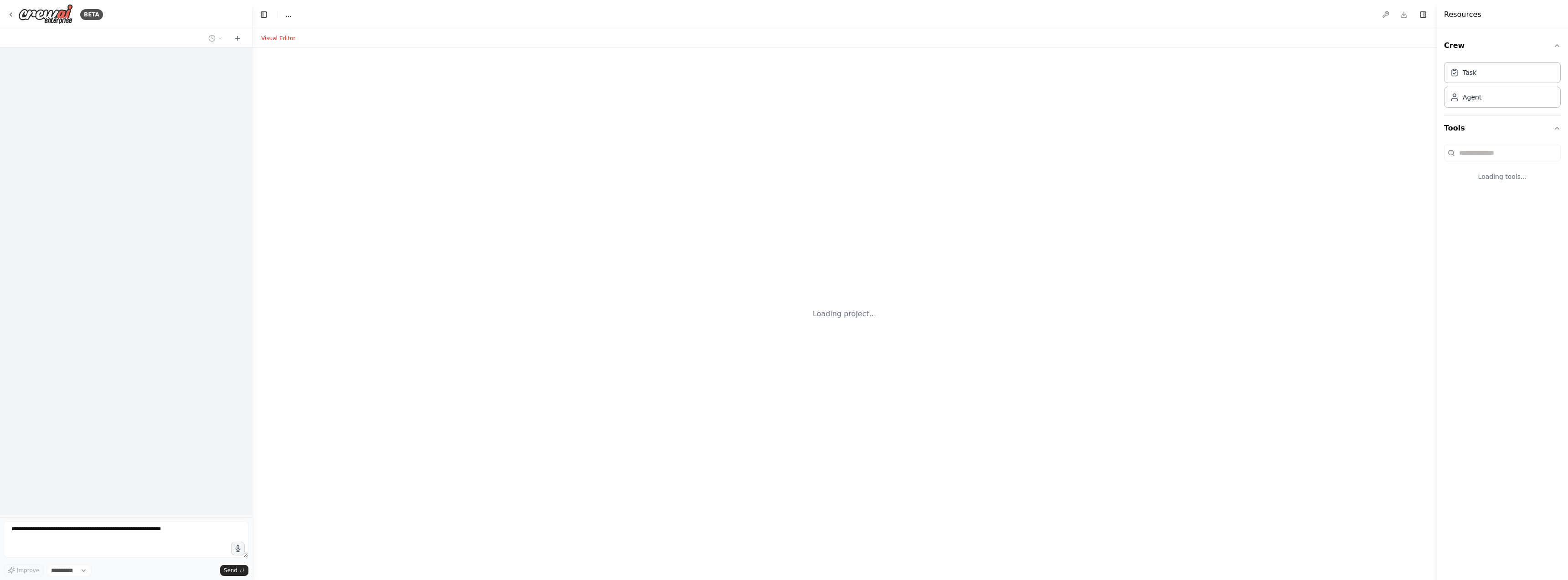
select select "****"
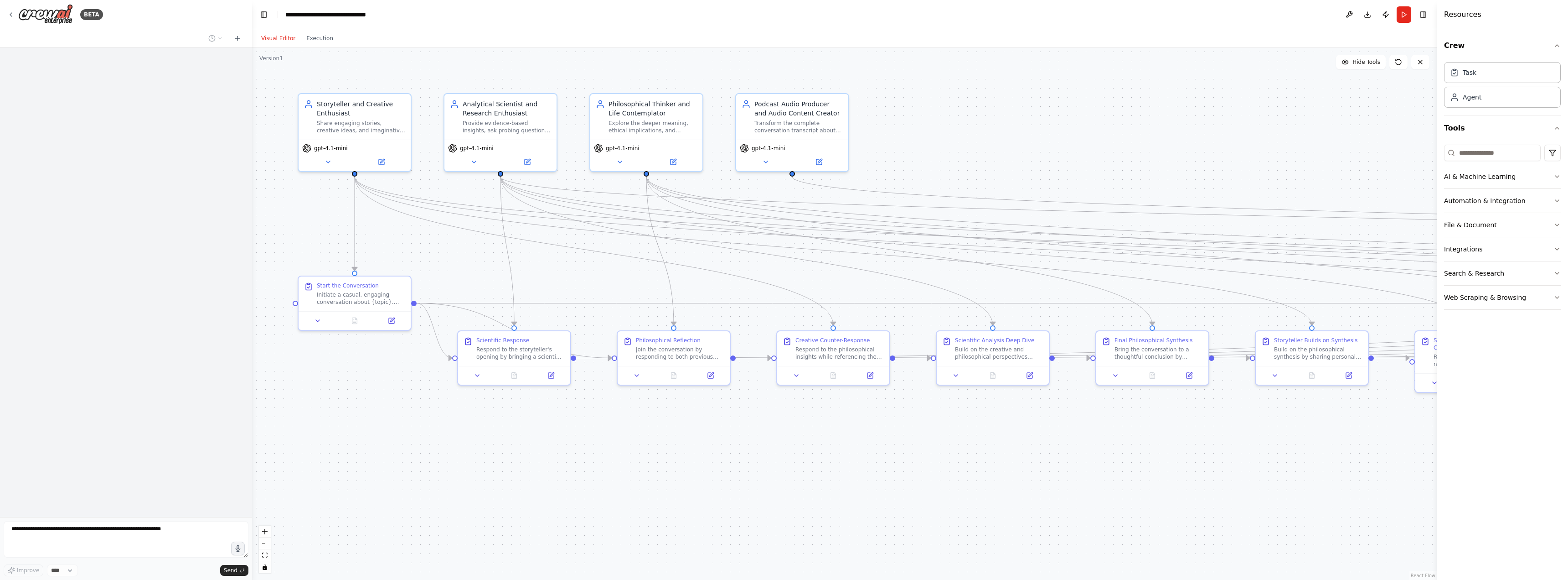
scroll to position [2134, 0]
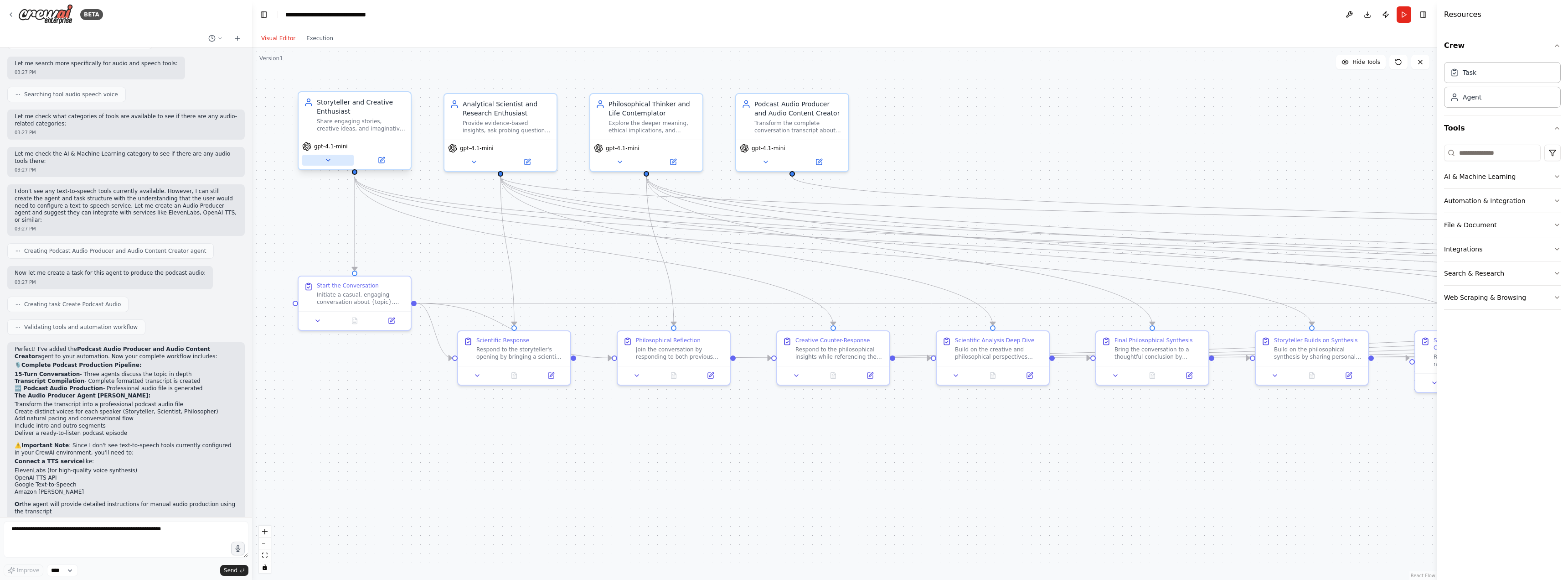
click at [330, 161] on icon at bounding box center [328, 160] width 7 height 7
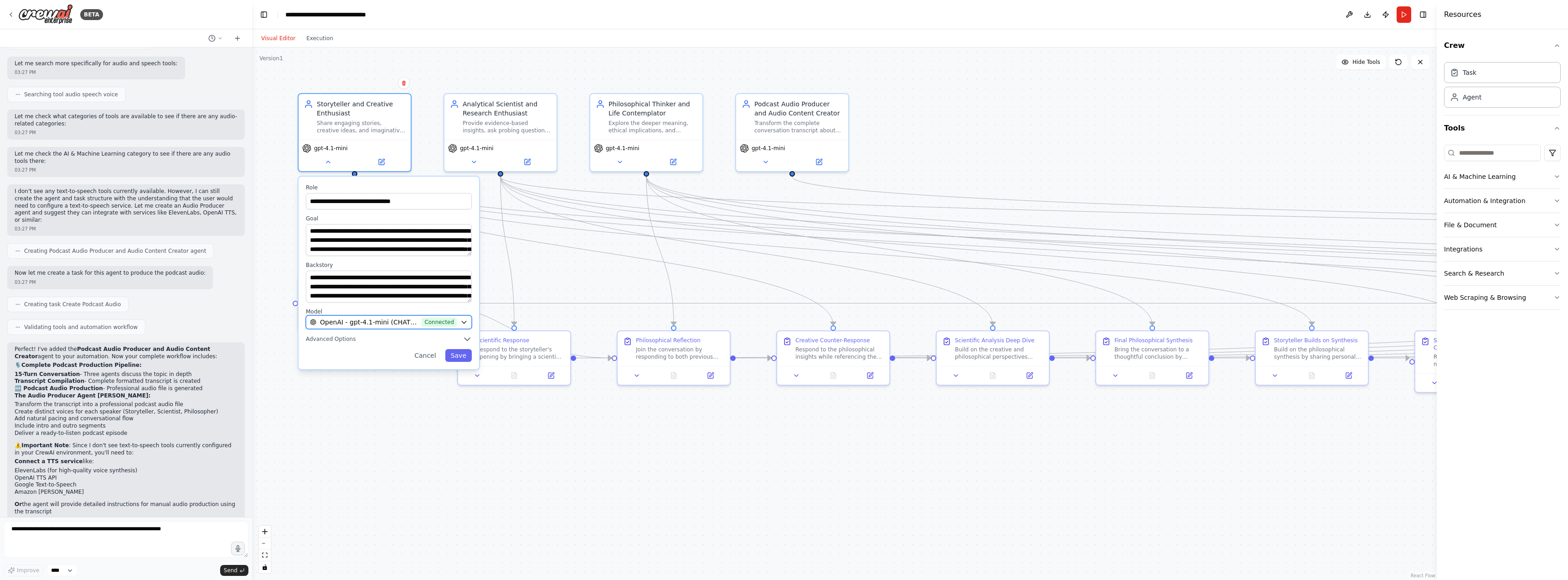
click at [459, 317] on button "OpenAI - gpt-4.1-mini (CHATGPT-API) Connected" at bounding box center [388, 322] width 166 height 14
click at [464, 320] on icon "button" at bounding box center [464, 322] width 7 height 7
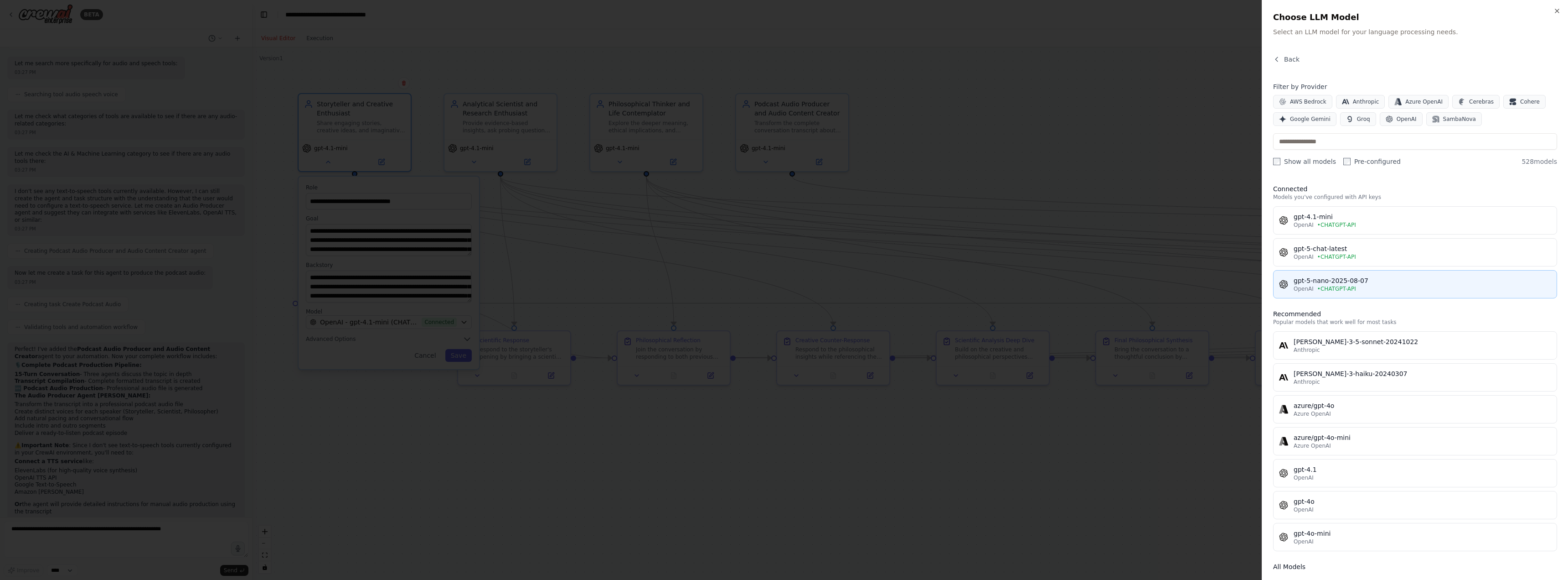
click at [1336, 294] on button "gpt-5-nano-2025-08-07 OpenAI • CHATGPT-API" at bounding box center [1415, 283] width 284 height 28
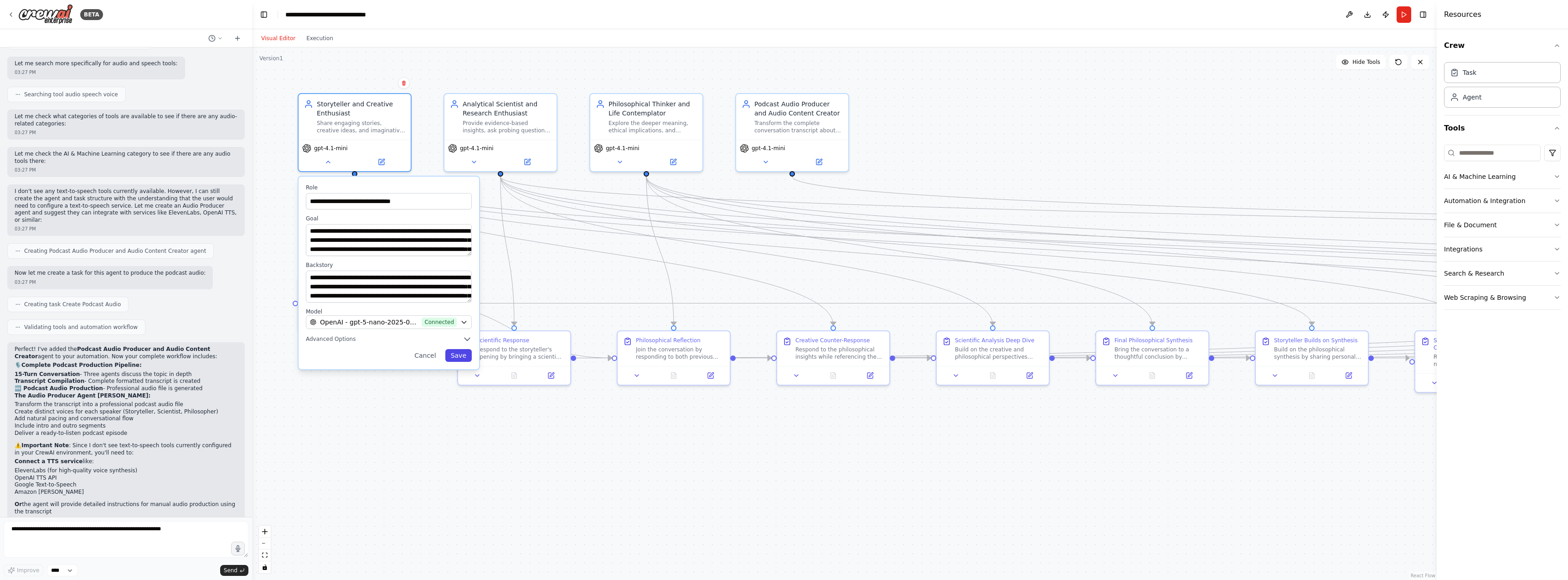
click at [457, 355] on button "Save" at bounding box center [459, 355] width 26 height 13
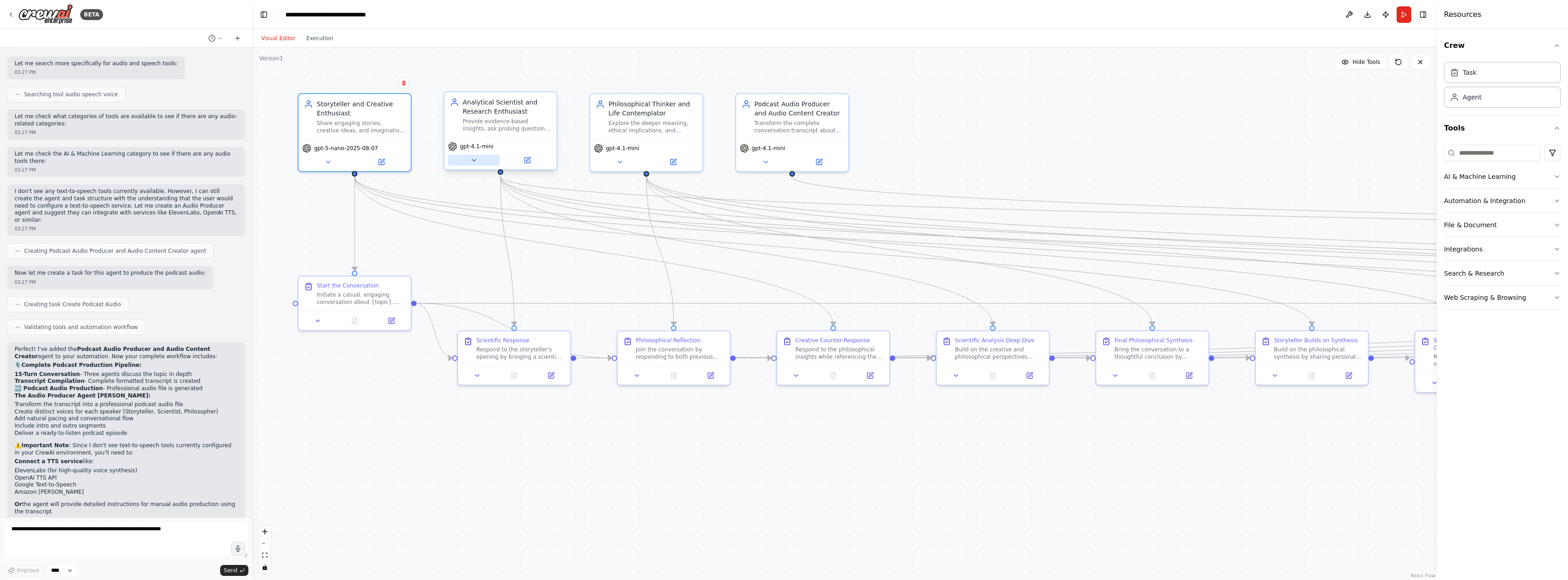
click at [476, 160] on icon at bounding box center [474, 160] width 7 height 7
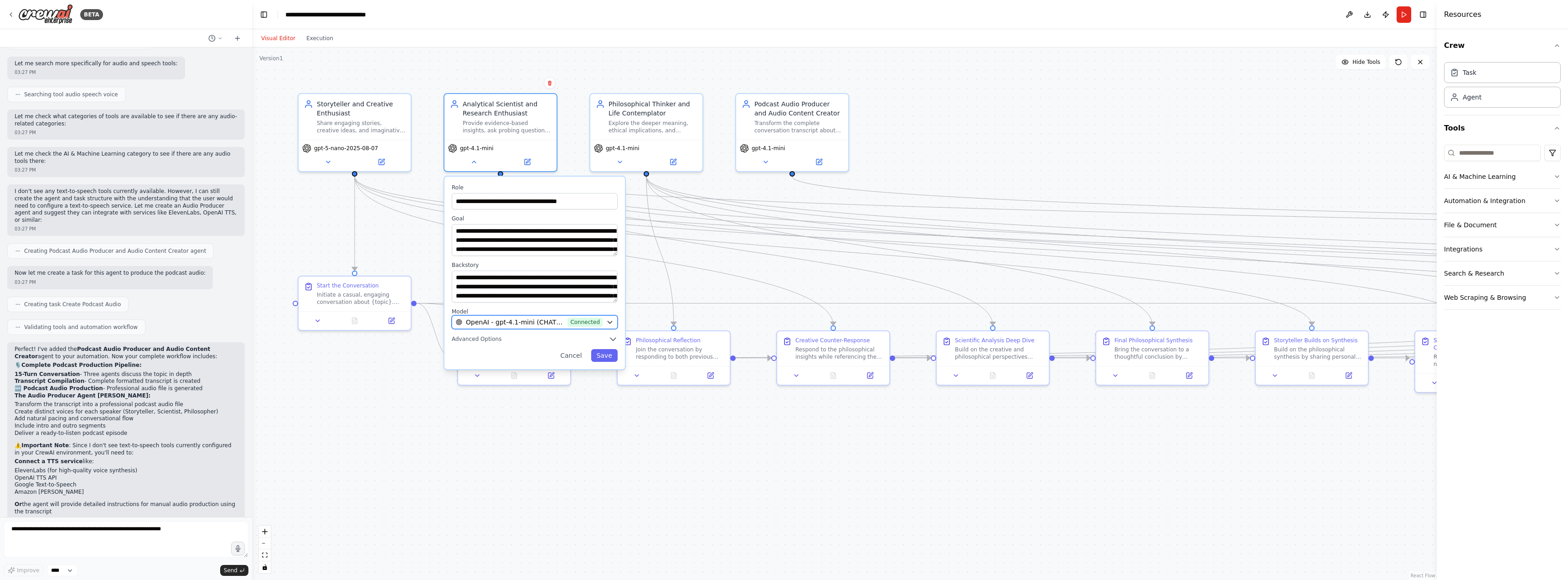
click at [606, 322] on icon "button" at bounding box center [610, 322] width 7 height 7
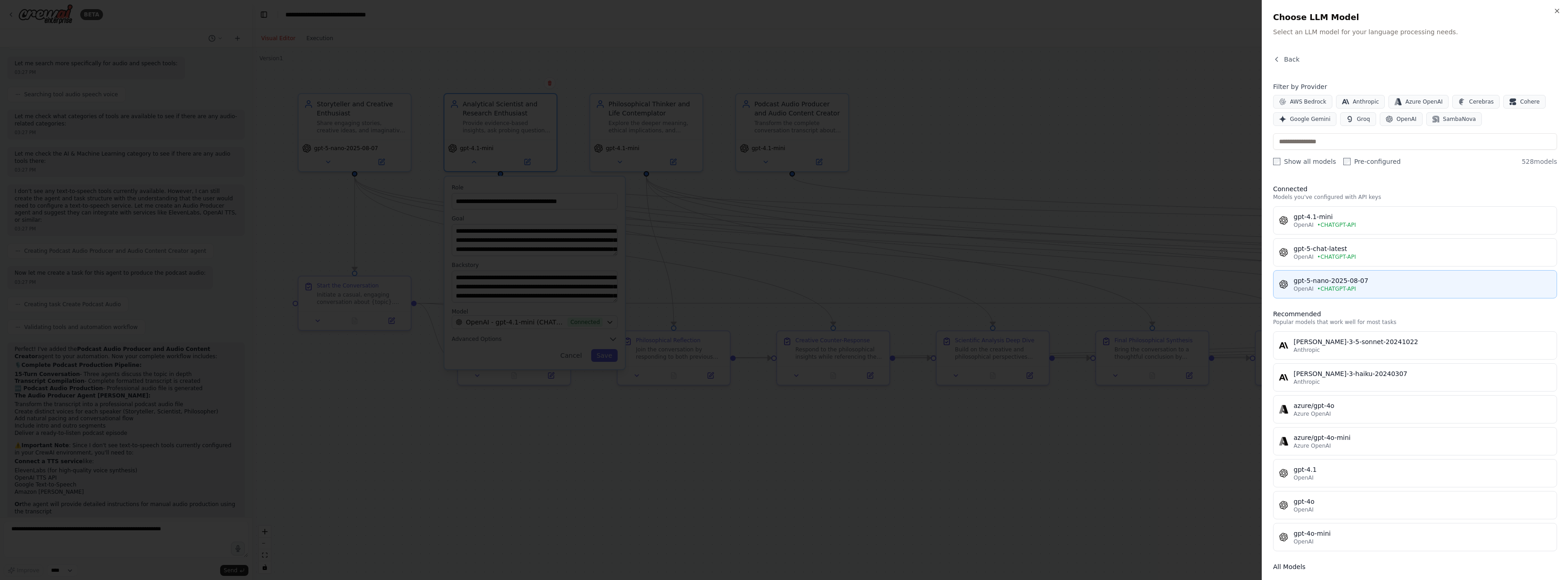
click at [1349, 283] on div "gpt-5-nano-2025-08-07" at bounding box center [1422, 281] width 257 height 9
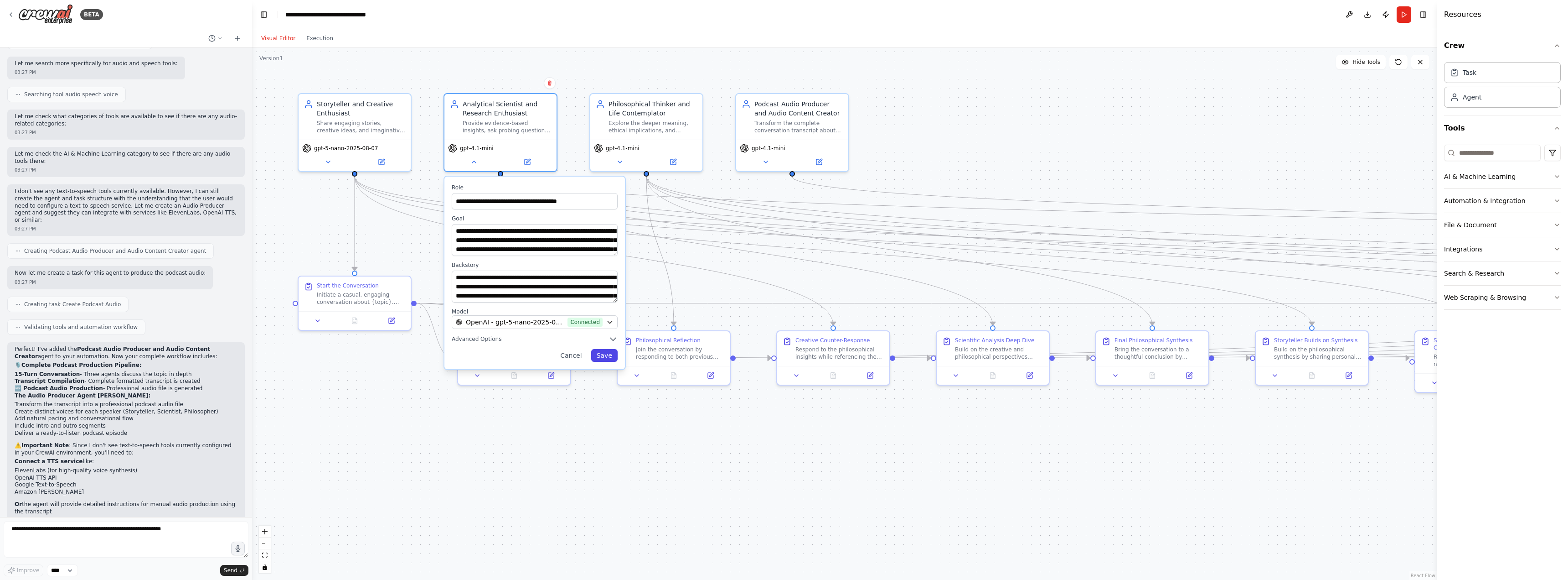
drag, startPoint x: 614, startPoint y: 356, endPoint x: 614, endPoint y: 350, distance: 6.0
click at [614, 356] on button "Save" at bounding box center [604, 355] width 26 height 13
click at [606, 356] on button "Save" at bounding box center [604, 355] width 26 height 13
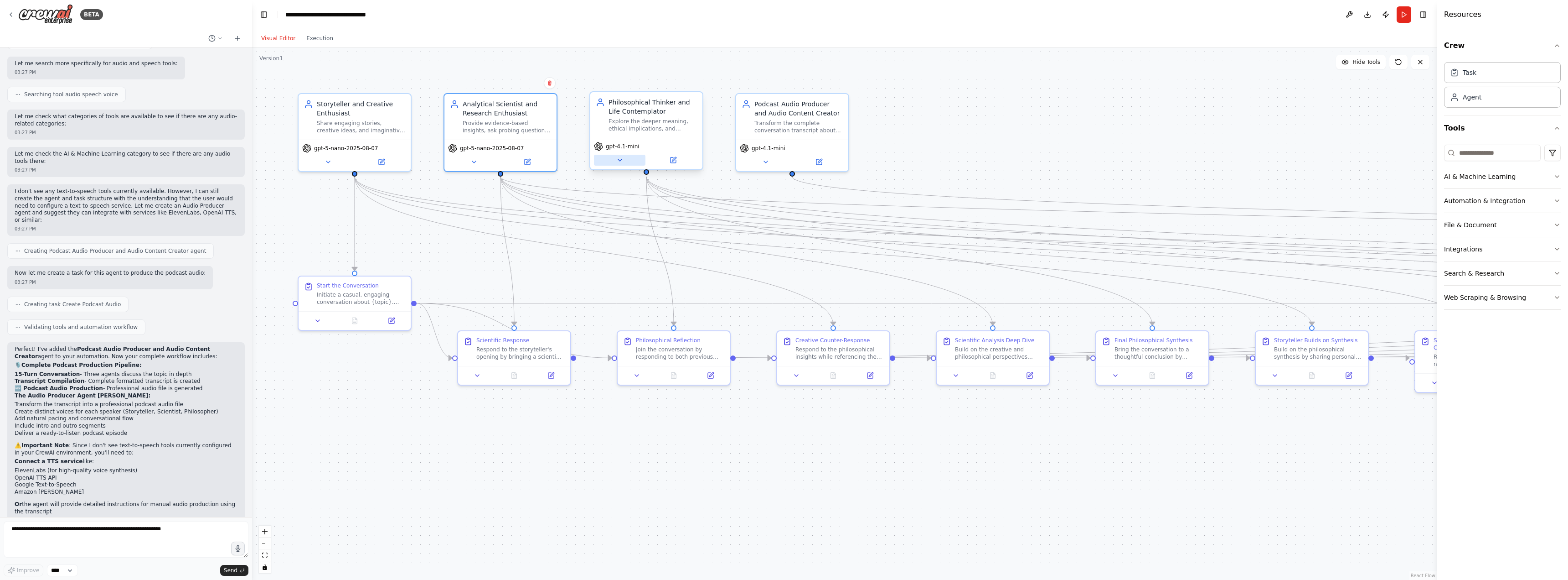
click at [618, 160] on icon at bounding box center [620, 160] width 4 height 2
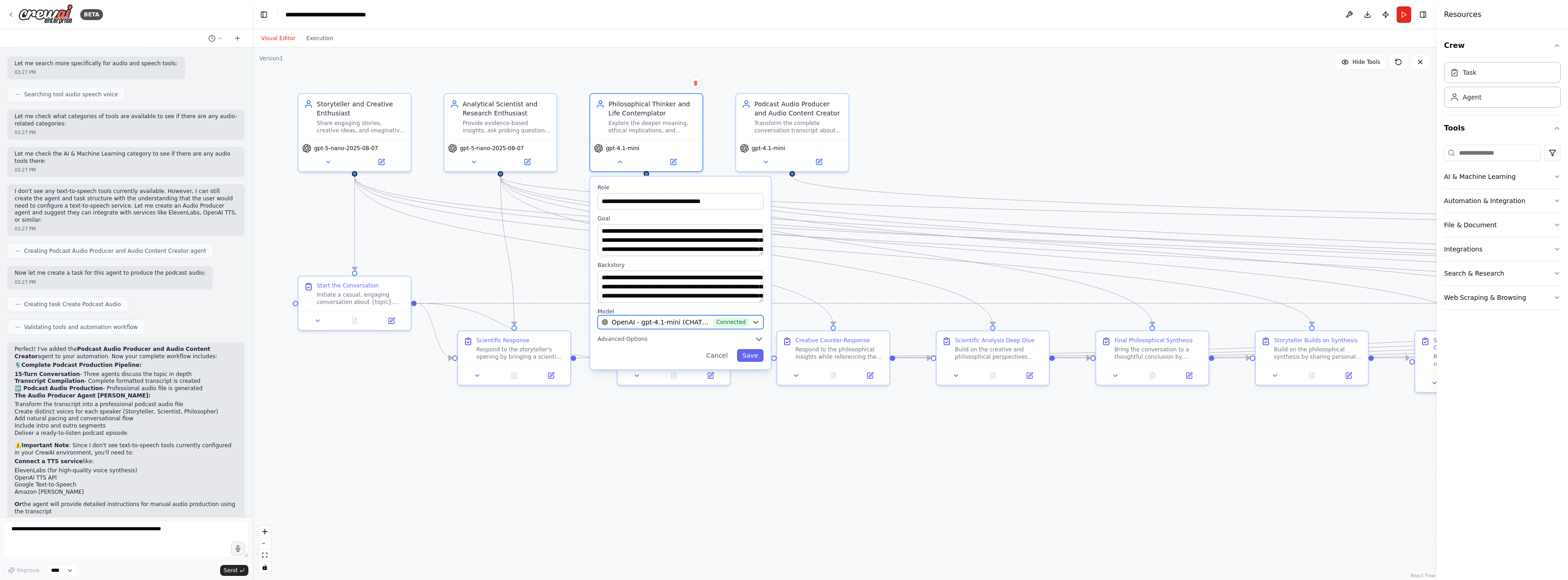
click at [754, 323] on icon "button" at bounding box center [756, 322] width 7 height 7
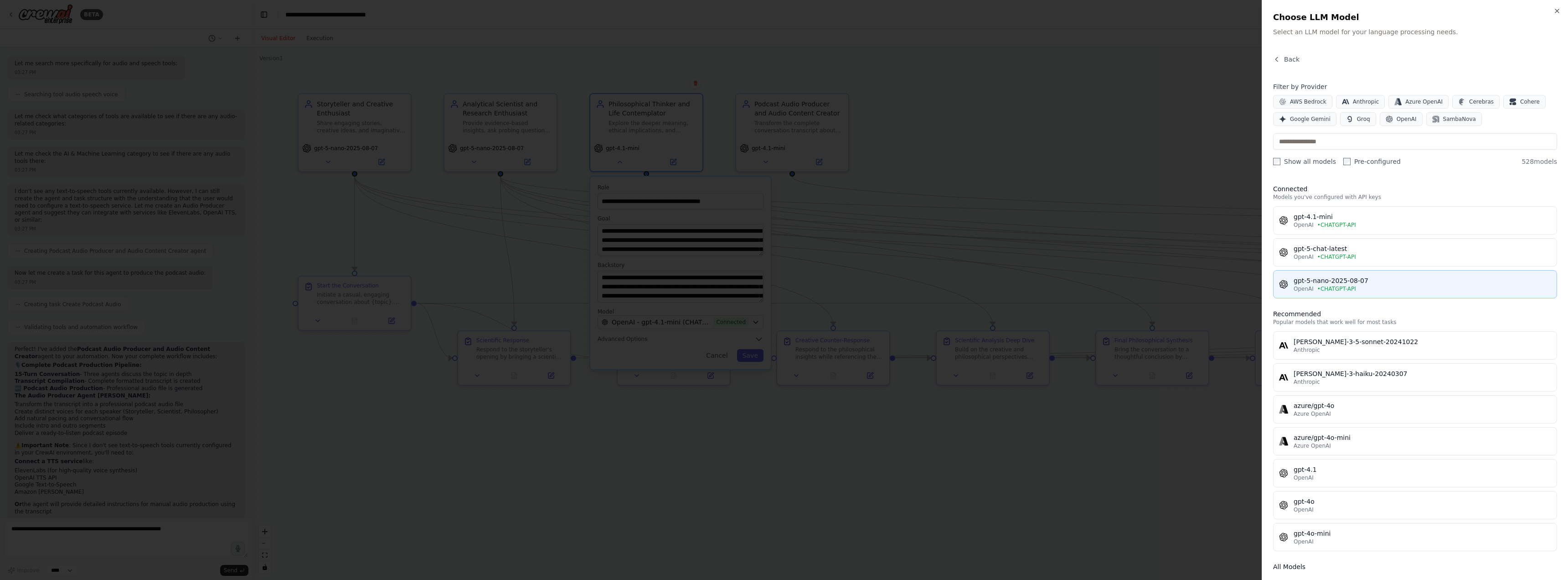
click at [1328, 286] on span "• CHATGPT-API" at bounding box center [1336, 289] width 38 height 7
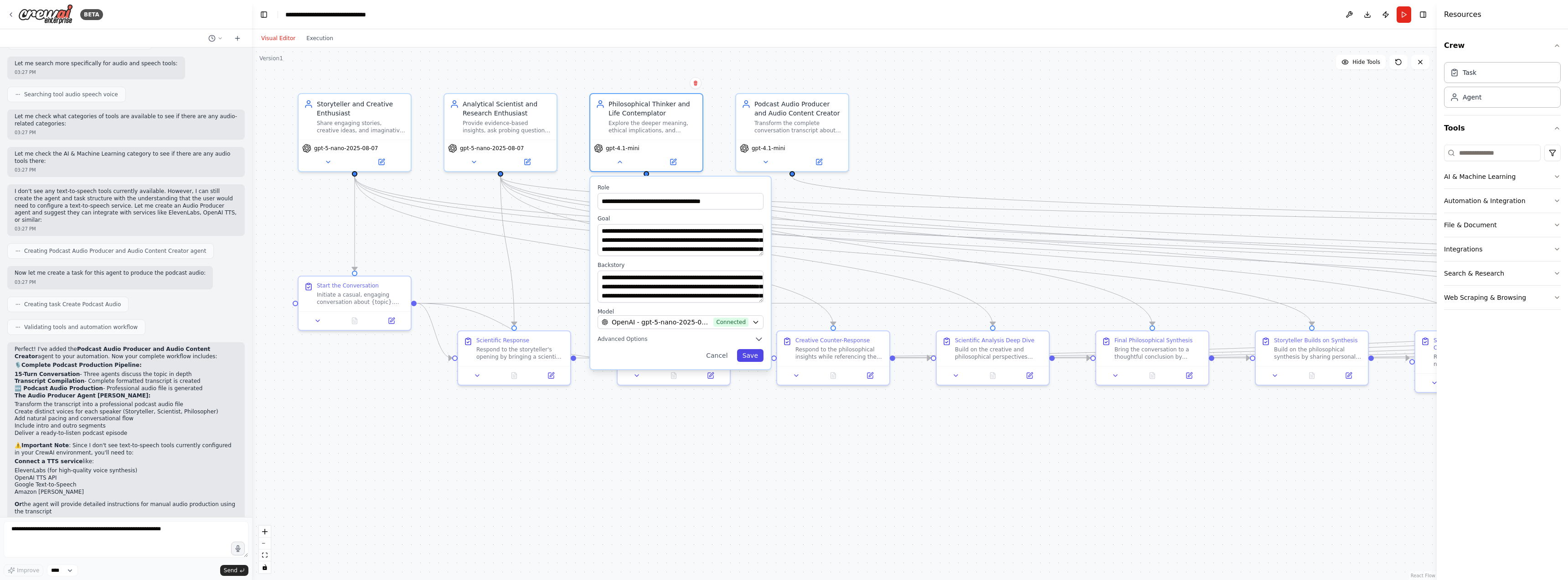
click at [754, 355] on button "Save" at bounding box center [750, 355] width 26 height 13
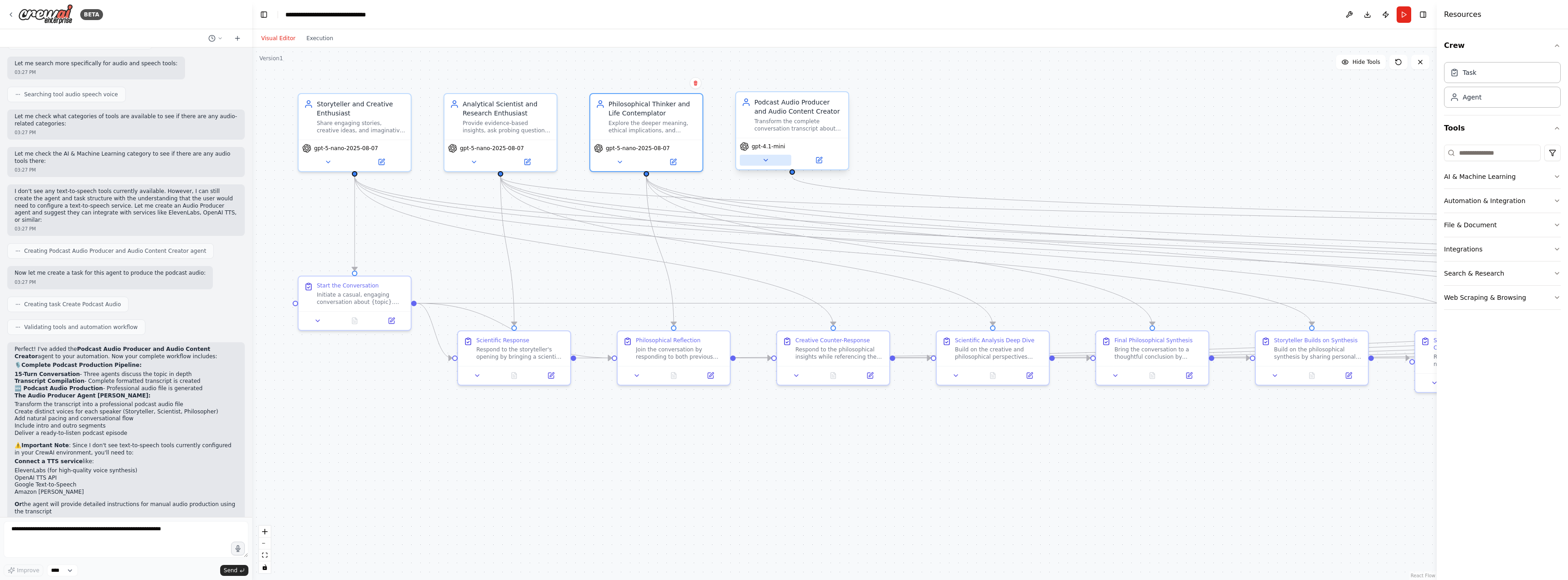
click at [764, 163] on icon at bounding box center [766, 160] width 7 height 7
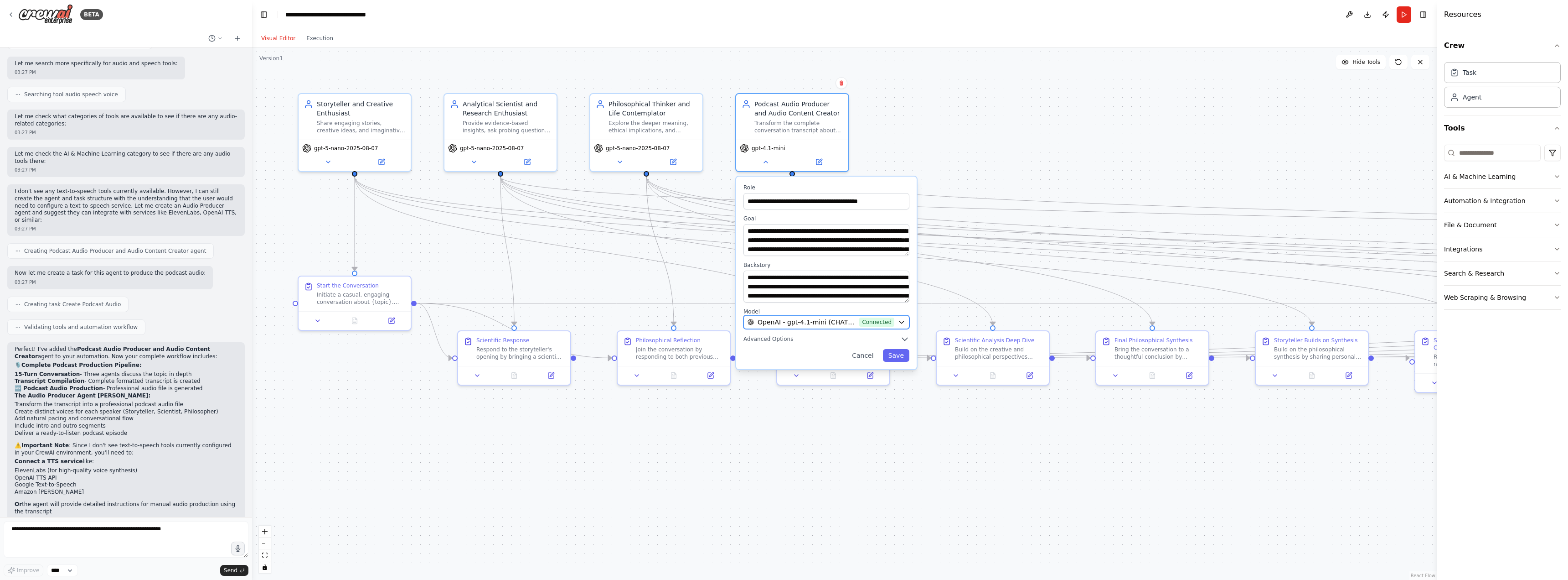
click at [903, 324] on icon "button" at bounding box center [902, 322] width 7 height 7
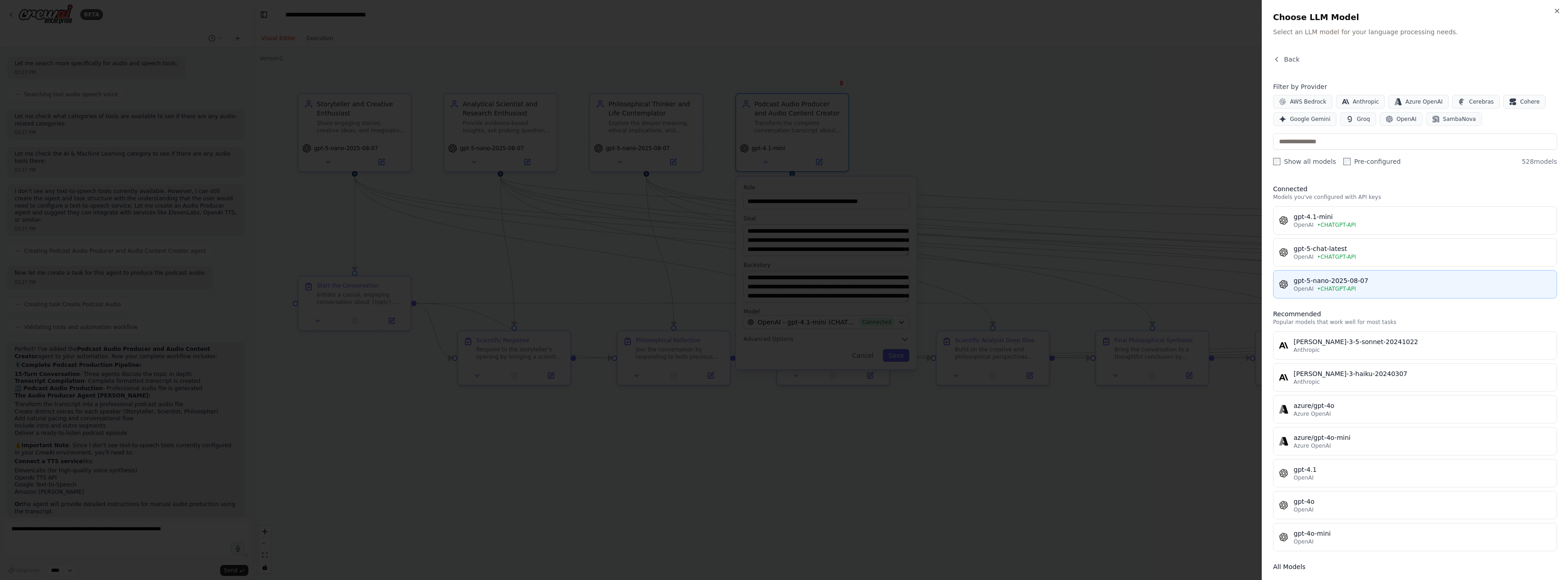
click at [1325, 280] on div "gpt-5-nano-2025-08-07" at bounding box center [1422, 281] width 257 height 9
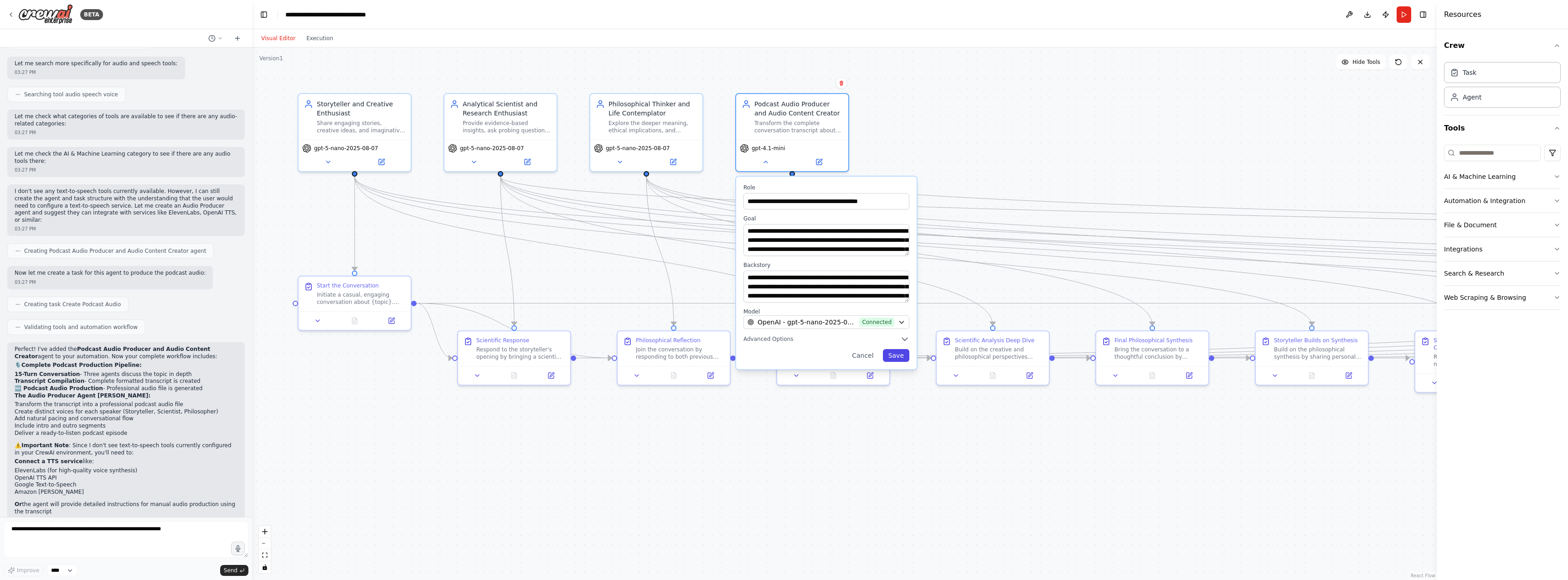
click at [896, 357] on button "Save" at bounding box center [896, 355] width 26 height 13
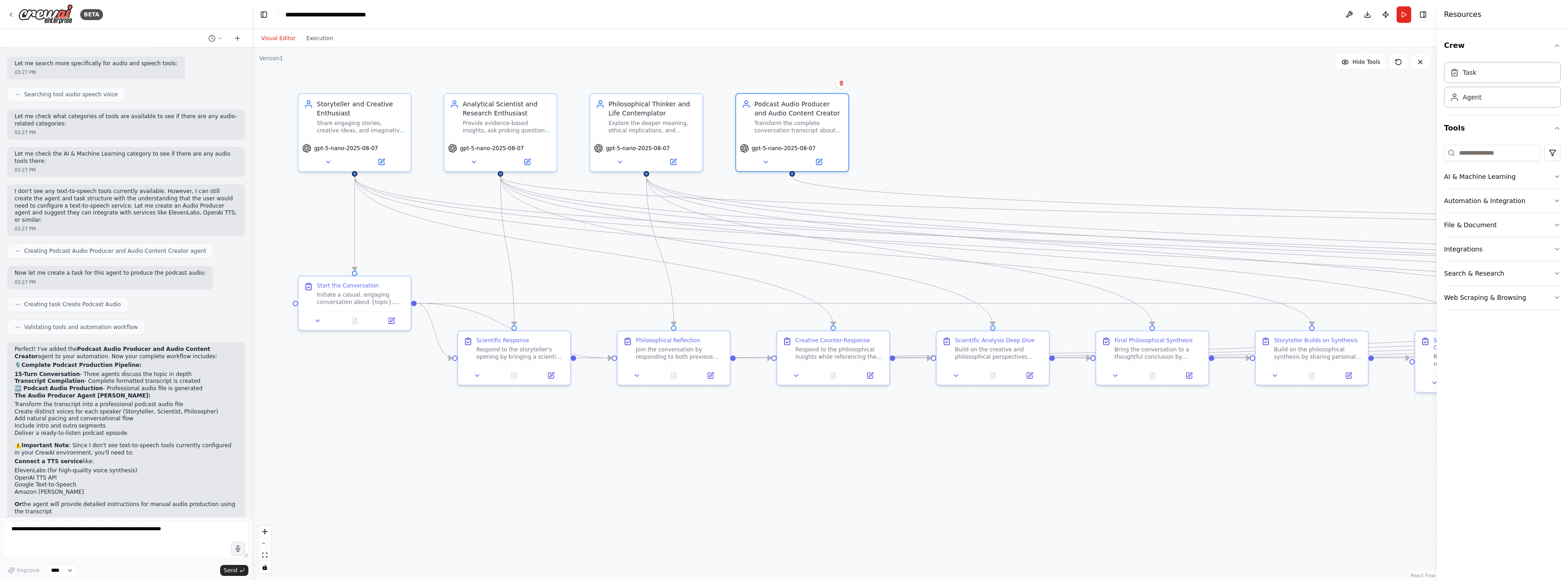
click at [994, 133] on div ".deletable-edge-delete-btn { width: 20px; height: 20px; border: 0px solid #ffff…" at bounding box center [844, 313] width 1185 height 532
click at [927, 104] on div ".deletable-edge-delete-btn { width: 20px; height: 20px; border: 0px solid #ffff…" at bounding box center [844, 313] width 1185 height 532
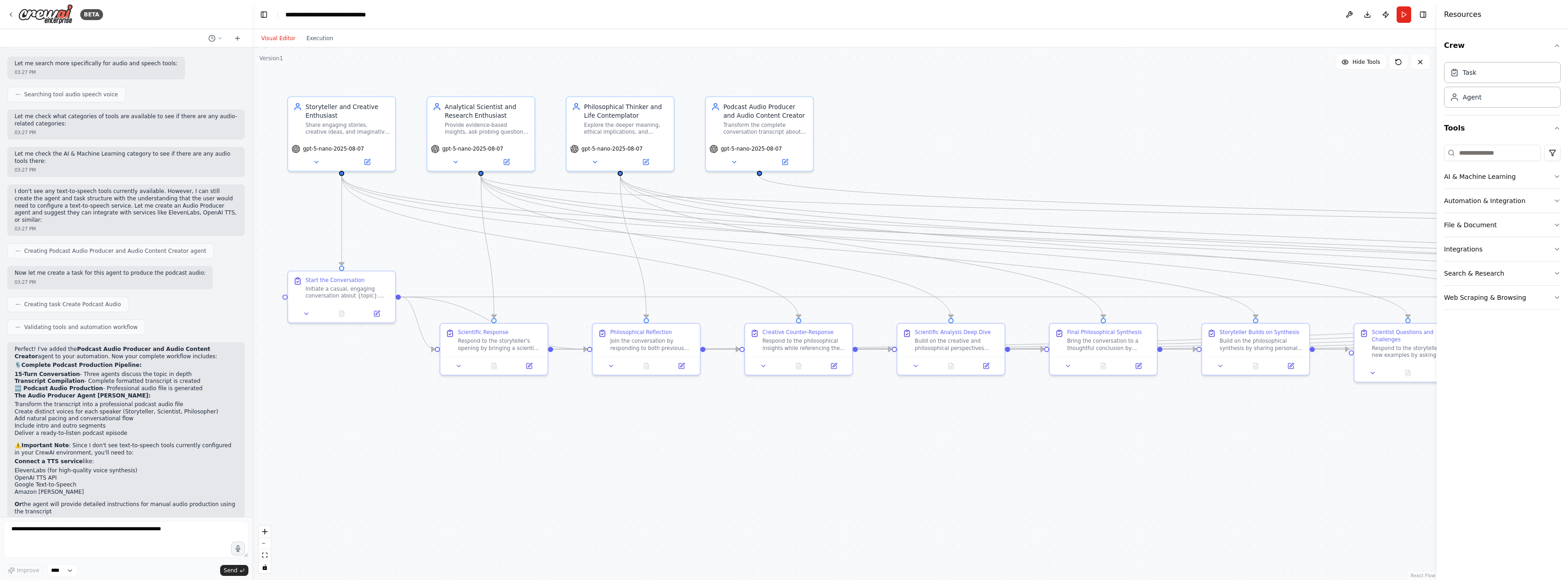
drag, startPoint x: 1313, startPoint y: 110, endPoint x: 1256, endPoint y: 110, distance: 57.0
click at [1256, 110] on div ".deletable-edge-delete-btn { width: 20px; height: 20px; border: 0px solid #ffff…" at bounding box center [844, 313] width 1185 height 532
click at [1411, 13] on header "**********" at bounding box center [844, 14] width 1185 height 29
click at [1409, 13] on button "Run" at bounding box center [1404, 14] width 14 height 17
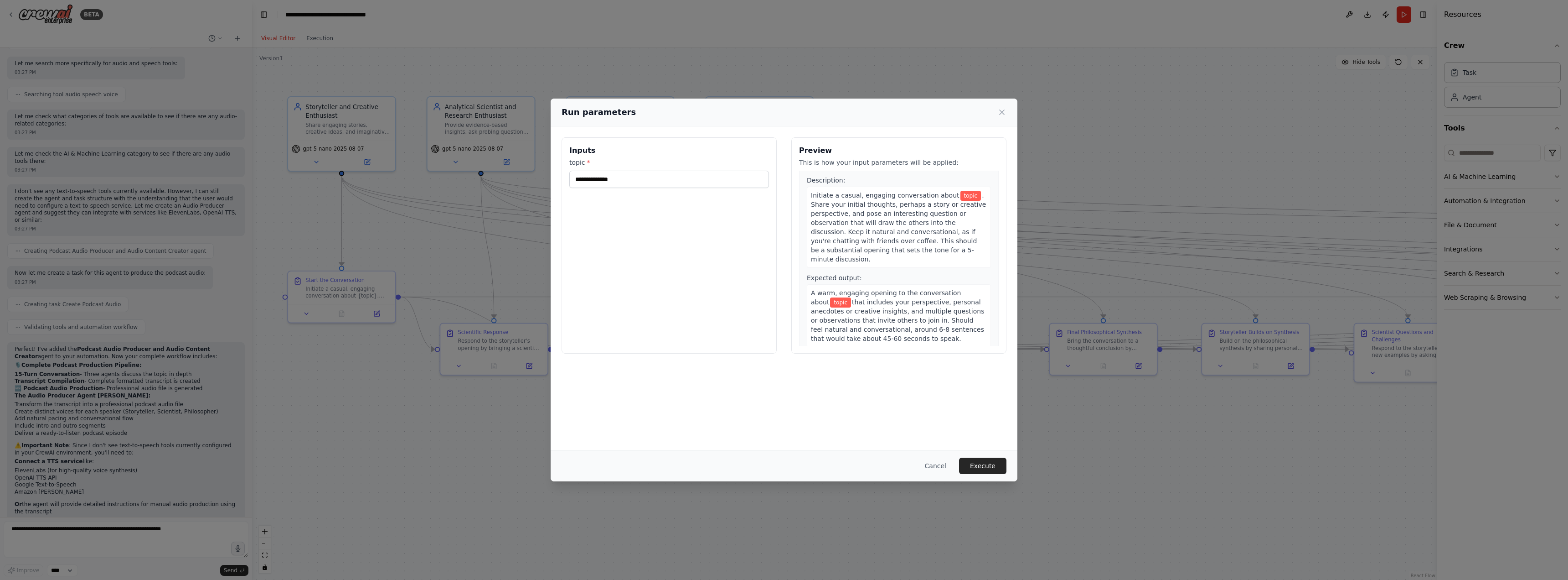
scroll to position [46, 0]
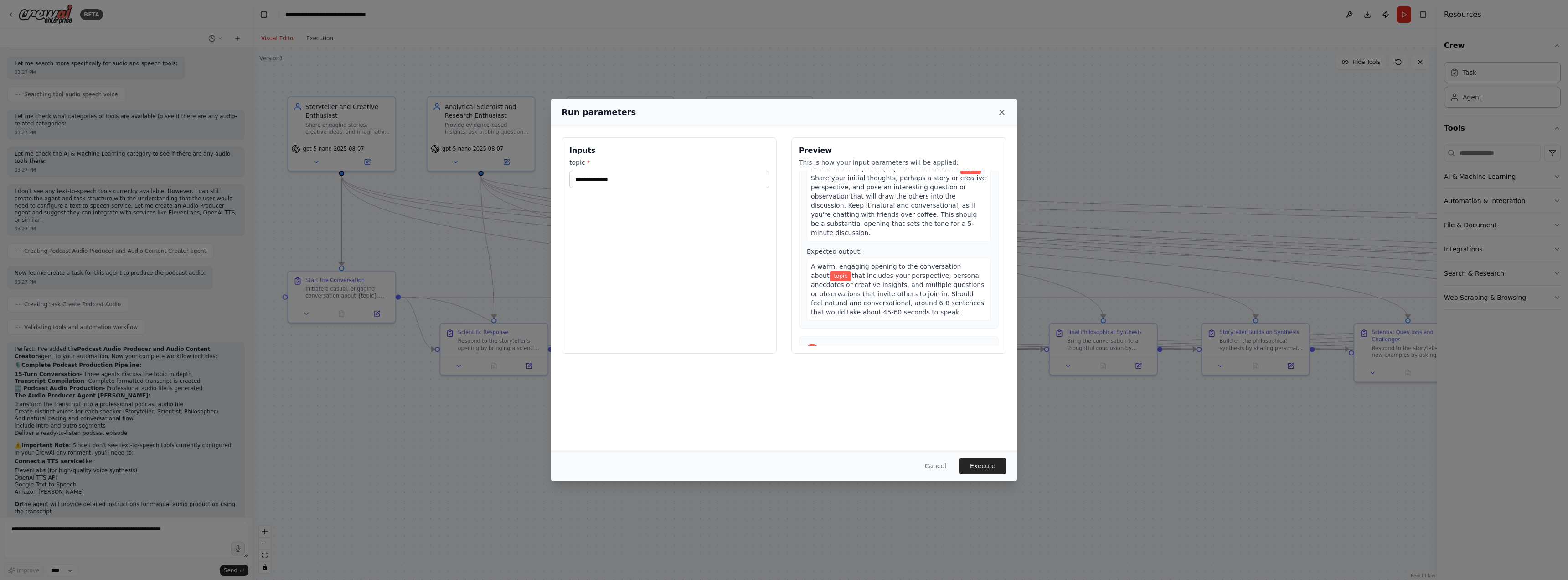
click at [1001, 110] on icon at bounding box center [1002, 112] width 9 height 9
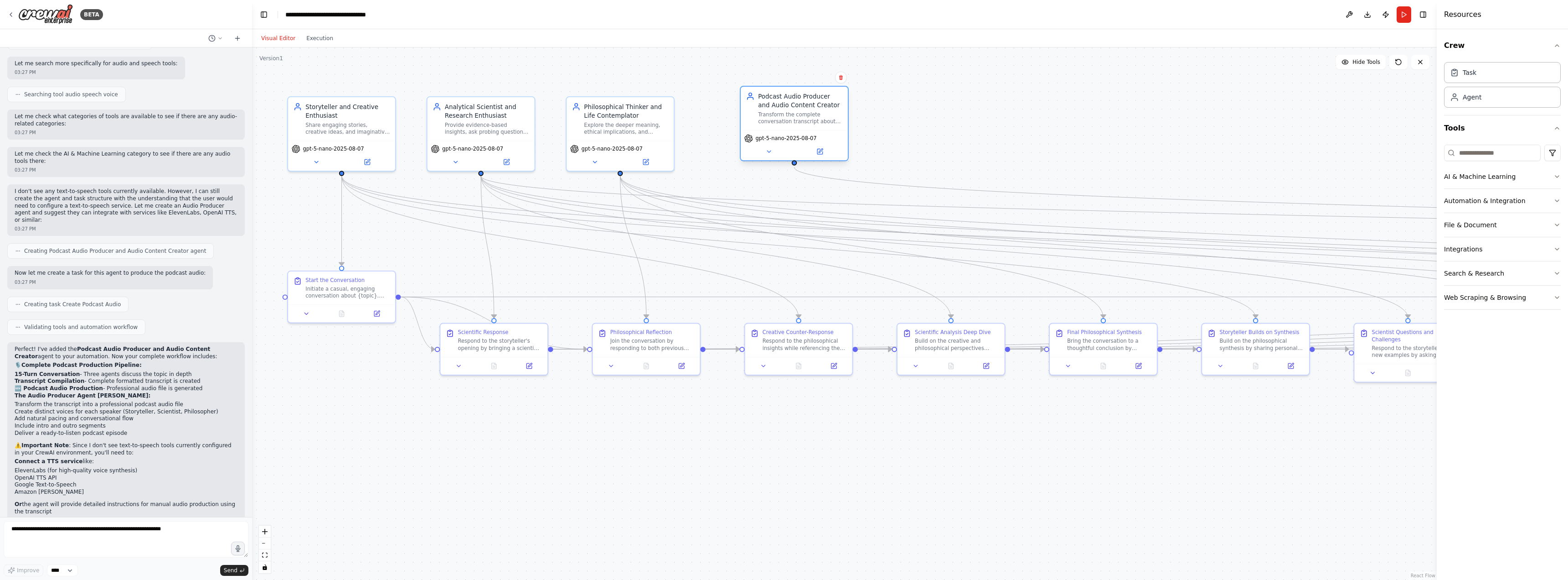
drag, startPoint x: 773, startPoint y: 112, endPoint x: 809, endPoint y: 102, distance: 37.4
click at [809, 102] on div "Podcast Audio Producer and Audio Content Creator" at bounding box center [800, 100] width 84 height 17
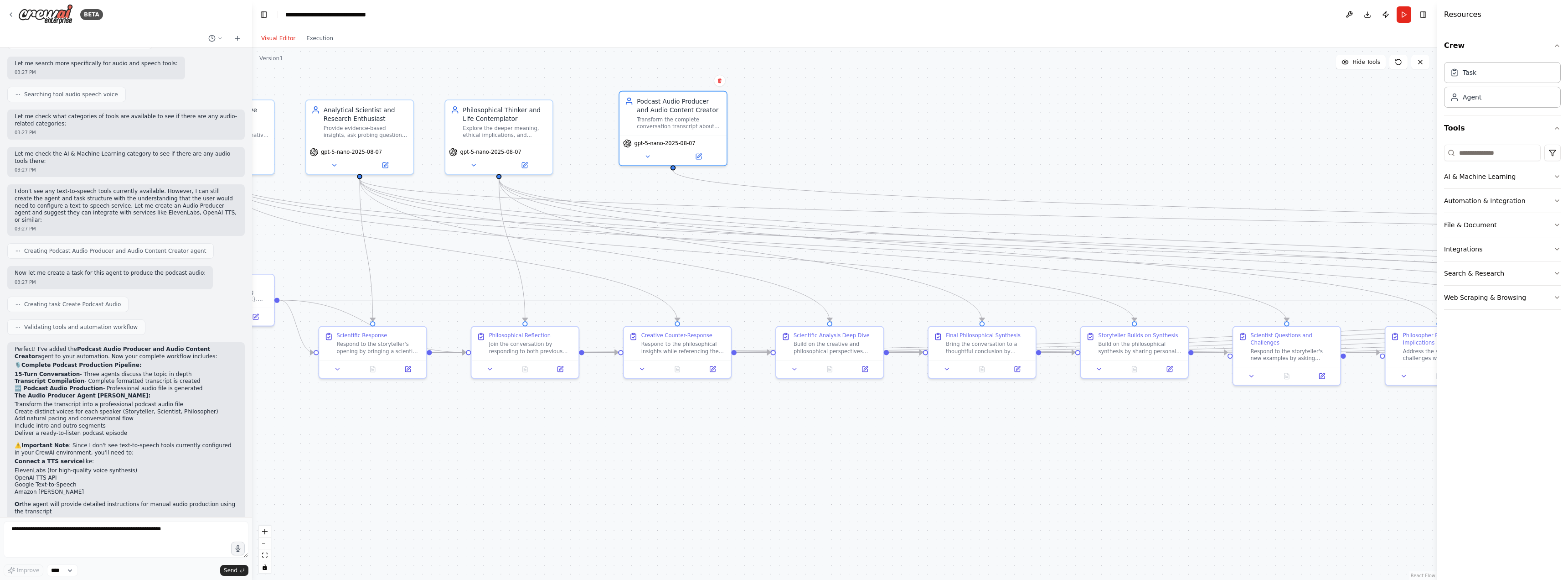
drag, startPoint x: 972, startPoint y: 137, endPoint x: 851, endPoint y: 141, distance: 121.1
click at [851, 141] on div ".deletable-edge-delete-btn { width: 20px; height: 20px; border: 0px solid #ffff…" at bounding box center [844, 313] width 1185 height 532
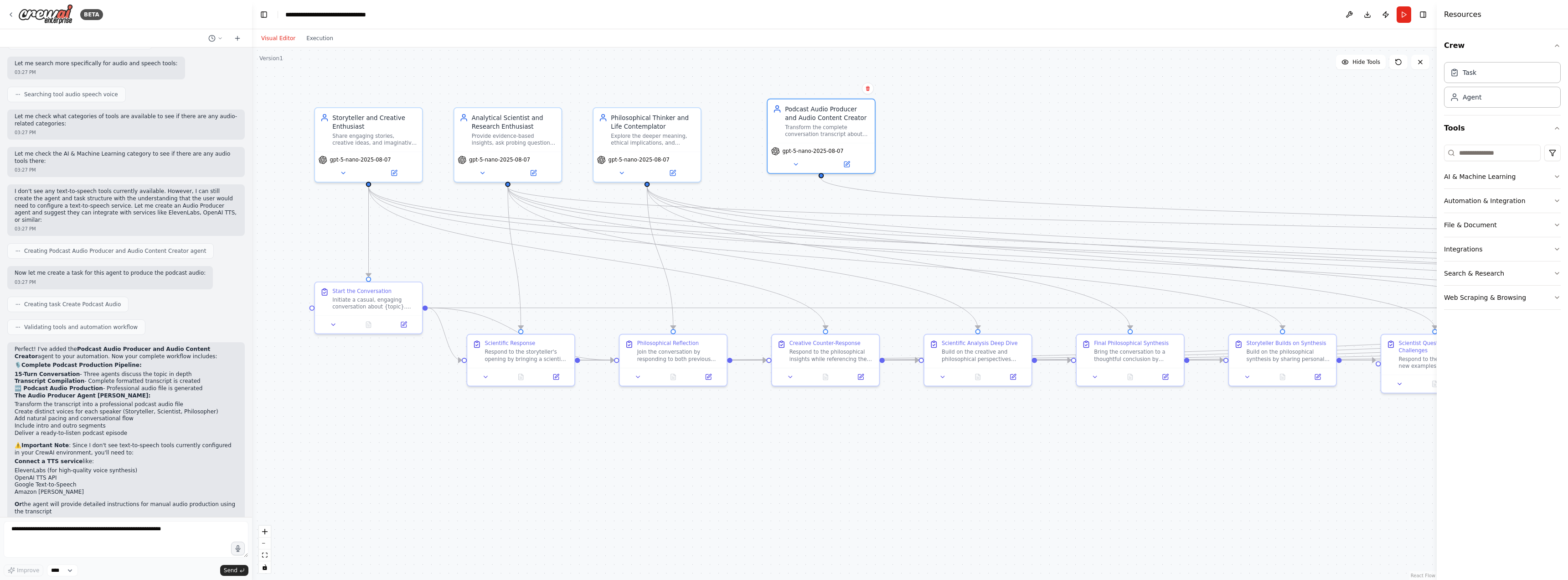
drag, startPoint x: 814, startPoint y: 117, endPoint x: 960, endPoint y: 125, distance: 146.2
click at [962, 125] on div ".deletable-edge-delete-btn { width: 20px; height: 20px; border: 0px solid #ffff…" at bounding box center [844, 313] width 1185 height 532
drag, startPoint x: 679, startPoint y: 120, endPoint x: 685, endPoint y: 115, distance: 7.8
click at [685, 115] on div "Philosophical Thinker and Life Contemplator" at bounding box center [670, 112] width 84 height 17
drag, startPoint x: 523, startPoint y: 123, endPoint x: 512, endPoint y: 117, distance: 12.5
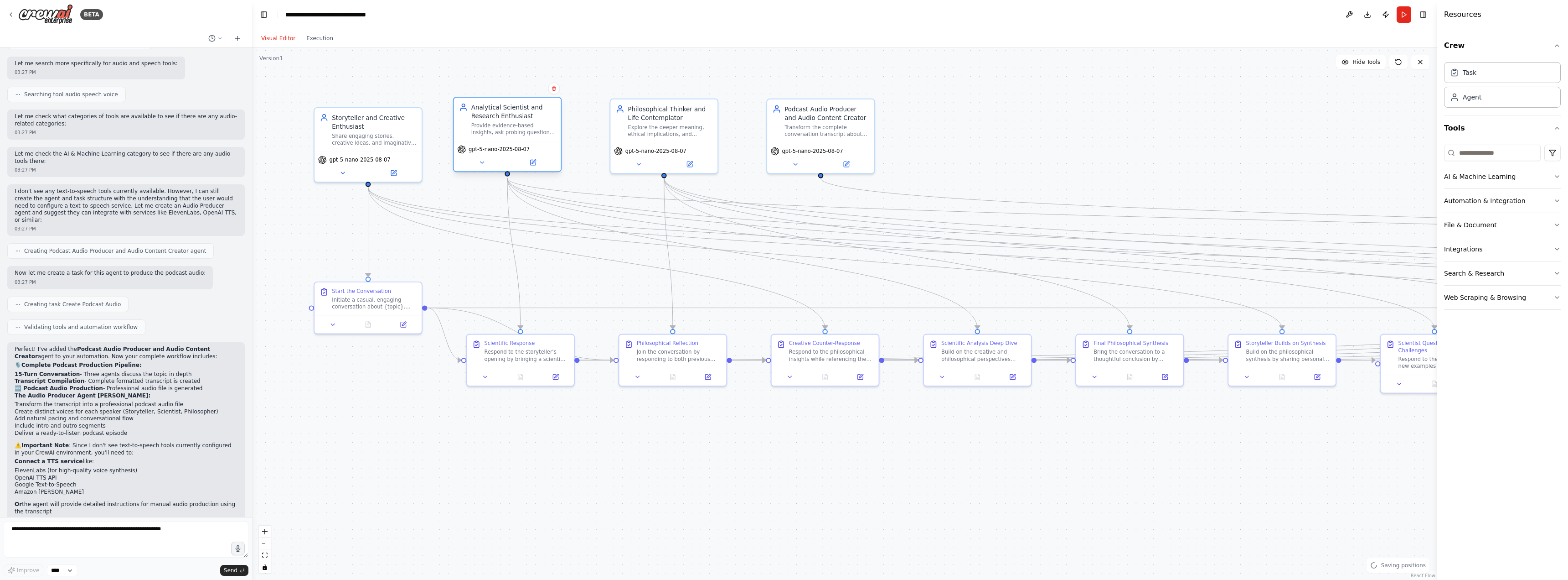
click at [512, 117] on div "Analytical Scientist and Research Enthusiast" at bounding box center [514, 112] width 84 height 17
drag, startPoint x: 375, startPoint y: 127, endPoint x: 364, endPoint y: 121, distance: 12.5
click at [364, 121] on div "Storyteller and Creative Enthusiast Share engaging stories, creative ideas, and…" at bounding box center [365, 120] width 84 height 33
click at [1119, 141] on div ".deletable-edge-delete-btn { width: 20px; height: 20px; border: 0px solid #ffff…" at bounding box center [844, 313] width 1185 height 532
click at [1128, 96] on div ".deletable-edge-delete-btn { width: 20px; height: 20px; border: 0px solid #ffff…" at bounding box center [844, 313] width 1185 height 532
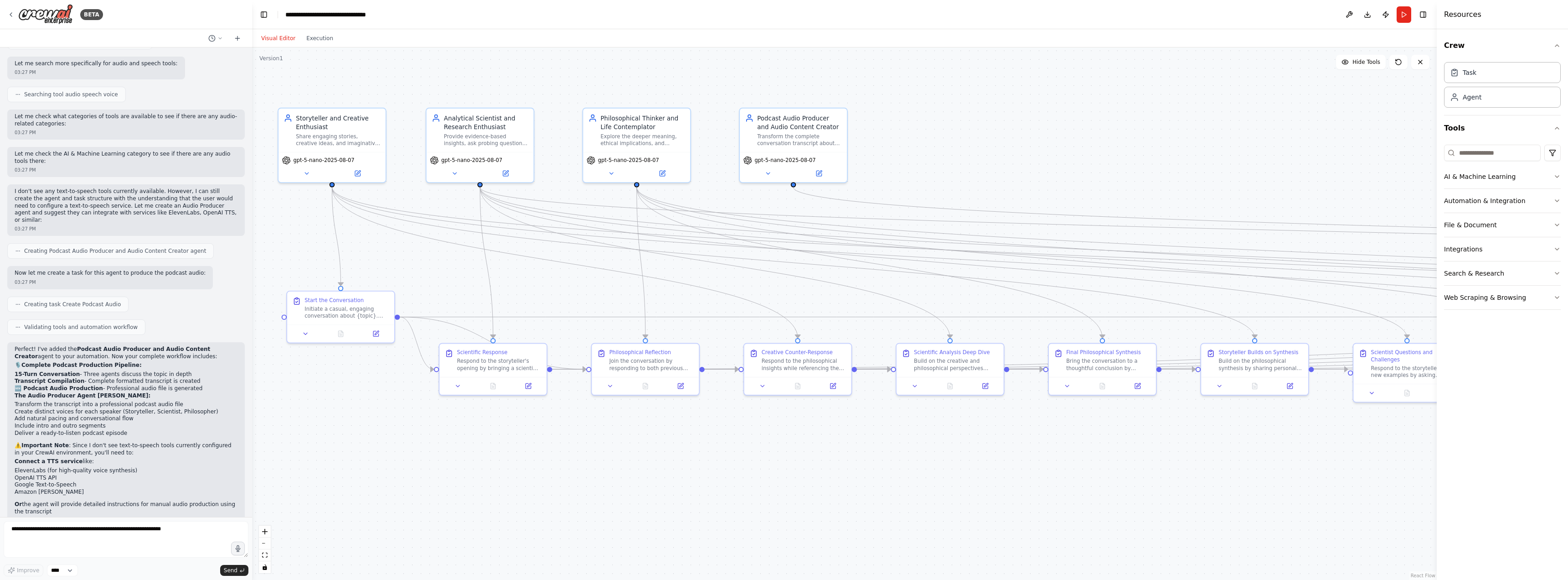
drag, startPoint x: 1129, startPoint y: 98, endPoint x: 1101, endPoint y: 107, distance: 29.4
click at [1101, 107] on div ".deletable-edge-delete-btn { width: 20px; height: 20px; border: 0px solid #ffff…" at bounding box center [844, 313] width 1185 height 532
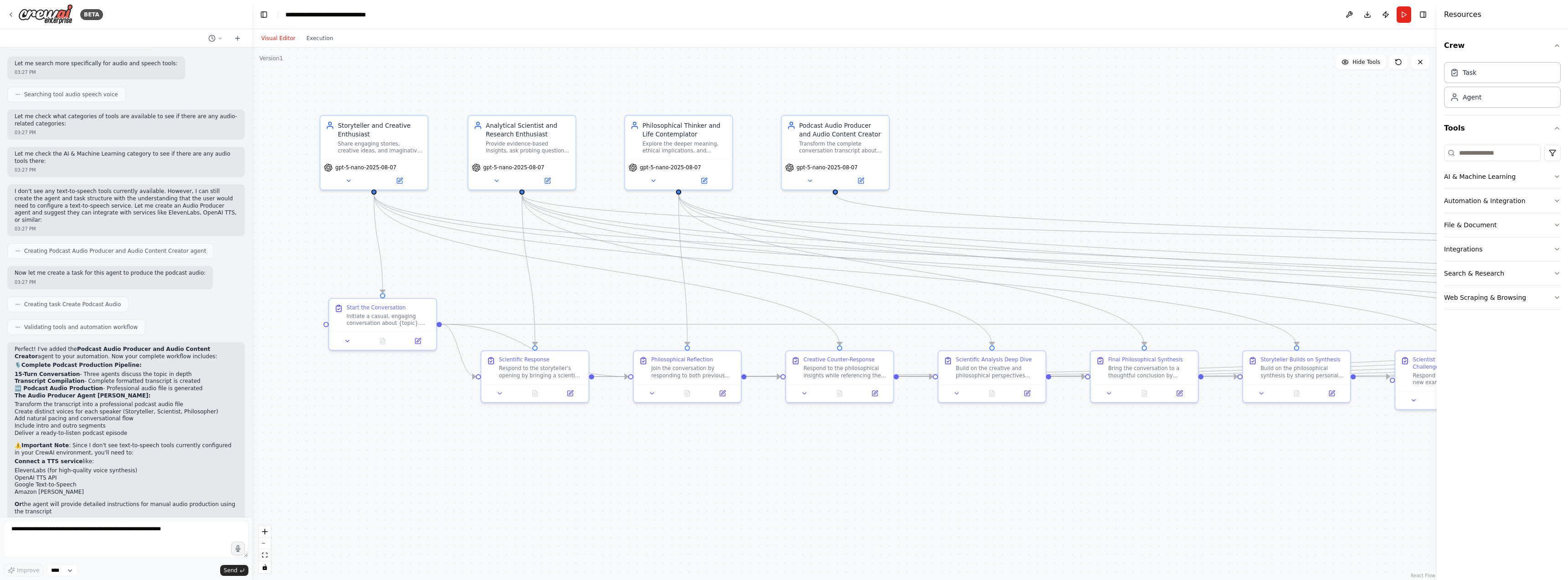
drag, startPoint x: 1086, startPoint y: 105, endPoint x: 1128, endPoint y: 112, distance: 42.6
click at [1128, 112] on div ".deletable-edge-delete-btn { width: 20px; height: 20px; border: 0px solid #ffff…" at bounding box center [844, 313] width 1185 height 532
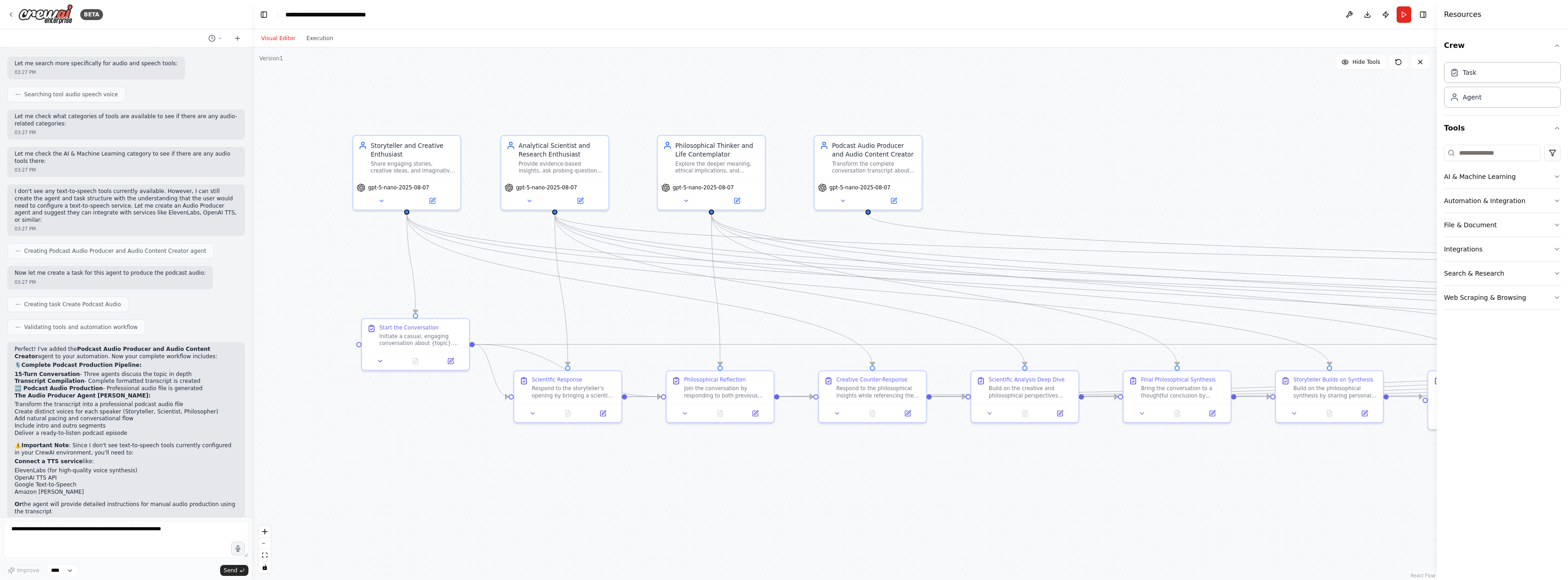
drag, startPoint x: 1101, startPoint y: 116, endPoint x: 1196, endPoint y: 136, distance: 97.1
click at [1196, 136] on div ".deletable-edge-delete-btn { width: 20px; height: 20px; border: 0px solid #ffff…" at bounding box center [844, 313] width 1185 height 532
click at [12, 14] on icon at bounding box center [11, 14] width 7 height 7
